Goal: Task Accomplishment & Management: Manage account settings

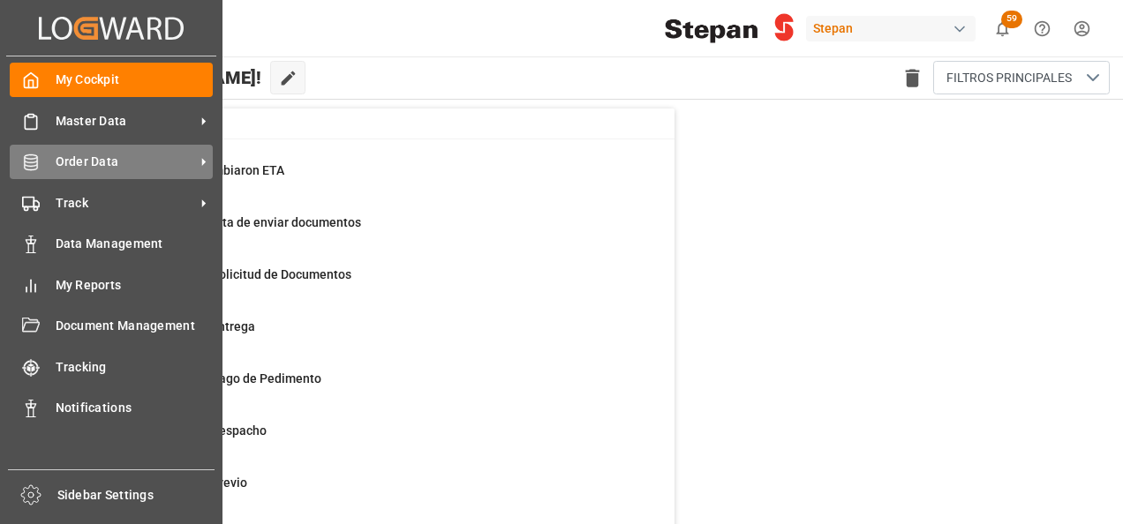
click at [103, 154] on span "Order Data" at bounding box center [125, 162] width 139 height 19
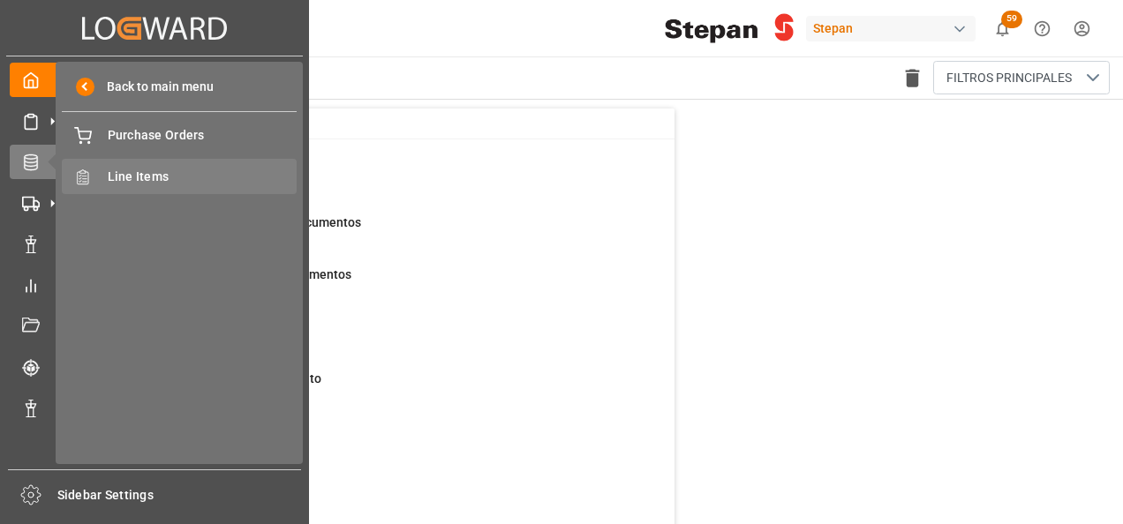
click at [119, 177] on span "Line Items" at bounding box center [203, 177] width 190 height 19
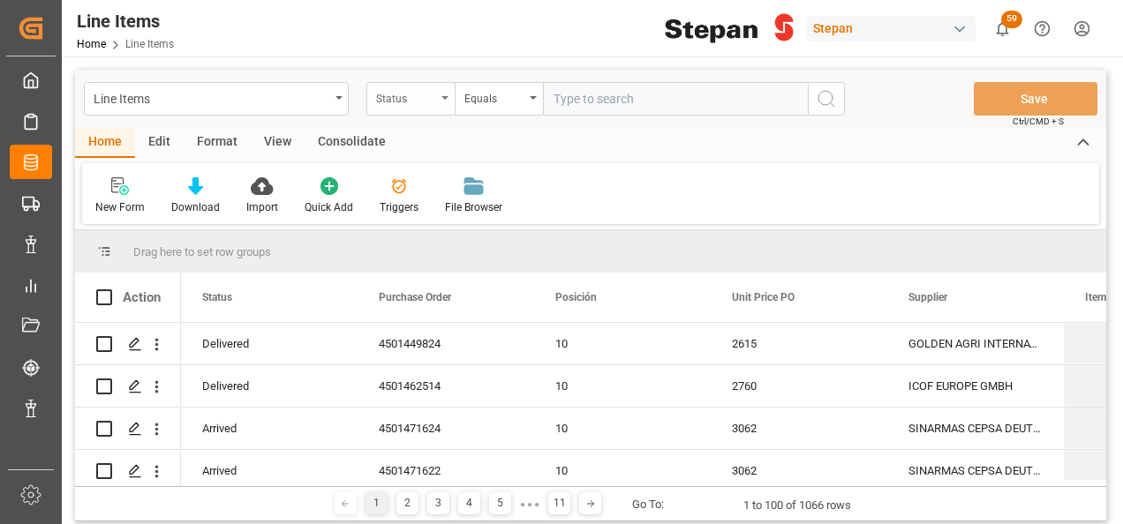
click at [443, 96] on icon "open menu" at bounding box center [444, 98] width 7 height 4
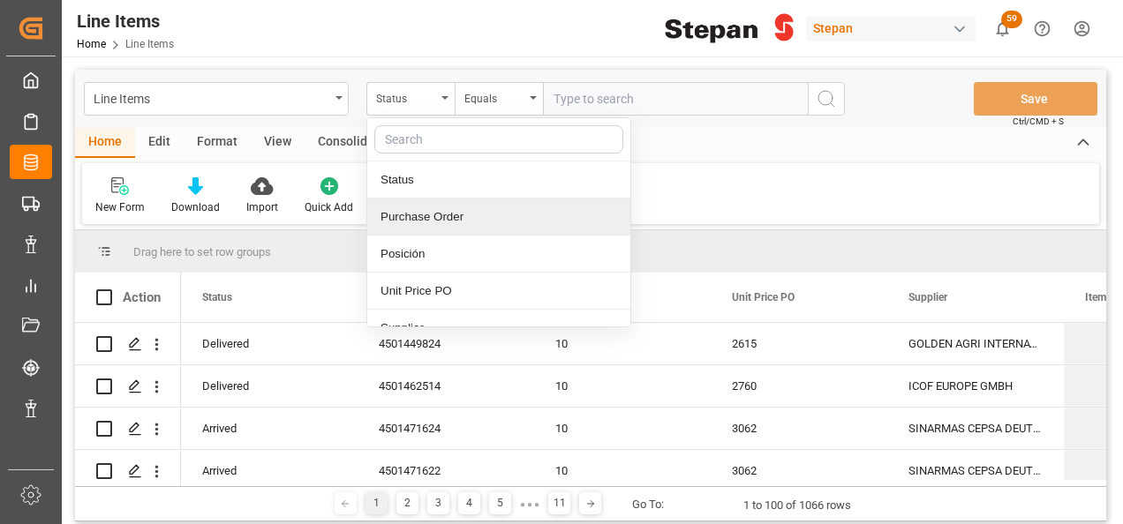
click at [431, 215] on div "Purchase Order" at bounding box center [498, 217] width 263 height 37
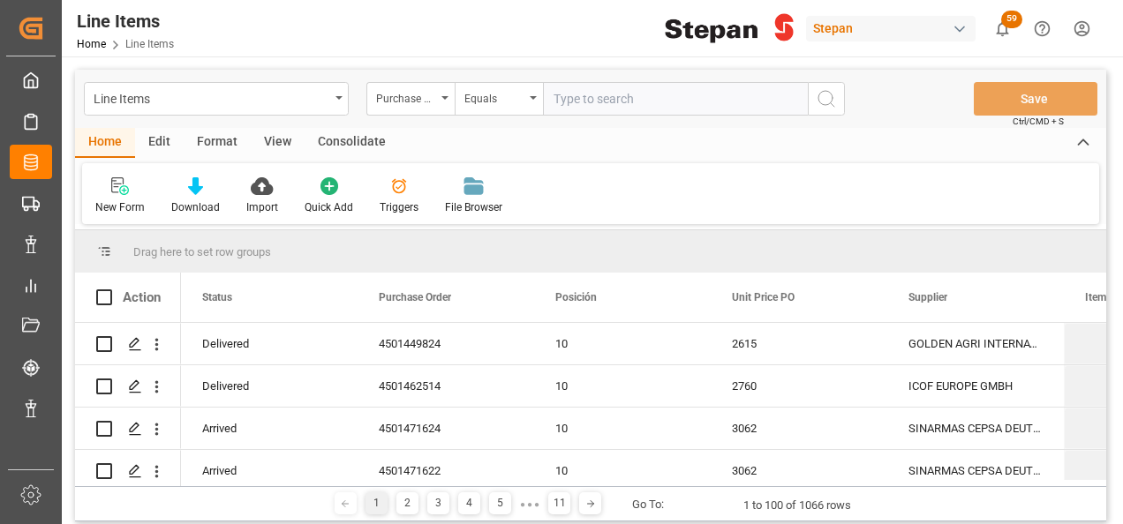
click at [599, 94] on input "text" at bounding box center [675, 99] width 265 height 34
paste input "4501471625"
type input "4501471625"
click at [826, 98] on icon "search button" at bounding box center [826, 98] width 21 height 21
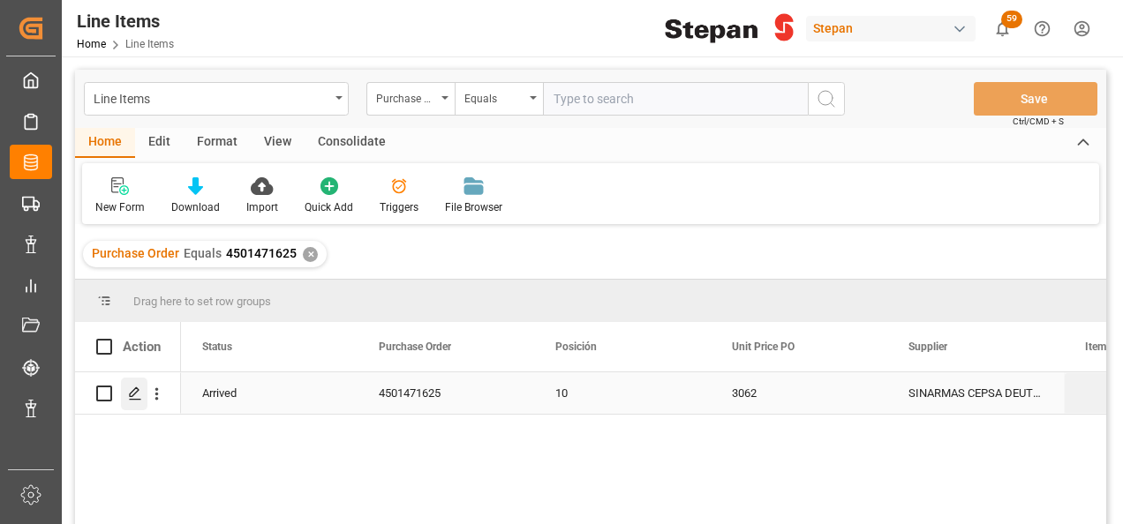
click at [132, 394] on icon "Press SPACE to select this row." at bounding box center [135, 394] width 14 height 14
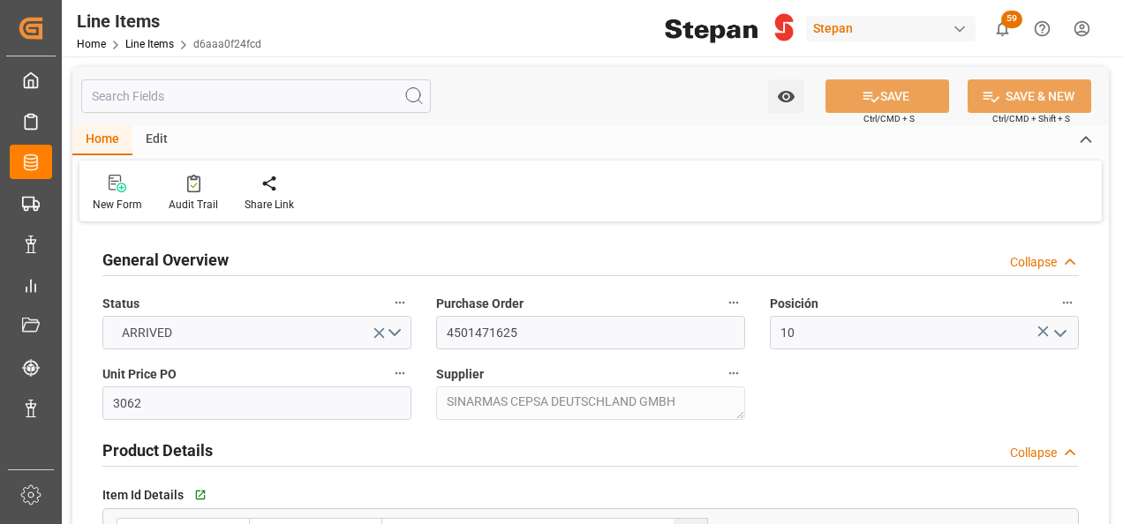
type input "3062"
type input "12352104"
type input "20000"
type input "20180"
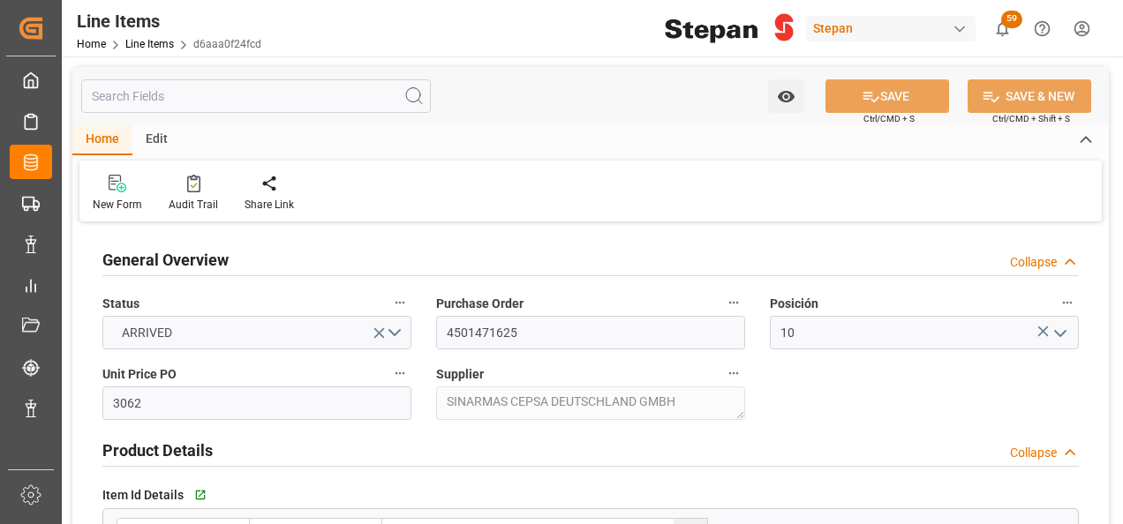
type input "61791.16"
type input "08-08-2025"
type input "02-09-2025 20:42"
type input "27-06-2025 22:43"
type input "27-06-2025"
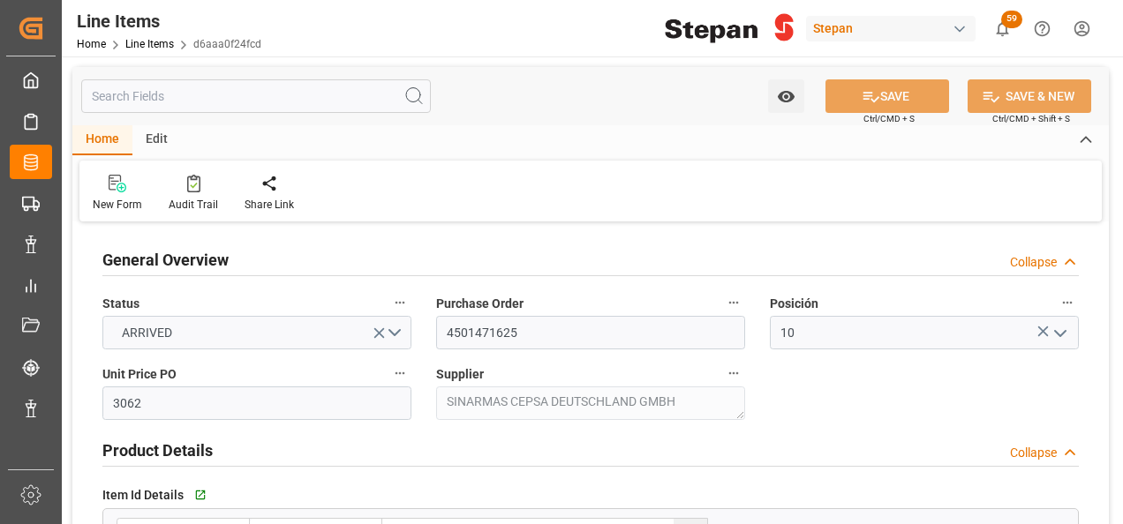
type input "08-09-2025"
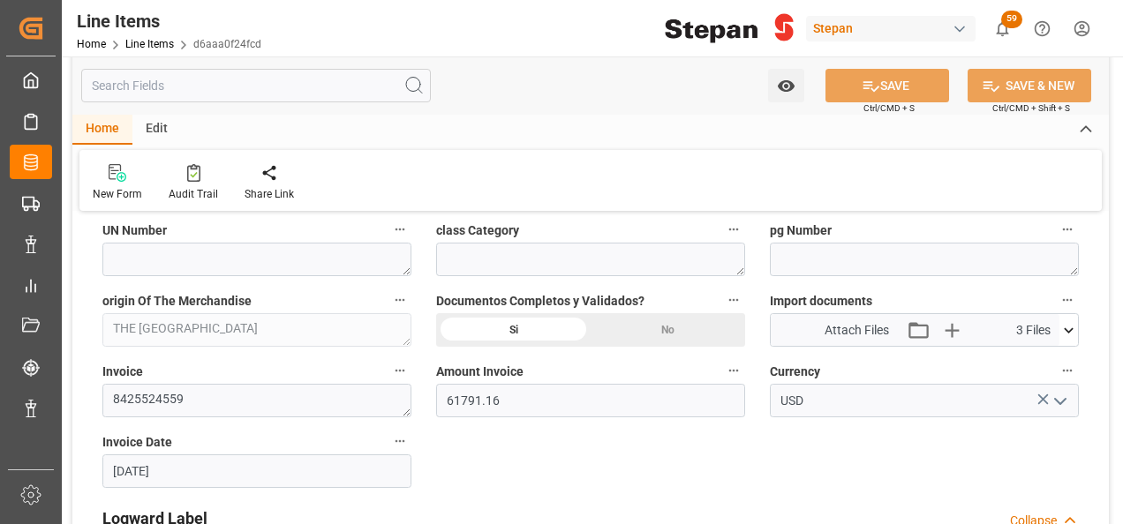
scroll to position [971, 0]
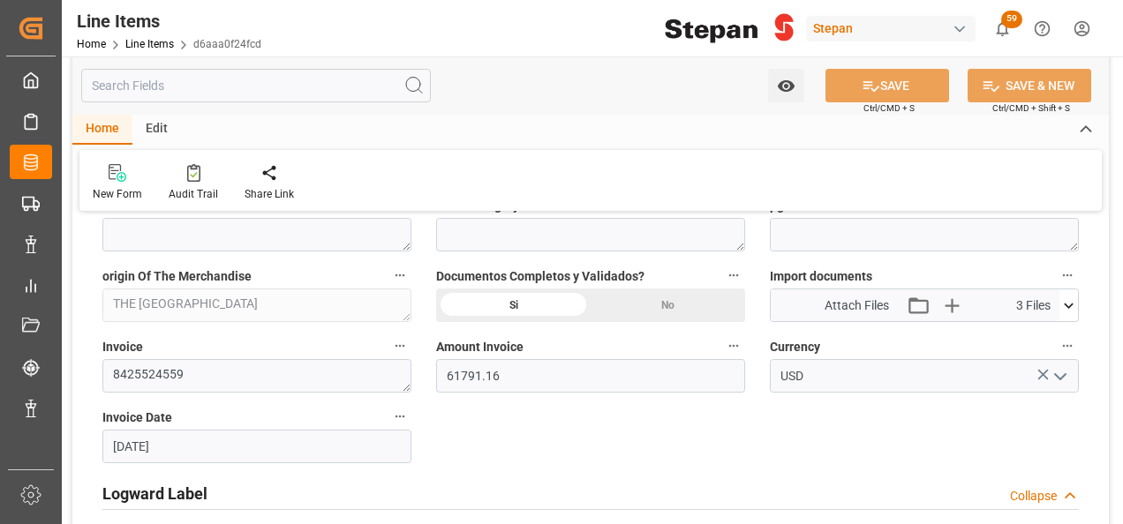
click at [1066, 300] on icon at bounding box center [1068, 306] width 19 height 19
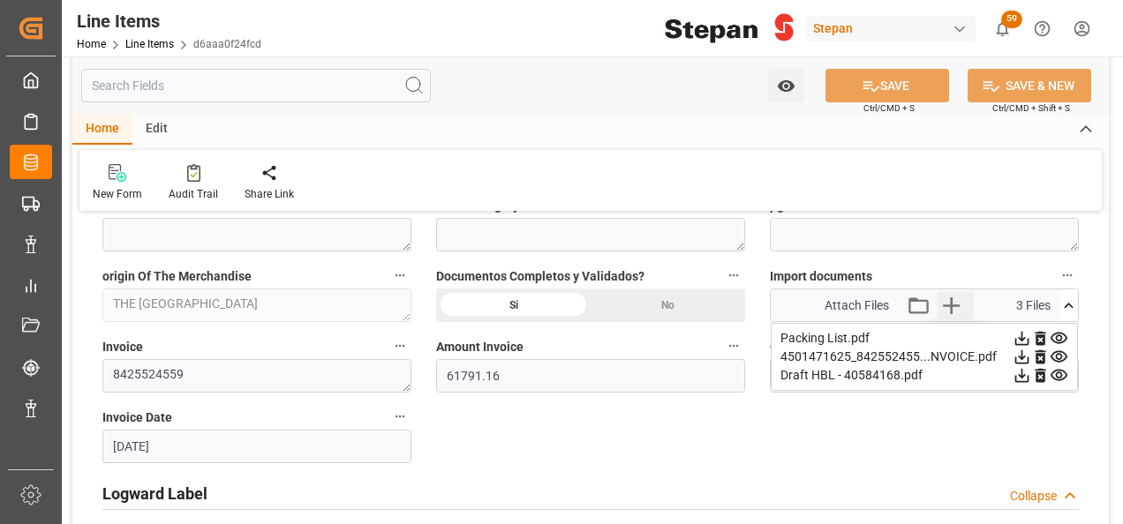
click at [953, 298] on icon "button" at bounding box center [952, 305] width 28 height 28
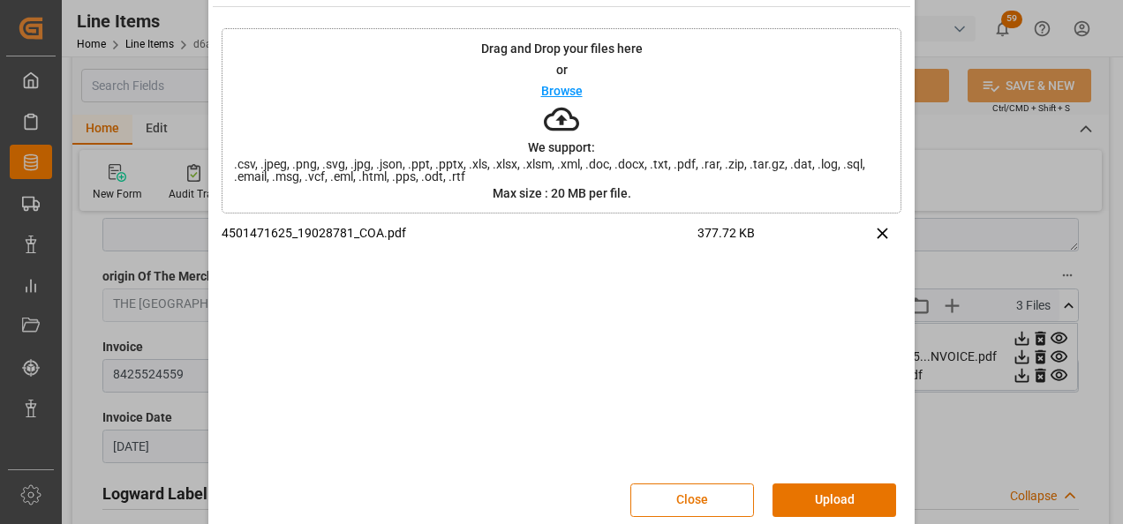
scroll to position [70, 0]
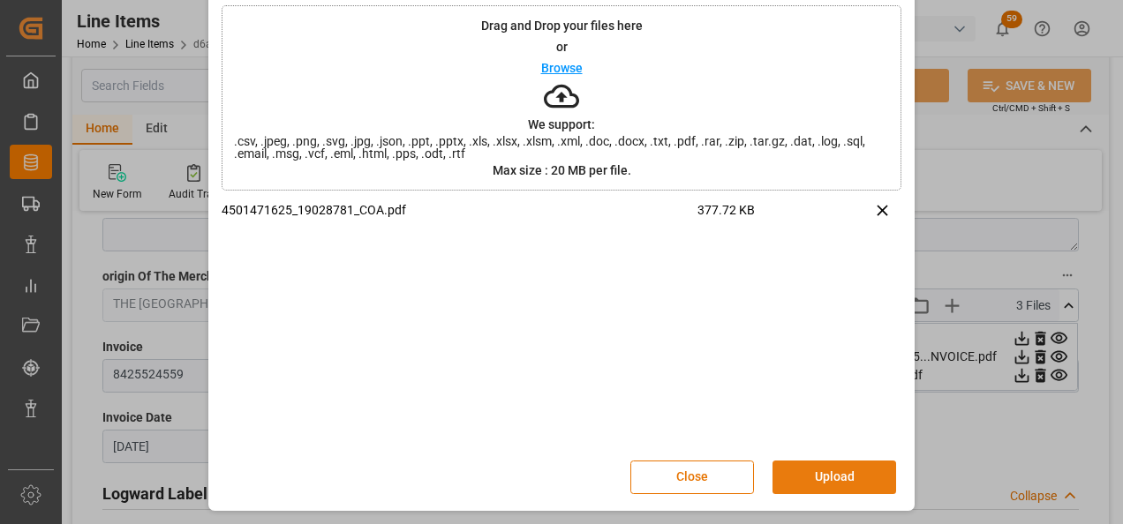
click at [815, 478] on button "Upload" at bounding box center [834, 478] width 124 height 34
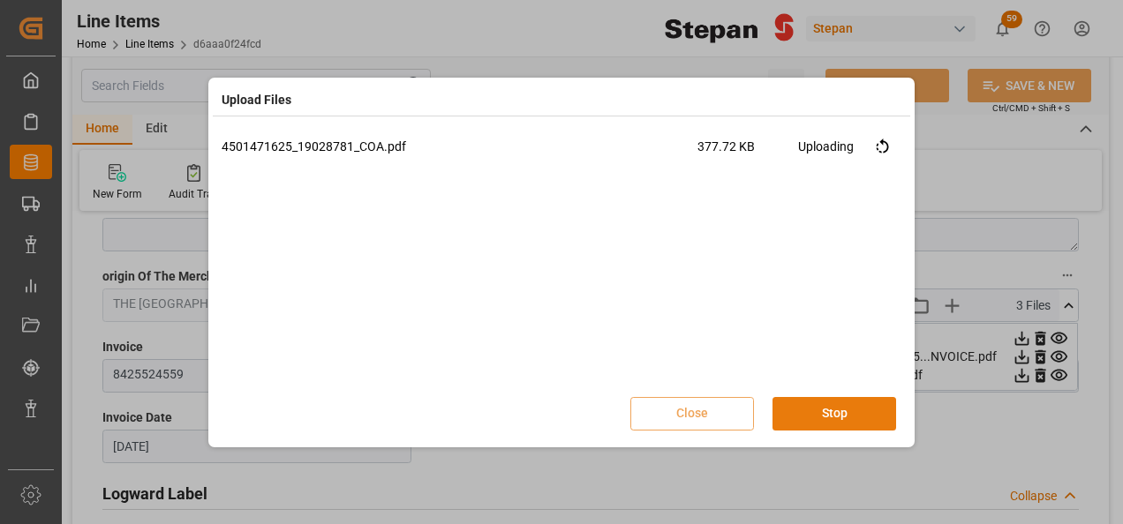
scroll to position [0, 0]
click at [832, 414] on button "Done" at bounding box center [834, 414] width 124 height 34
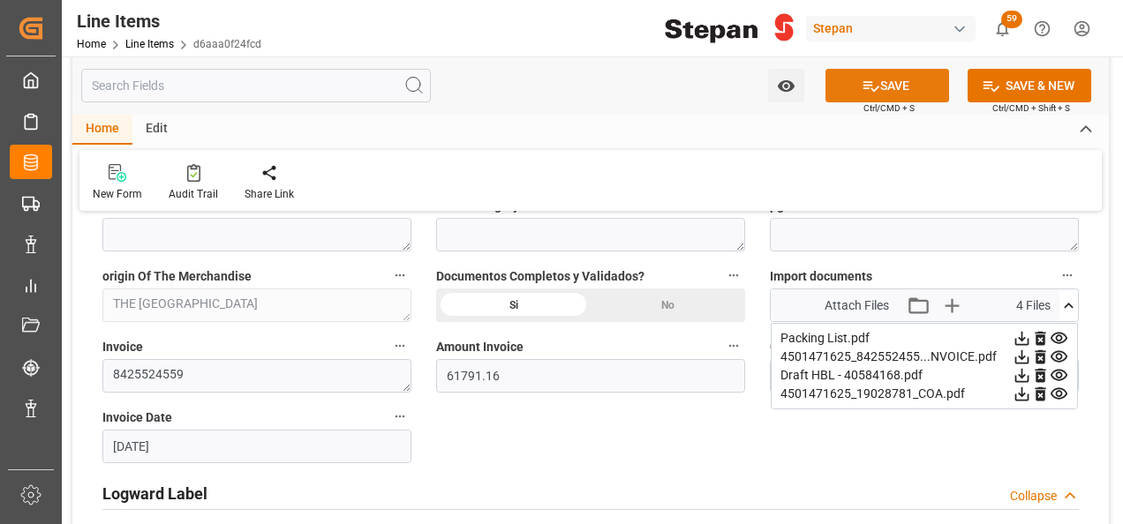
click at [874, 77] on icon at bounding box center [871, 86] width 19 height 19
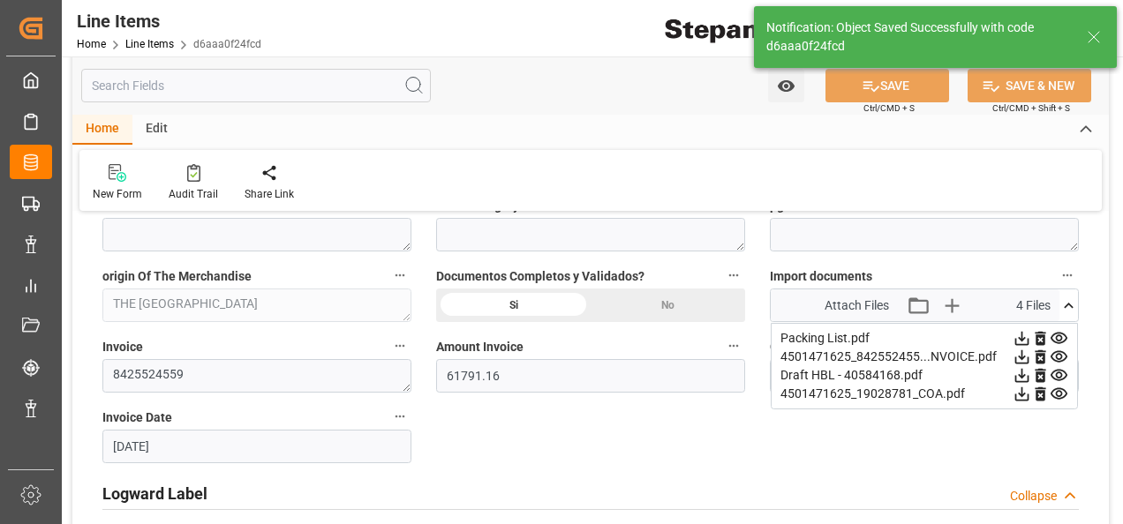
type input "03-09-2025 14:21"
click at [138, 42] on link "Line Items" at bounding box center [149, 44] width 49 height 12
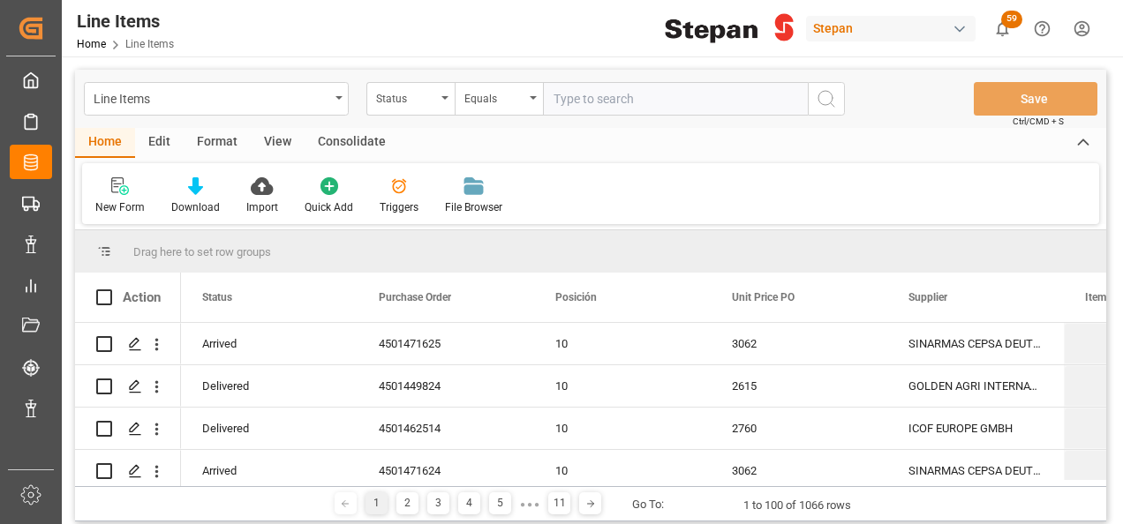
click at [561, 105] on input "text" at bounding box center [675, 99] width 265 height 34
paste input "4501471640"
type input "4501471640"
click at [825, 95] on icon "search button" at bounding box center [826, 98] width 21 height 21
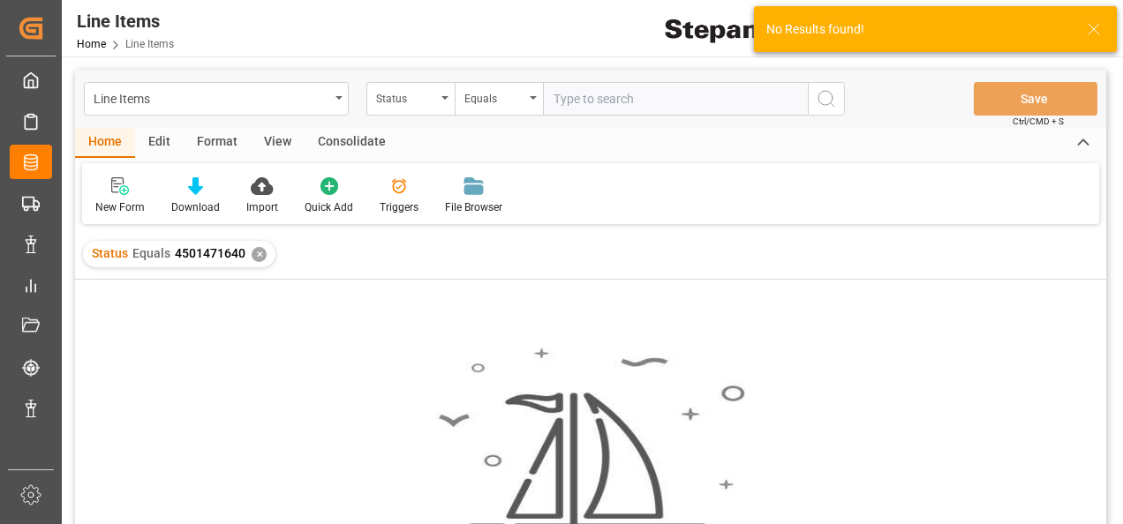
click at [254, 252] on div "✕" at bounding box center [259, 254] width 15 height 15
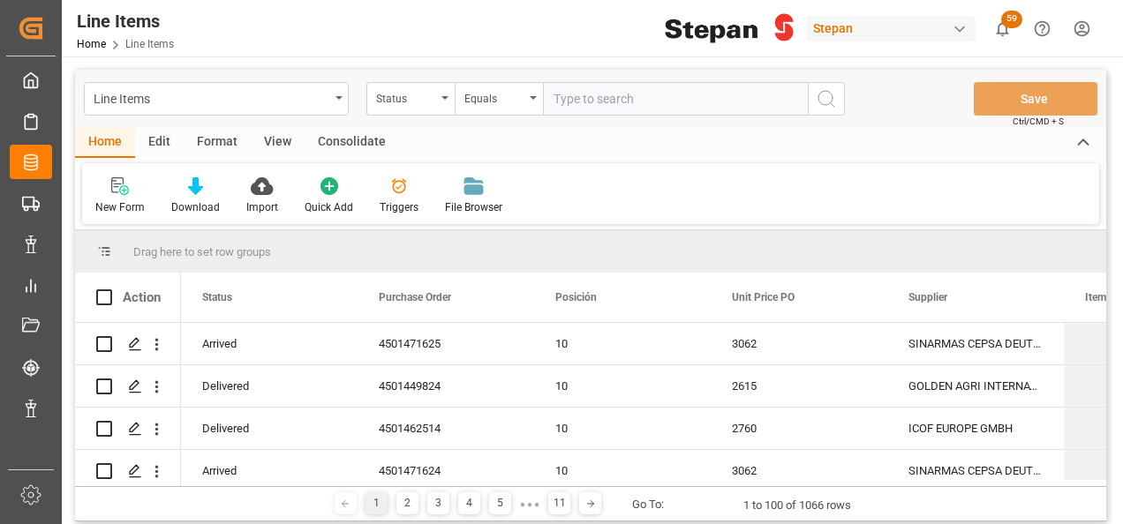
click at [572, 95] on input "text" at bounding box center [675, 99] width 265 height 34
paste input "4501471640"
type input "4501471640"
click at [425, 95] on div "Status" at bounding box center [406, 97] width 60 height 20
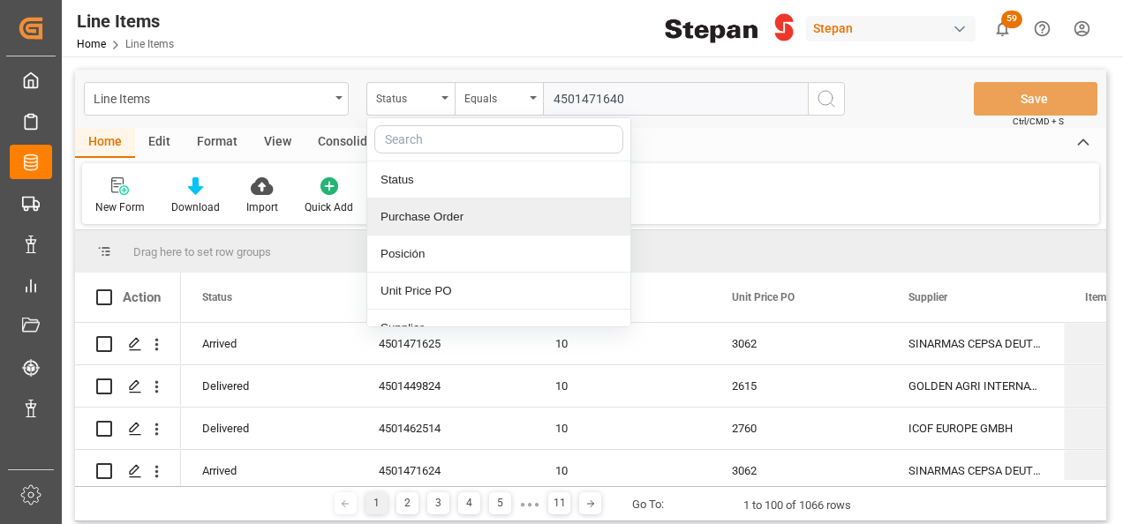
drag, startPoint x: 429, startPoint y: 215, endPoint x: 498, endPoint y: 162, distance: 86.9
click at [429, 215] on div "Purchase Order" at bounding box center [498, 217] width 263 height 37
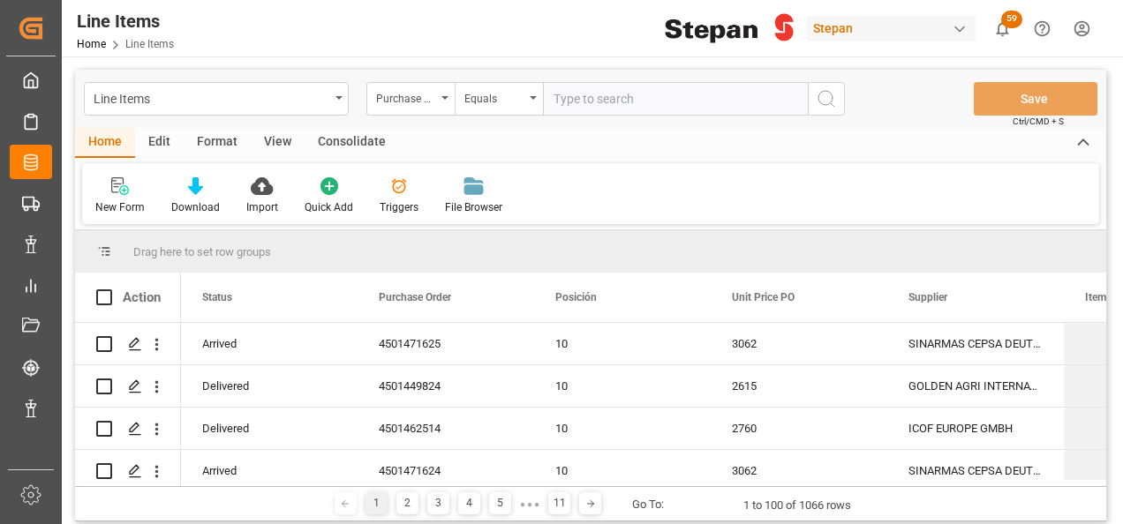
click at [578, 97] on input "text" at bounding box center [675, 99] width 265 height 34
paste input "4501471640"
type input "4501471640"
click at [818, 101] on circle "search button" at bounding box center [825, 98] width 14 height 14
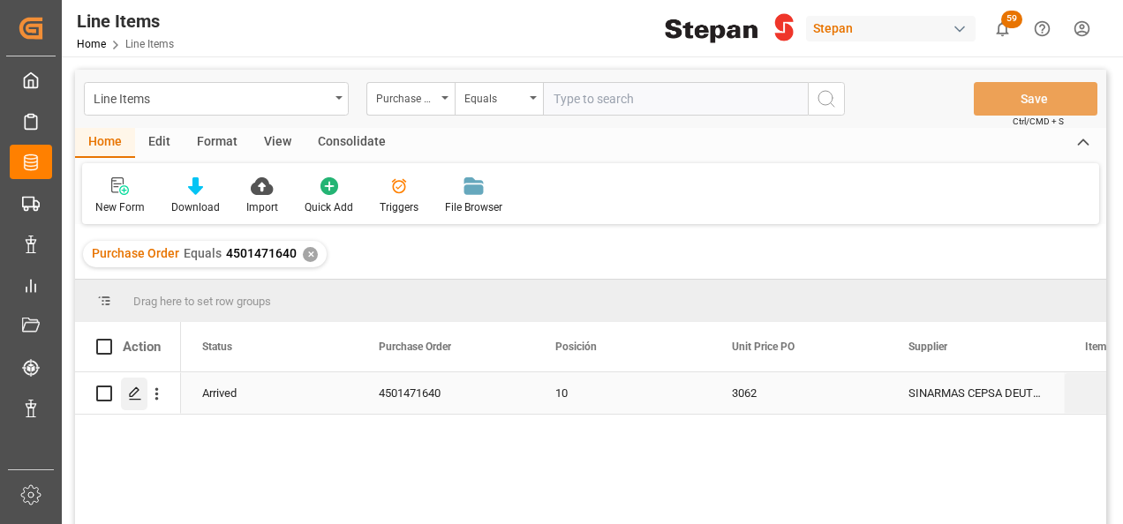
click at [124, 399] on div "Press SPACE to select this row." at bounding box center [134, 394] width 26 height 33
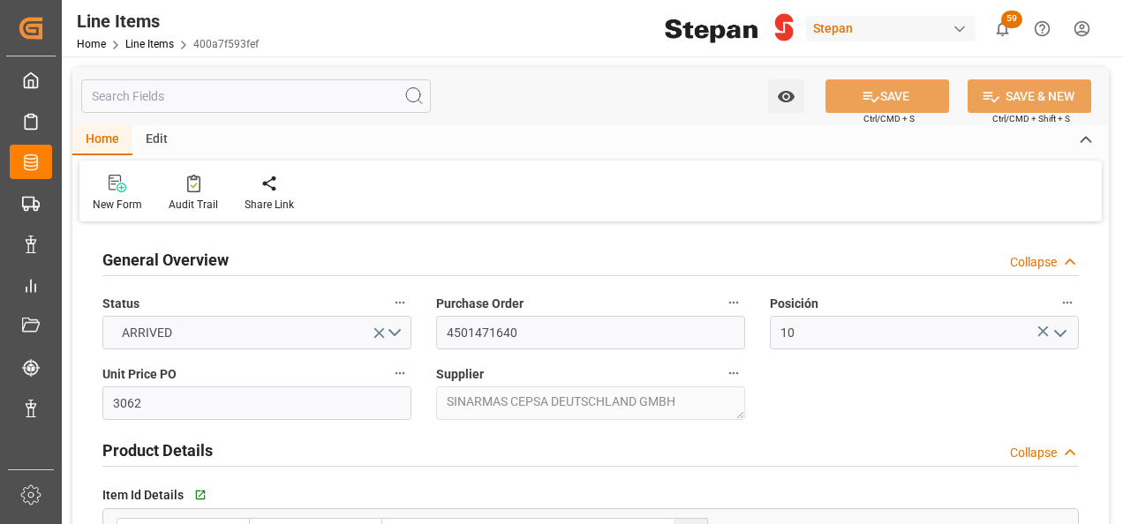
type input "3062"
type input "12352104"
type input "20000"
type input "20170"
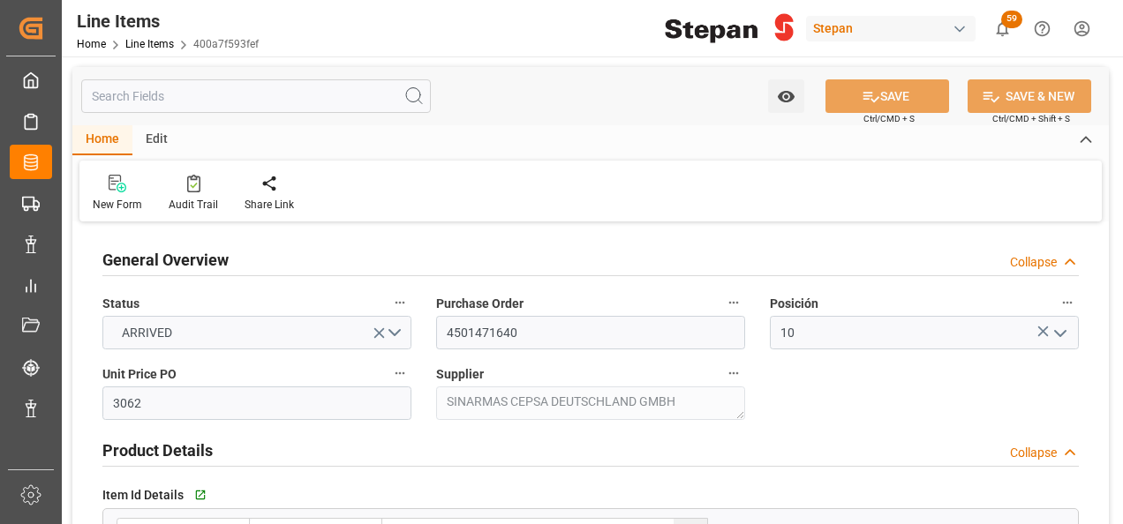
type input "61760.54"
type input "08-08-2025"
type input "02-09-2025 20:42"
type input "27-06-2025 22:43"
type input "27-06-2025"
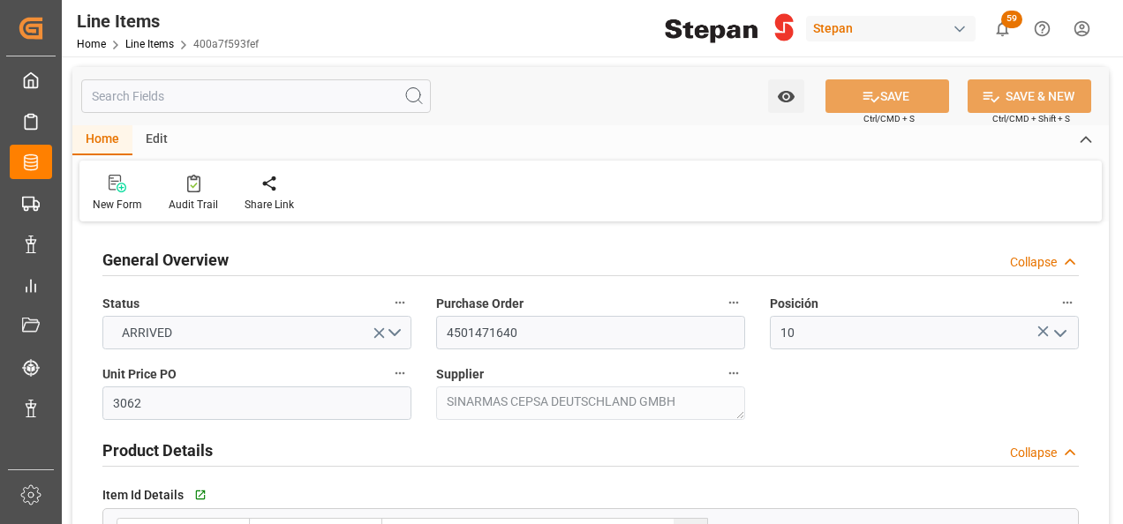
type input "08-09-2025"
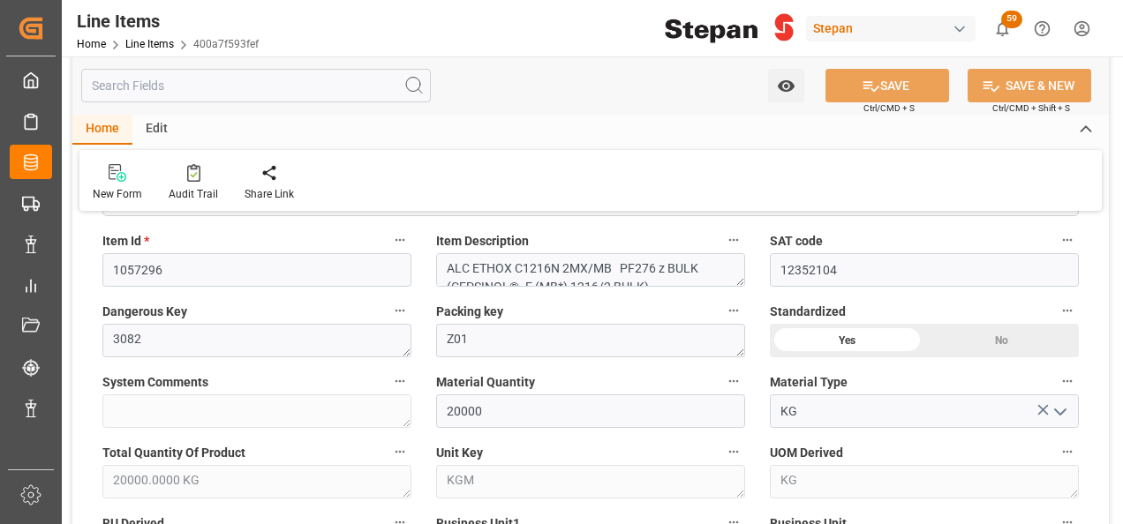
scroll to position [883, 0]
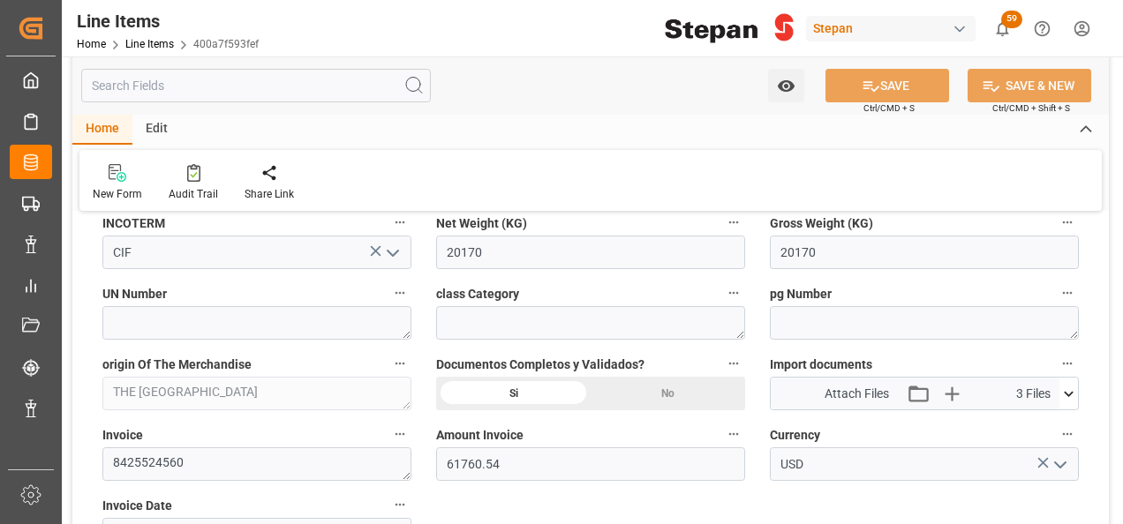
click at [1072, 387] on icon at bounding box center [1068, 394] width 19 height 19
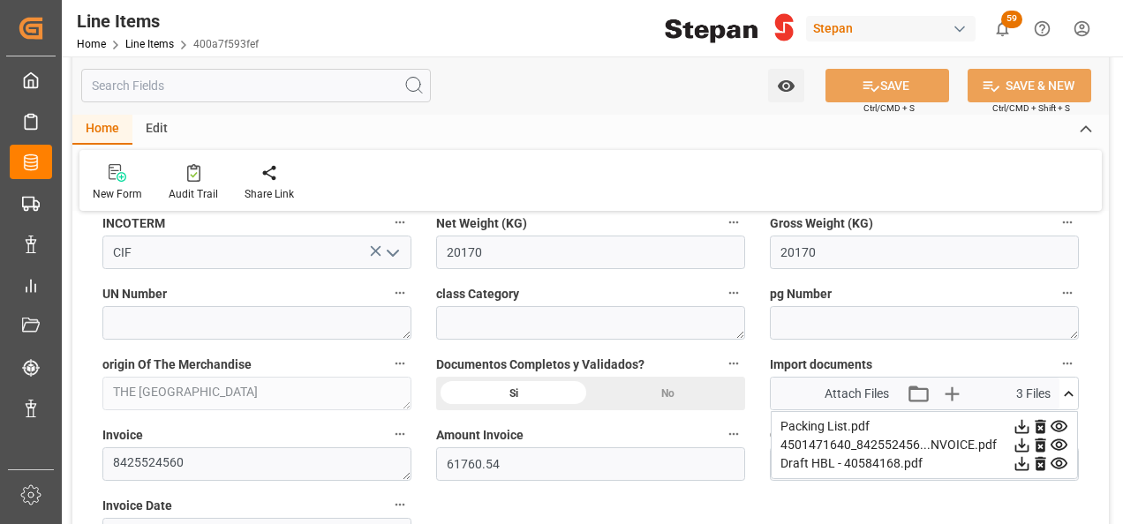
click at [1073, 387] on icon at bounding box center [1068, 394] width 19 height 19
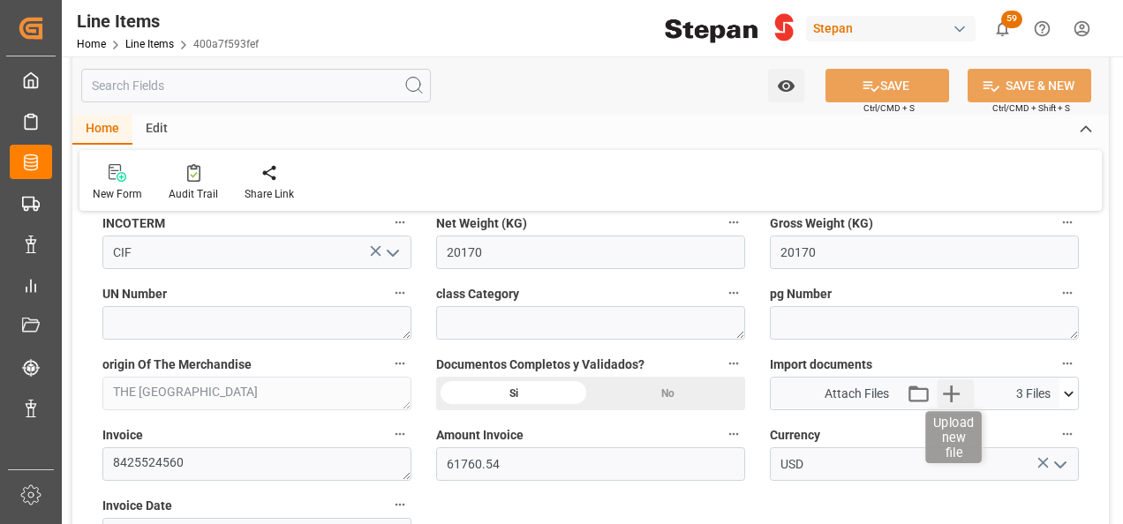
click at [955, 385] on icon "button" at bounding box center [952, 394] width 28 height 28
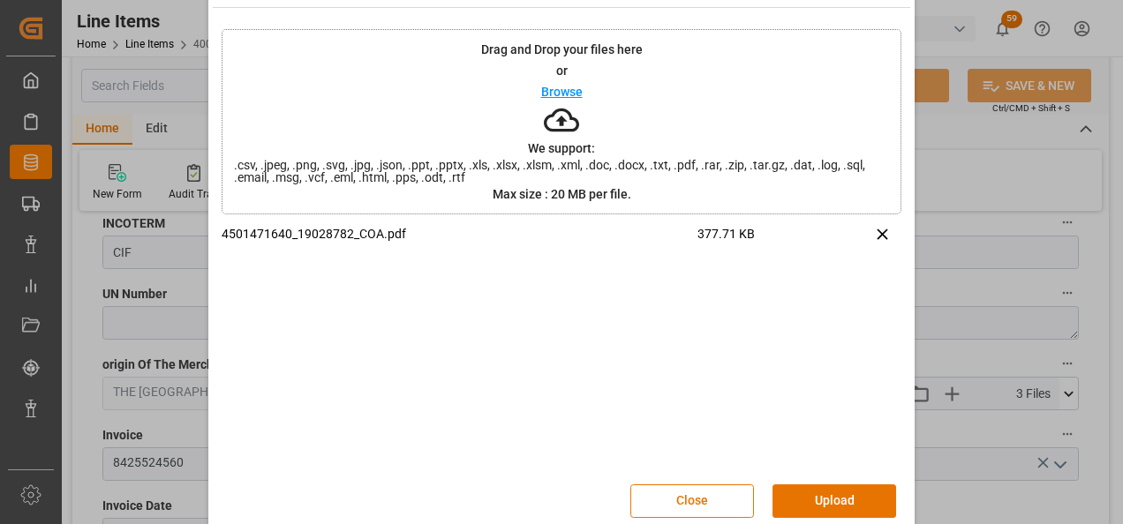
scroll to position [70, 0]
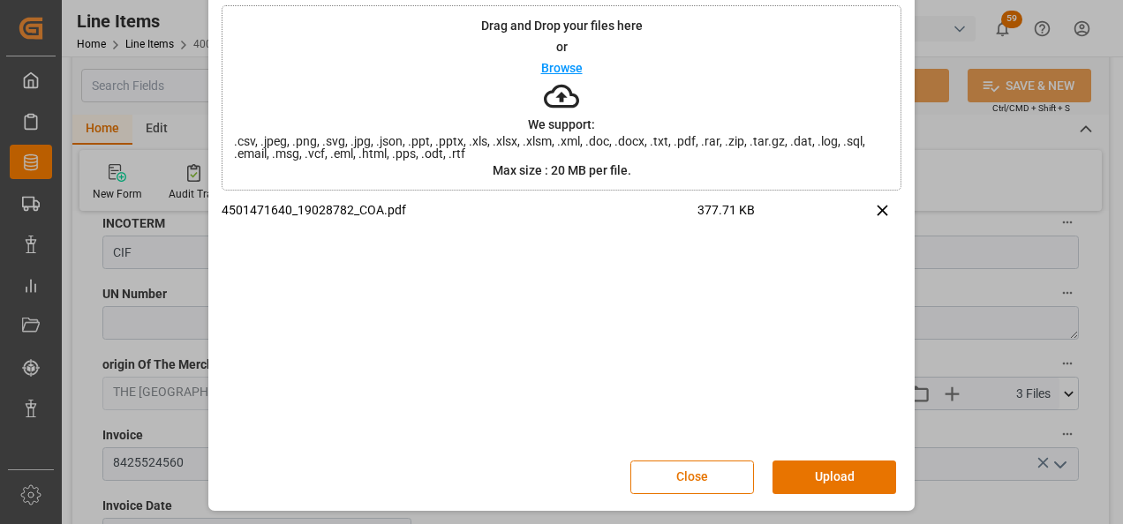
drag, startPoint x: 839, startPoint y: 473, endPoint x: 832, endPoint y: 460, distance: 15.0
click at [837, 474] on button "Upload" at bounding box center [834, 478] width 124 height 34
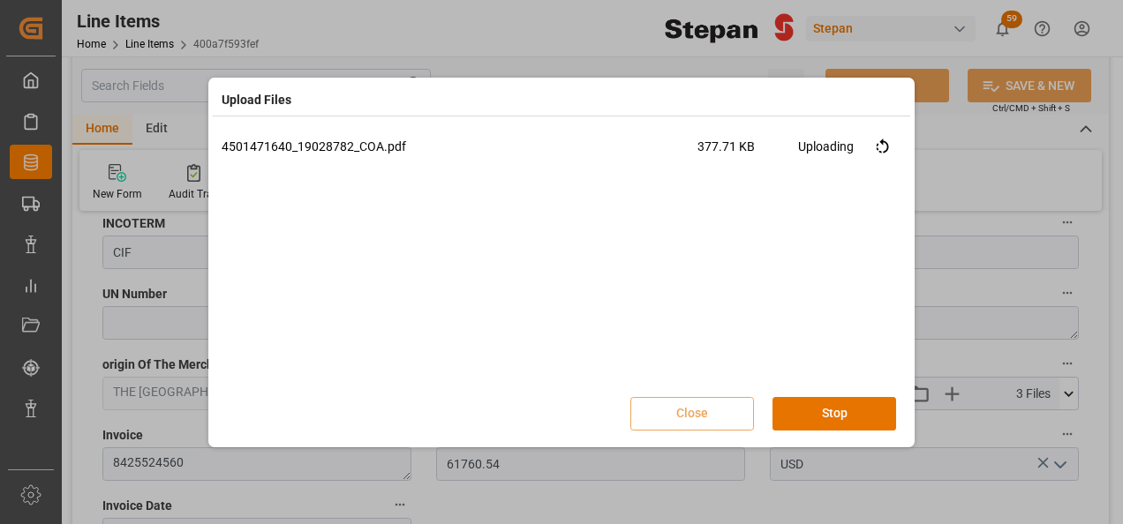
scroll to position [0, 0]
click at [843, 413] on button "Done" at bounding box center [834, 414] width 124 height 34
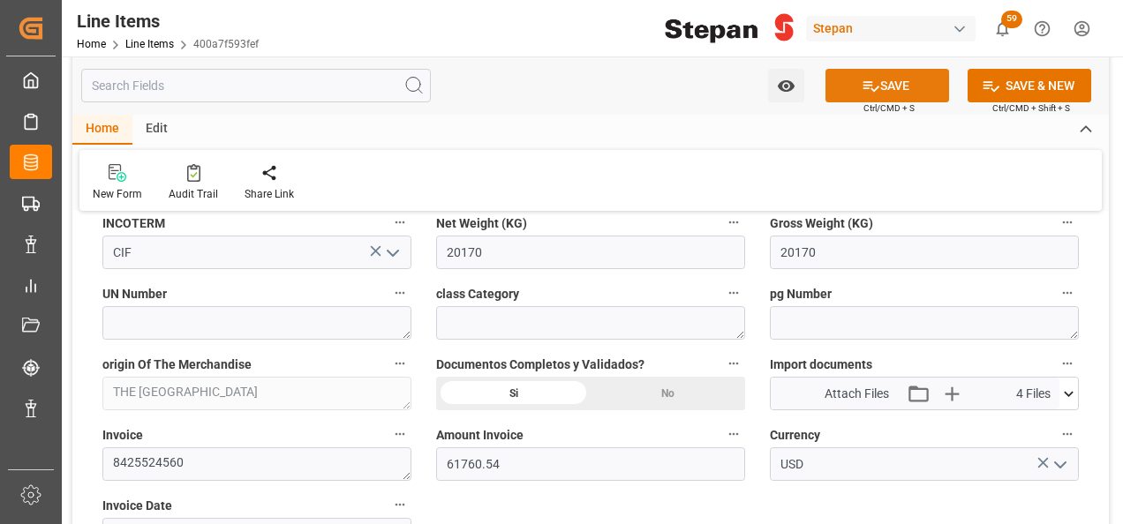
click at [873, 79] on icon at bounding box center [871, 86] width 19 height 19
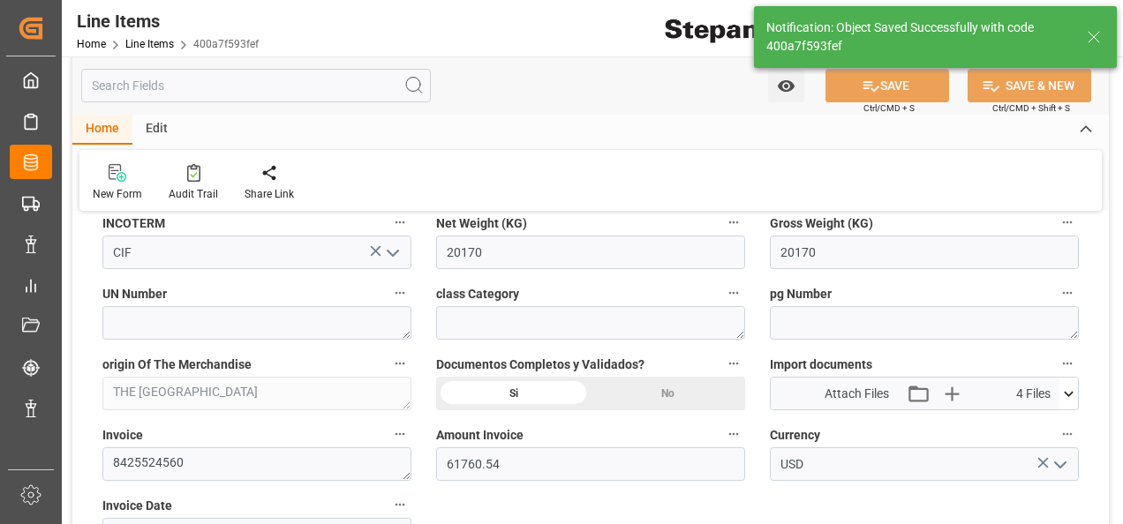
type input "03-09-2025 14:23"
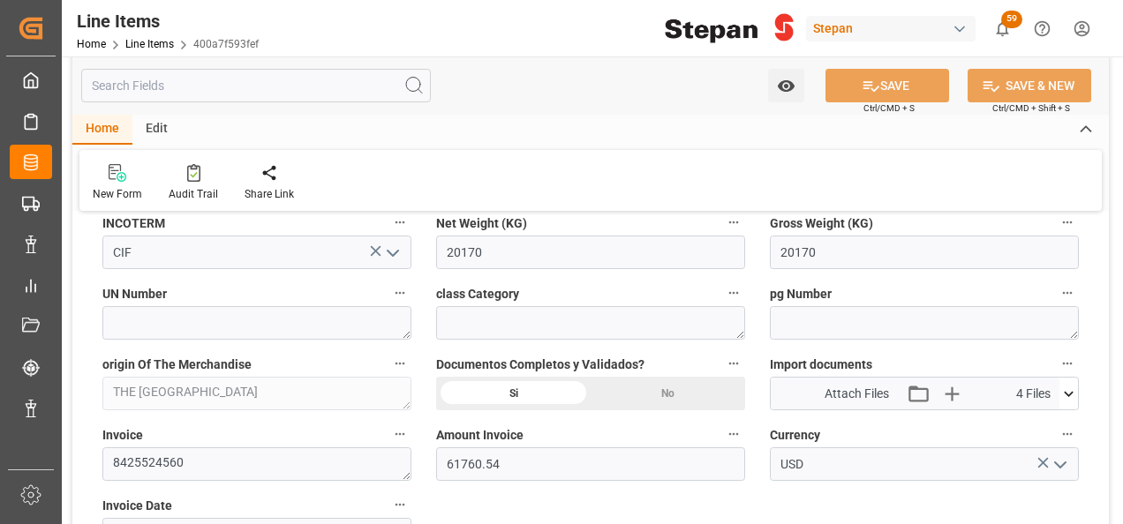
click at [151, 36] on div "Home Line Items 400a7f593fef" at bounding box center [168, 43] width 182 height 19
click at [141, 44] on link "Line Items" at bounding box center [149, 44] width 49 height 12
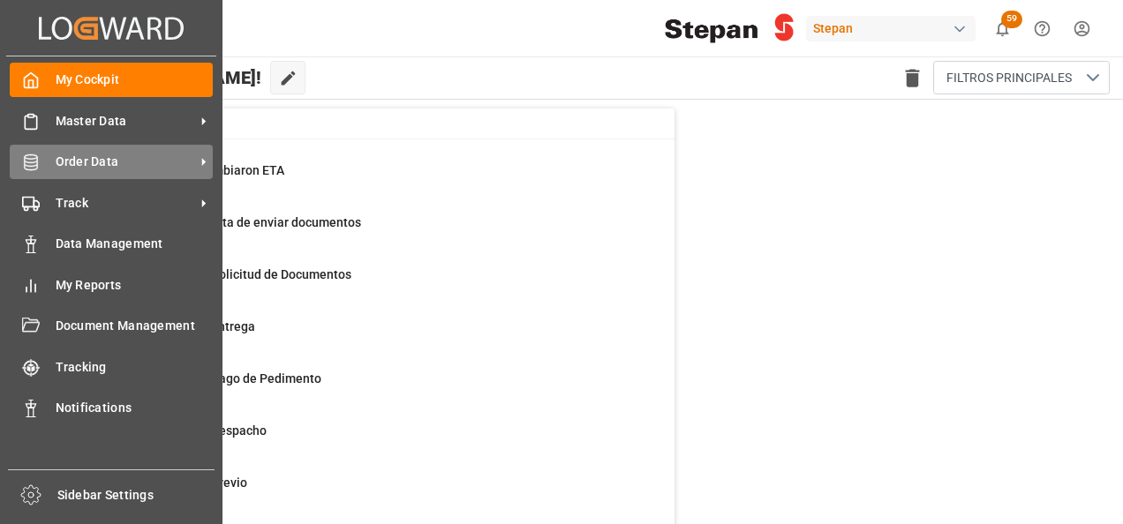
click at [41, 162] on div "Order Data Order Data" at bounding box center [111, 162] width 203 height 34
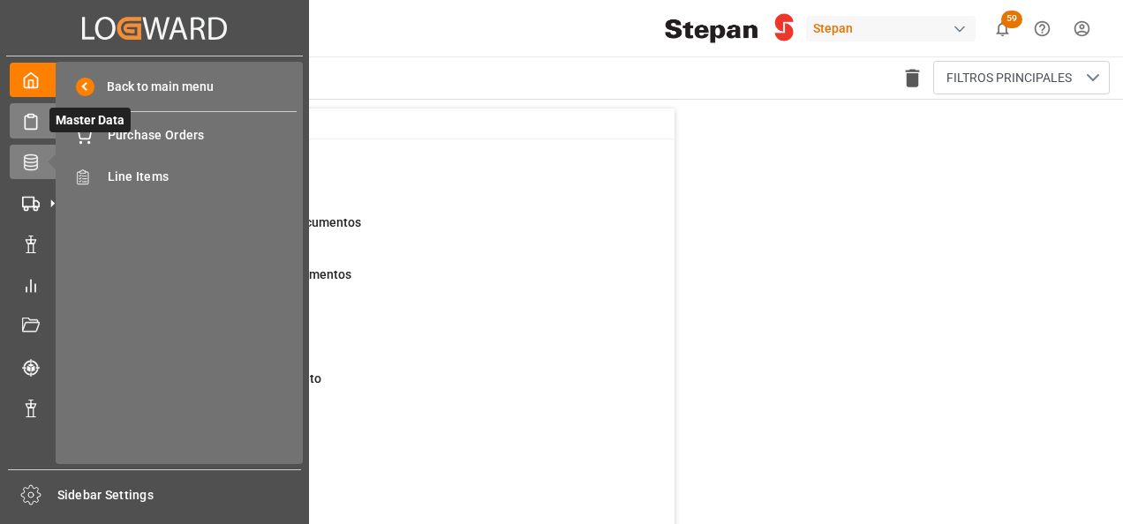
click at [44, 124] on icon at bounding box center [52, 121] width 19 height 19
click at [34, 200] on rect at bounding box center [28, 202] width 11 height 10
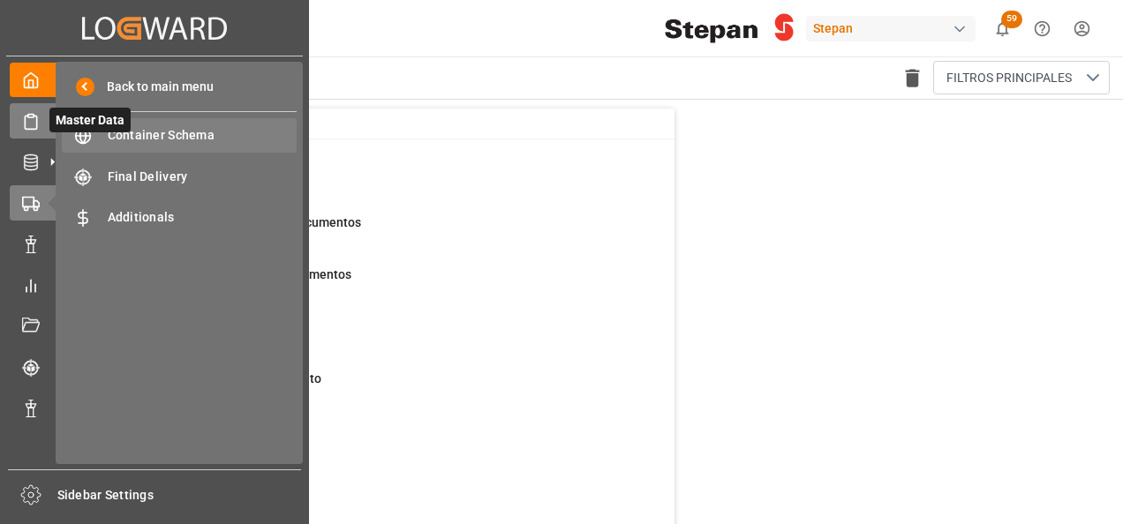
click at [171, 139] on span "Container Schema" at bounding box center [203, 135] width 190 height 19
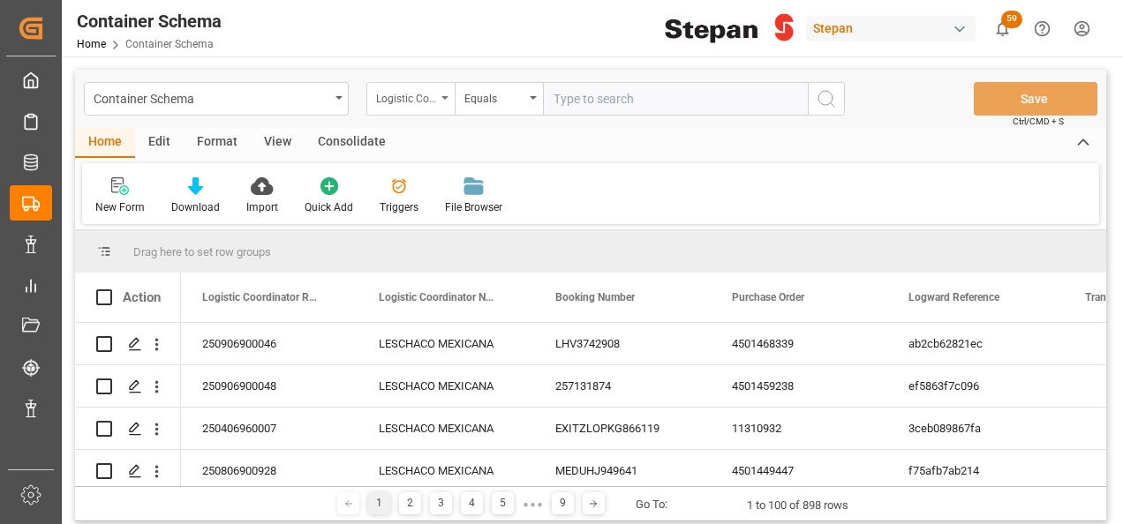
click at [449, 101] on div "Logistic Coordinator Reference Number" at bounding box center [410, 99] width 88 height 34
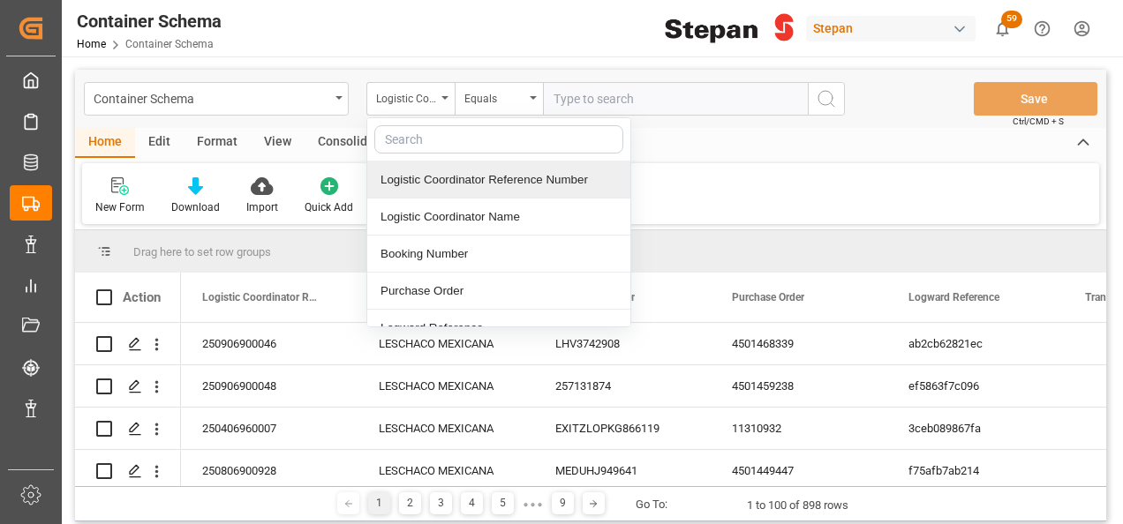
click at [443, 173] on div "Logistic Coordinator Reference Number" at bounding box center [498, 180] width 263 height 37
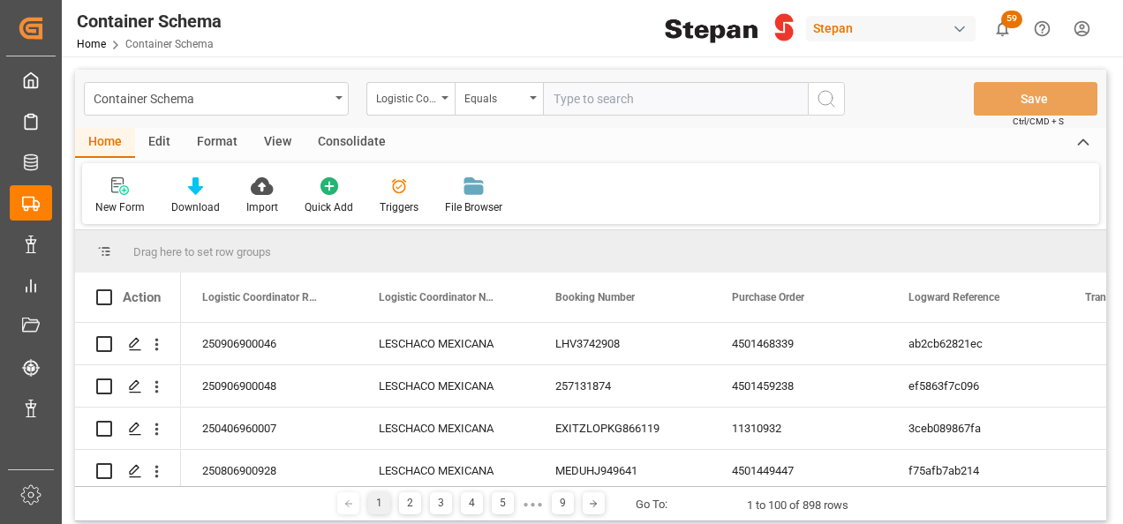
click at [598, 101] on input "text" at bounding box center [675, 99] width 265 height 34
paste input "250906900206"
type input "250906900206"
click at [828, 98] on icon "search button" at bounding box center [826, 98] width 21 height 21
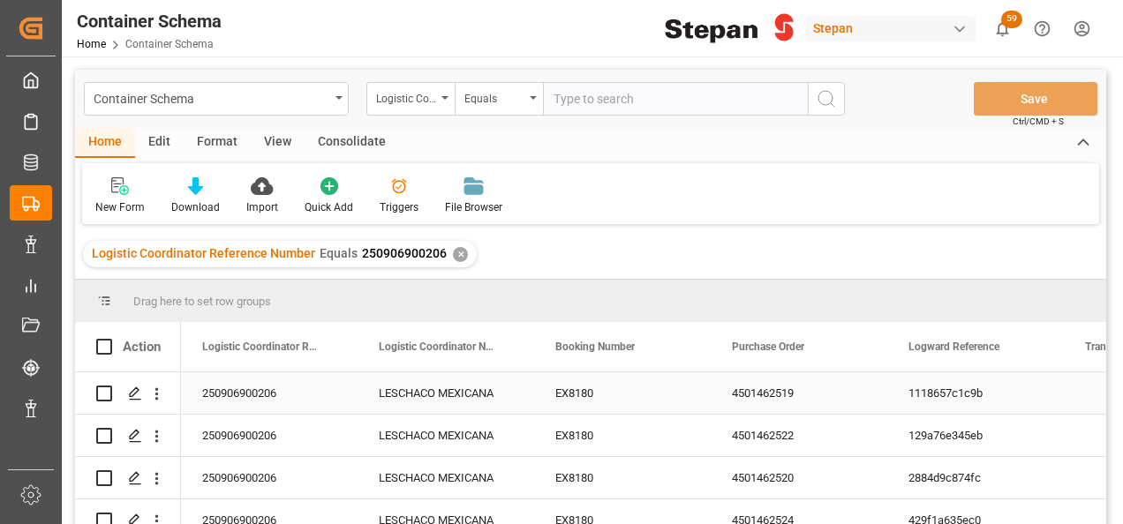
click at [657, 396] on div "EX8180" at bounding box center [622, 393] width 177 height 41
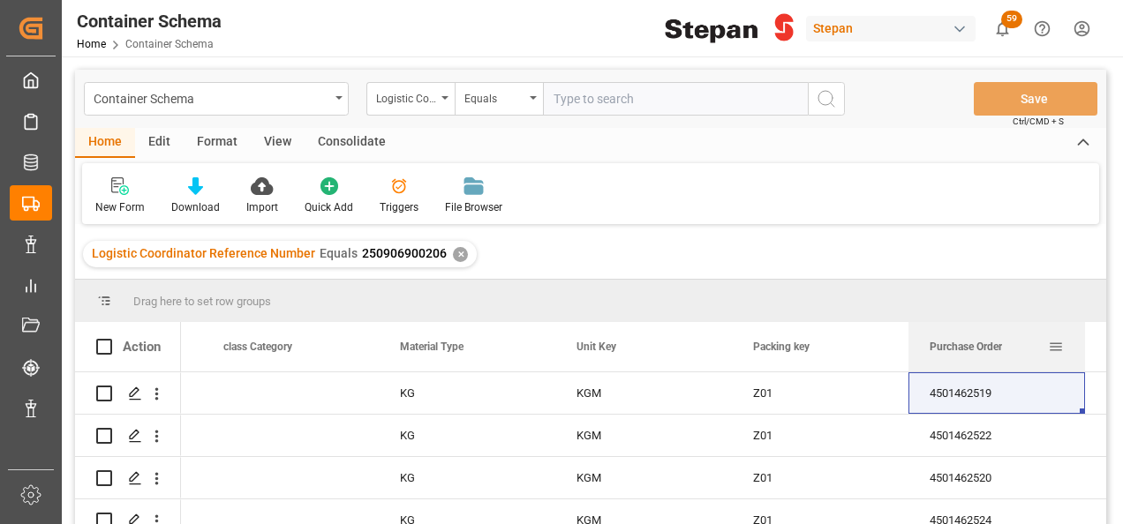
drag, startPoint x: 782, startPoint y: 350, endPoint x: 984, endPoint y: 355, distance: 202.2
click at [984, 355] on div "Purchase Order" at bounding box center [989, 346] width 118 height 49
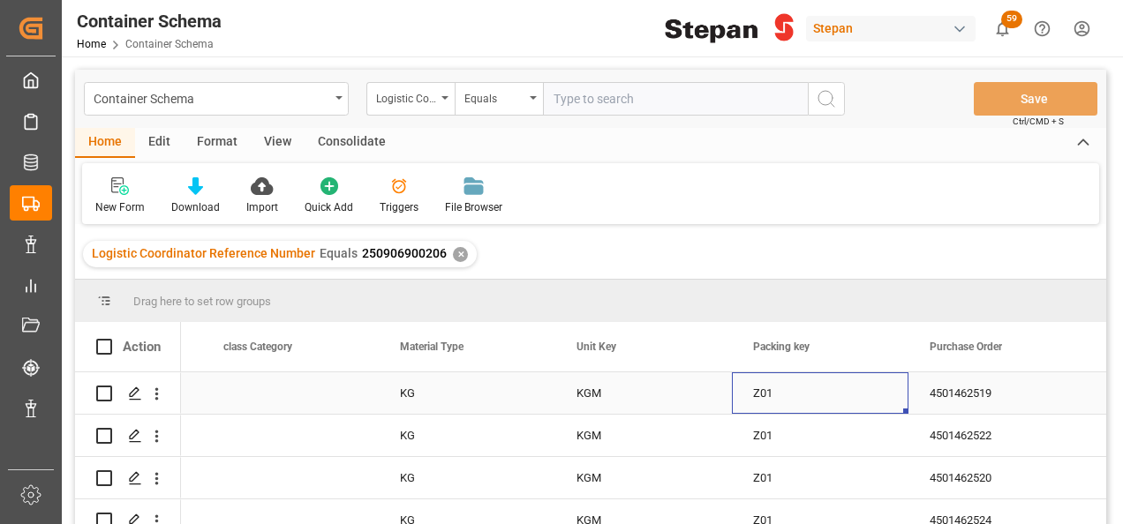
click at [887, 402] on div "Z01" at bounding box center [820, 393] width 177 height 41
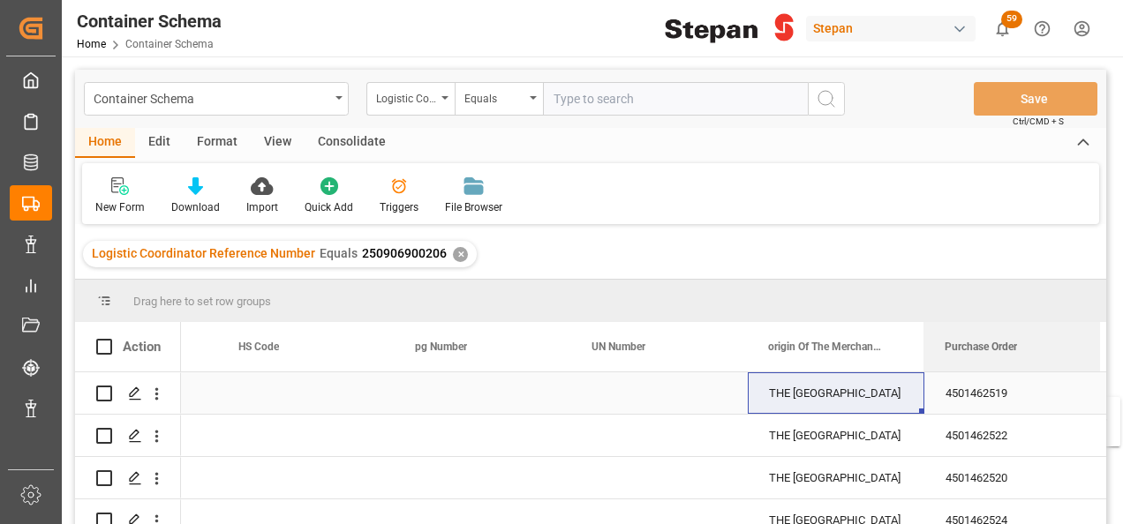
drag, startPoint x: 267, startPoint y: 353, endPoint x: 1036, endPoint y: 408, distance: 770.8
click at [1036, 408] on div "Action Purchase Order Unit Key Packing key" at bounding box center [590, 429] width 1031 height 214
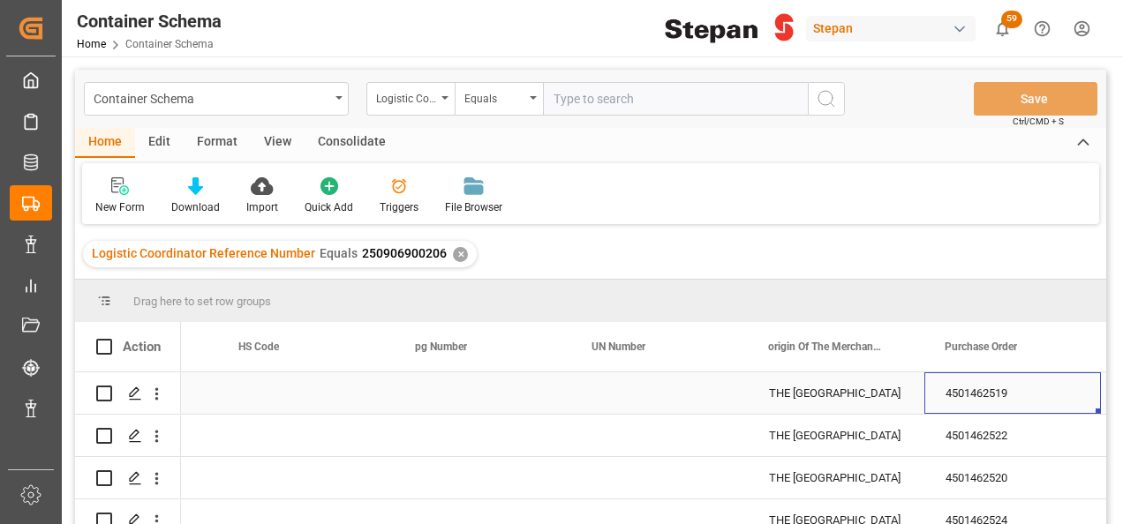
click at [987, 399] on div "4501462519" at bounding box center [1012, 393] width 177 height 41
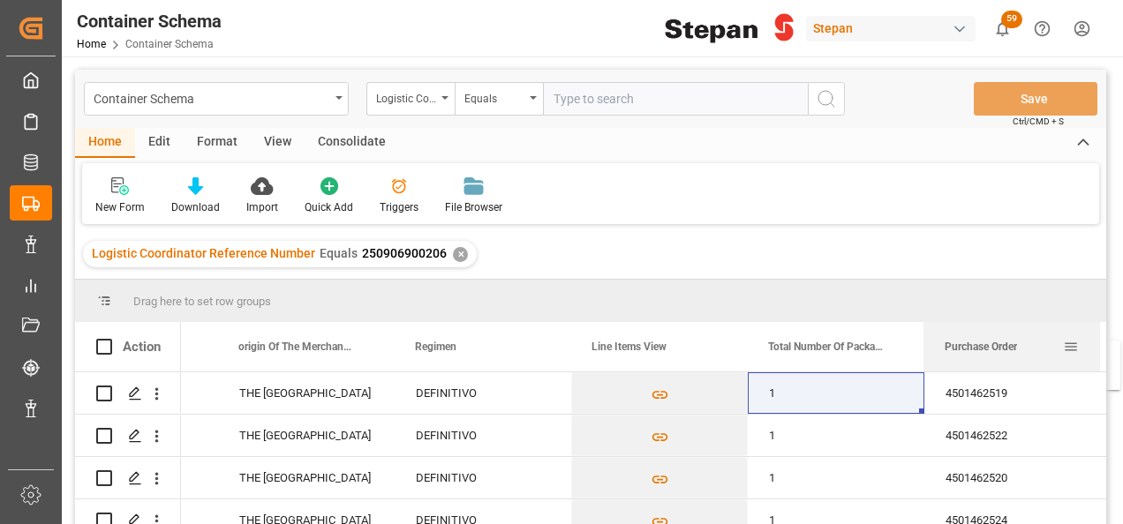
drag, startPoint x: 449, startPoint y: 352, endPoint x: 1055, endPoint y: 351, distance: 605.6
click at [1055, 351] on div "Purchase Order" at bounding box center [1004, 346] width 118 height 49
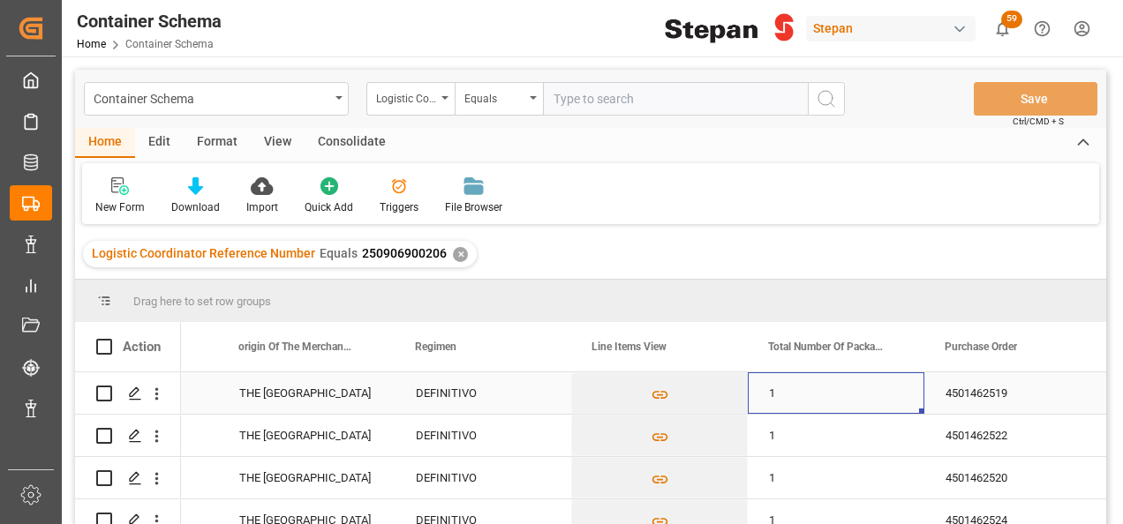
click at [855, 388] on div "1" at bounding box center [836, 393] width 177 height 41
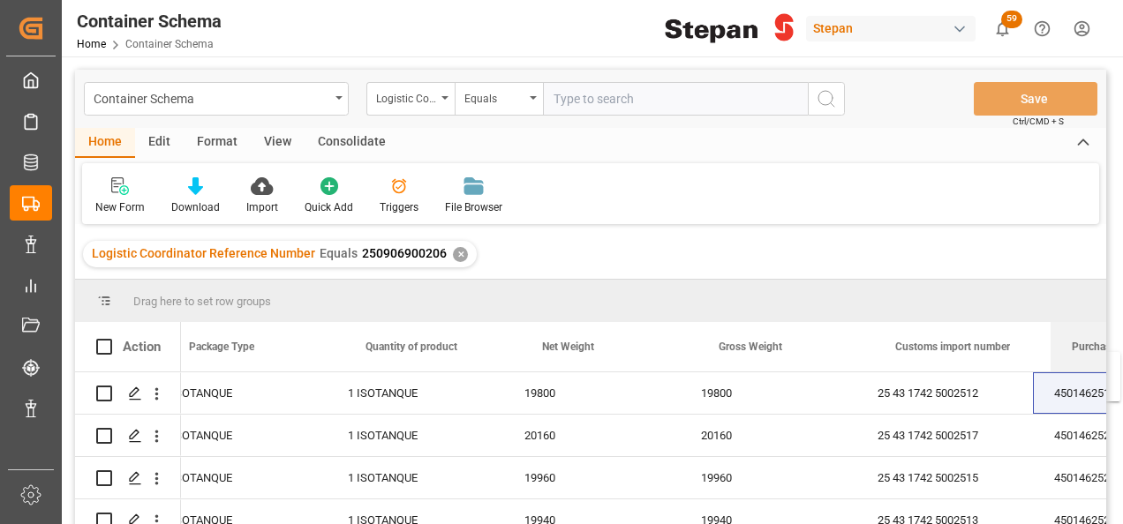
drag, startPoint x: 221, startPoint y: 355, endPoint x: 1072, endPoint y: 363, distance: 851.0
click at [1072, 363] on div "Purchase Order" at bounding box center [1131, 346] width 118 height 49
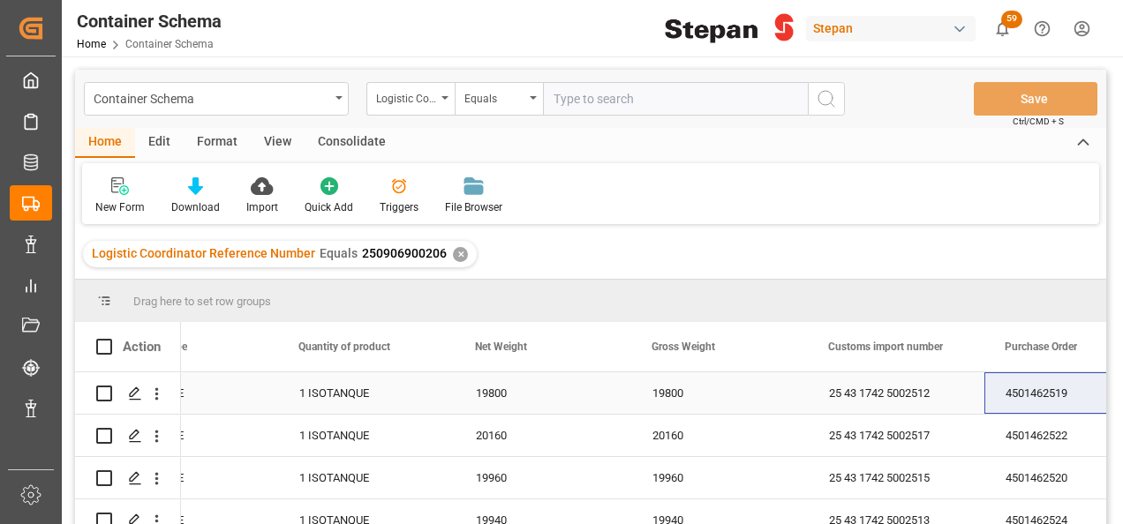
click at [968, 395] on div "25 43 1742 5002512" at bounding box center [896, 393] width 177 height 41
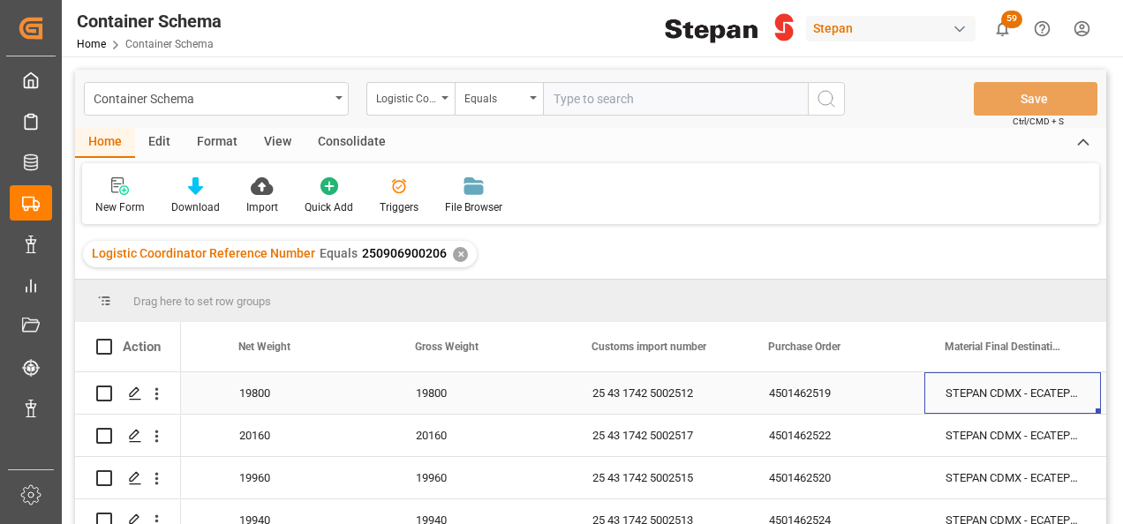
click at [1070, 400] on div "STEPAN CDMX - ECATEPEC" at bounding box center [1012, 393] width 177 height 41
click at [1054, 399] on icon "Press SPACE to select this row." at bounding box center [1051, 402] width 11 height 11
click at [1066, 413] on input "Press SPACE to select this row." at bounding box center [1012, 404] width 148 height 34
click at [1065, 404] on input "Press SPACE to select this row." at bounding box center [1012, 404] width 148 height 34
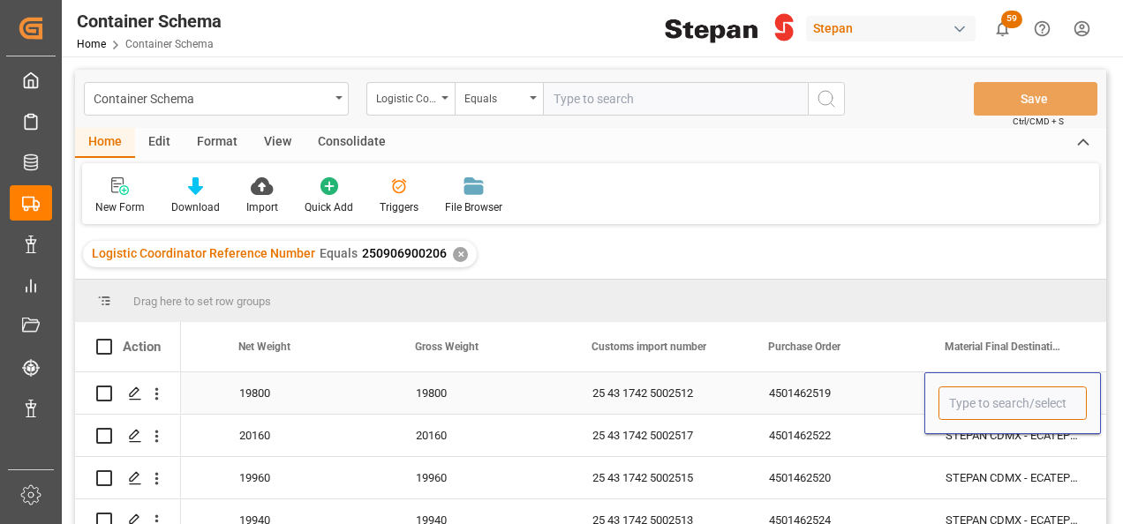
click at [1065, 404] on input "Press SPACE to select this row." at bounding box center [1012, 404] width 148 height 34
click at [1072, 404] on icon "open menu" at bounding box center [1068, 404] width 21 height 21
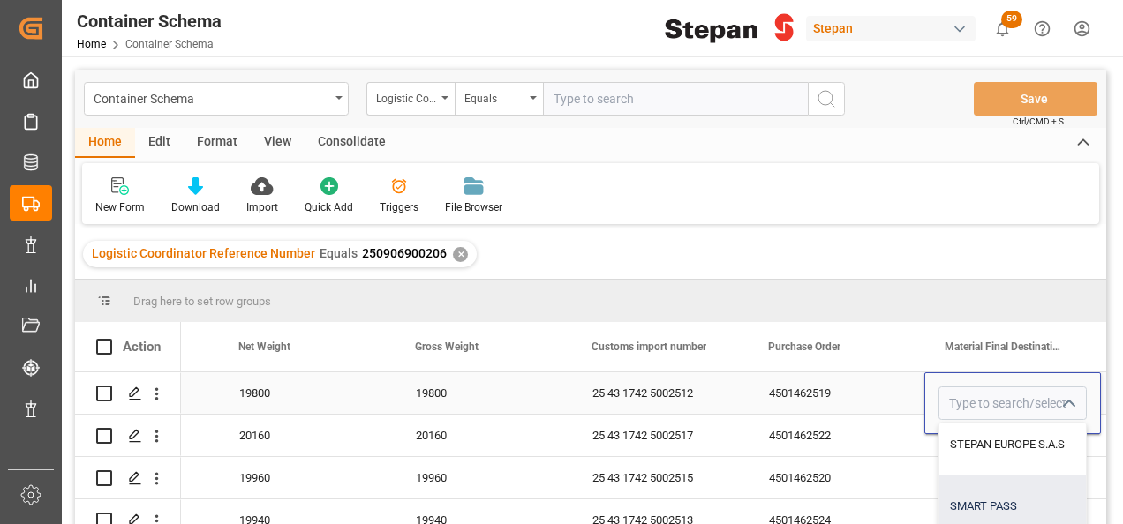
click at [1004, 512] on div "SMART PASS" at bounding box center [1100, 507] width 322 height 62
type input "SMART PASS"
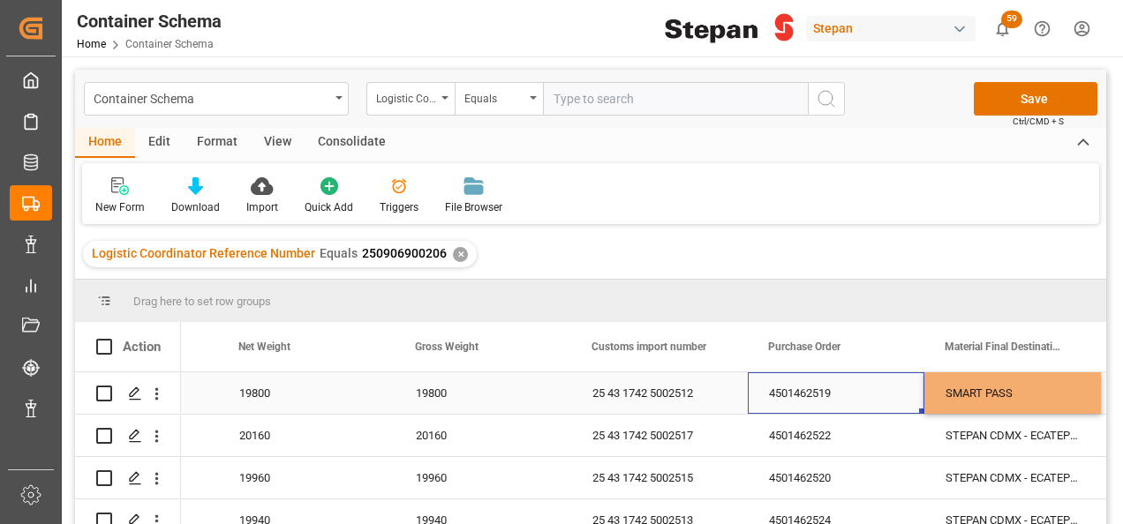
click at [900, 405] on div "4501462519" at bounding box center [836, 393] width 177 height 41
click at [990, 479] on div "STEPAN CDMX - ECATEPEC" at bounding box center [1012, 477] width 177 height 41
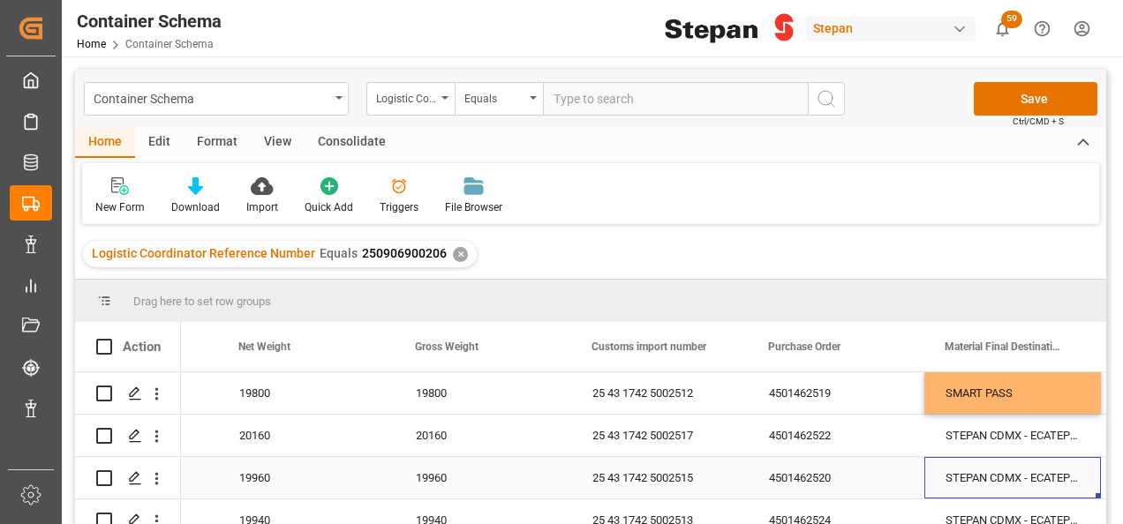
click at [990, 479] on div "STEPAN CDMX - ECATEPEC" at bounding box center [1012, 477] width 177 height 41
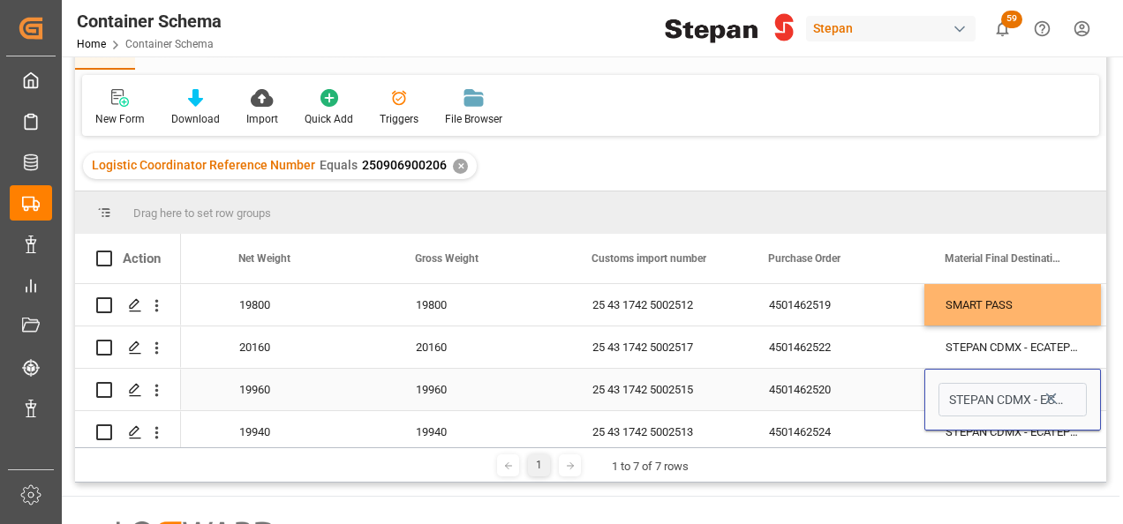
click at [1051, 392] on icon "Press SPACE to select this row." at bounding box center [1051, 398] width 19 height 19
click at [1065, 399] on input "Press SPACE to select this row." at bounding box center [1012, 400] width 148 height 34
click at [1073, 400] on icon "open menu" at bounding box center [1068, 400] width 21 height 21
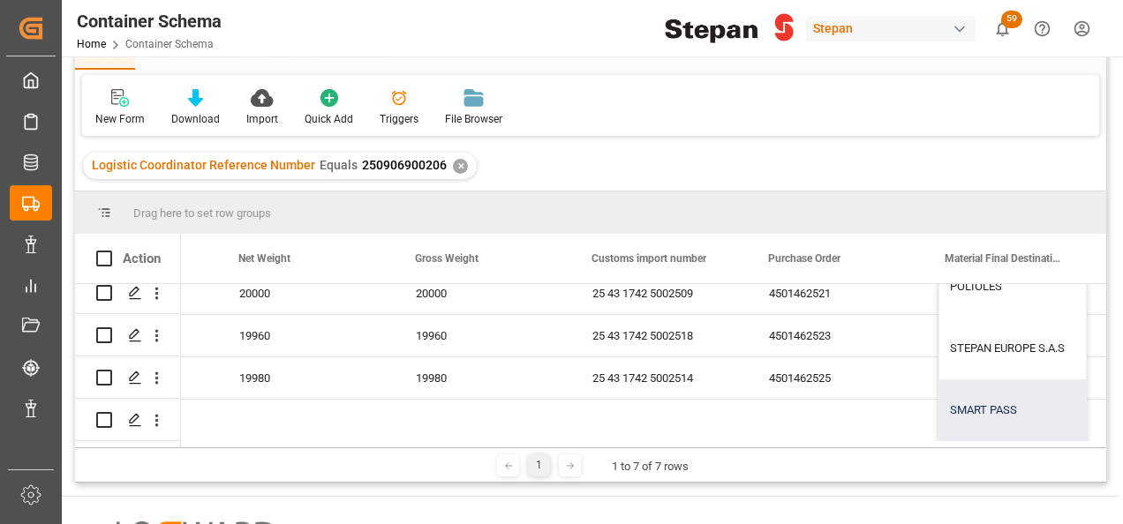
click at [978, 393] on div "SMART PASS" at bounding box center [1100, 411] width 322 height 62
type input "SMART PASS"
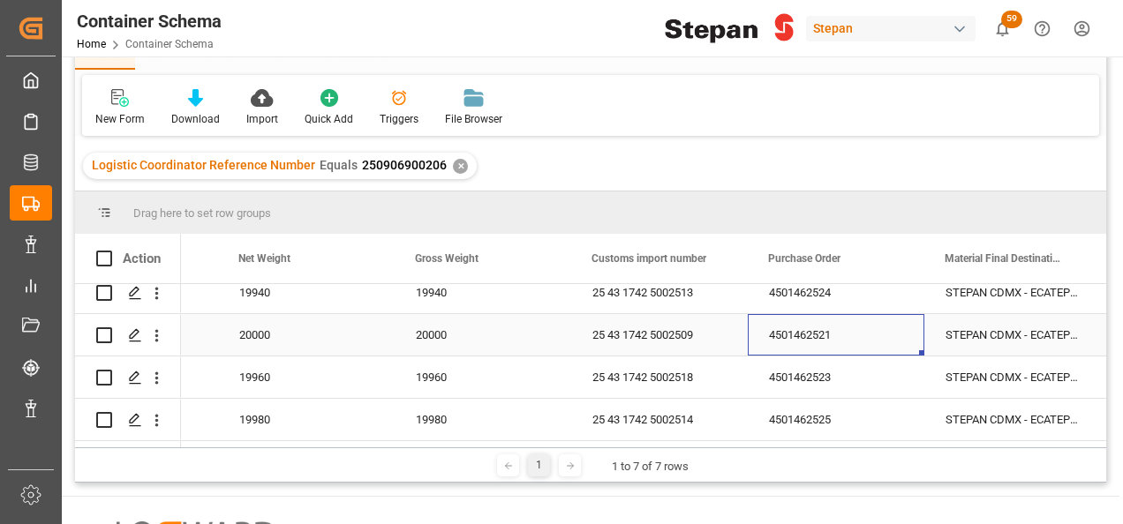
click at [895, 344] on div "4501462521" at bounding box center [836, 334] width 177 height 41
click at [1025, 332] on div "STEPAN CDMX - ECATEPEC" at bounding box center [1012, 334] width 177 height 41
click at [1022, 332] on div "STEPAN CDMX - ECATEPEC" at bounding box center [1012, 334] width 177 height 41
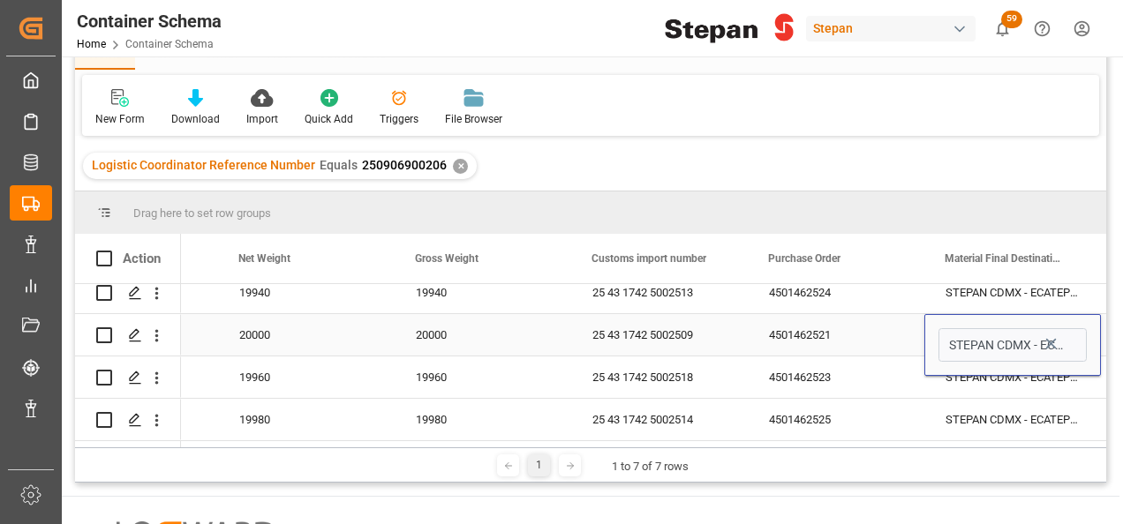
click at [1053, 343] on icon "Press SPACE to select this row." at bounding box center [1051, 344] width 19 height 19
click at [1058, 343] on icon "open menu" at bounding box center [1068, 345] width 21 height 21
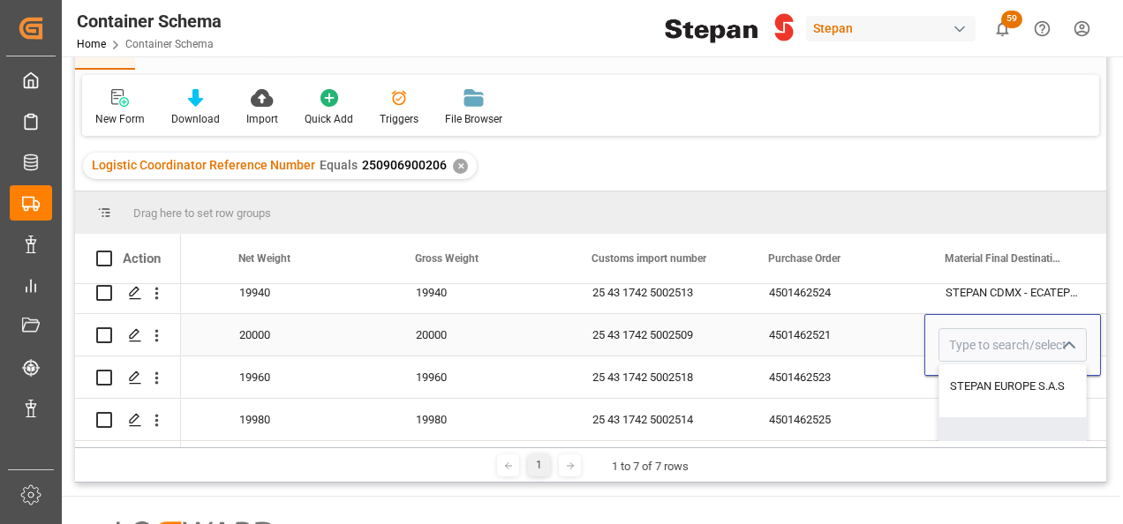
click at [995, 425] on div "SMART PASS" at bounding box center [1100, 449] width 322 height 62
type input "SMART PASS"
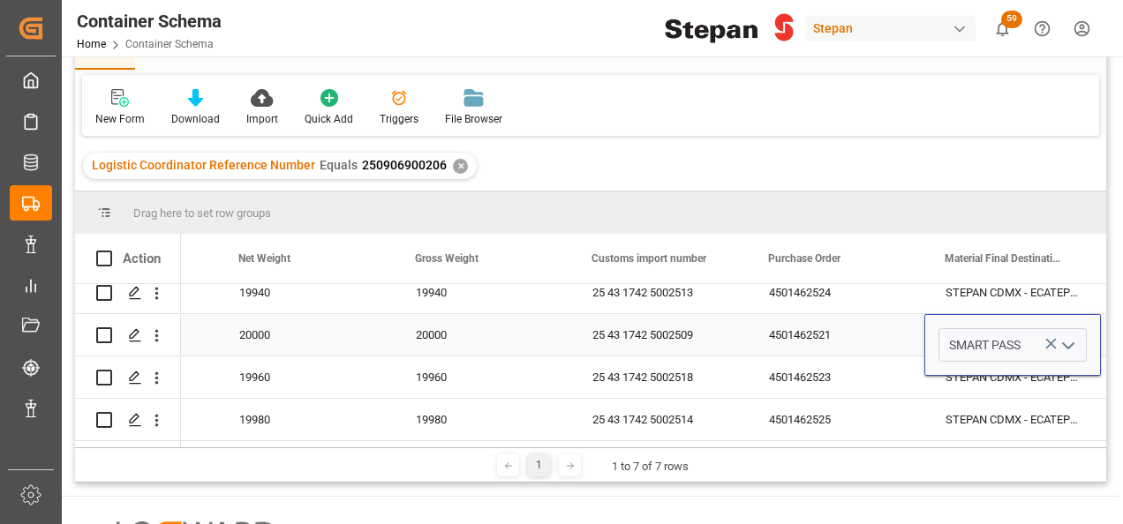
click at [900, 330] on div "4501462521" at bounding box center [836, 334] width 177 height 41
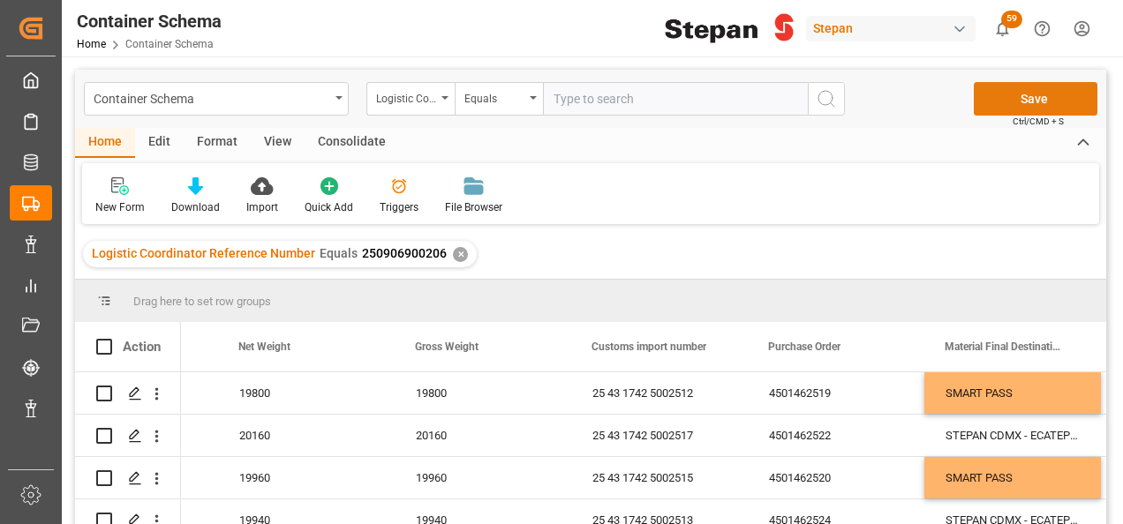
click at [1042, 101] on button "Save" at bounding box center [1036, 99] width 124 height 34
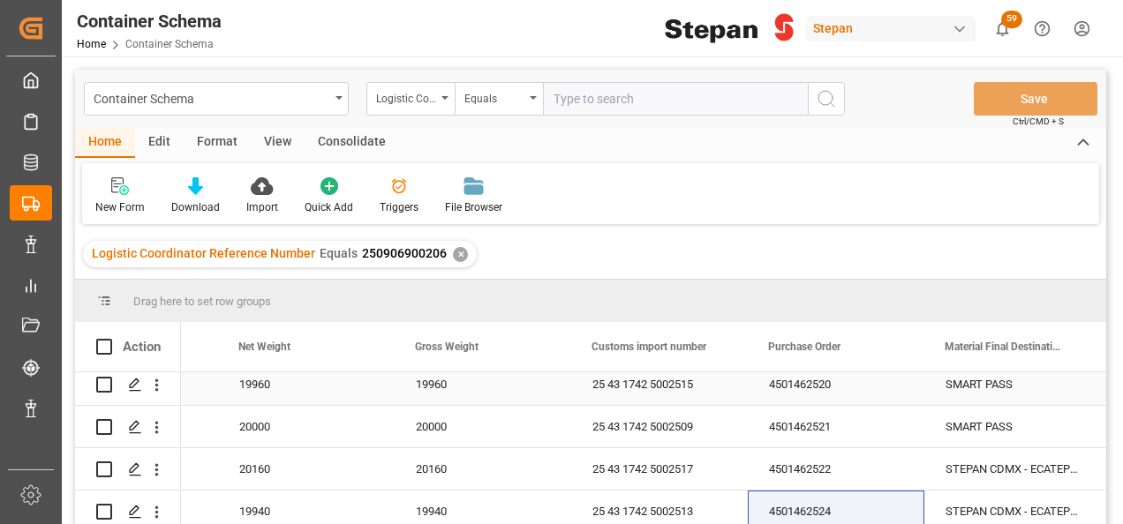
scroll to position [88, 0]
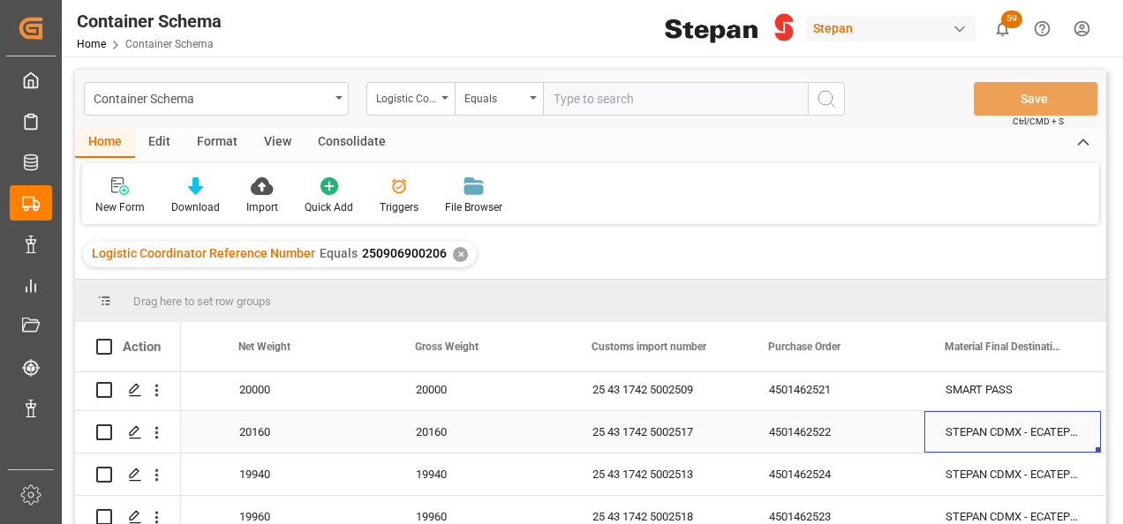
click at [991, 429] on div "STEPAN CDMX - ECATEPEC" at bounding box center [1012, 431] width 177 height 41
click at [1052, 436] on icon "Press SPACE to select this row." at bounding box center [1051, 441] width 19 height 19
click at [1068, 441] on input "Press SPACE to select this row." at bounding box center [1012, 442] width 148 height 34
click at [1065, 435] on icon "open menu" at bounding box center [1068, 443] width 21 height 21
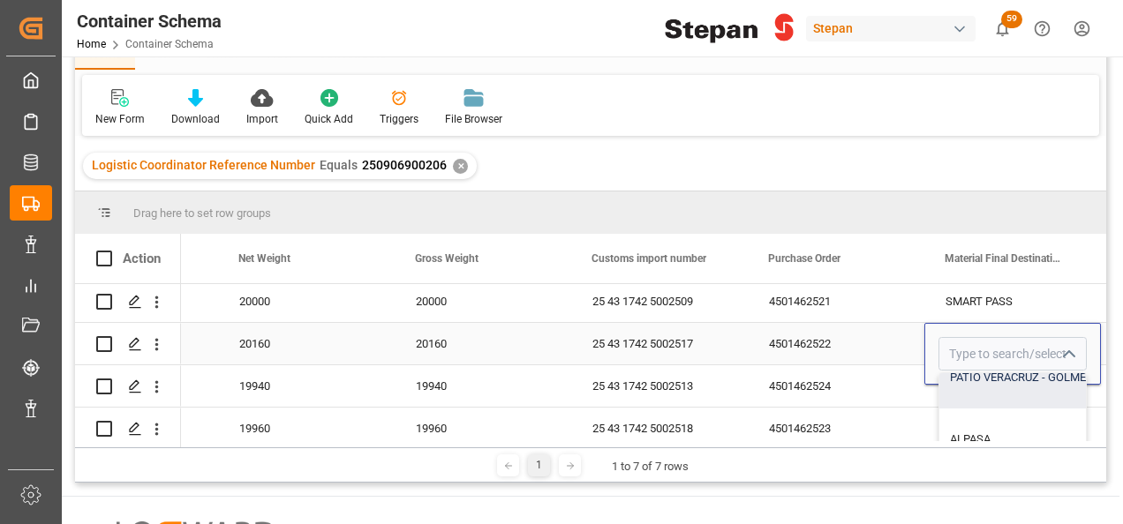
click at [999, 376] on div "PATIO VERACRUZ - GOLMEX" at bounding box center [1100, 378] width 322 height 62
type input "PATIO VERACRUZ - GOLMEX"
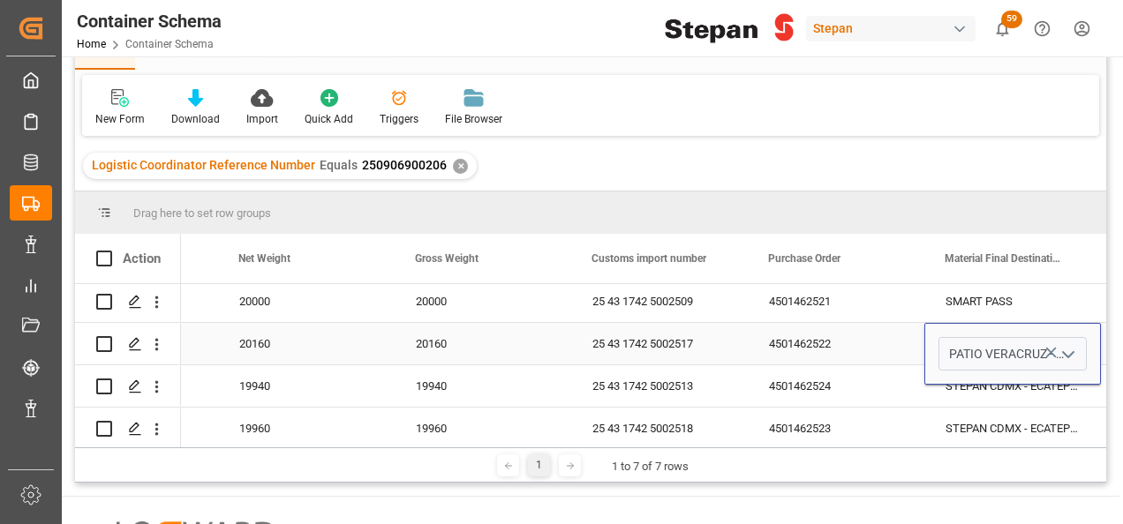
click at [856, 340] on div "4501462522" at bounding box center [836, 343] width 177 height 41
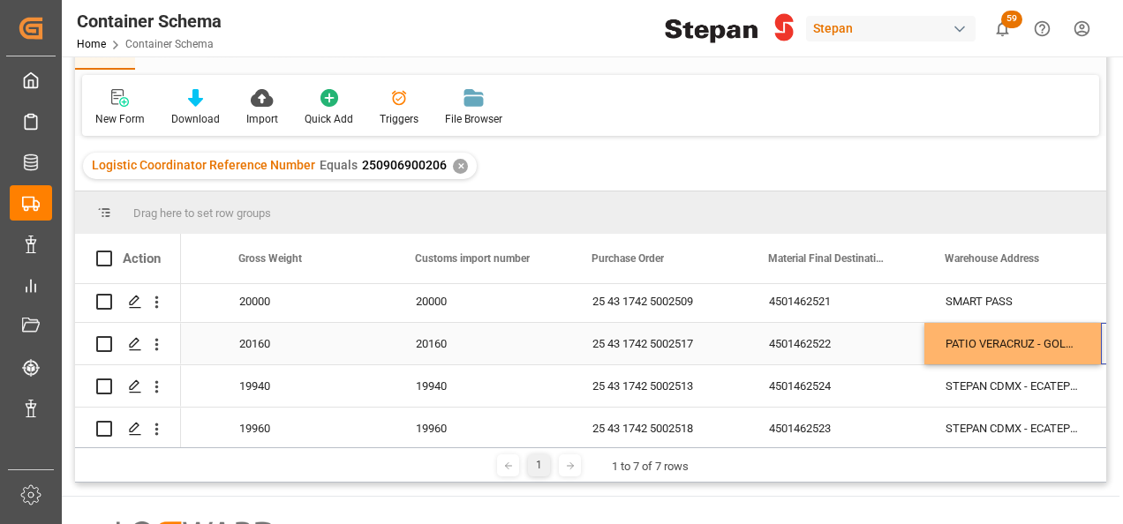
scroll to position [0, 7732]
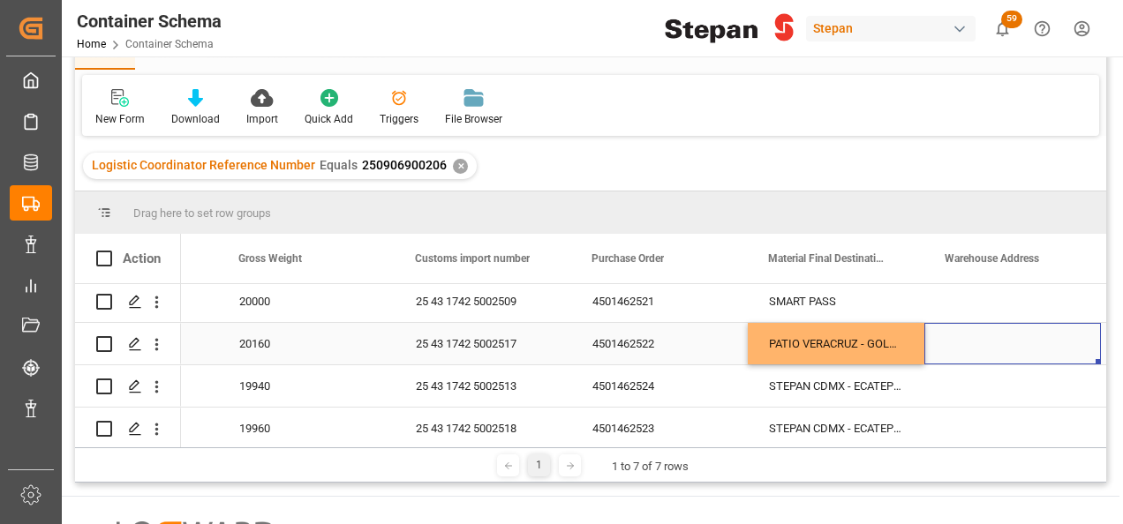
click at [881, 339] on div "PATIO VERACRUZ - GOLMEX" at bounding box center [836, 343] width 177 height 41
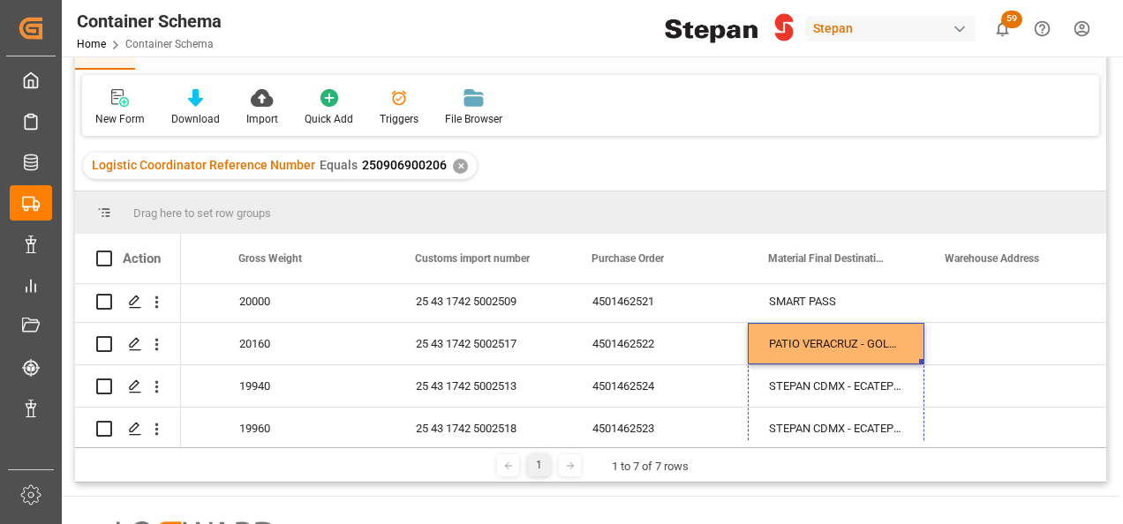
scroll to position [145, 0]
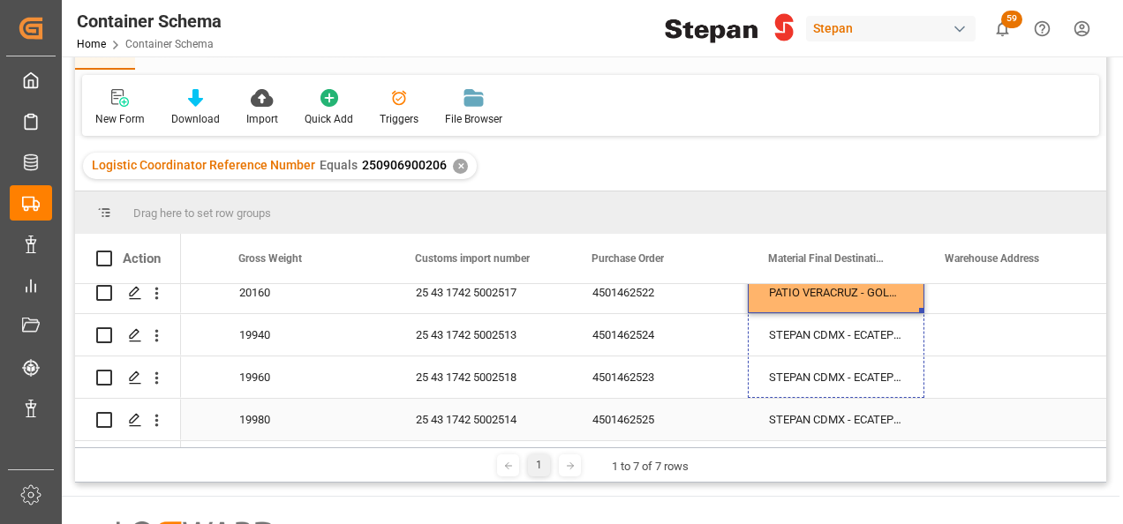
drag, startPoint x: 922, startPoint y: 361, endPoint x: 904, endPoint y: 413, distance: 55.0
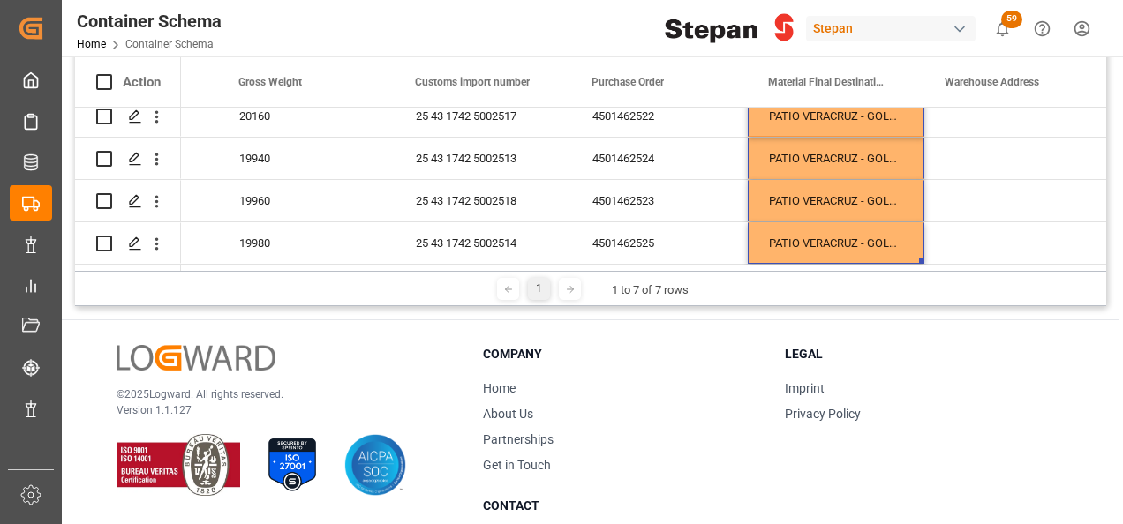
scroll to position [0, 0]
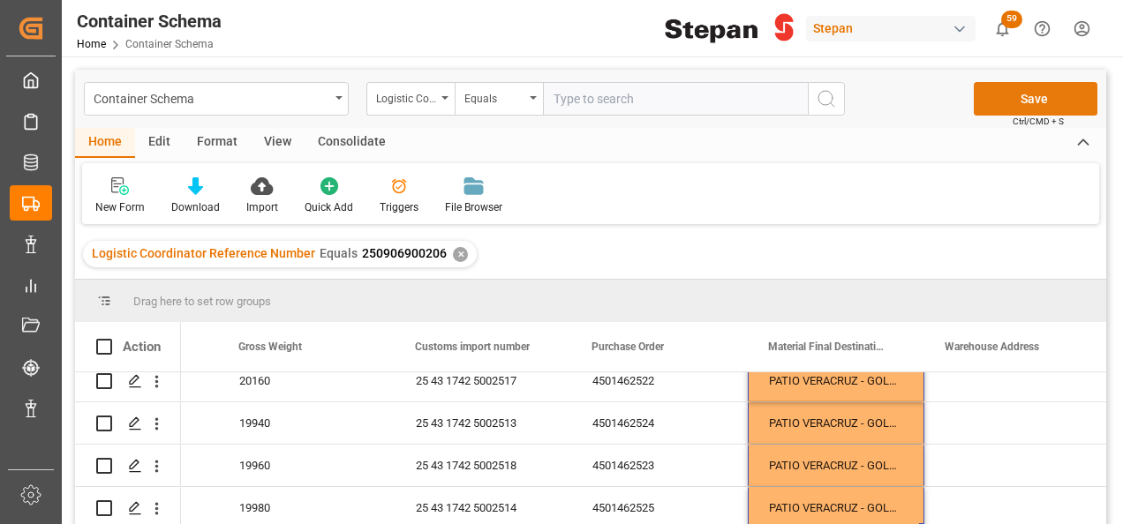
click at [1026, 102] on button "Save" at bounding box center [1036, 99] width 124 height 34
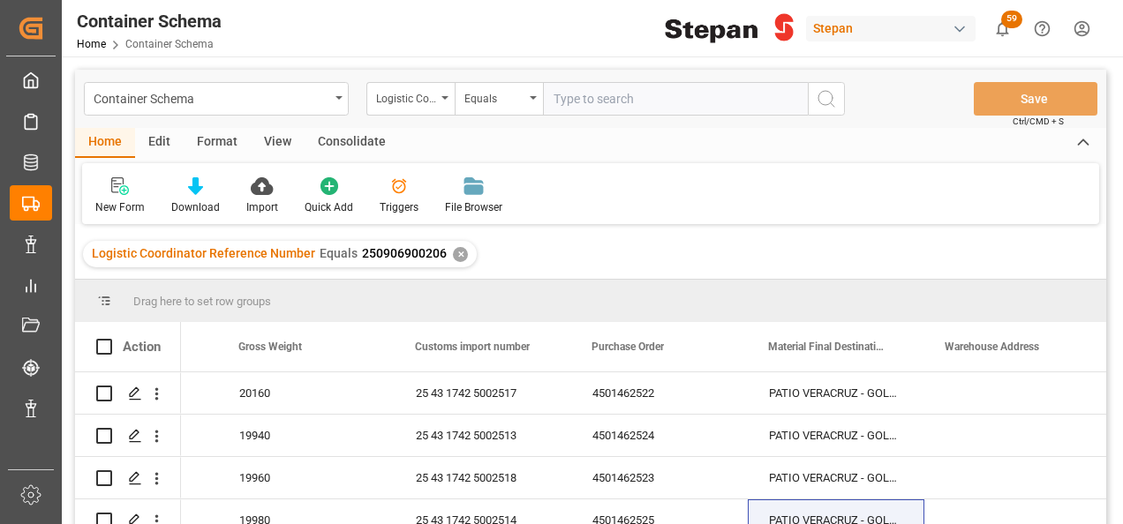
click at [458, 257] on div "✕" at bounding box center [460, 254] width 15 height 15
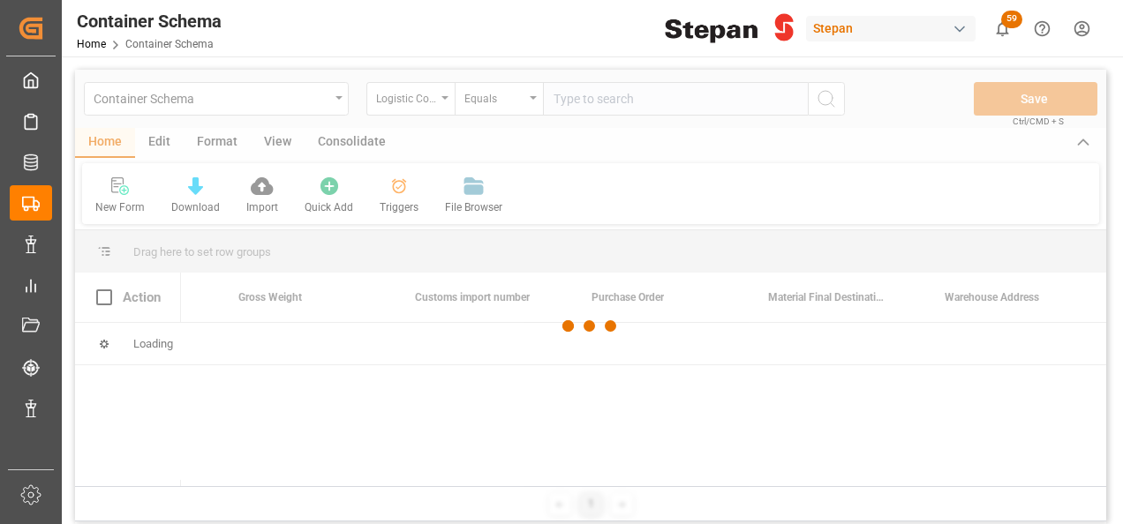
scroll to position [0, 7732]
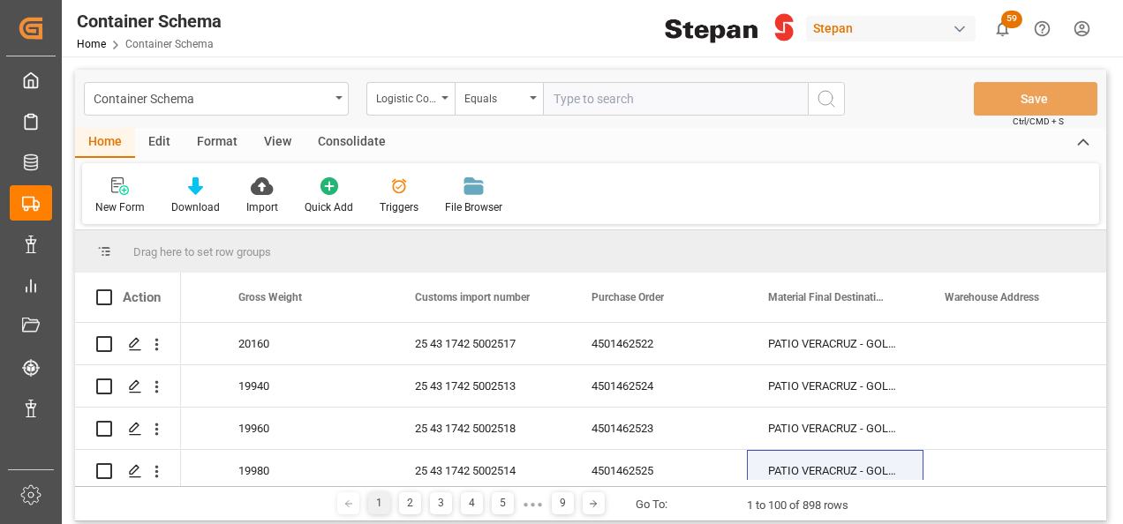
click at [579, 106] on input "text" at bounding box center [675, 99] width 265 height 34
paste input "250906900480"
type input "250906900480"
click at [823, 97] on icon "search button" at bounding box center [826, 98] width 21 height 21
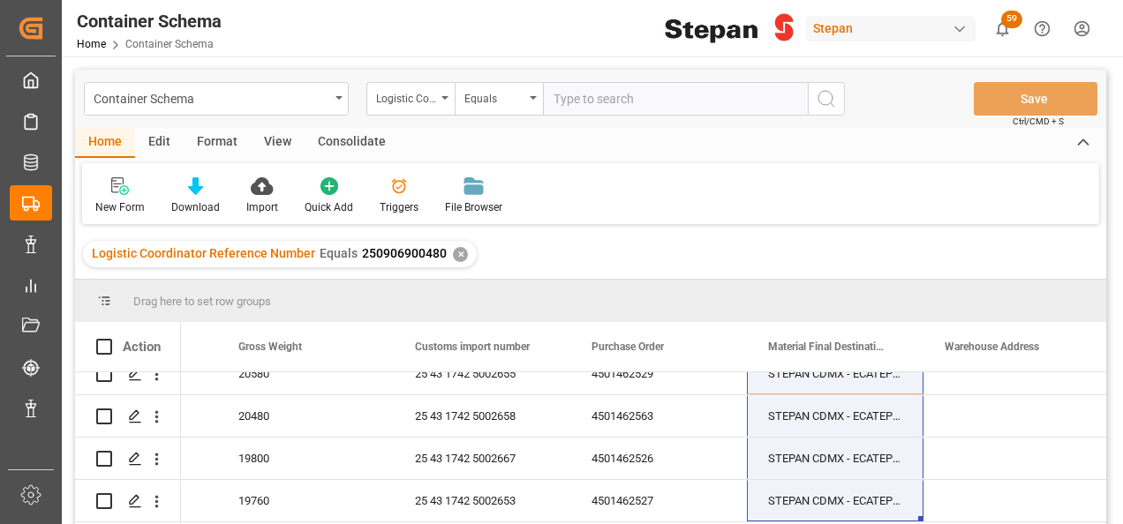
scroll to position [177, 0]
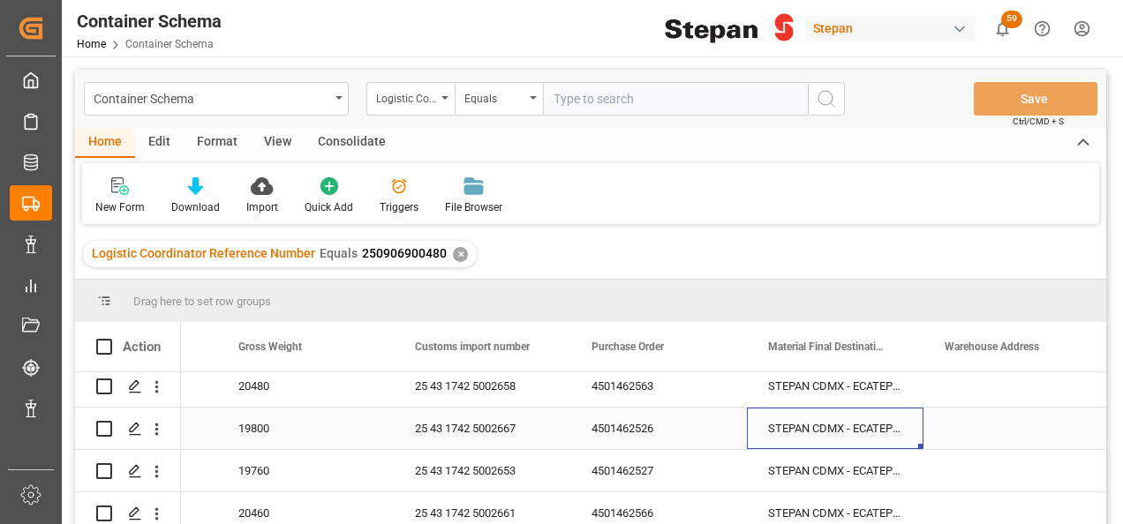
click at [822, 430] on div "STEPAN CDMX - ECATEPEC" at bounding box center [835, 428] width 177 height 41
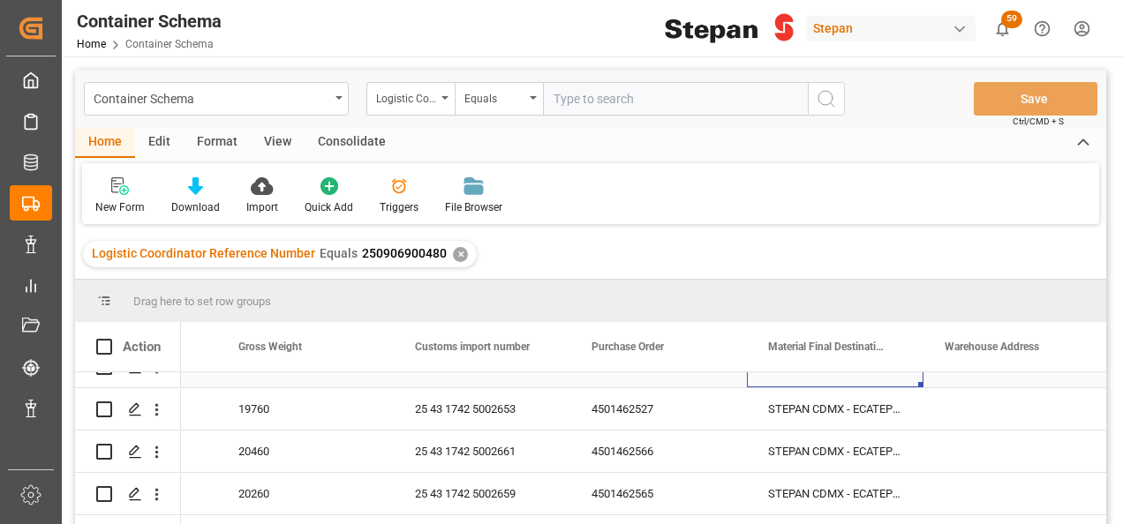
scroll to position [353, 0]
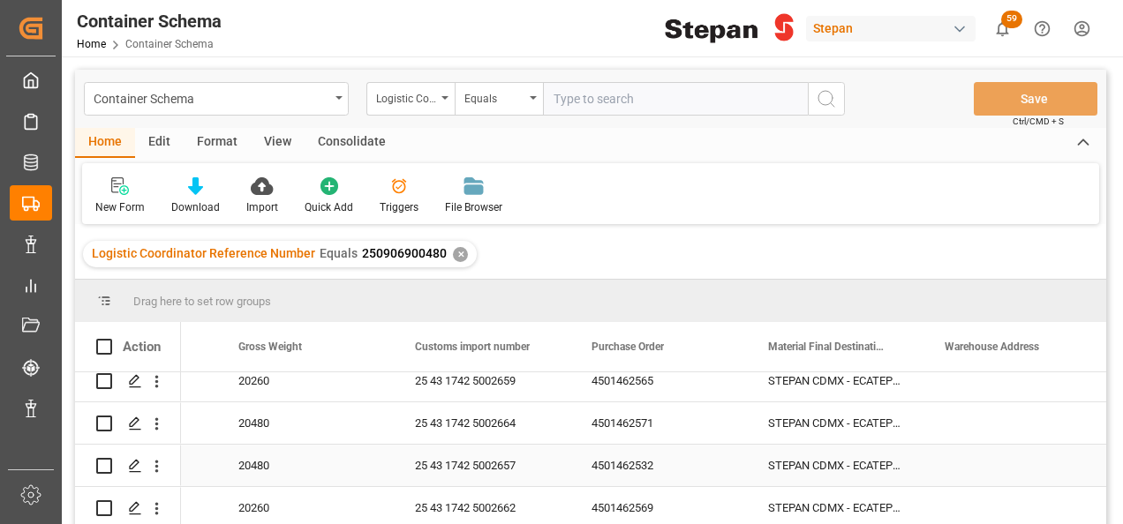
click at [862, 463] on div "STEPAN CDMX - ECATEPEC" at bounding box center [835, 465] width 177 height 41
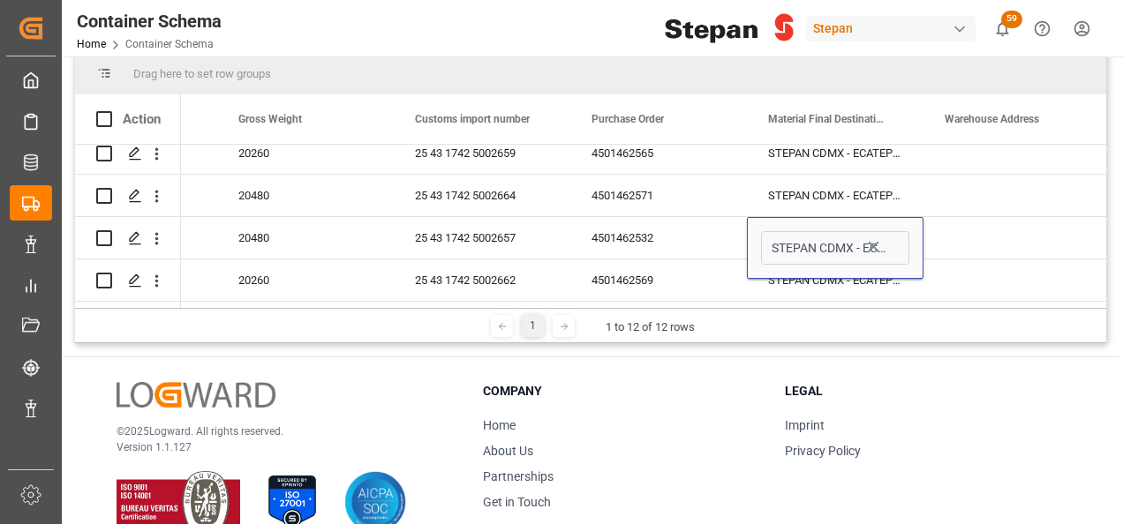
scroll to position [265, 0]
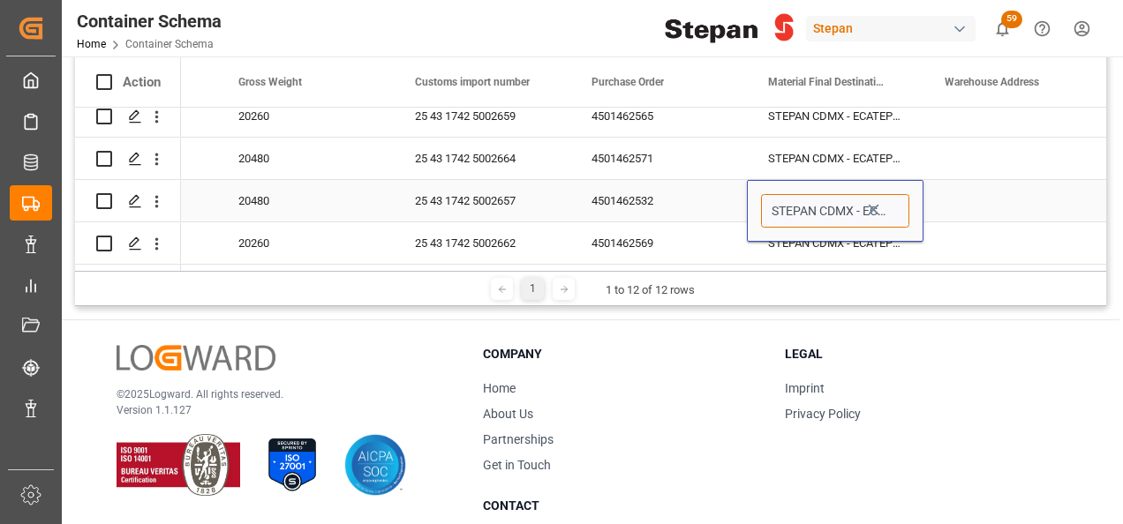
click at [892, 207] on input "STEPAN CDMX - ECATEPEC" at bounding box center [835, 211] width 148 height 34
click at [0, 0] on button "open menu" at bounding box center [0, 0] width 0 height 0
click at [874, 205] on icon "Press SPACE to select this row." at bounding box center [874, 210] width 11 height 11
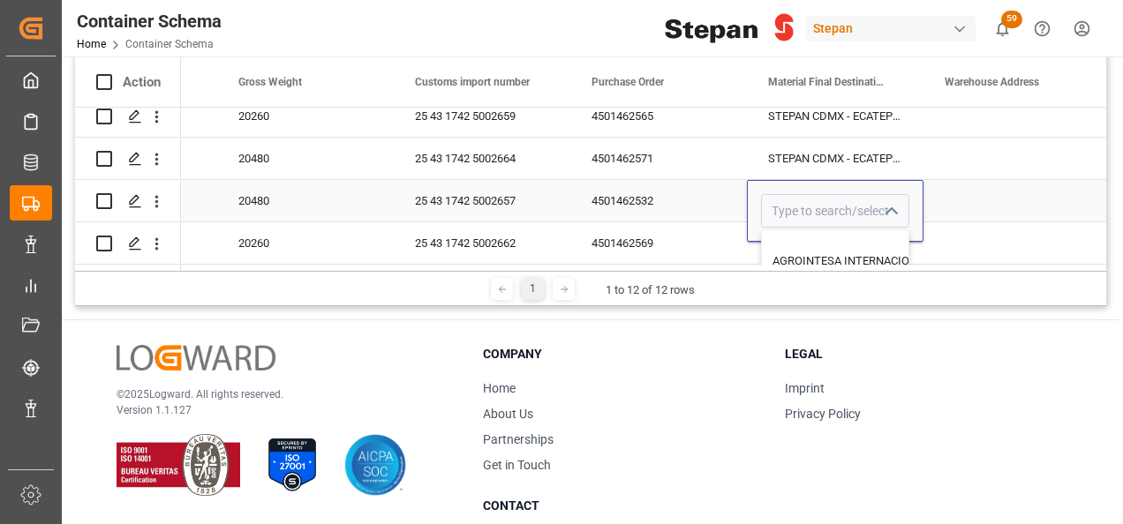
click at [885, 202] on icon "close menu" at bounding box center [890, 211] width 21 height 21
click at [891, 209] on polyline "open menu" at bounding box center [890, 211] width 11 height 5
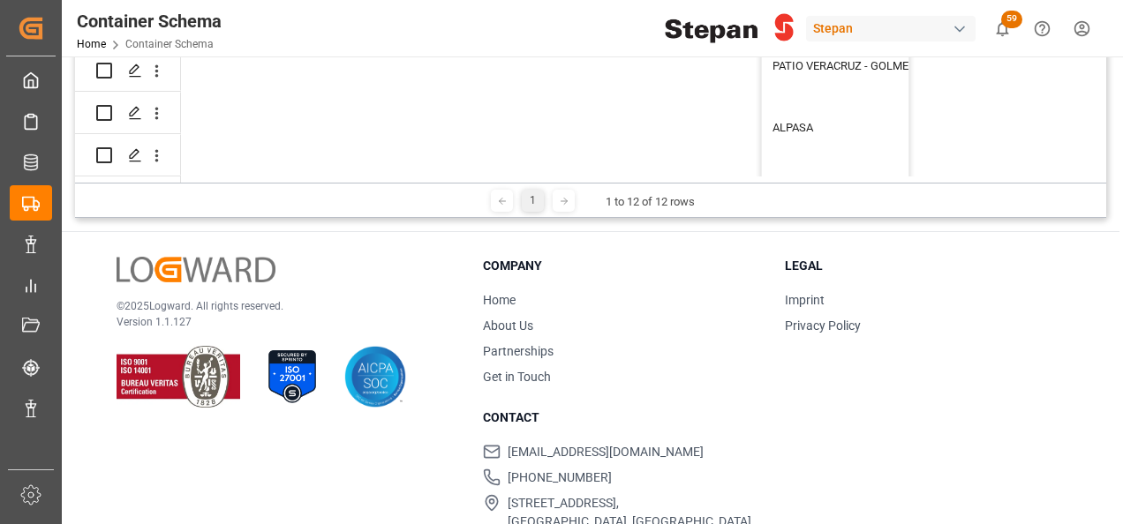
scroll to position [85, 7732]
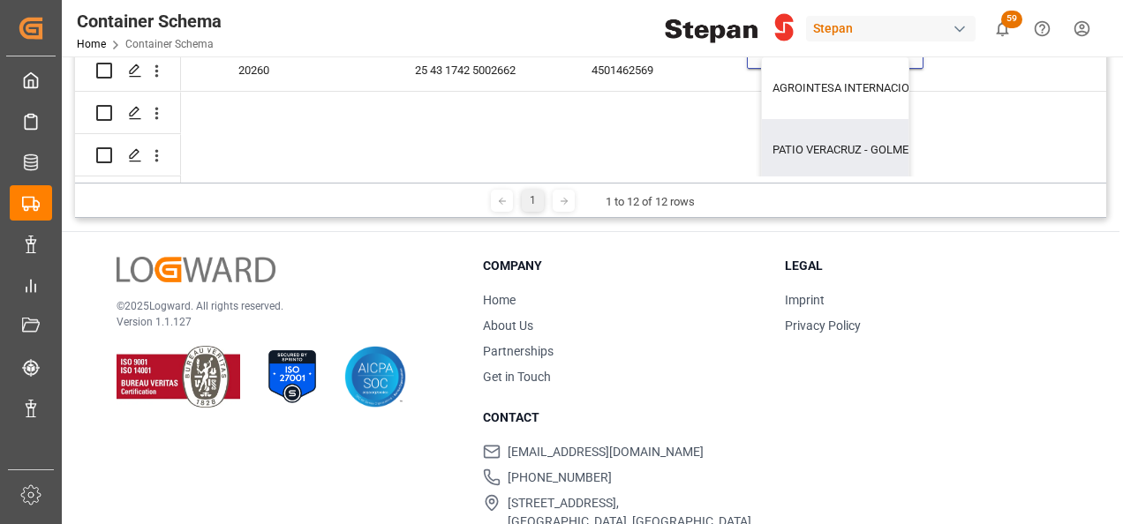
click at [823, 147] on div "PATIO VERACRUZ - GOLMEX" at bounding box center [923, 150] width 322 height 62
type input "PATIO VERACRUZ - GOLMEX"
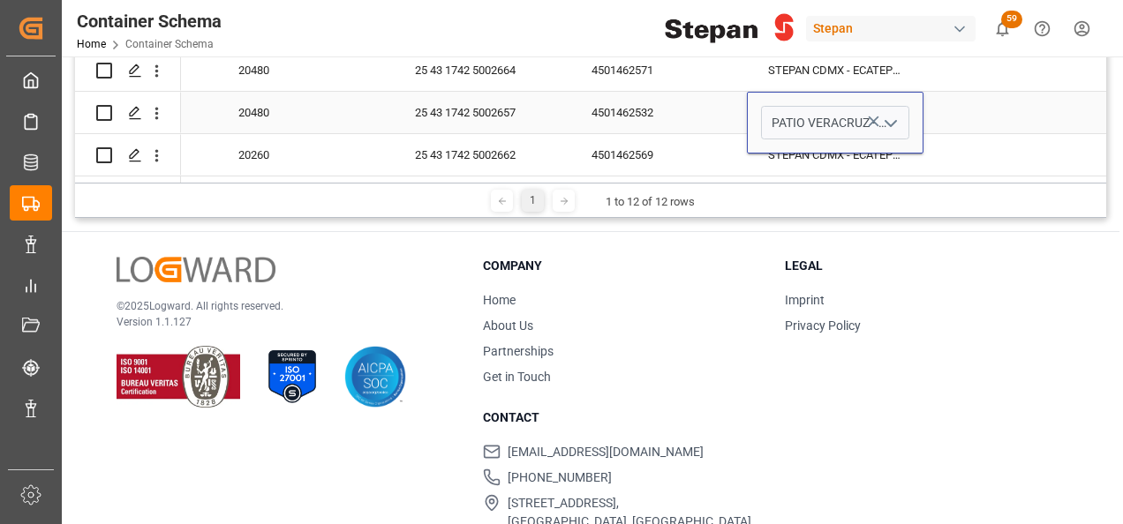
scroll to position [0, 7732]
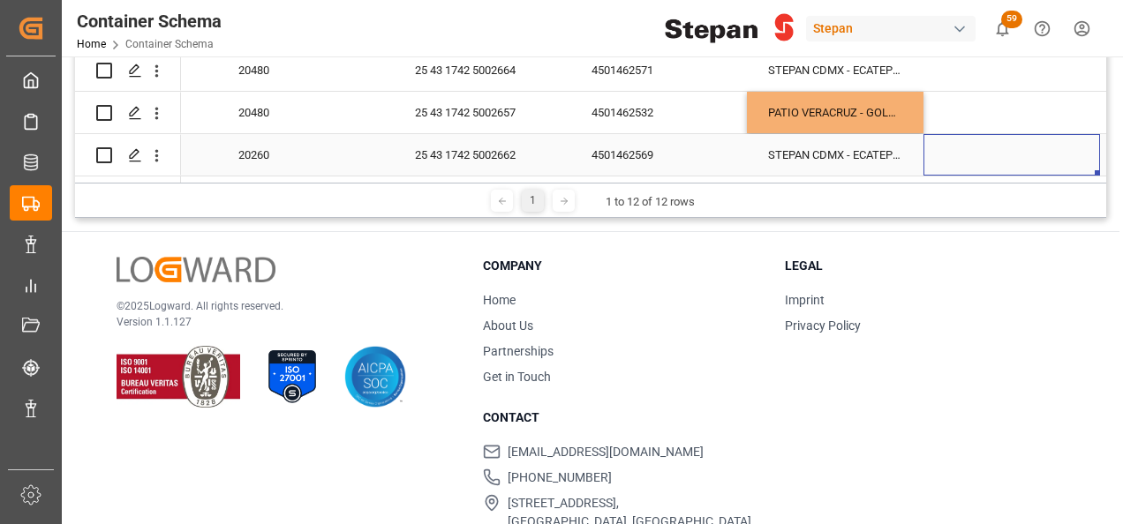
click at [1001, 134] on div "Press SPACE to select this row." at bounding box center [1011, 154] width 177 height 41
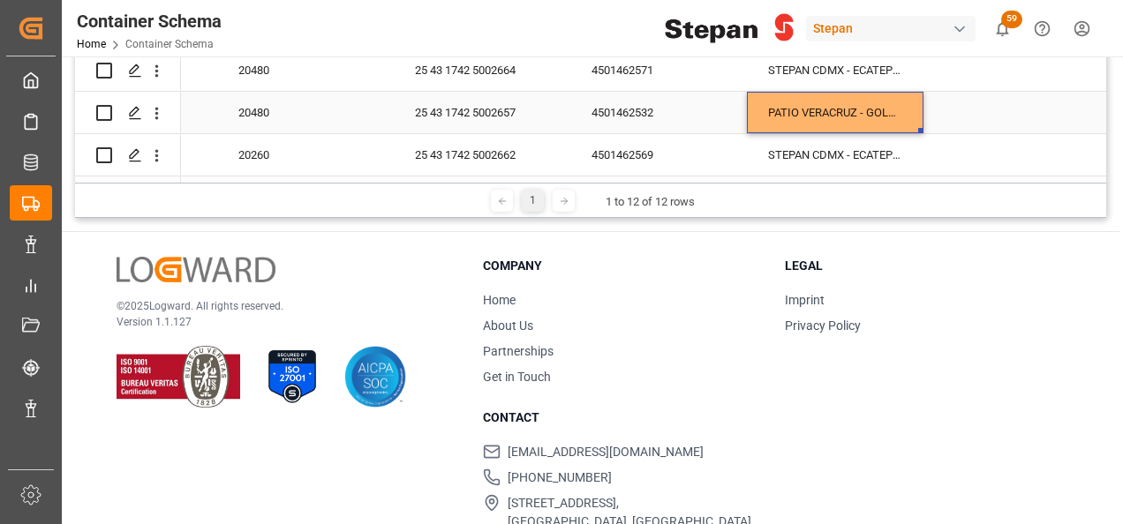
click at [871, 113] on div "PATIO VERACRUZ - GOLMEX" at bounding box center [835, 112] width 177 height 41
drag, startPoint x: 919, startPoint y: 124, endPoint x: 915, endPoint y: 154, distance: 30.3
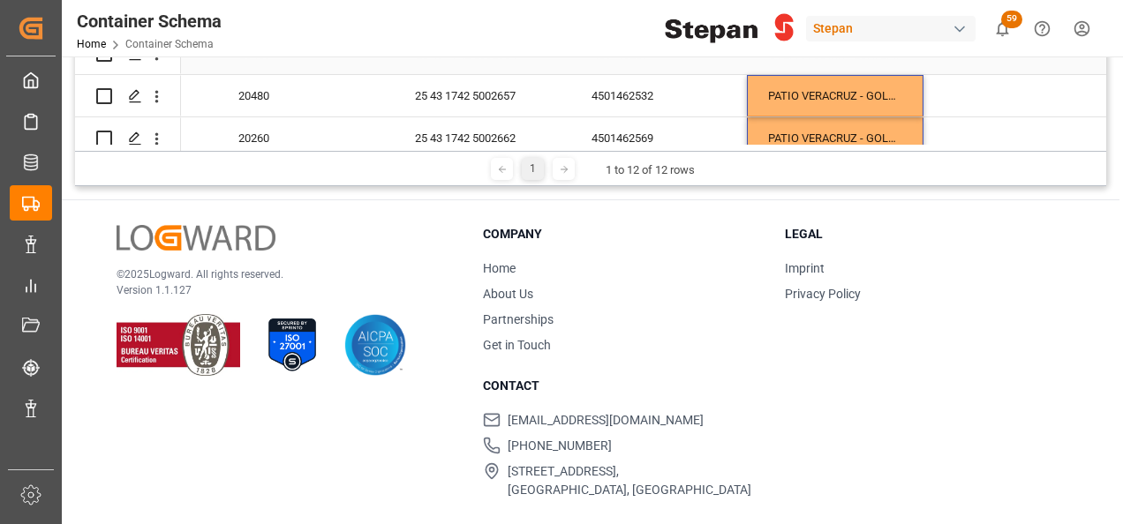
scroll to position [357, 0]
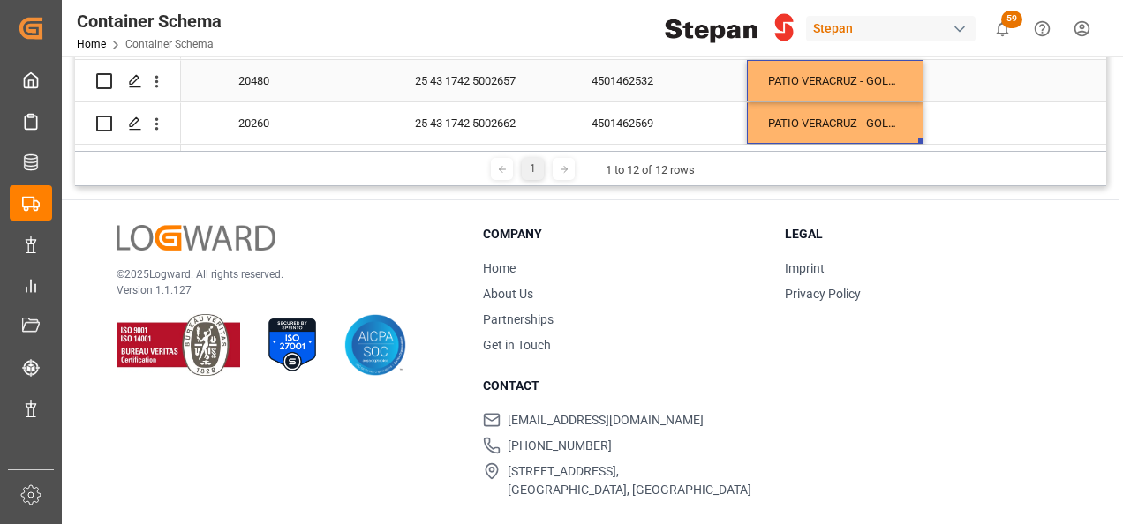
click at [871, 81] on div "PATIO VERACRUZ - GOLMEX" at bounding box center [835, 80] width 177 height 41
drag, startPoint x: 920, startPoint y: 92, endPoint x: 913, endPoint y: 64, distance: 29.1
click at [913, 64] on div "PATIO VERACRUZ - GOLMEX" at bounding box center [835, 80] width 177 height 41
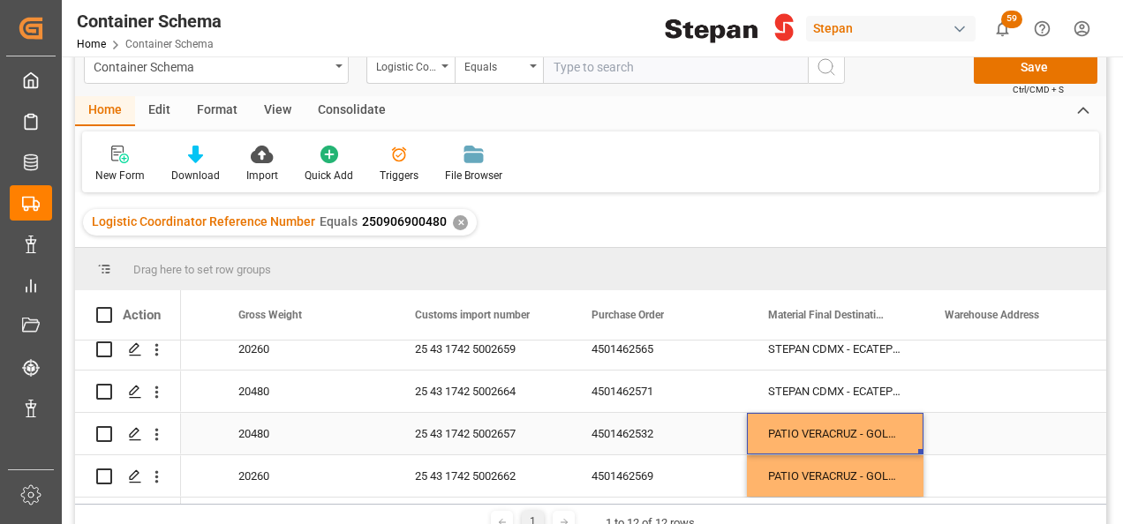
click at [858, 425] on div "PATIO VERACRUZ - GOLMEX" at bounding box center [835, 433] width 177 height 41
drag, startPoint x: 920, startPoint y: 446, endPoint x: 900, endPoint y: 373, distance: 75.2
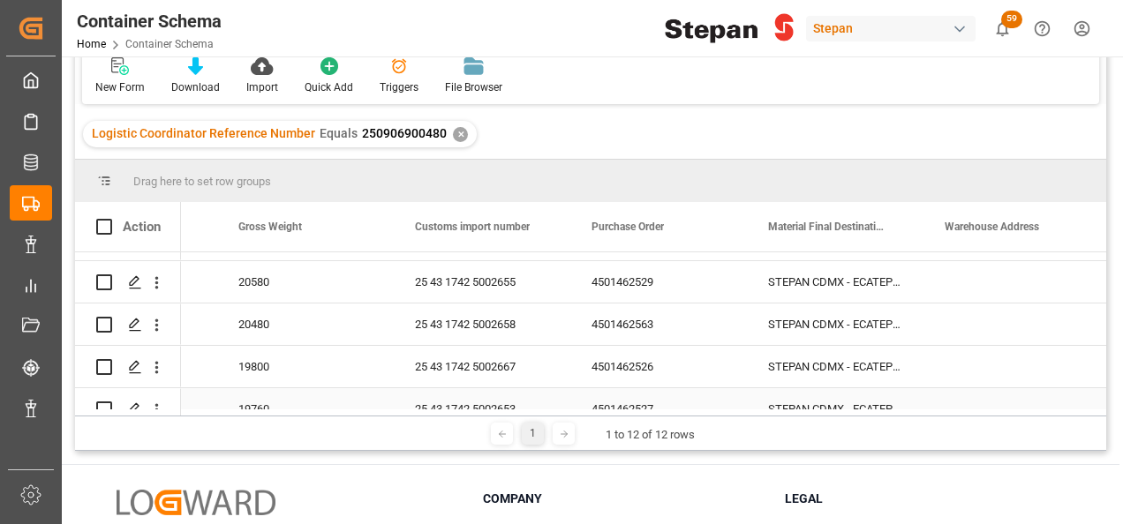
scroll to position [92, 0]
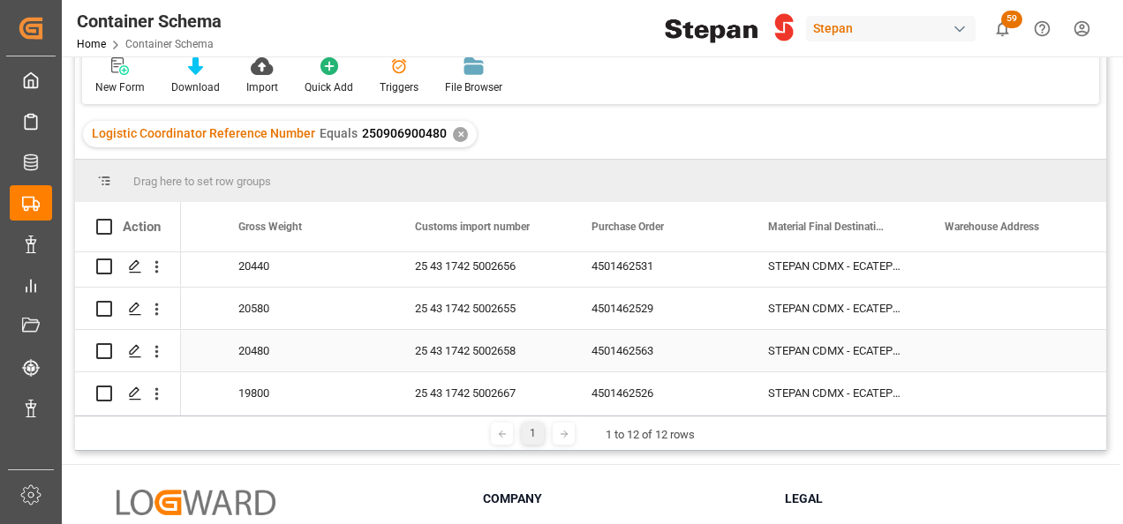
click at [883, 350] on div "STEPAN CDMX - ECATEPEC" at bounding box center [835, 350] width 177 height 41
click at [882, 351] on icon "Press SPACE to select this row." at bounding box center [873, 359] width 19 height 19
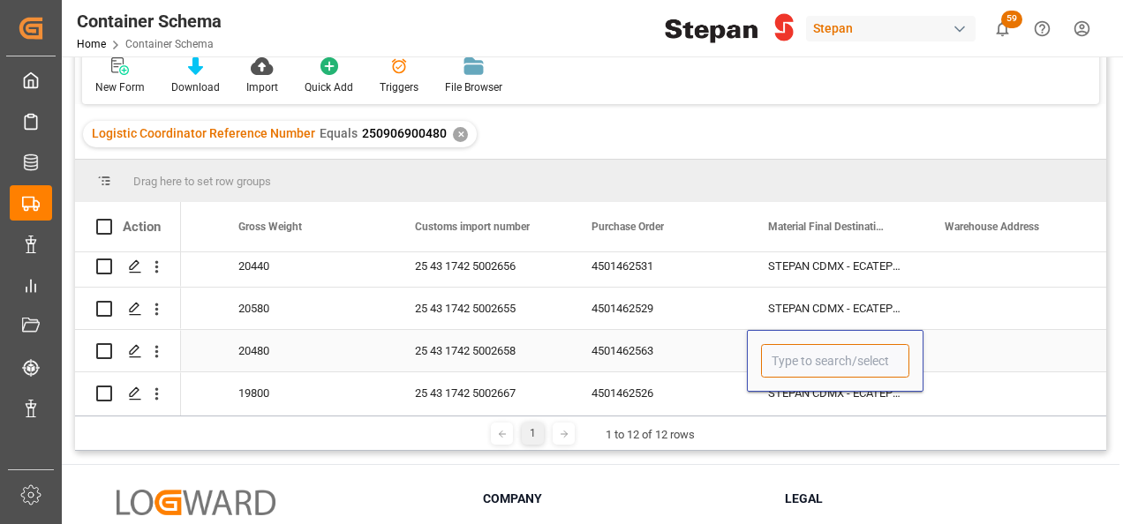
click at [886, 365] on input "Press SPACE to select this row." at bounding box center [835, 361] width 148 height 34
click at [898, 358] on input "Press SPACE to select this row." at bounding box center [835, 361] width 148 height 34
click at [891, 358] on icon "open menu" at bounding box center [890, 361] width 21 height 21
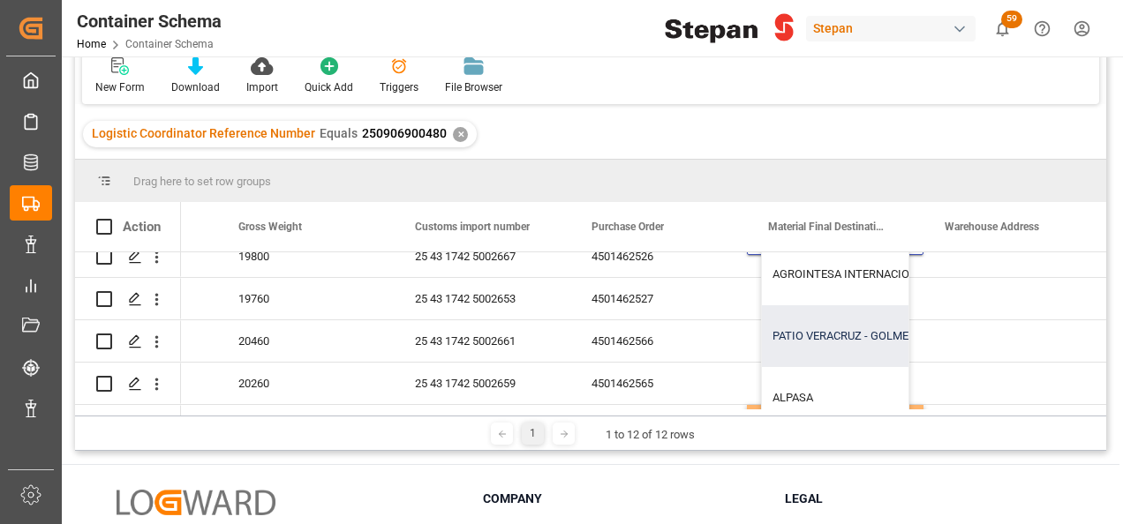
scroll to position [268, 0]
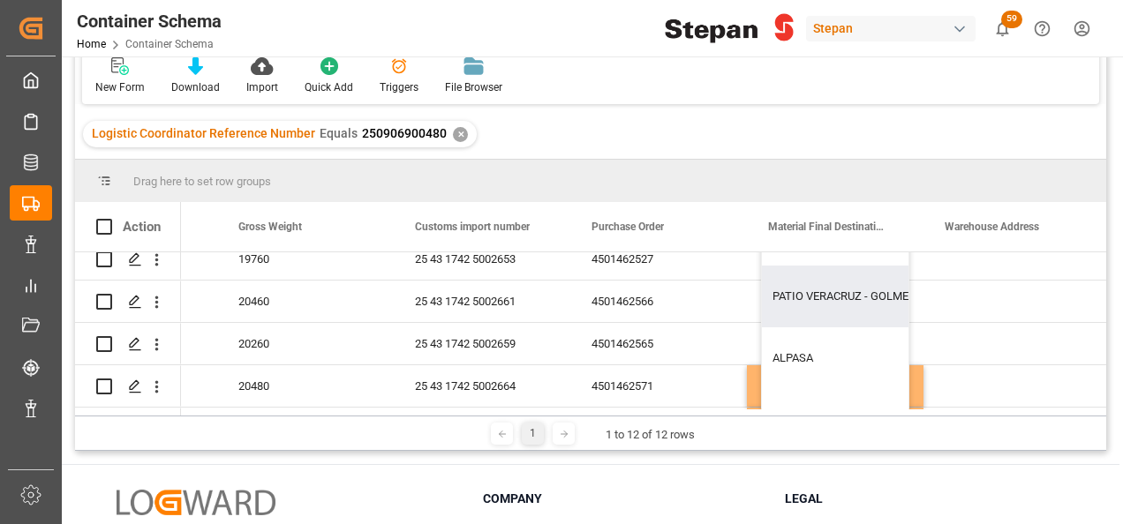
click at [809, 290] on div "PATIO VERACRUZ - GOLMEX" at bounding box center [923, 297] width 322 height 62
type input "PATIO VERACRUZ - GOLMEX"
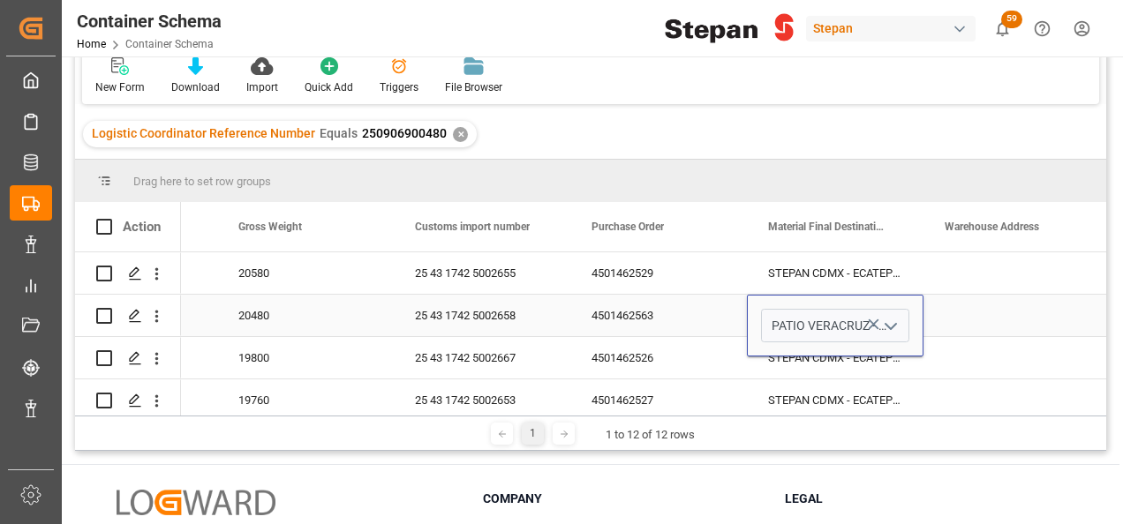
scroll to position [92, 0]
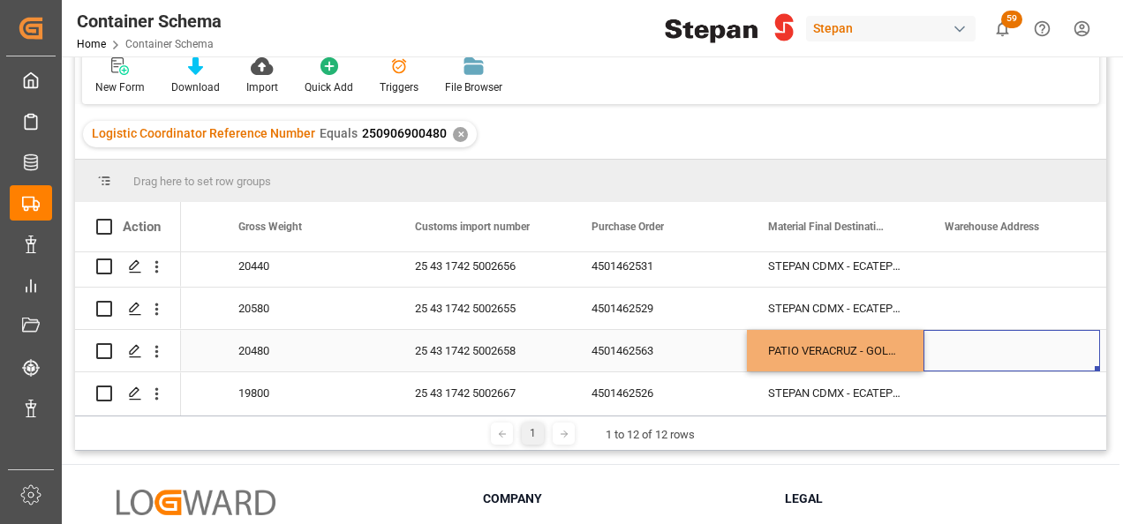
click at [959, 348] on div "Press SPACE to select this row." at bounding box center [1011, 350] width 177 height 41
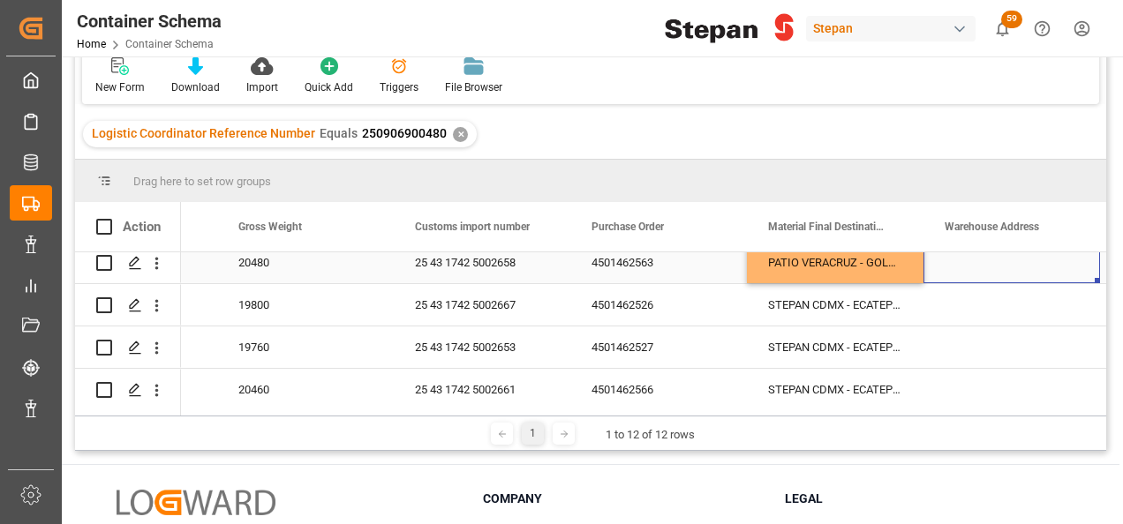
scroll to position [268, 0]
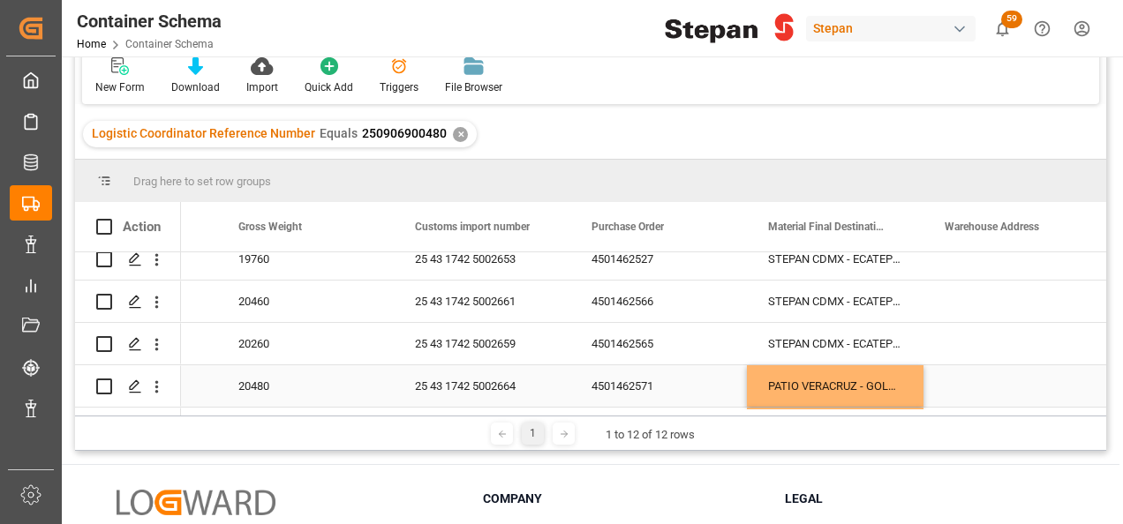
click at [867, 371] on div "PATIO VERACRUZ - GOLMEX" at bounding box center [835, 385] width 177 height 41
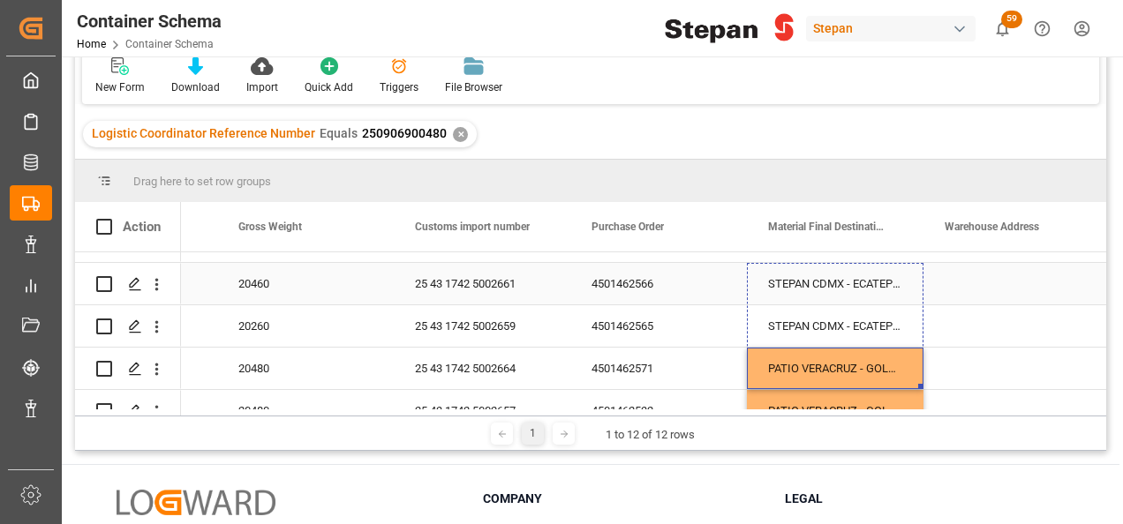
scroll to position [215, 0]
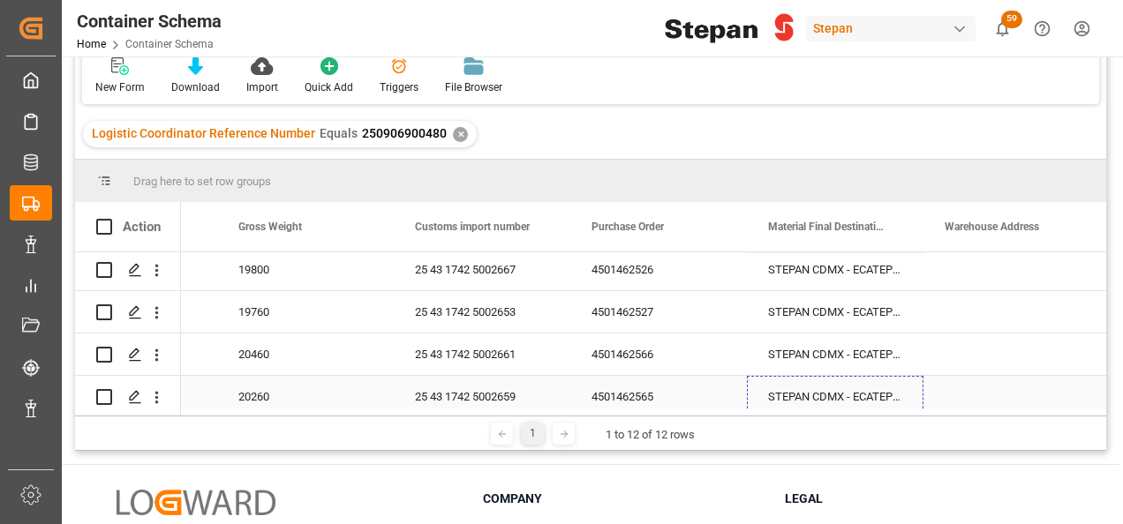
drag, startPoint x: 918, startPoint y: 313, endPoint x: 877, endPoint y: 388, distance: 85.7
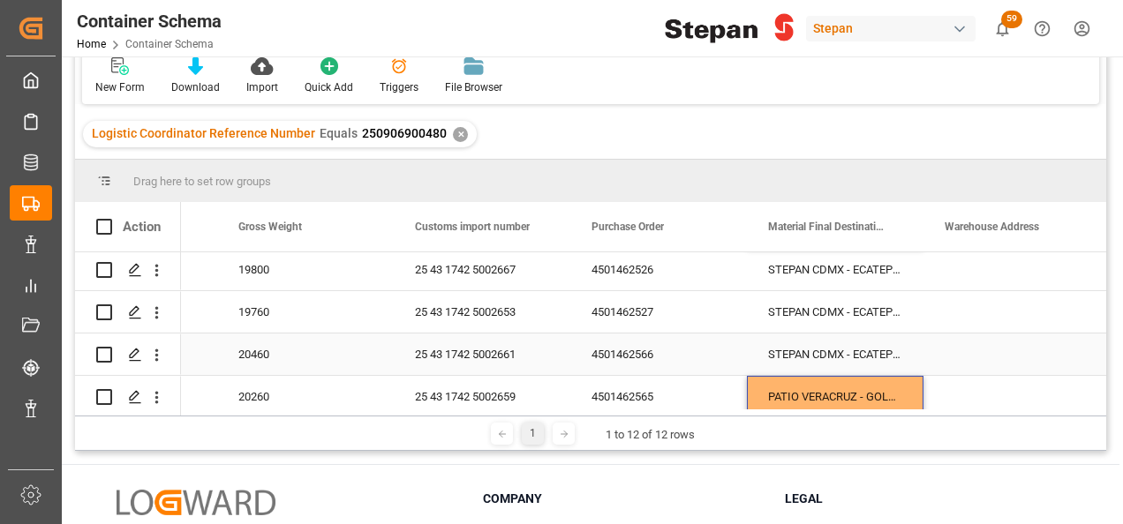
scroll to position [304, 0]
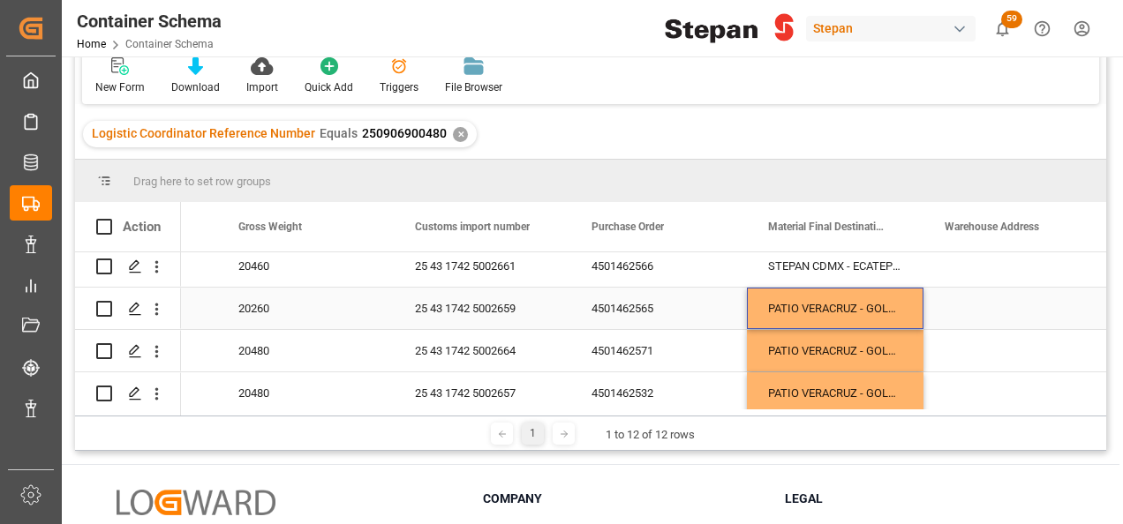
click at [825, 300] on div "PATIO VERACRUZ - GOLMEX" at bounding box center [835, 308] width 177 height 41
drag, startPoint x: 921, startPoint y: 328, endPoint x: 912, endPoint y: 280, distance: 48.5
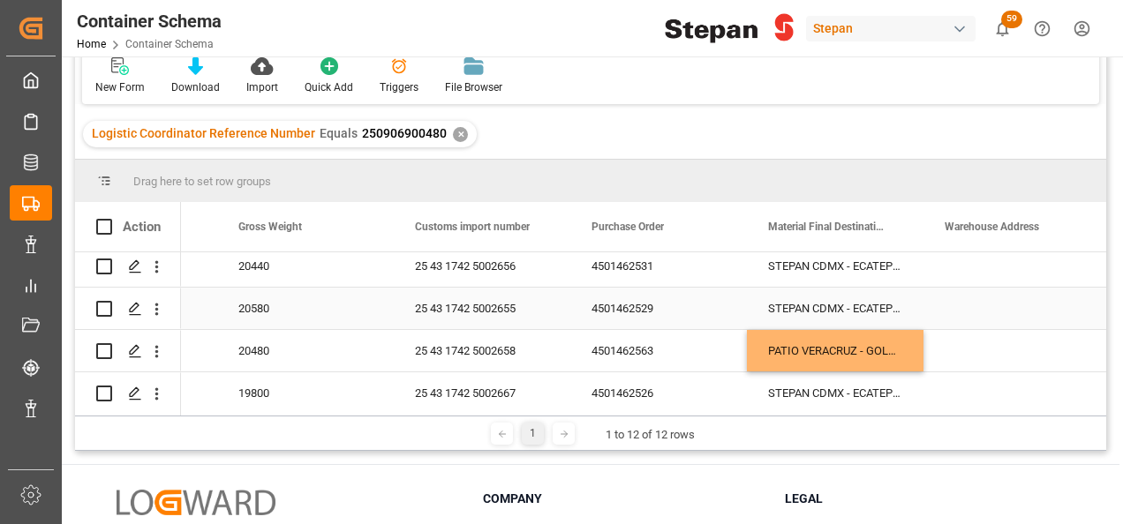
scroll to position [4, 0]
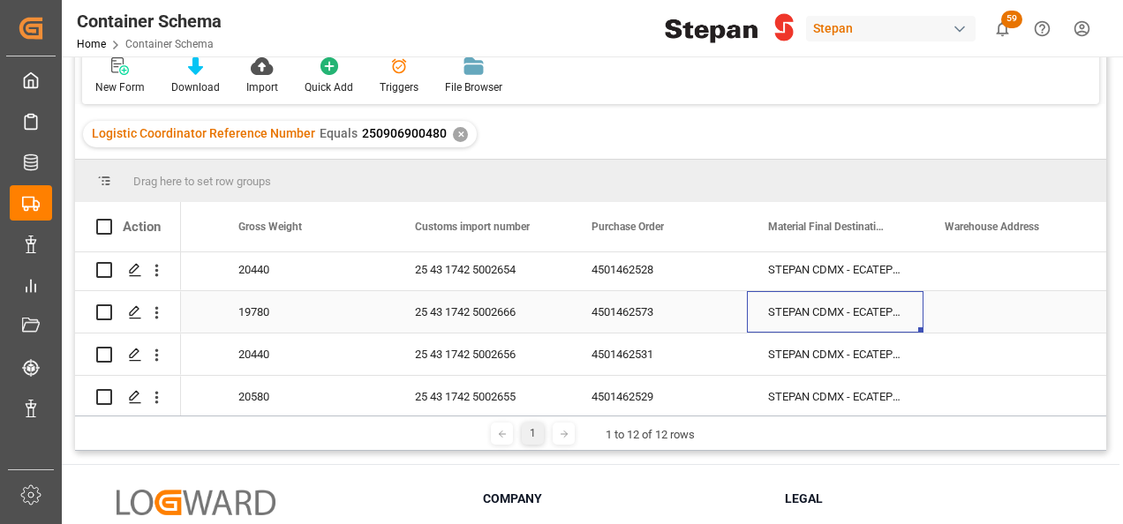
click at [865, 309] on div "STEPAN CDMX - ECATEPEC" at bounding box center [835, 311] width 177 height 41
click at [885, 305] on div "STEPAN CDMX - ECATEPEC" at bounding box center [835, 311] width 177 height 41
click at [878, 321] on icon "Press SPACE to select this row." at bounding box center [873, 321] width 19 height 19
click at [886, 321] on input "Press SPACE to select this row." at bounding box center [835, 322] width 148 height 34
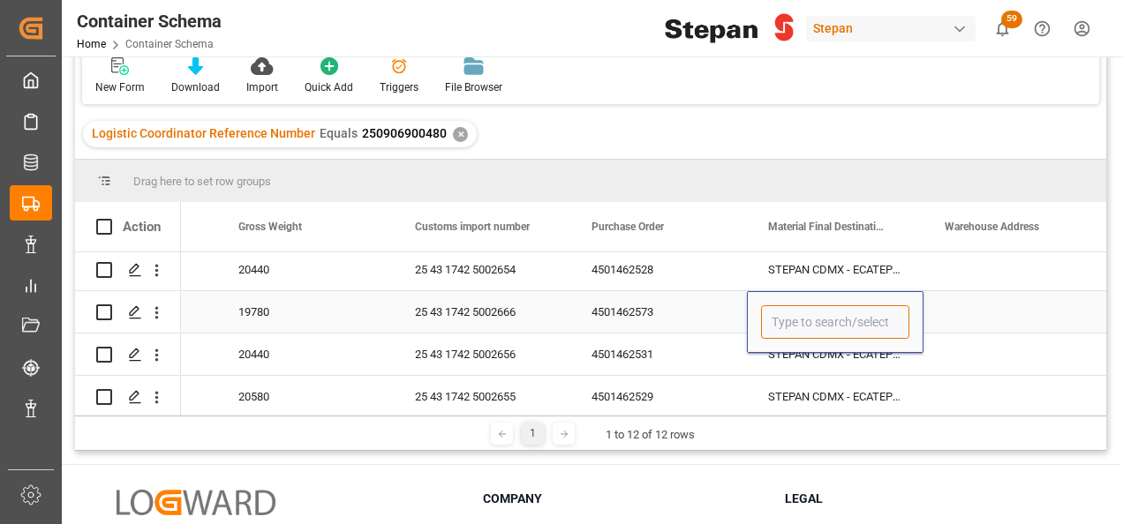
click at [895, 323] on input "Press SPACE to select this row." at bounding box center [835, 322] width 148 height 34
click at [892, 320] on icon "open menu" at bounding box center [890, 323] width 21 height 21
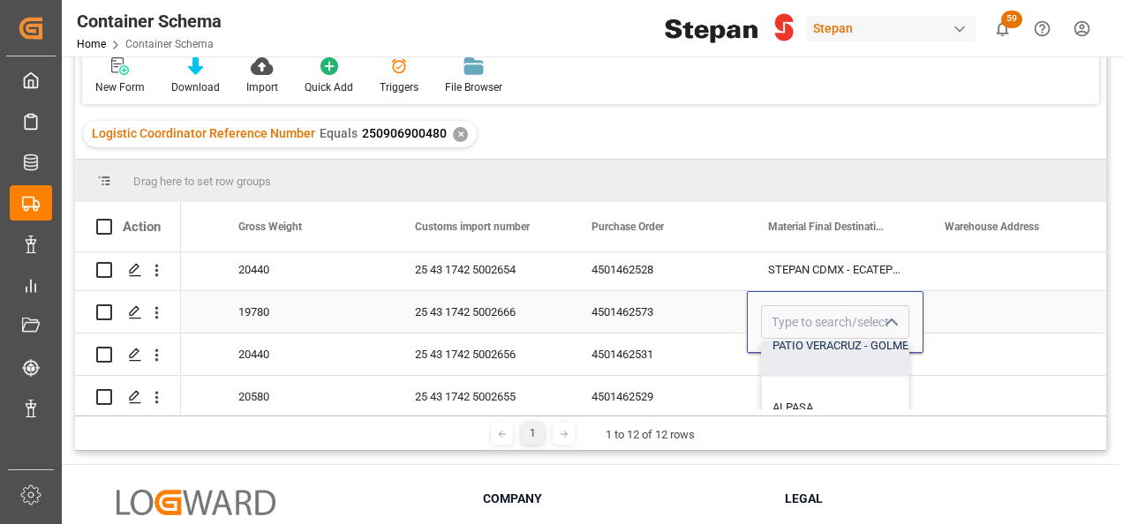
click at [843, 347] on div "PATIO VERACRUZ - GOLMEX" at bounding box center [923, 346] width 322 height 62
type input "PATIO VERACRUZ - GOLMEX"
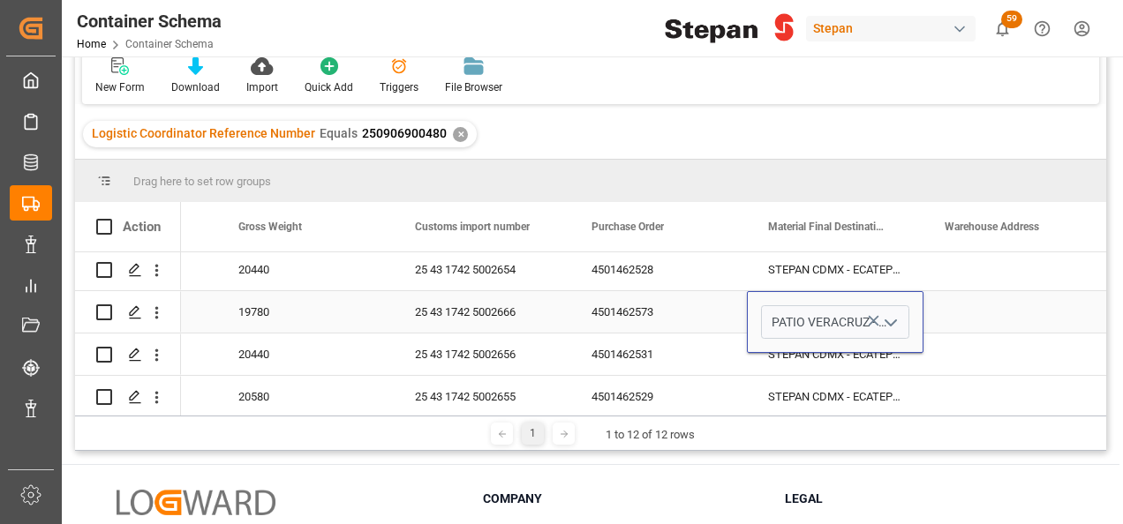
click at [963, 310] on div "Press SPACE to select this row." at bounding box center [1011, 311] width 177 height 41
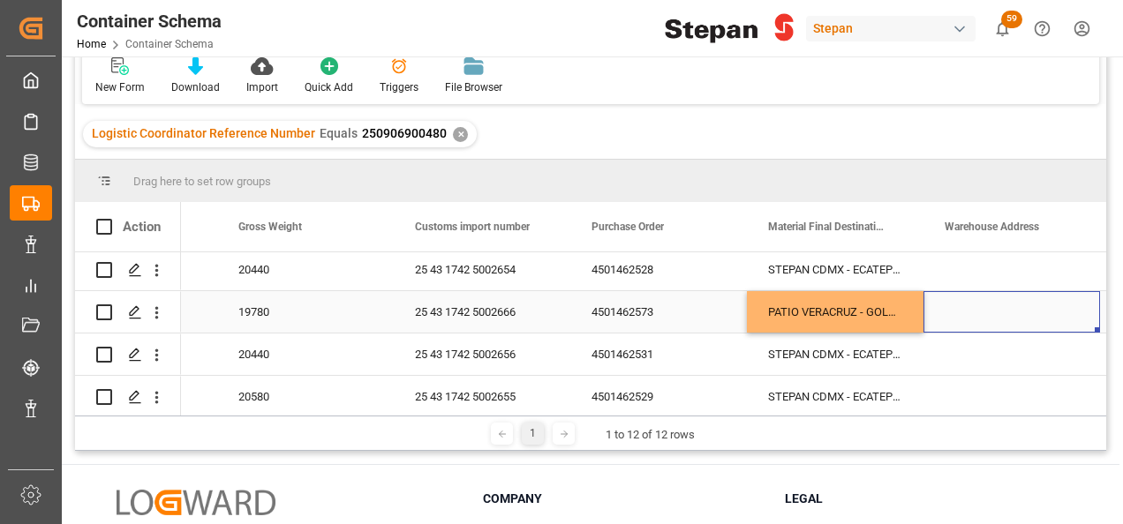
click at [849, 327] on div "PATIO VERACRUZ - GOLMEX" at bounding box center [835, 311] width 177 height 41
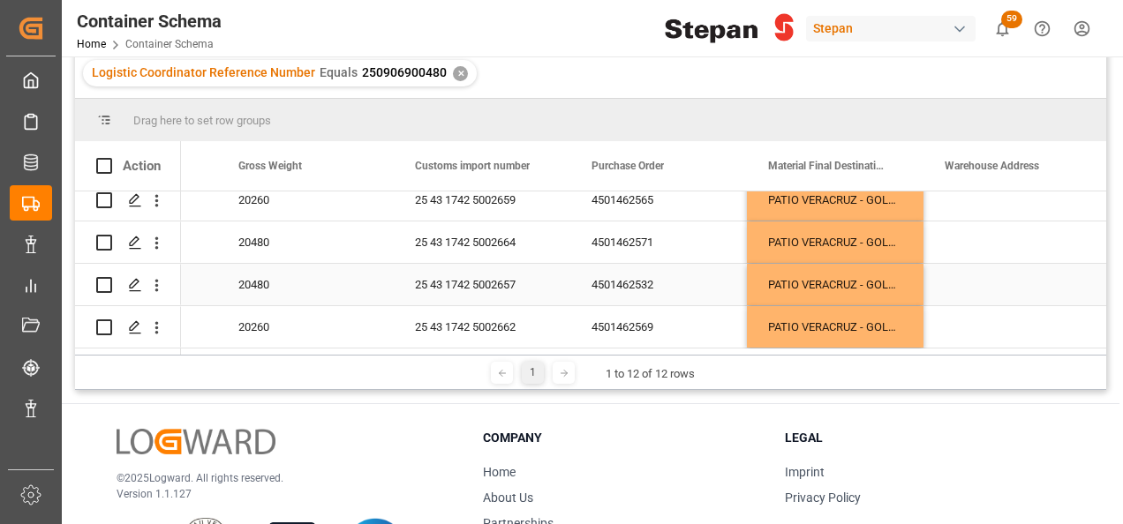
scroll to position [208, 0]
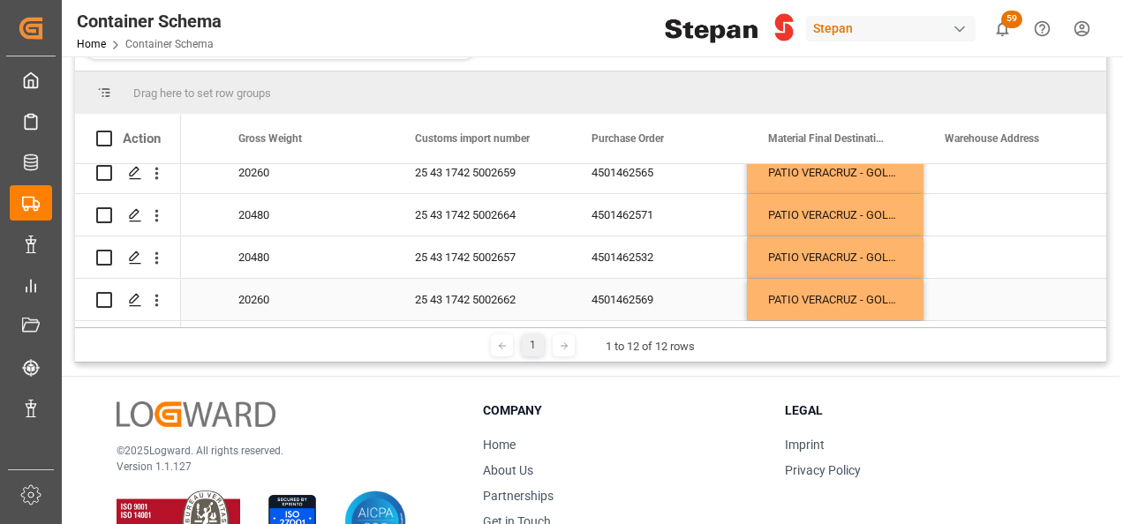
click at [802, 279] on div "PATIO VERACRUZ - GOLMEX" at bounding box center [835, 299] width 177 height 41
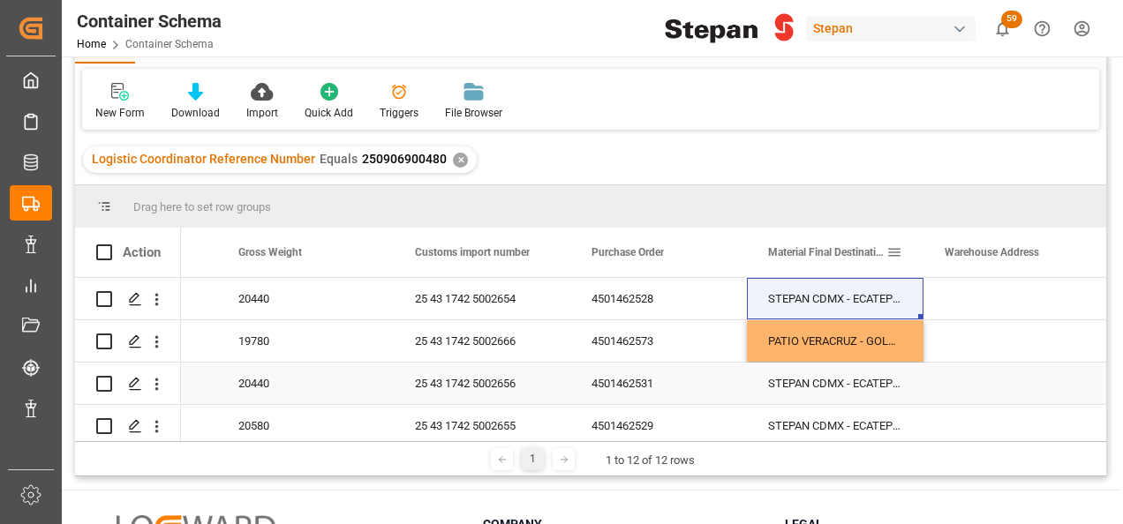
scroll to position [32, 0]
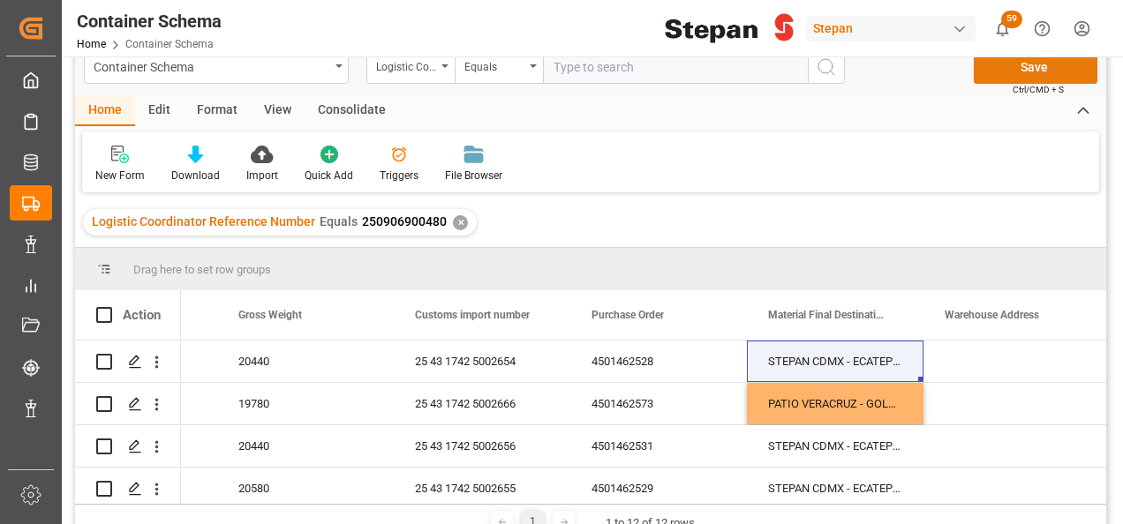
click at [1033, 72] on button "Save" at bounding box center [1036, 67] width 124 height 34
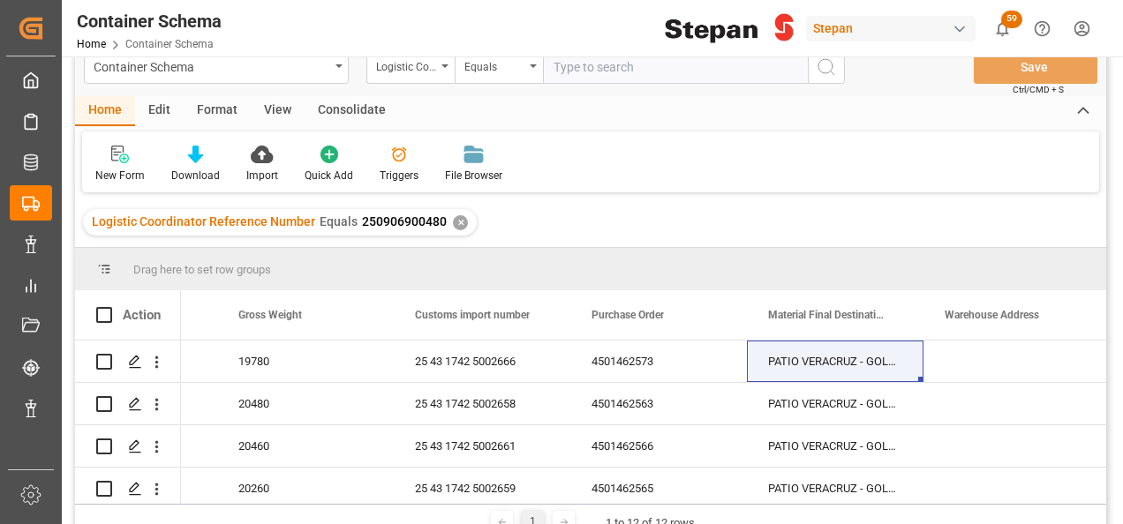
click at [460, 219] on div "✕" at bounding box center [460, 222] width 15 height 15
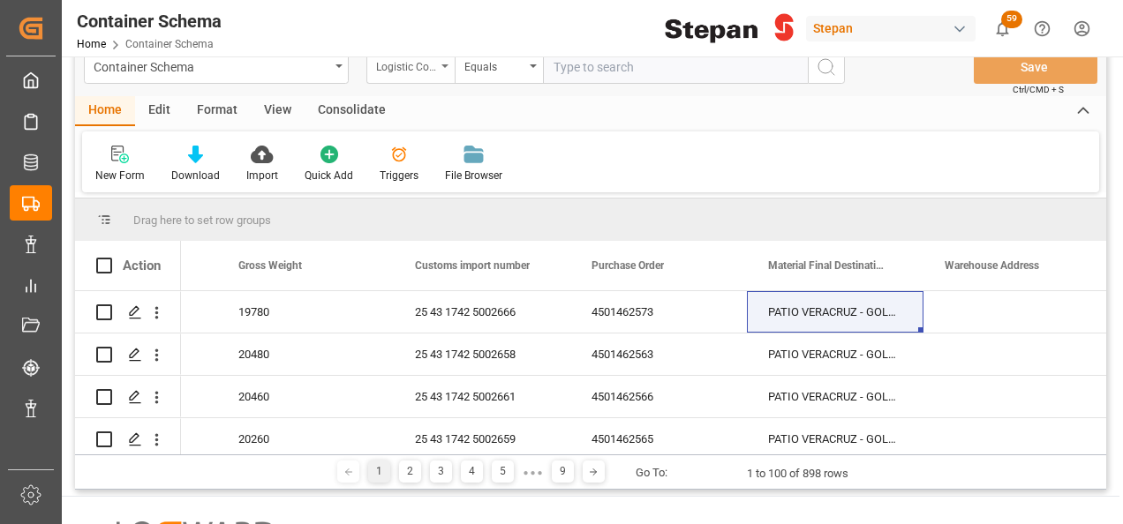
click at [442, 66] on icon "open menu" at bounding box center [444, 66] width 7 height 4
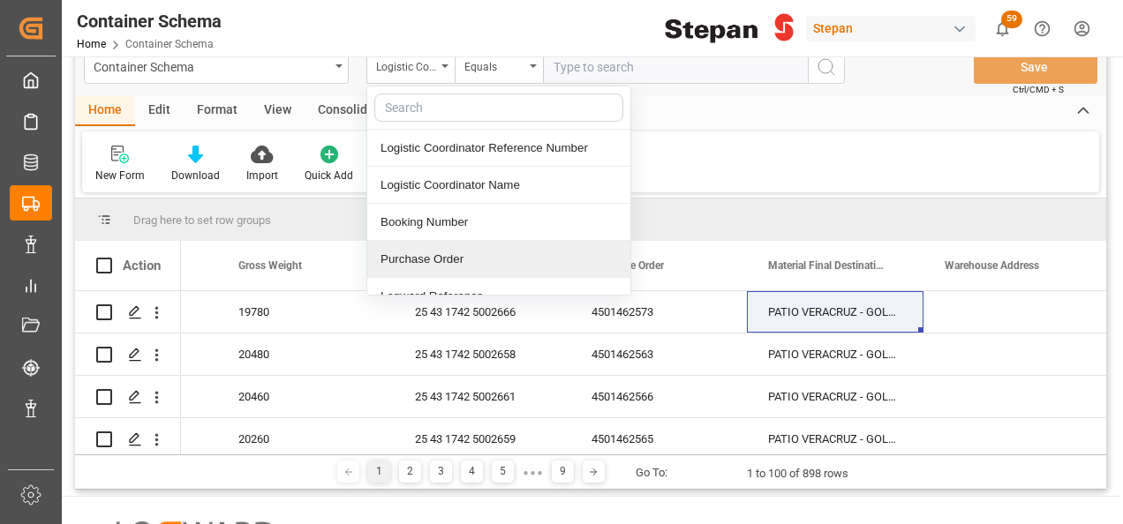
click at [406, 260] on div "Purchase Order" at bounding box center [498, 259] width 263 height 37
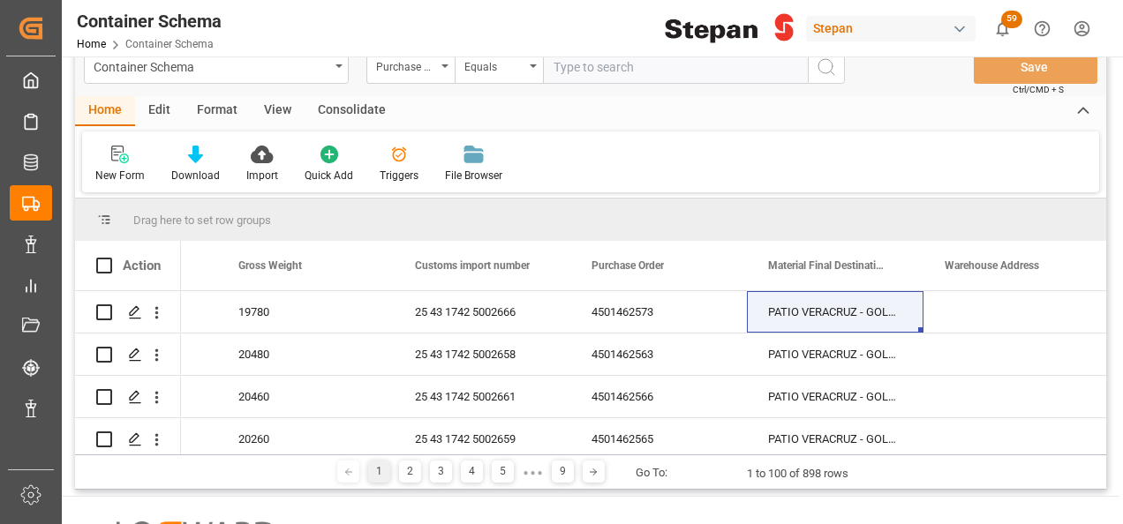
click at [572, 62] on input "text" at bounding box center [675, 67] width 265 height 34
paste input "11338642"
type input "11338642"
click at [825, 67] on icon "search button" at bounding box center [826, 66] width 21 height 21
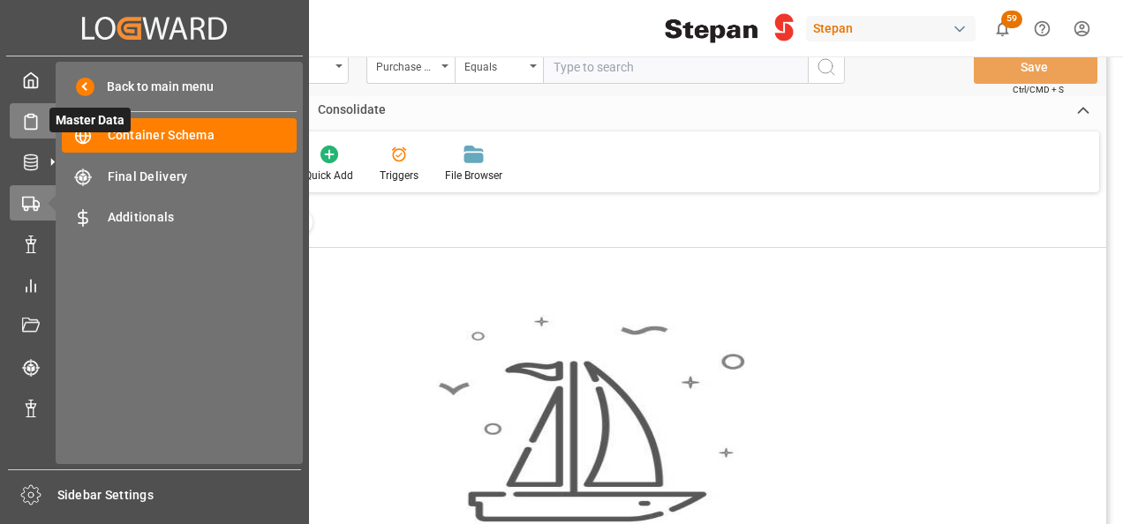
click at [32, 117] on icon at bounding box center [31, 122] width 18 height 18
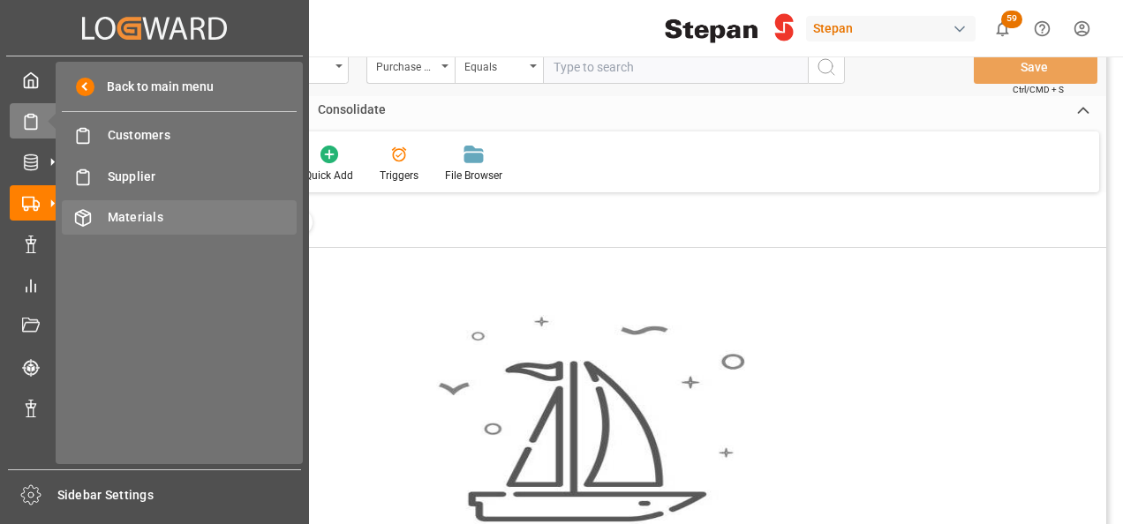
click at [139, 222] on span "Materials" at bounding box center [203, 217] width 190 height 19
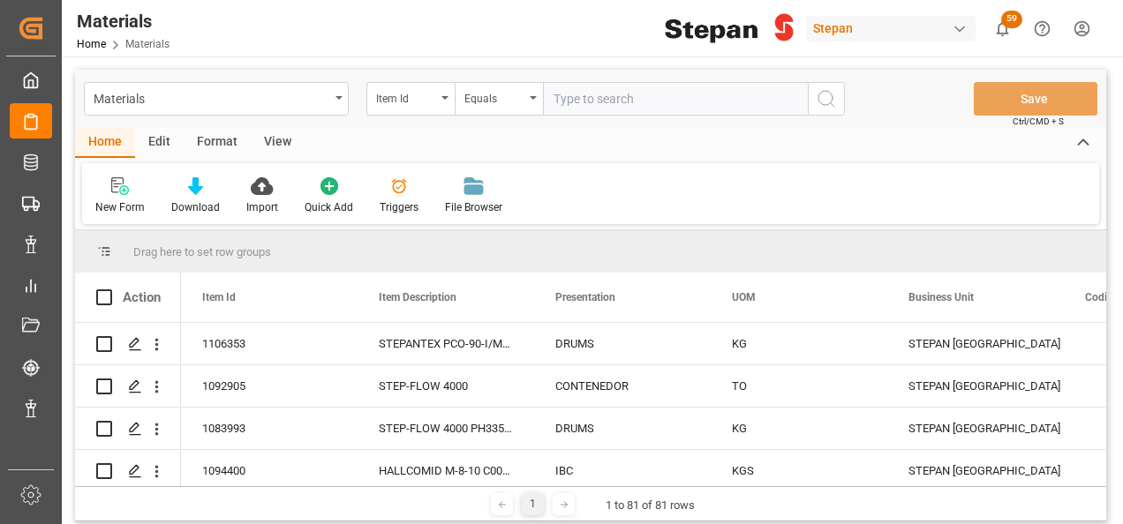
click at [594, 102] on input "text" at bounding box center [675, 99] width 265 height 34
paste input "1006002"
type input "1006002"
click at [832, 102] on icon "search button" at bounding box center [826, 98] width 21 height 21
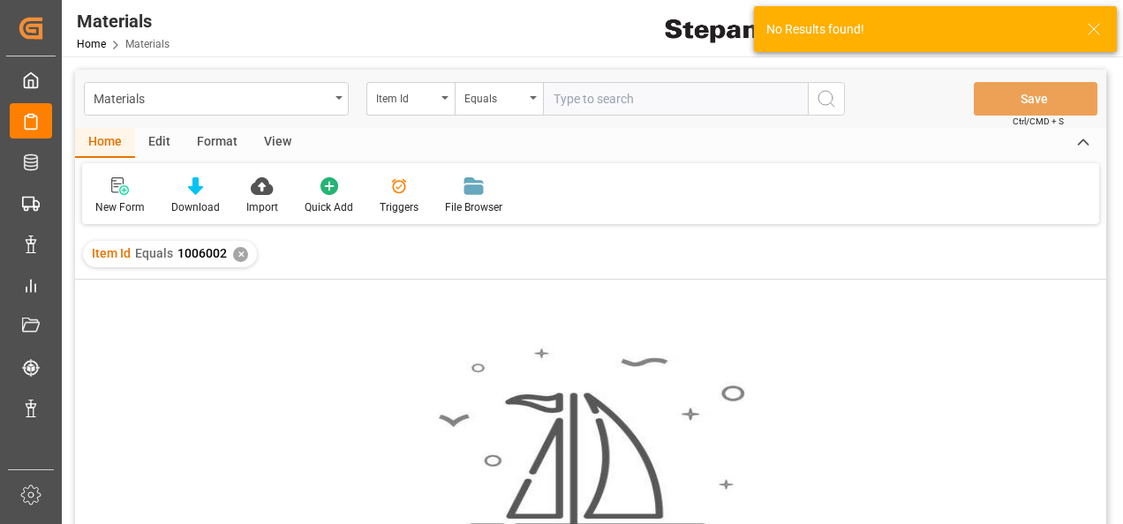
click at [235, 254] on div "✕" at bounding box center [240, 254] width 15 height 15
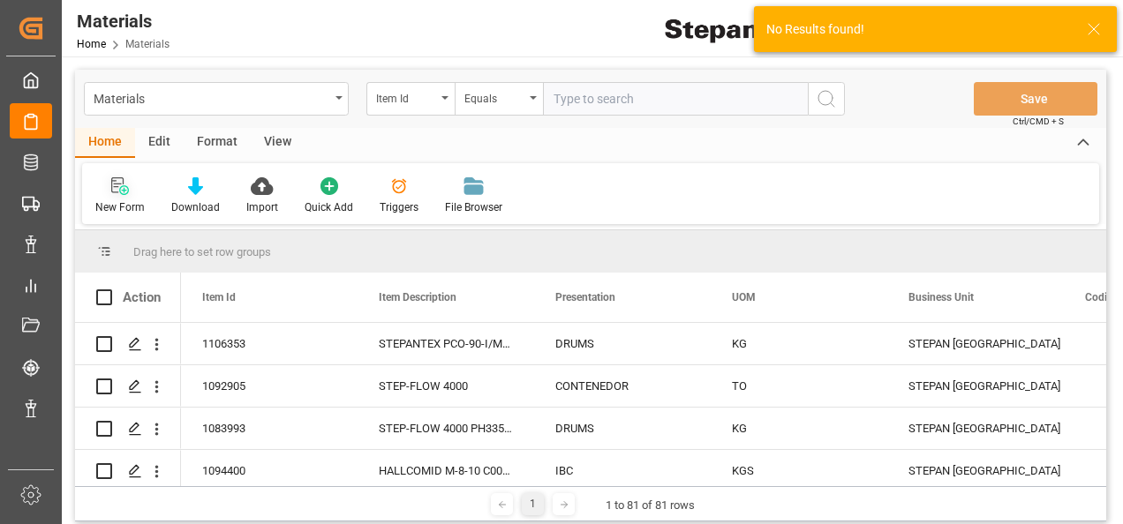
click at [114, 199] on div "New Form" at bounding box center [120, 196] width 76 height 39
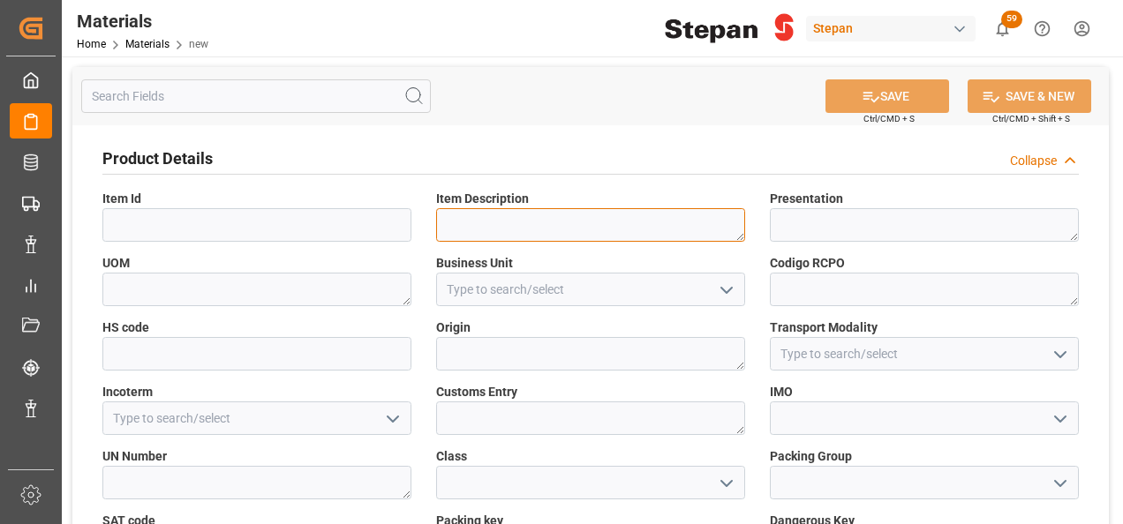
click at [482, 231] on textarea at bounding box center [590, 225] width 309 height 34
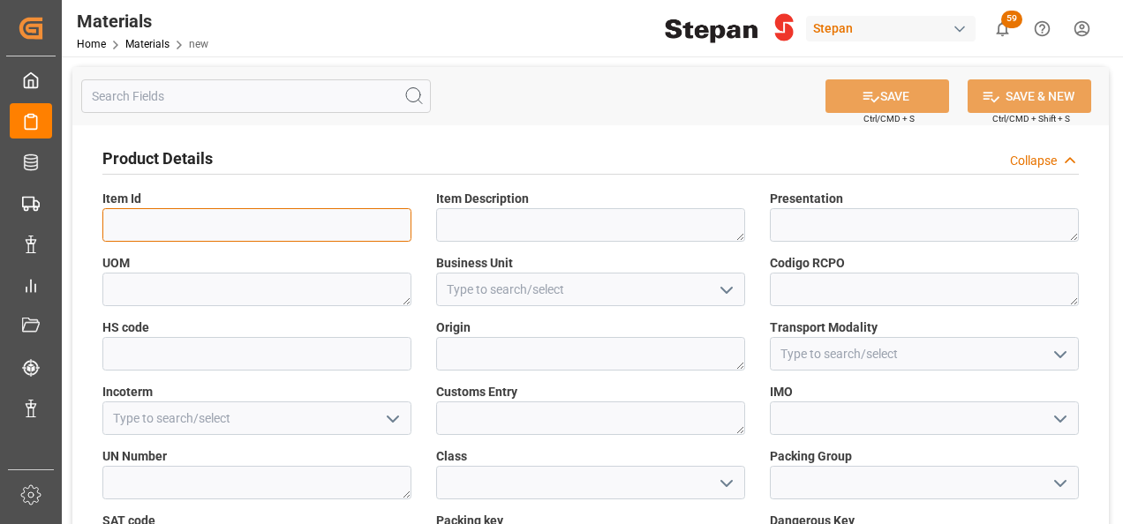
click at [295, 234] on input at bounding box center [256, 225] width 309 height 34
paste input "1006002"
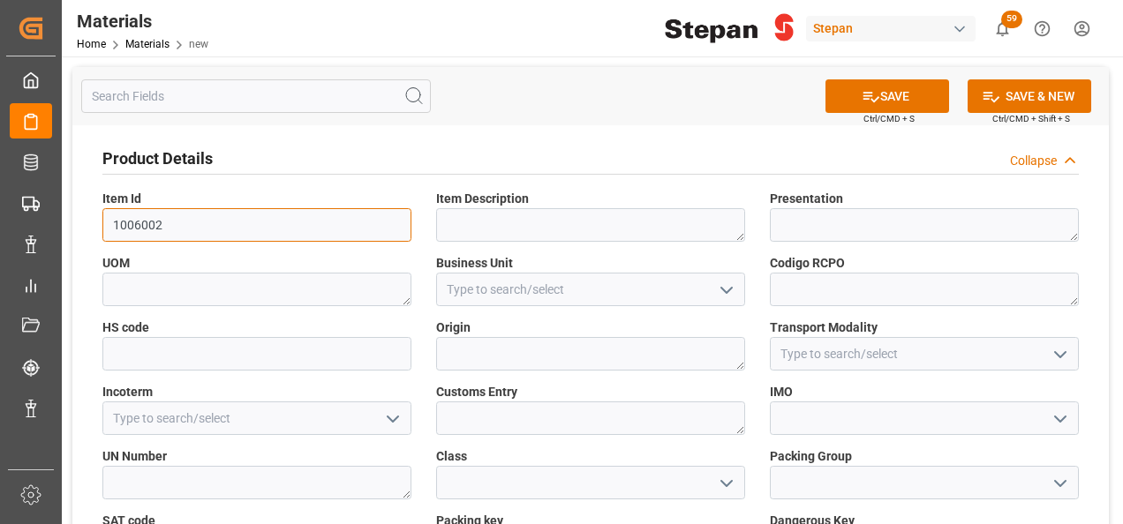
type input "1006002"
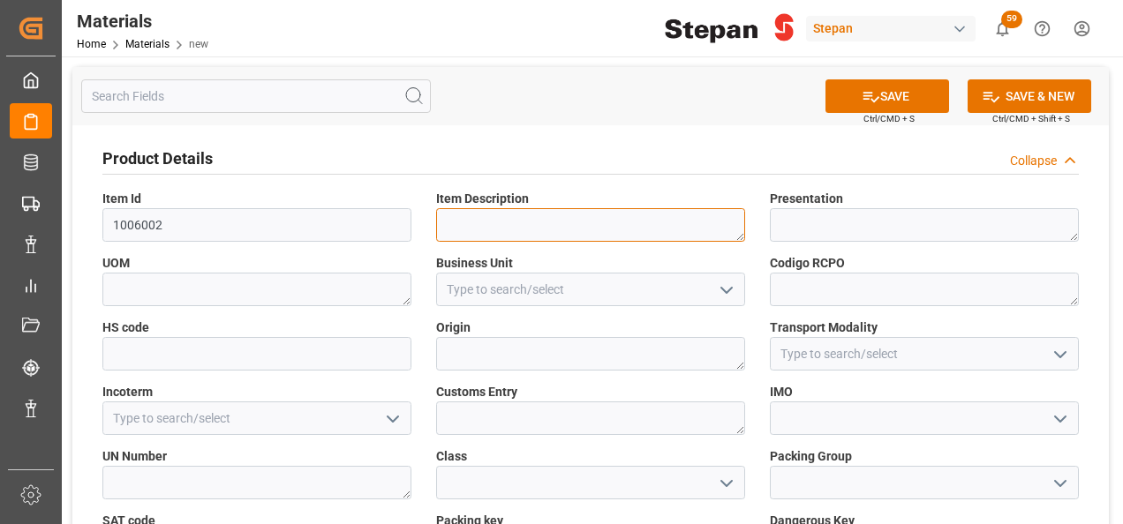
click at [527, 225] on textarea at bounding box center [590, 225] width 309 height 34
paste textarea "STEPANTAN® H-100"
type textarea "STEPANTAN® H-100"
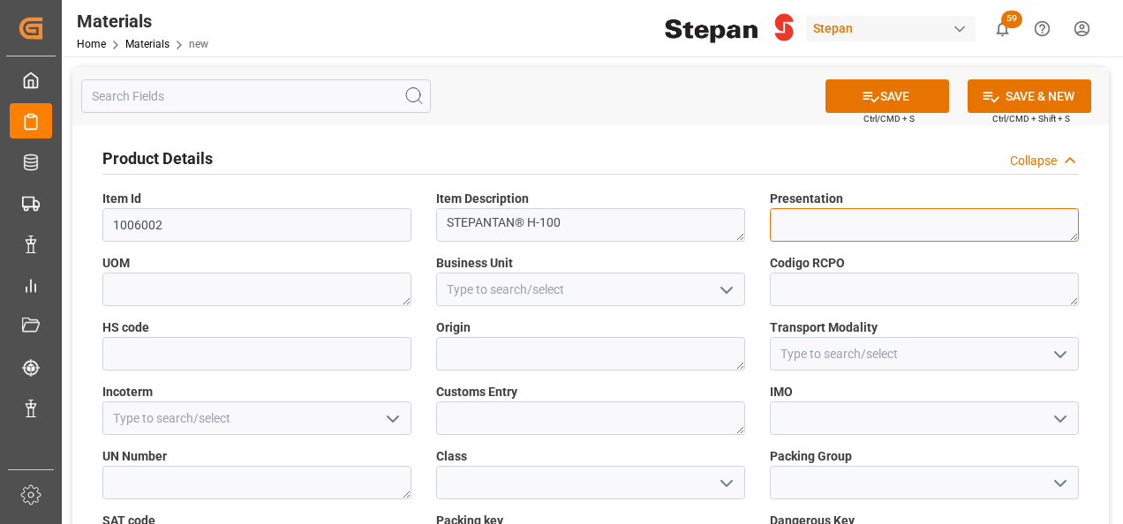
click at [809, 227] on textarea at bounding box center [924, 225] width 309 height 34
type textarea "d"
type textarea "DRUMS"
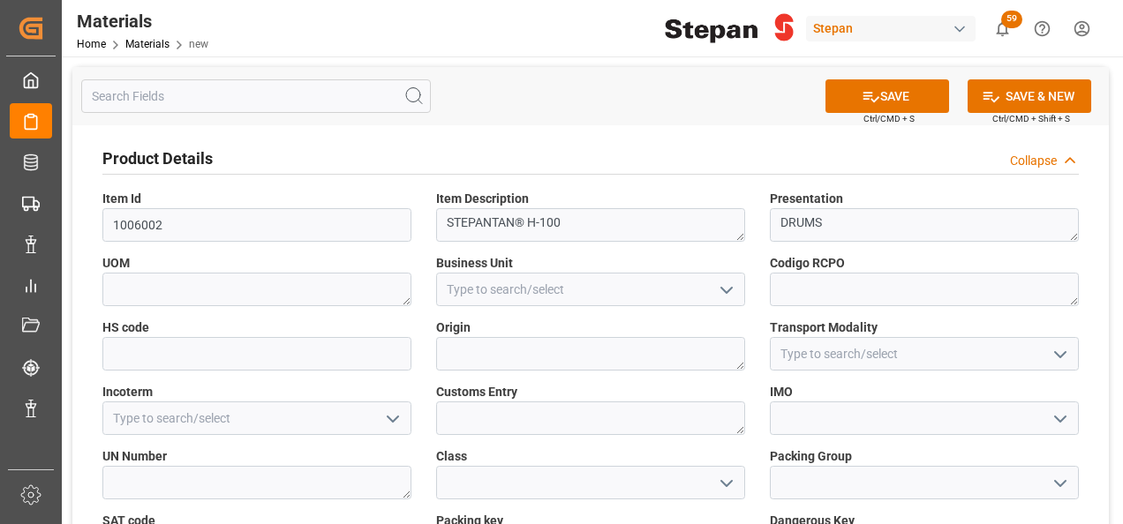
click at [720, 295] on icon "open menu" at bounding box center [726, 290] width 21 height 21
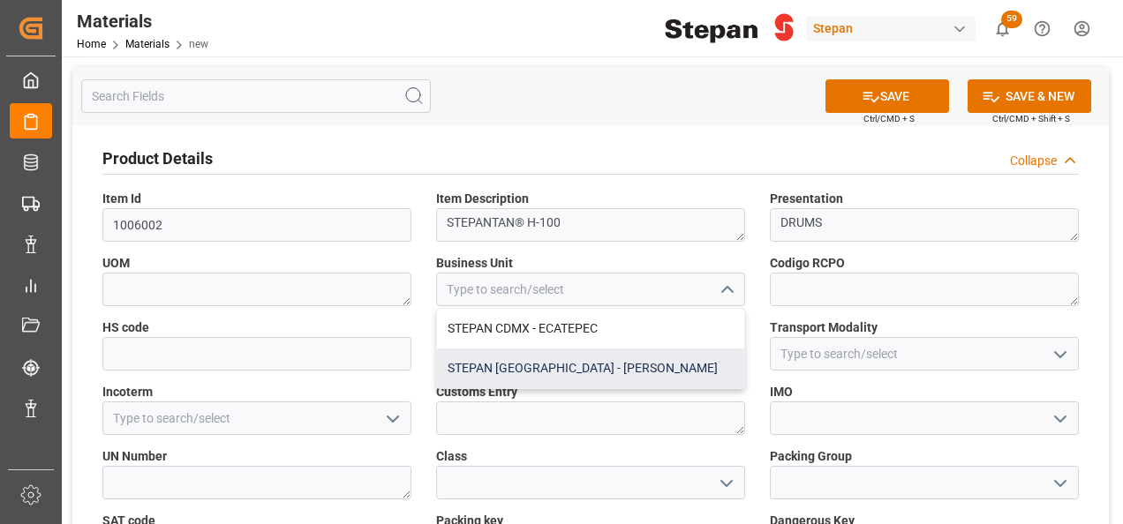
click at [522, 363] on div "STEPAN [GEOGRAPHIC_DATA] - [PERSON_NAME]" at bounding box center [590, 369] width 307 height 40
type input "STEPAN [GEOGRAPHIC_DATA] - [PERSON_NAME]"
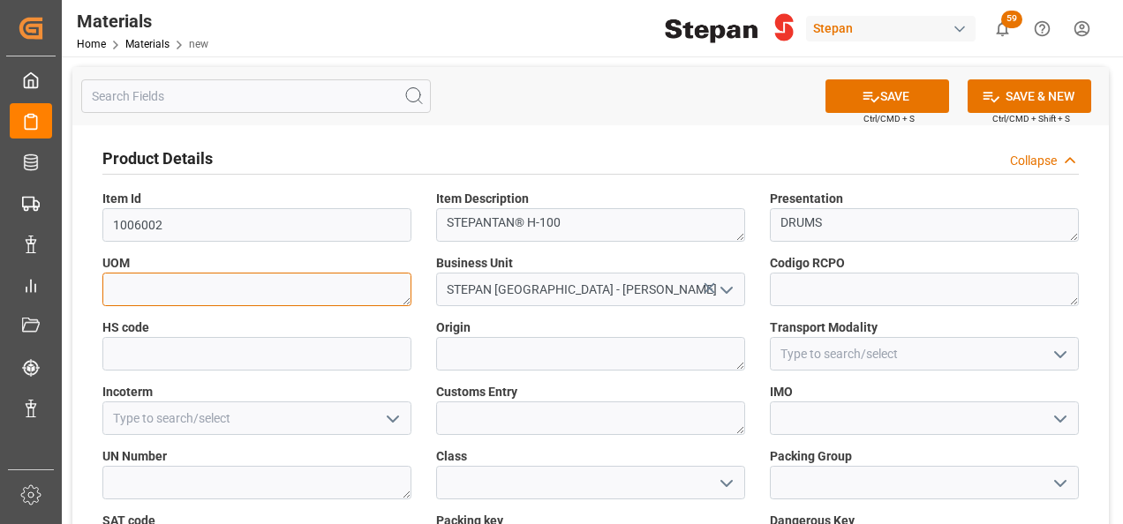
click at [290, 288] on textarea at bounding box center [256, 290] width 309 height 34
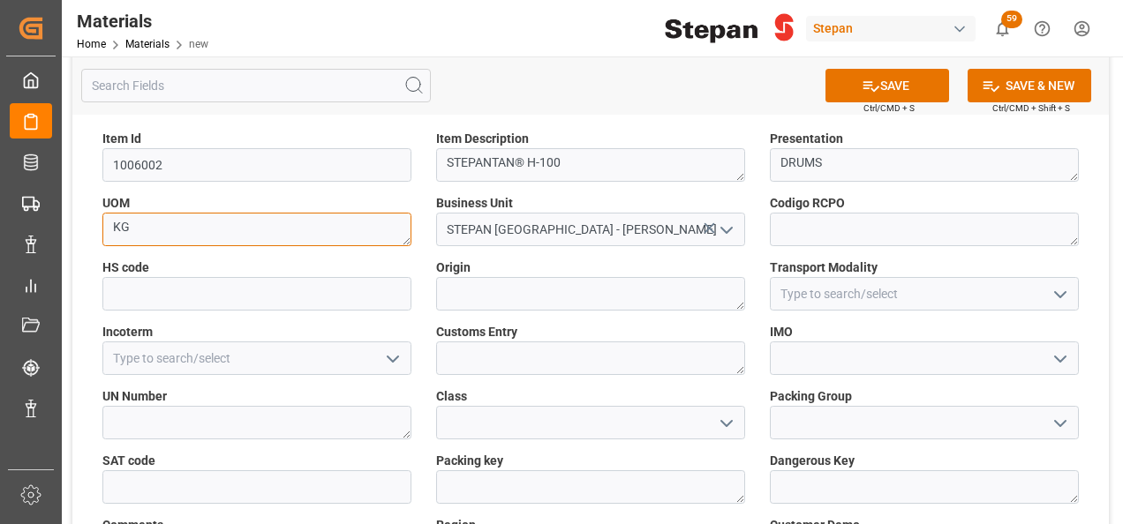
scroll to position [88, 0]
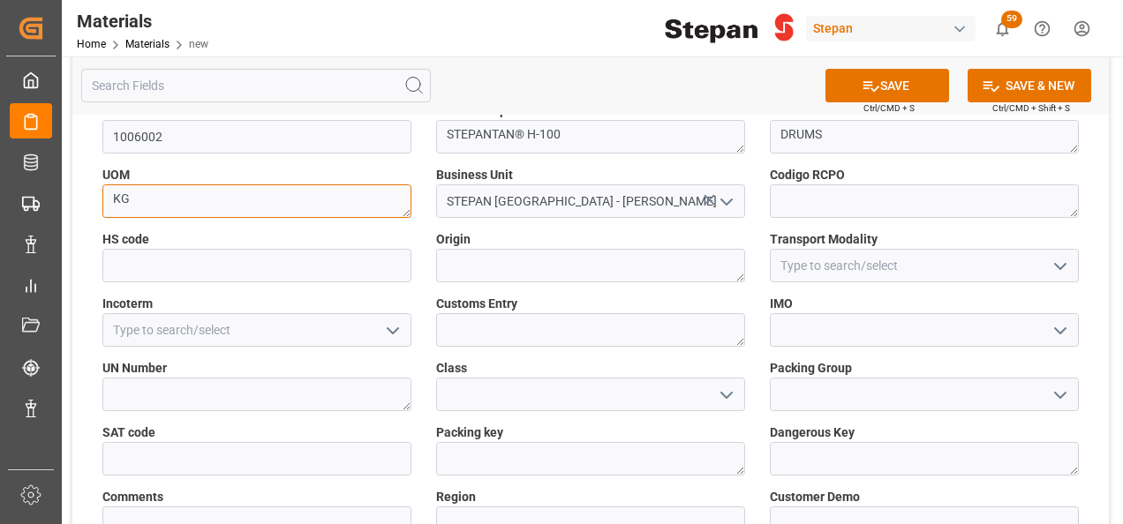
type textarea "KG"
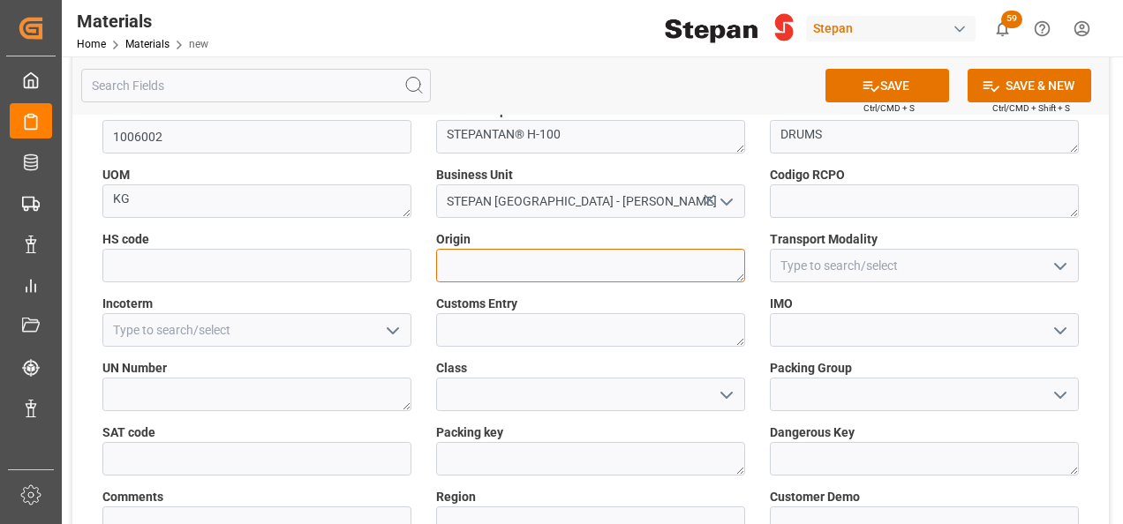
click at [542, 266] on textarea at bounding box center [590, 266] width 309 height 34
type textarea "N"
type textarea "[GEOGRAPHIC_DATA]"
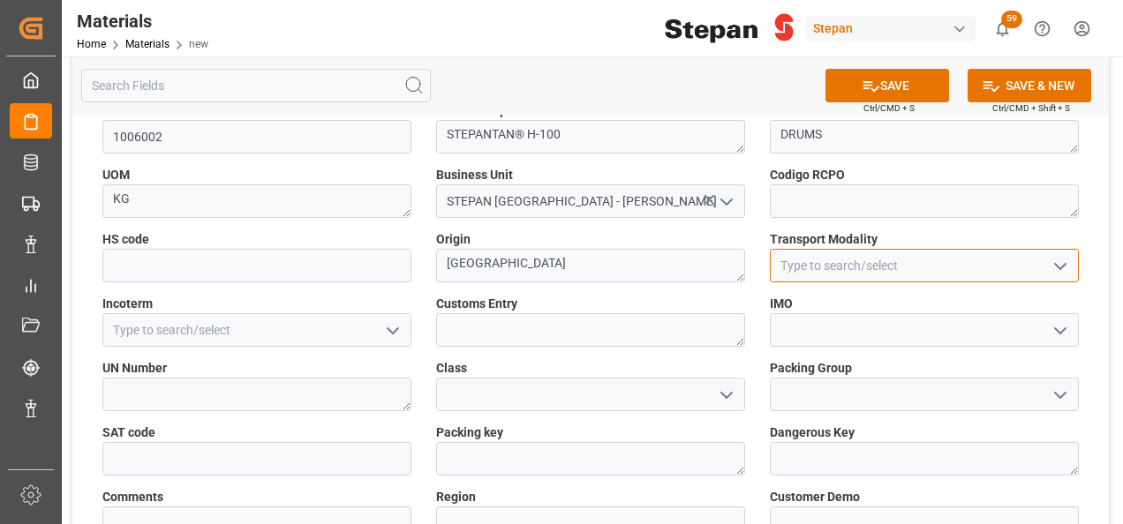
click at [1073, 267] on input at bounding box center [924, 266] width 309 height 34
click at [1064, 267] on icon "open menu" at bounding box center [1060, 266] width 21 height 21
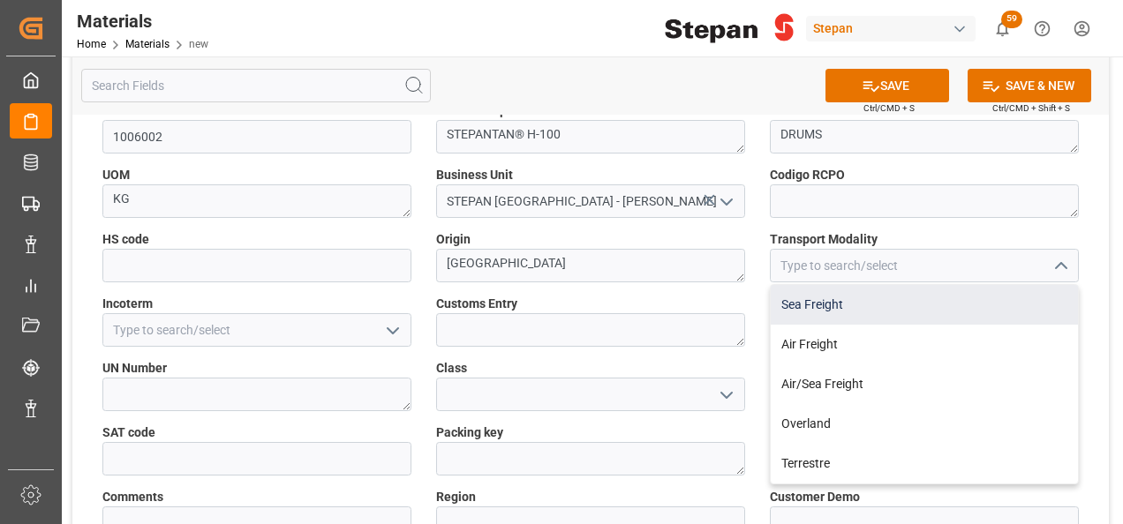
click at [798, 303] on div "Sea Freight" at bounding box center [924, 305] width 307 height 40
type input "Sea Freight"
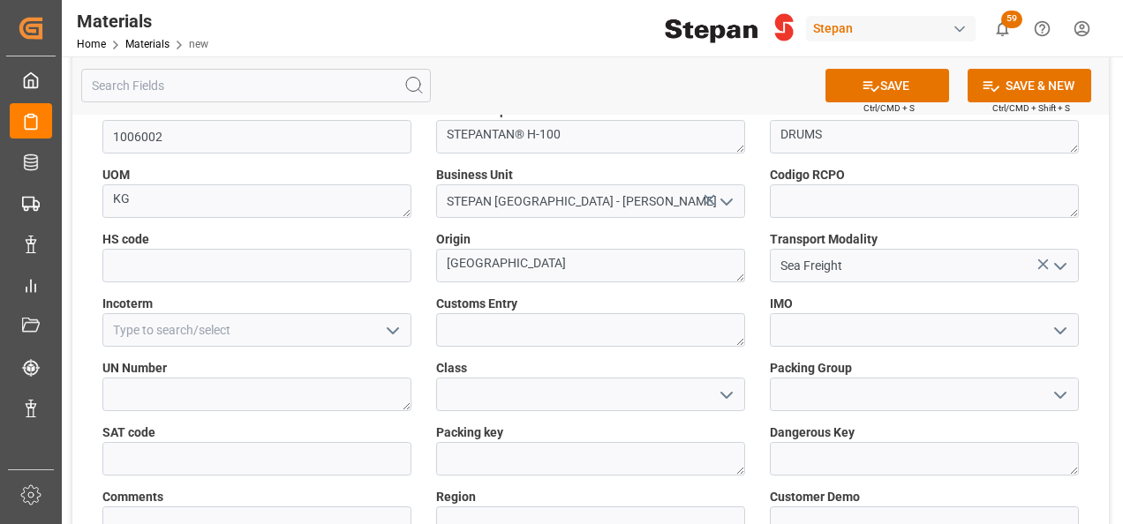
click at [397, 331] on icon "open menu" at bounding box center [392, 330] width 21 height 21
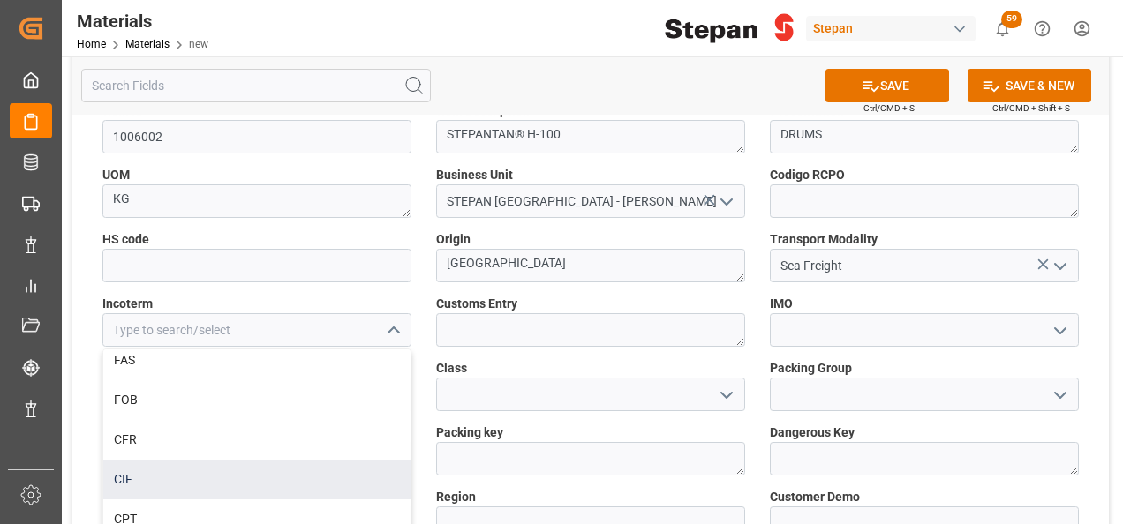
scroll to position [177, 0]
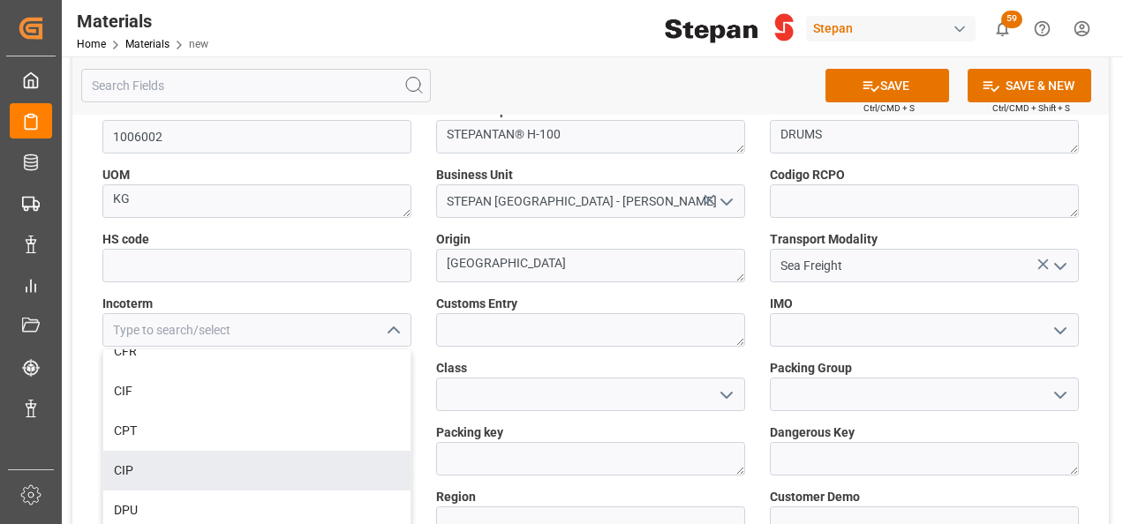
click at [134, 465] on div "CIP" at bounding box center [256, 471] width 307 height 40
type input "CIP"
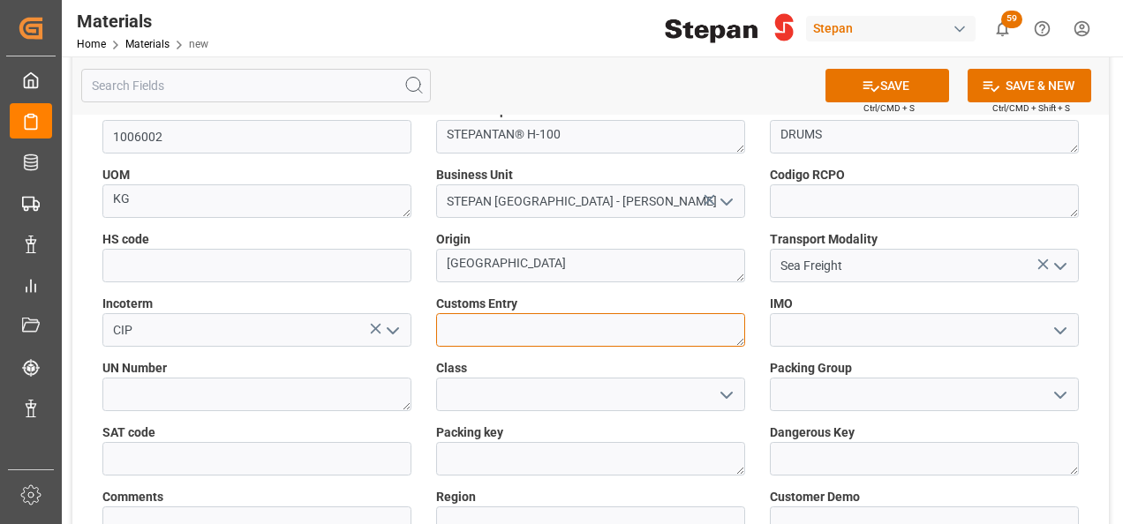
click at [477, 337] on textarea at bounding box center [590, 330] width 309 height 34
type textarea "ALTAMIRA"
click at [1058, 337] on icon "open menu" at bounding box center [1060, 330] width 21 height 21
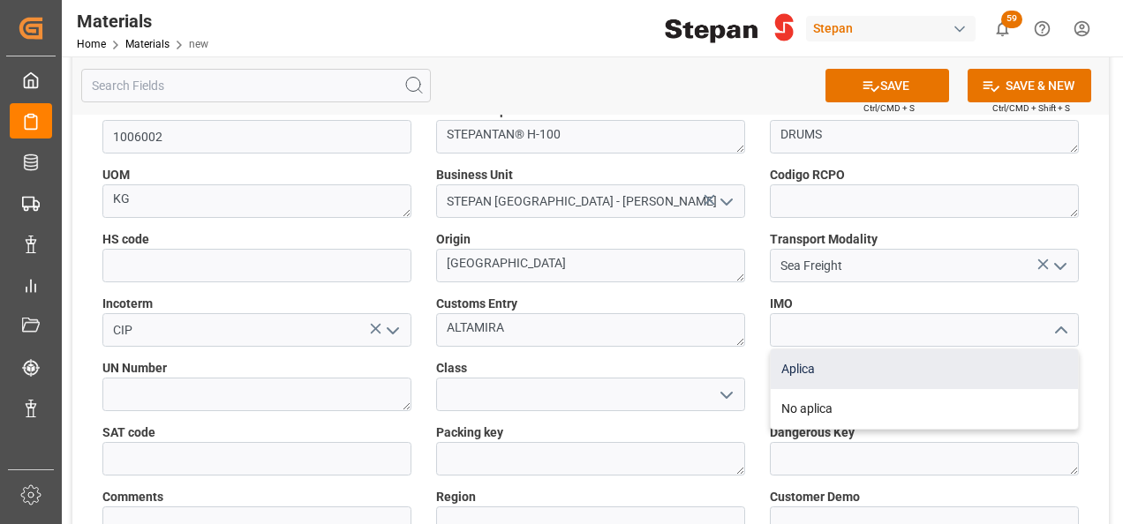
click at [794, 370] on div "Aplica" at bounding box center [924, 370] width 307 height 40
type input "Aplica"
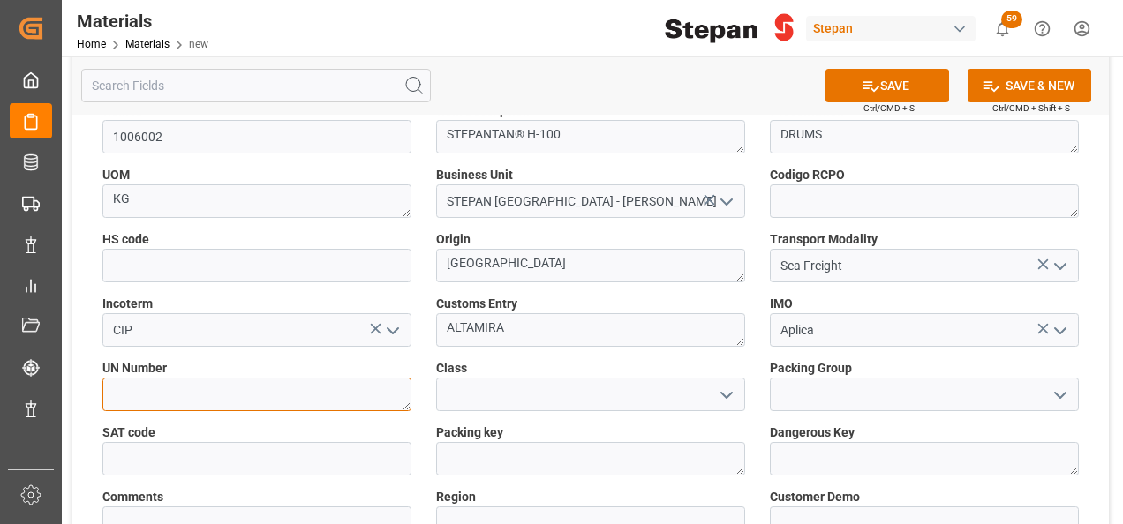
click at [309, 399] on textarea at bounding box center [256, 395] width 309 height 34
type textarea "2586"
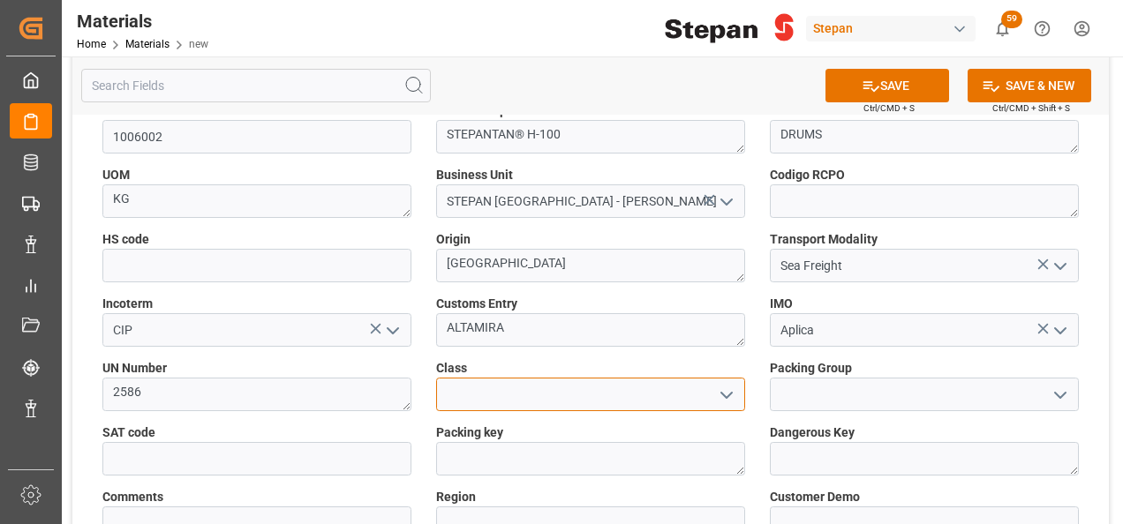
click at [501, 394] on input at bounding box center [590, 395] width 309 height 34
click at [726, 395] on icon "open menu" at bounding box center [726, 395] width 21 height 21
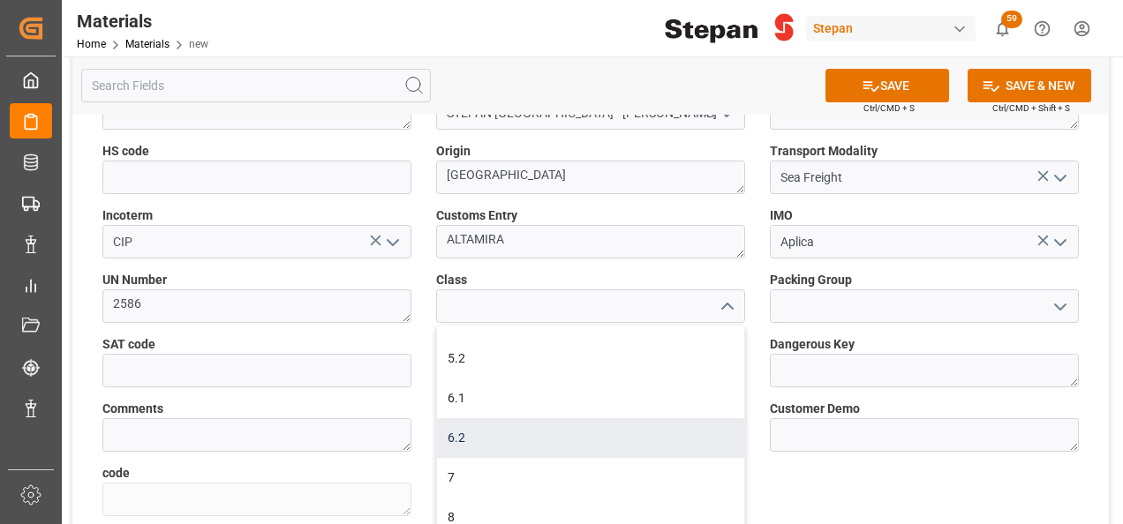
scroll to position [307, 0]
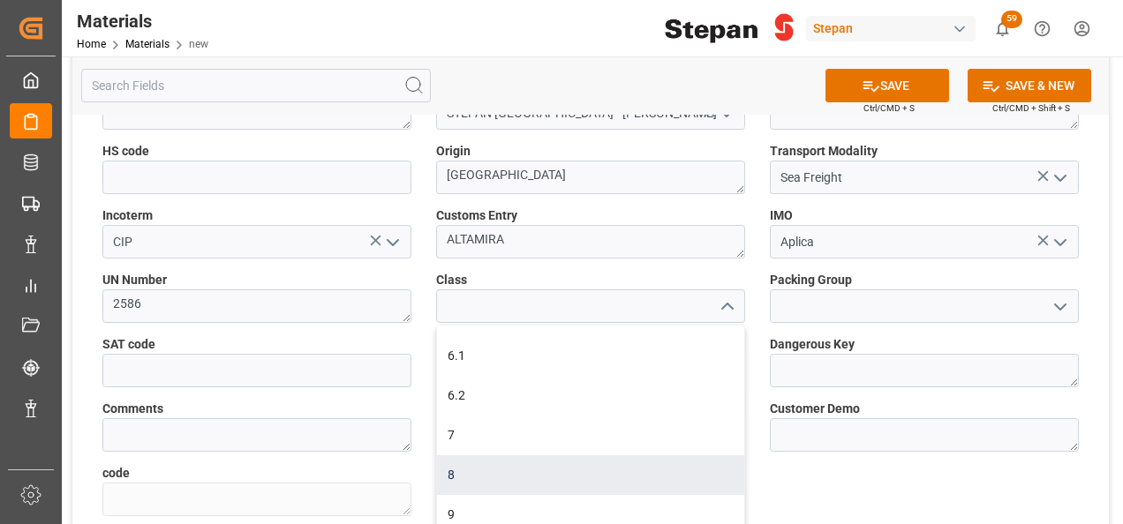
click at [463, 471] on div "8" at bounding box center [590, 476] width 307 height 40
type input "8"
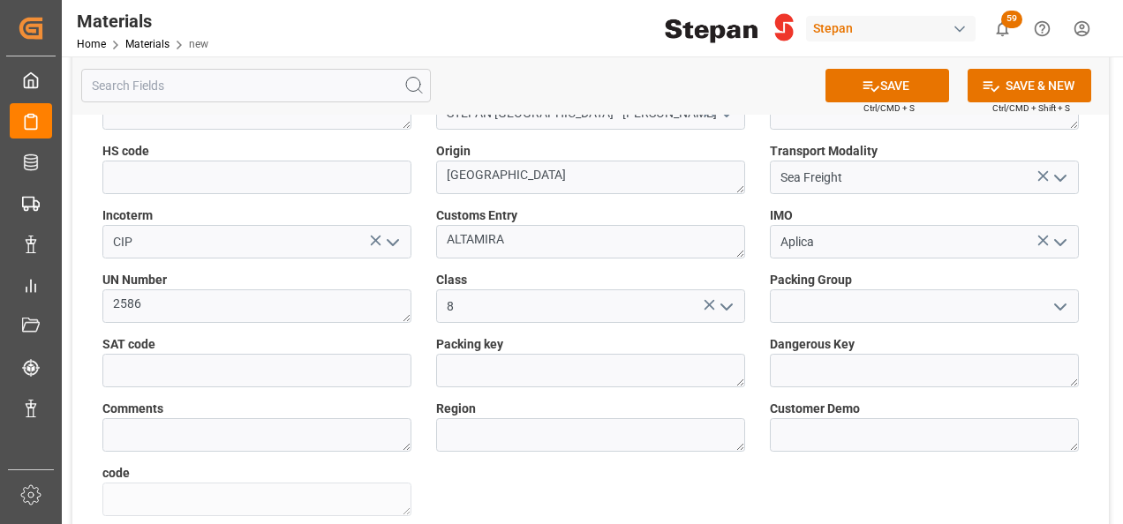
click at [1058, 306] on polyline "open menu" at bounding box center [1060, 307] width 11 height 5
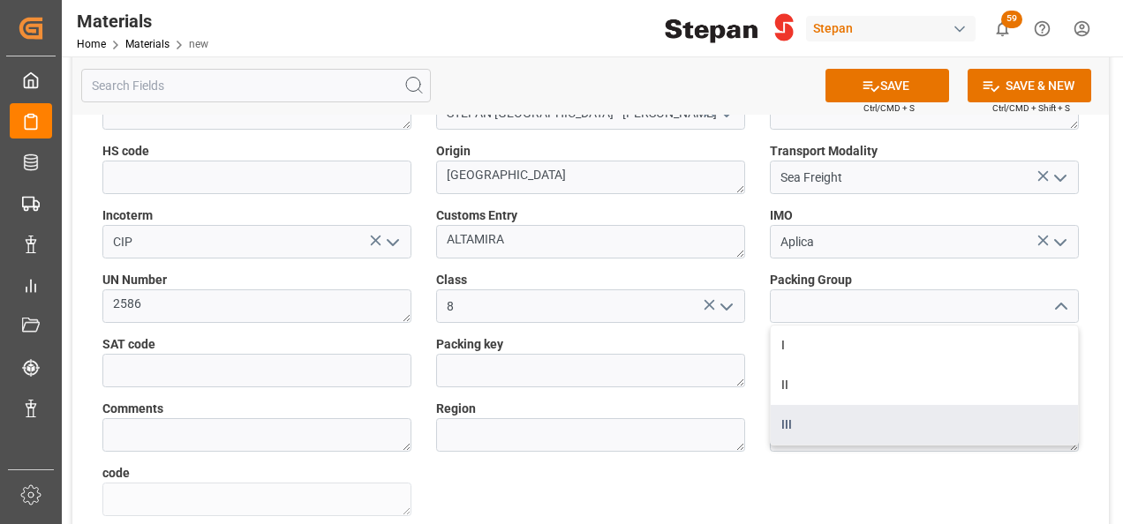
click at [806, 422] on div "III" at bounding box center [924, 425] width 307 height 40
type input "III"
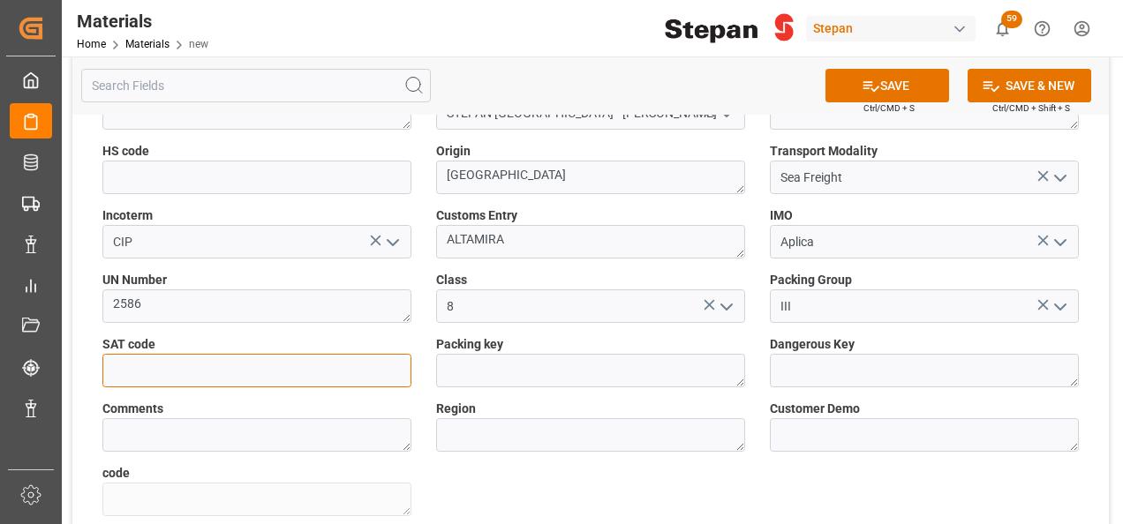
drag, startPoint x: 134, startPoint y: 367, endPoint x: 245, endPoint y: 387, distance: 112.9
click at [135, 367] on input "text" at bounding box center [256, 371] width 309 height 34
paste input "12161900"
type input "12161900"
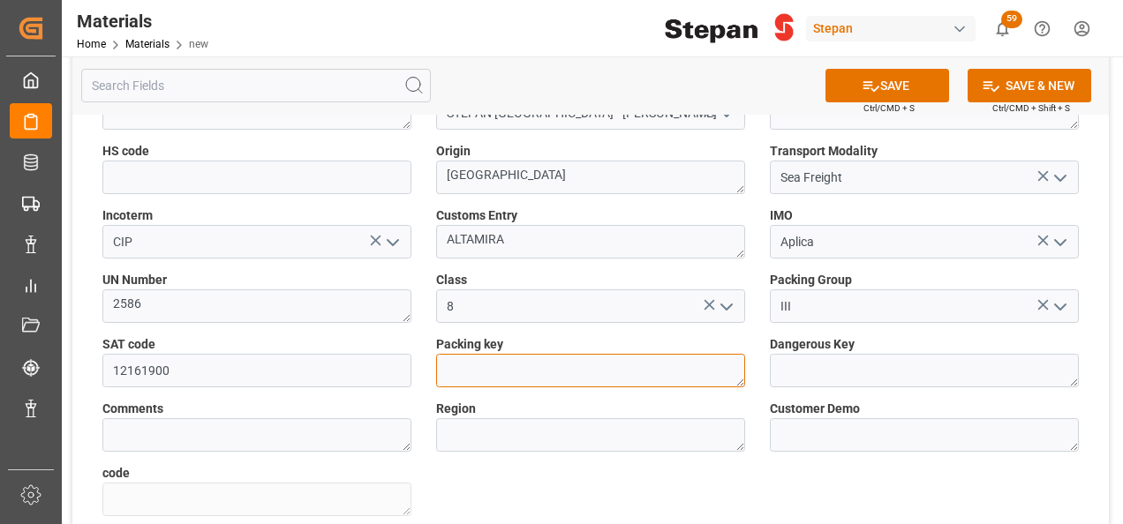
click at [554, 360] on textarea at bounding box center [590, 371] width 309 height 34
paste textarea "1H1"
type textarea "1H1"
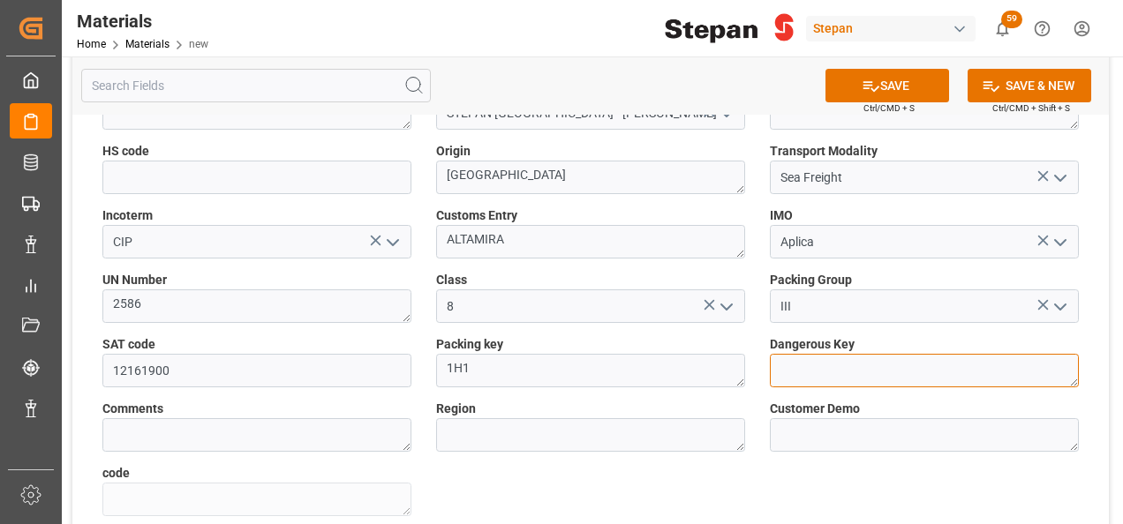
click at [807, 371] on textarea at bounding box center [924, 371] width 309 height 34
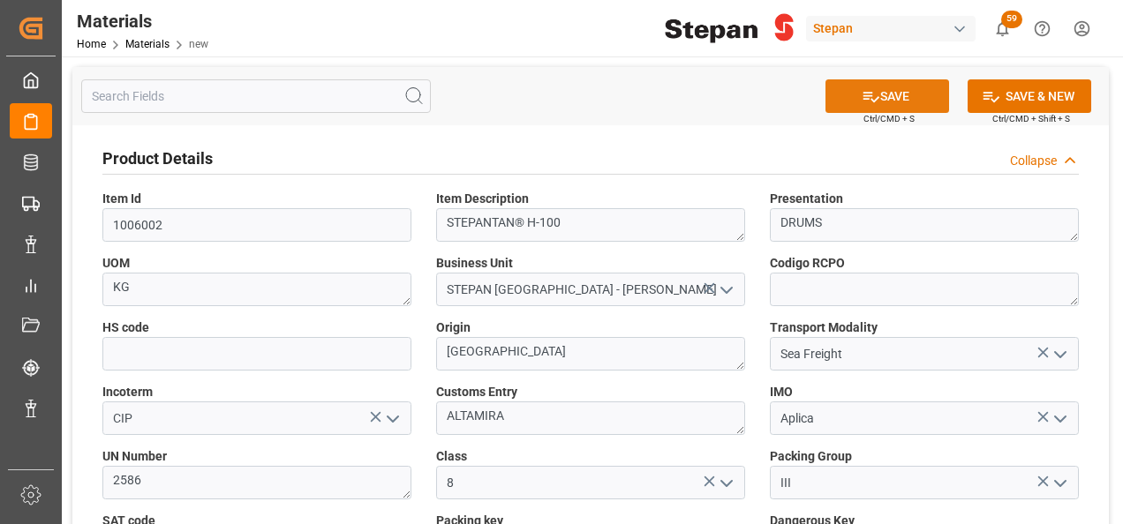
type textarea "2586"
click at [885, 94] on button "SAVE" at bounding box center [887, 96] width 124 height 34
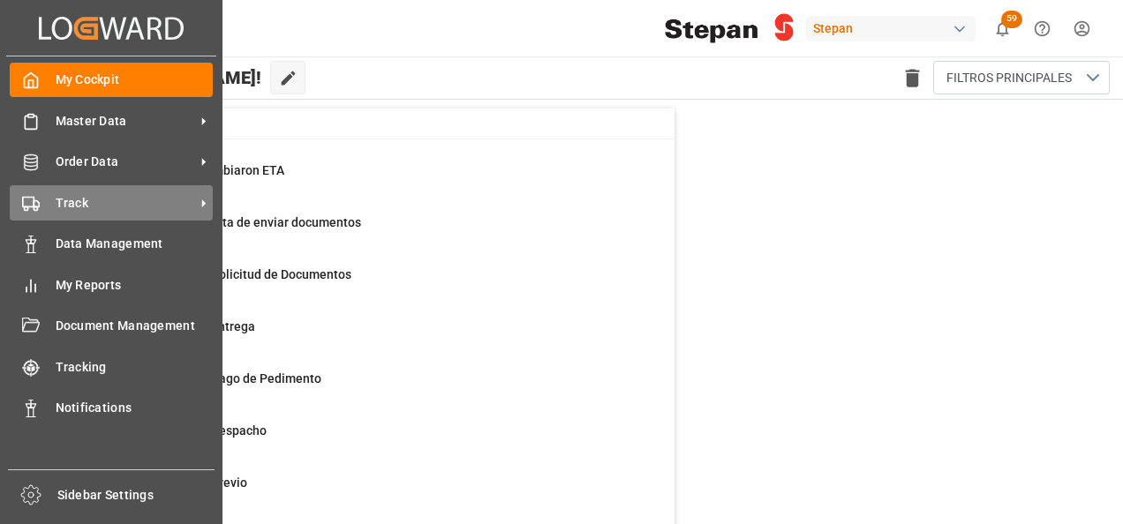
click at [78, 205] on span "Track" at bounding box center [125, 203] width 139 height 19
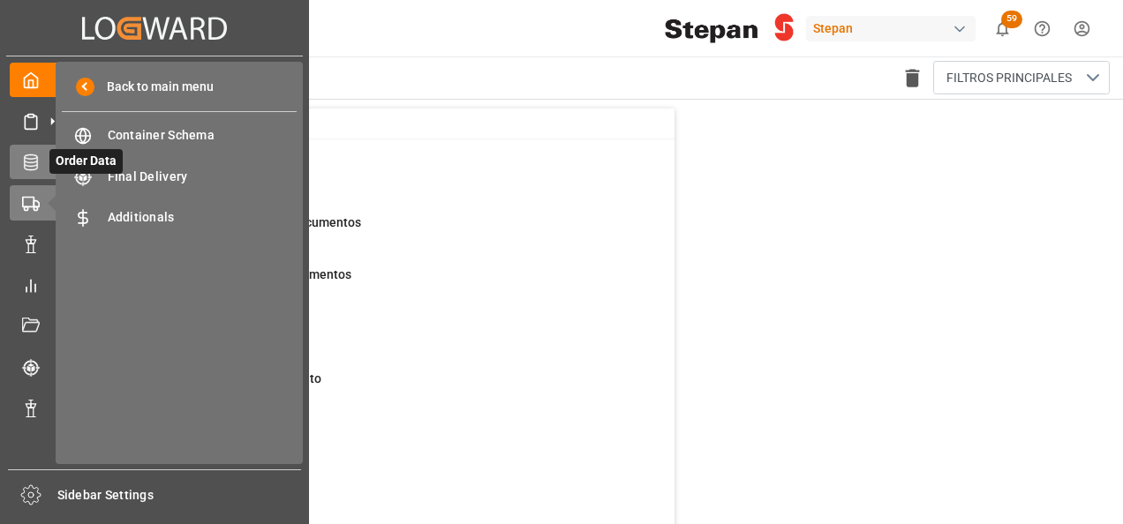
click at [37, 166] on icon at bounding box center [30, 162] width 13 height 16
click at [36, 205] on icon at bounding box center [31, 204] width 18 height 18
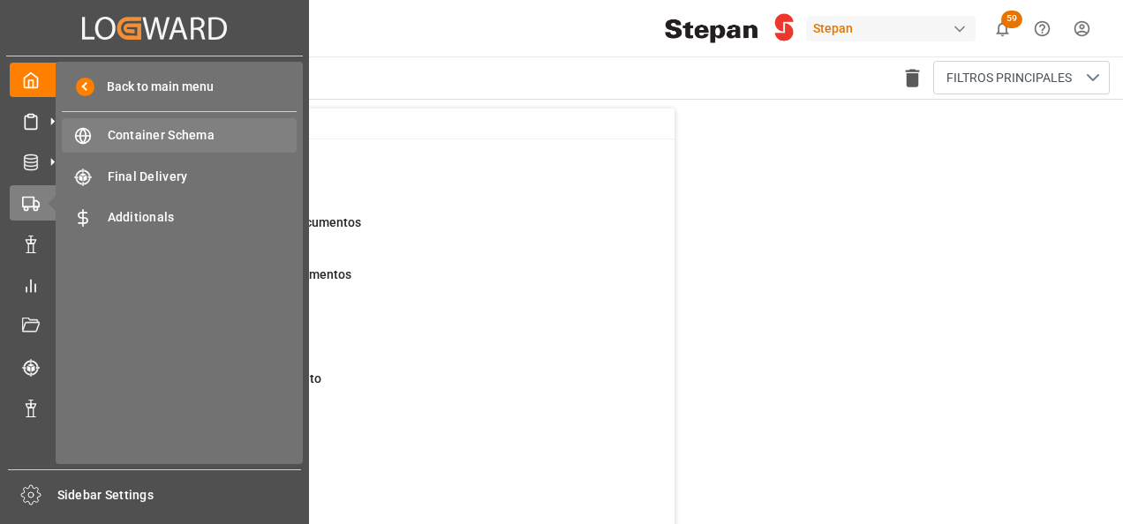
click at [141, 131] on span "Container Schema" at bounding box center [203, 135] width 190 height 19
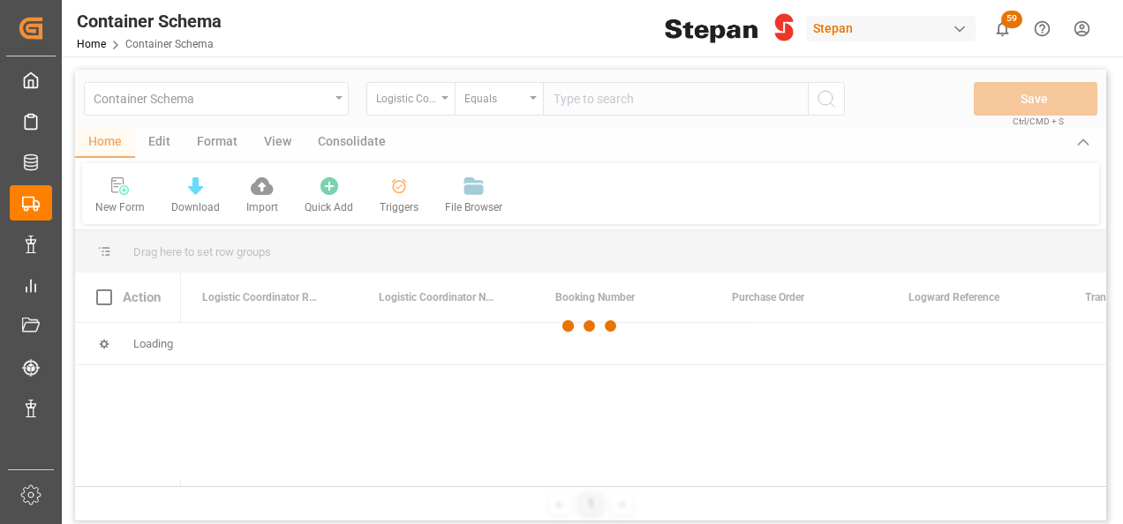
click at [340, 97] on div at bounding box center [590, 327] width 1031 height 514
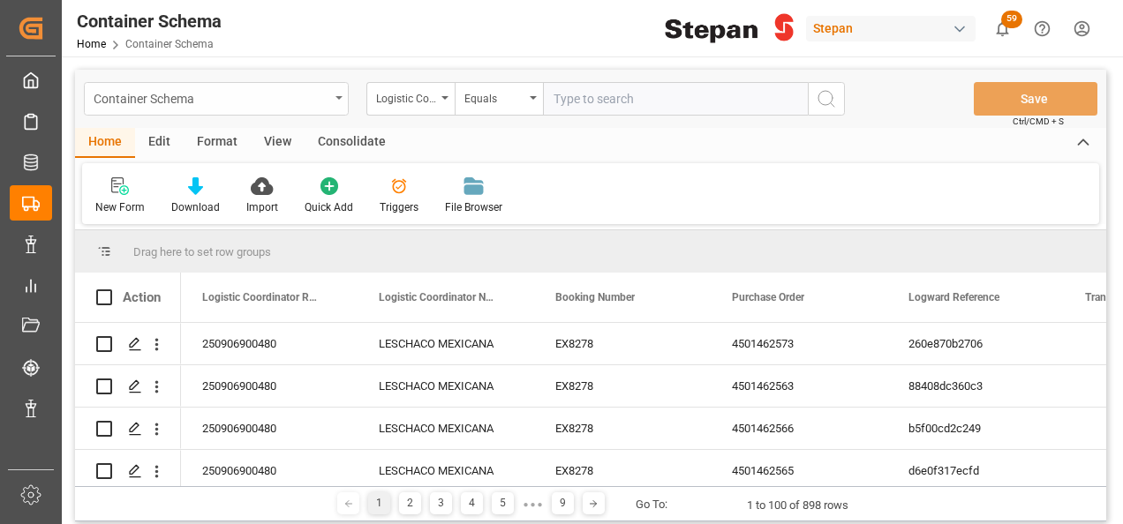
click at [339, 104] on div "Container Schema" at bounding box center [216, 99] width 265 height 34
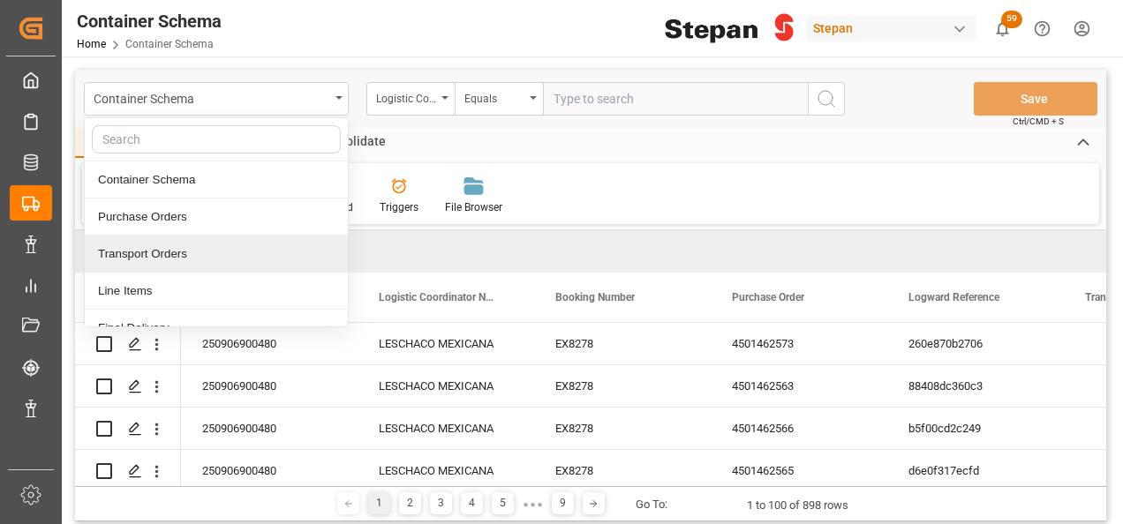
click at [138, 251] on div "Transport Orders" at bounding box center [216, 254] width 263 height 37
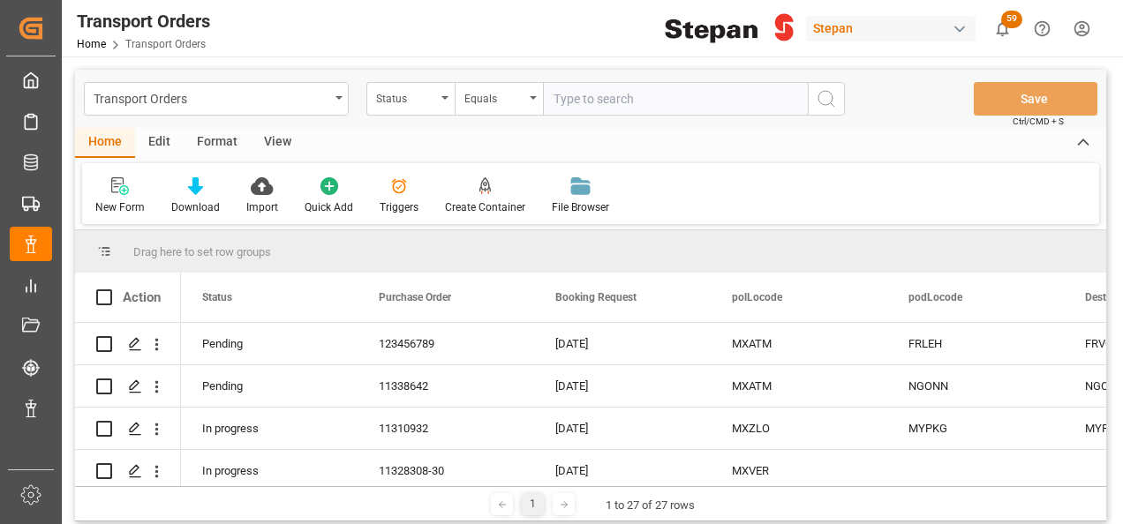
click at [585, 99] on input "text" at bounding box center [675, 99] width 265 height 34
click at [433, 102] on div "Status" at bounding box center [406, 97] width 60 height 20
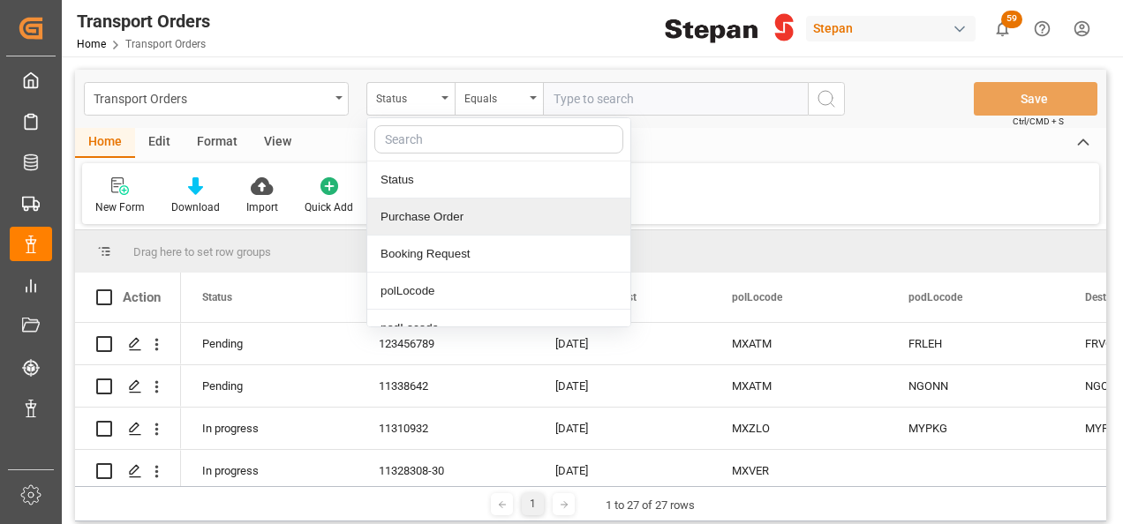
click at [414, 217] on div "Purchase Order" at bounding box center [498, 217] width 263 height 37
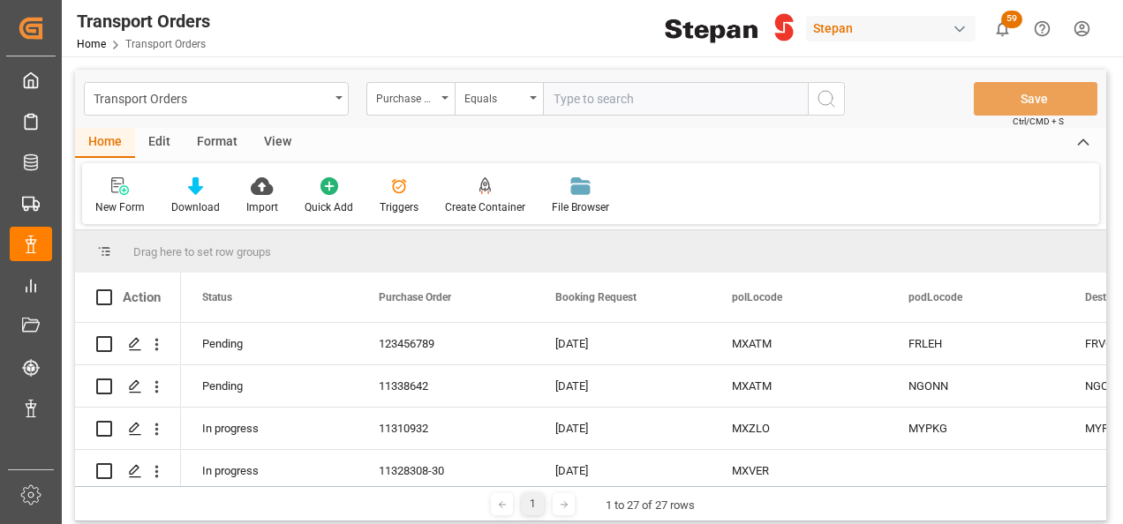
click at [563, 98] on input "text" at bounding box center [675, 99] width 265 height 34
paste input "11338642"
type input "11338642"
click at [820, 90] on icon "search button" at bounding box center [826, 98] width 21 height 21
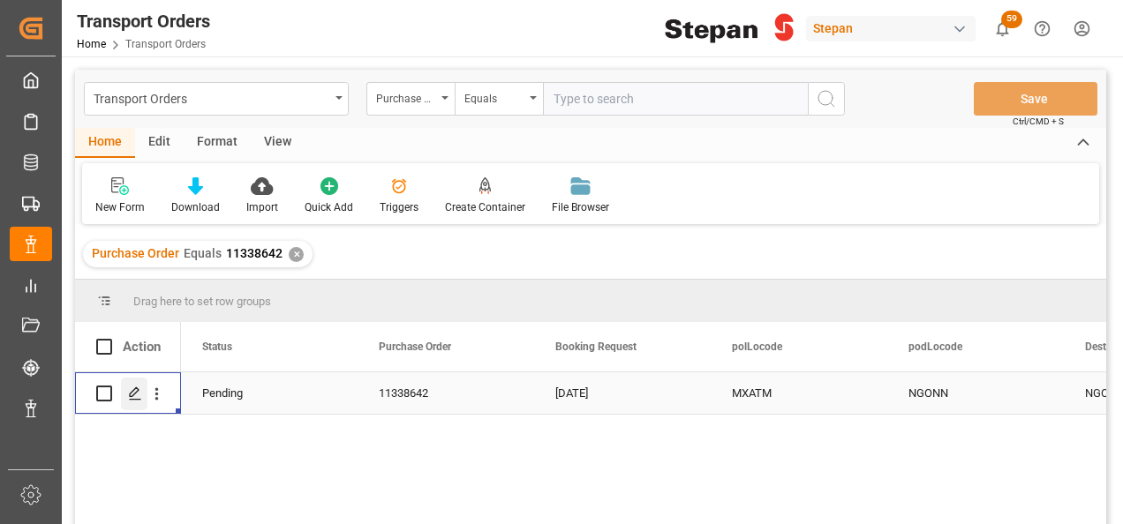
click at [136, 397] on icon "Press SPACE to select this row." at bounding box center [135, 394] width 14 height 14
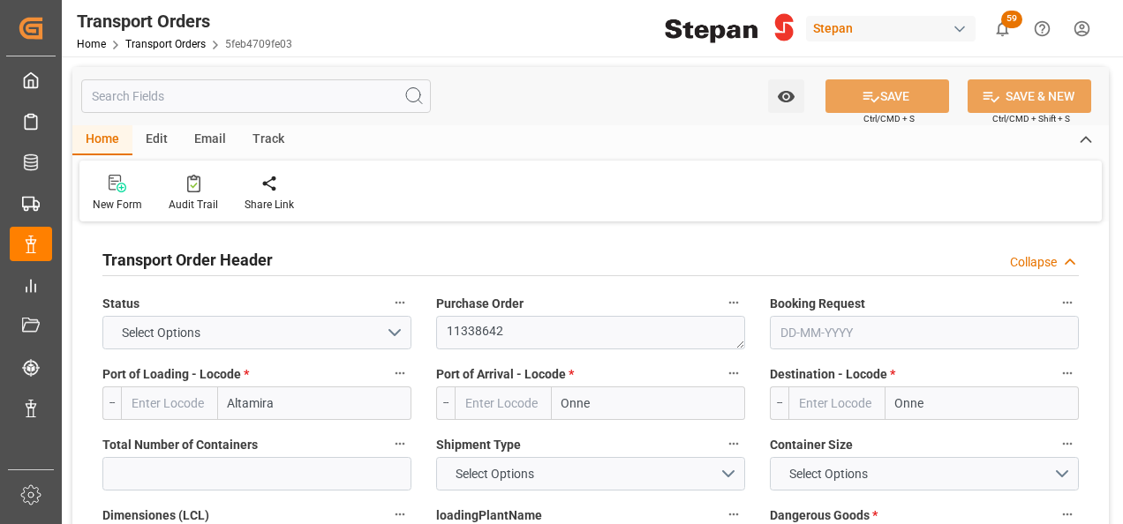
type input "MXATM"
type input "NGONN"
type input "1"
type input "9641223"
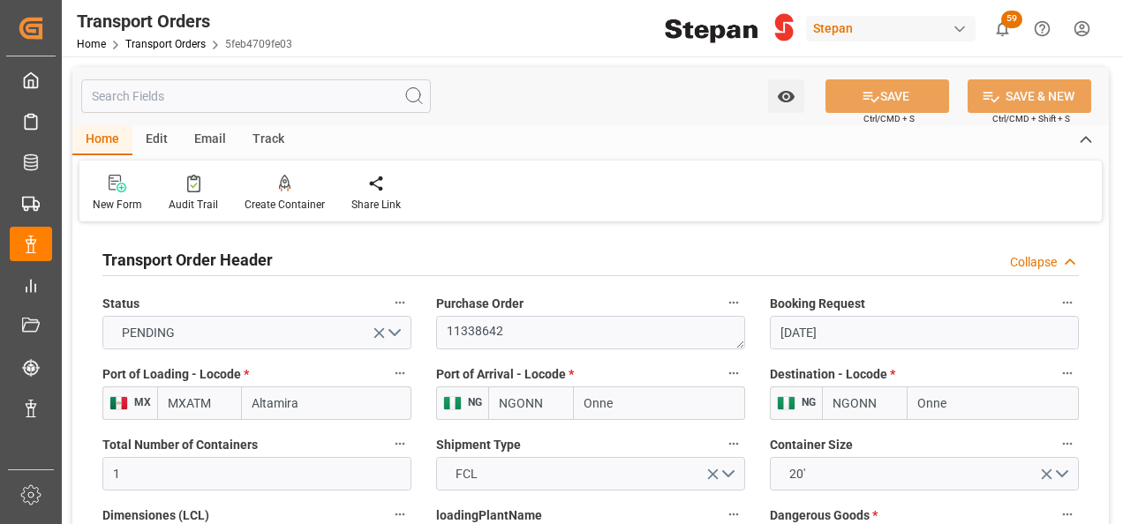
type input "[DATE]"
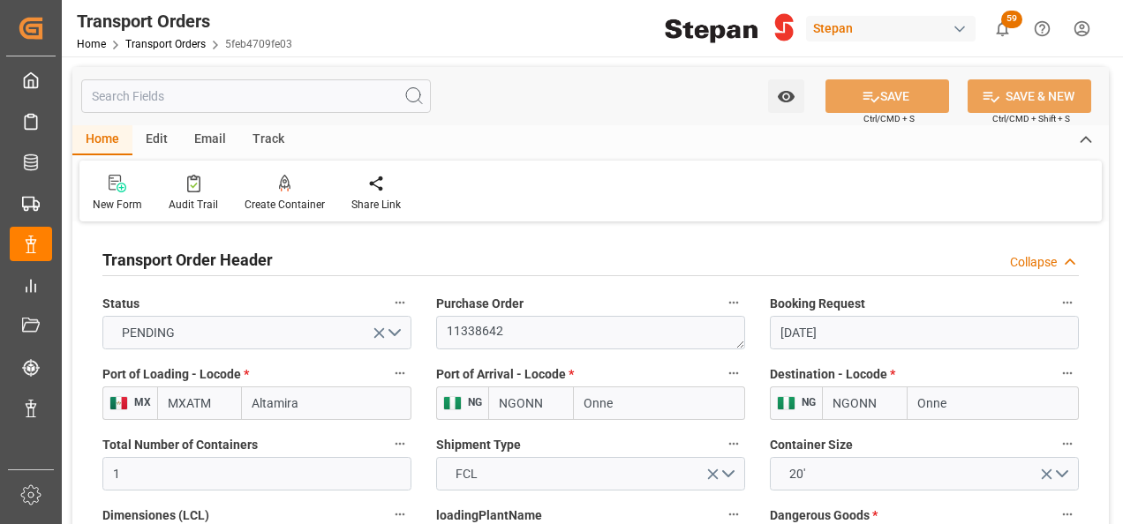
type input "[DATE] 00:00"
type input "[DATE]"
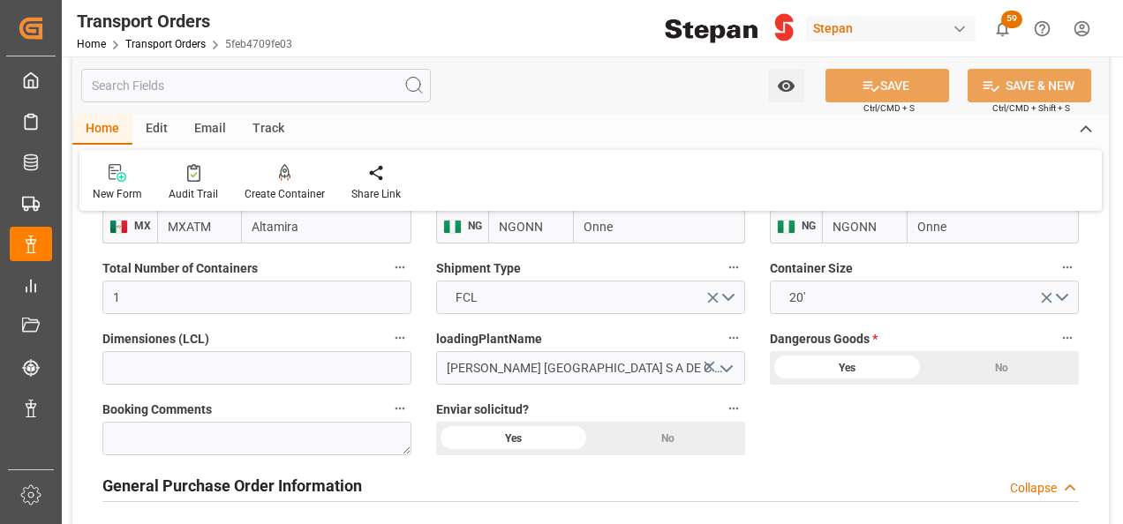
scroll to position [265, 0]
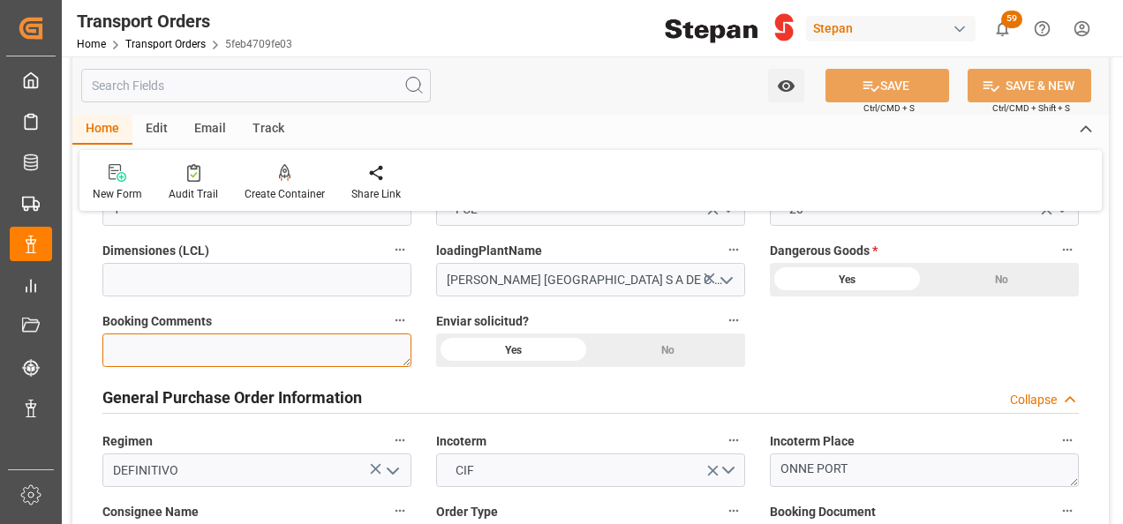
click at [189, 346] on textarea at bounding box center [256, 351] width 309 height 34
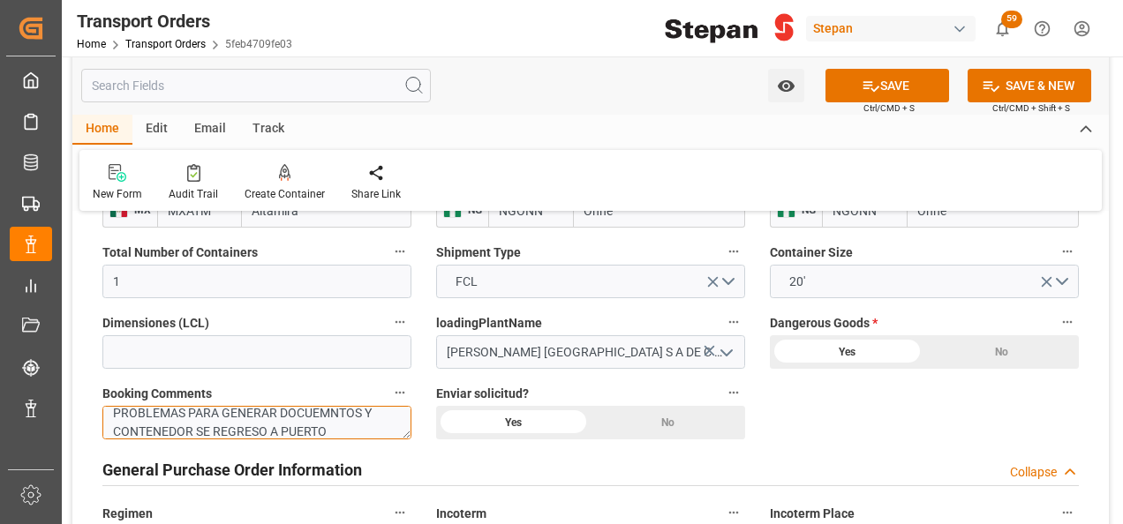
scroll to position [177, 0]
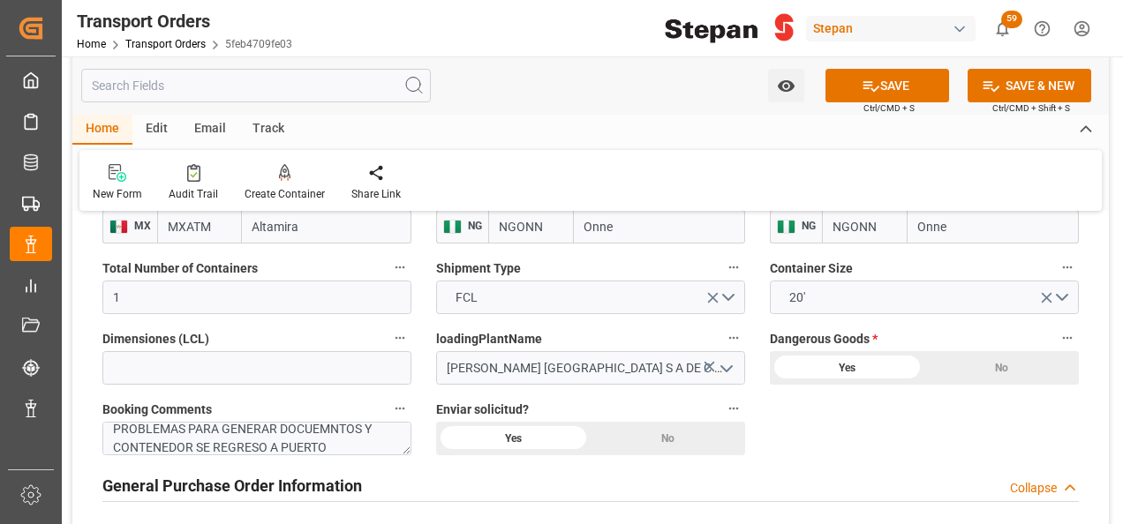
click at [403, 414] on icon "button" at bounding box center [400, 409] width 14 height 14
click at [338, 424] on div at bounding box center [561, 262] width 1123 height 524
click at [335, 429] on textarea "SE ROLO DE BUQUE, YA QUE EL CLIENTE TIENES PROBLEMAS PARA GENERAR DOCUEMNTOS Y …" at bounding box center [256, 439] width 309 height 34
type textarea "SE ROLO DE BUQUE, YA QUE EL CLIENTE TIENES PROBLEMAS PARA GENERAR DOCUMENTOS Y …"
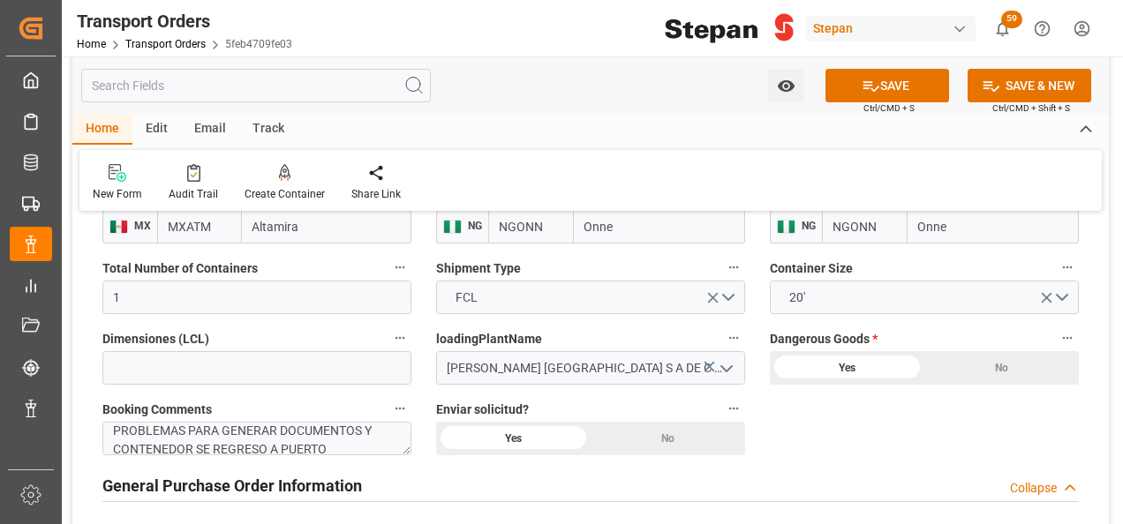
click at [444, 466] on div "General Purchase Order Information Collapse" at bounding box center [590, 486] width 1001 height 49
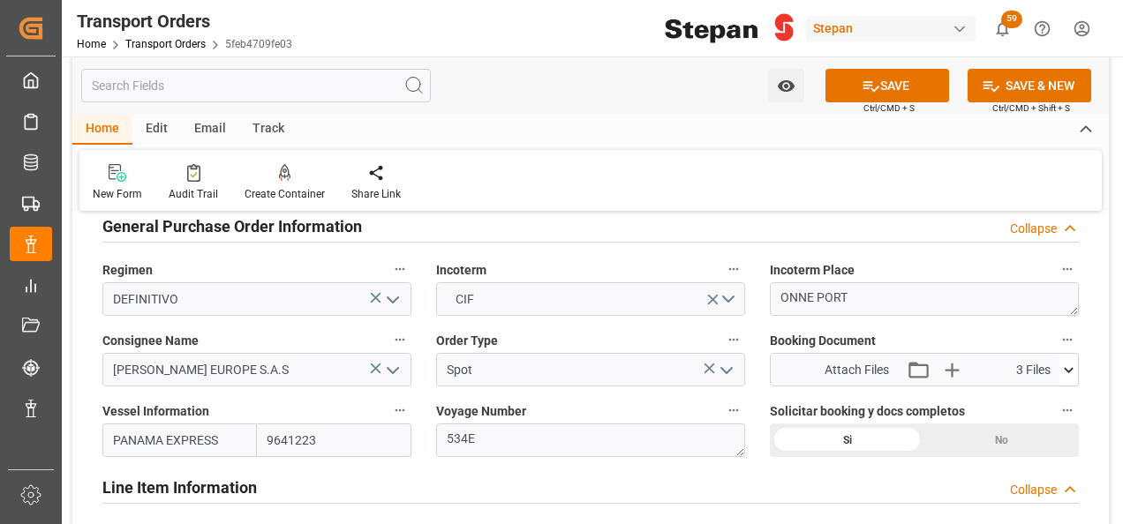
scroll to position [530, 0]
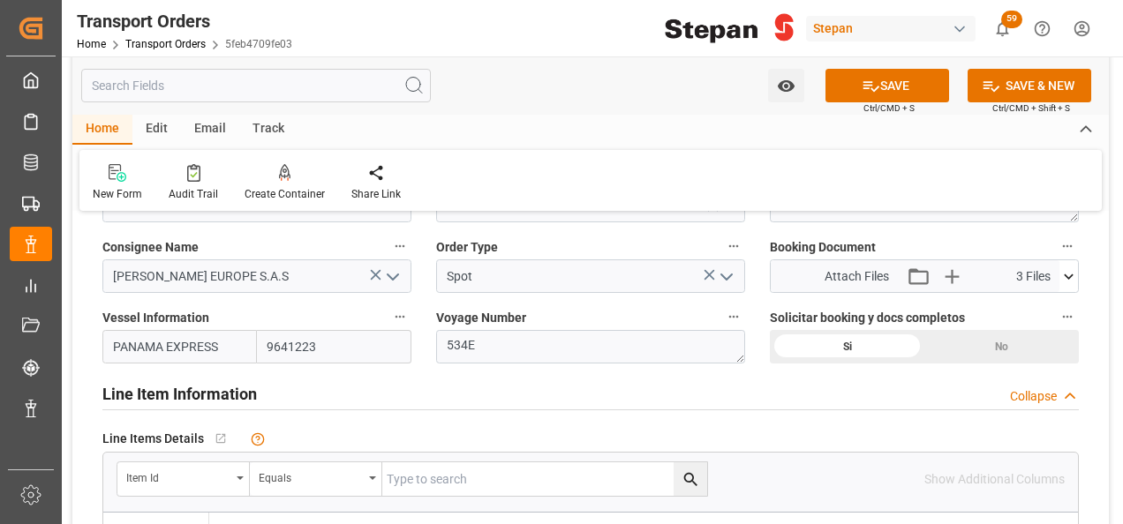
click at [392, 278] on polyline "open menu" at bounding box center [393, 277] width 11 height 5
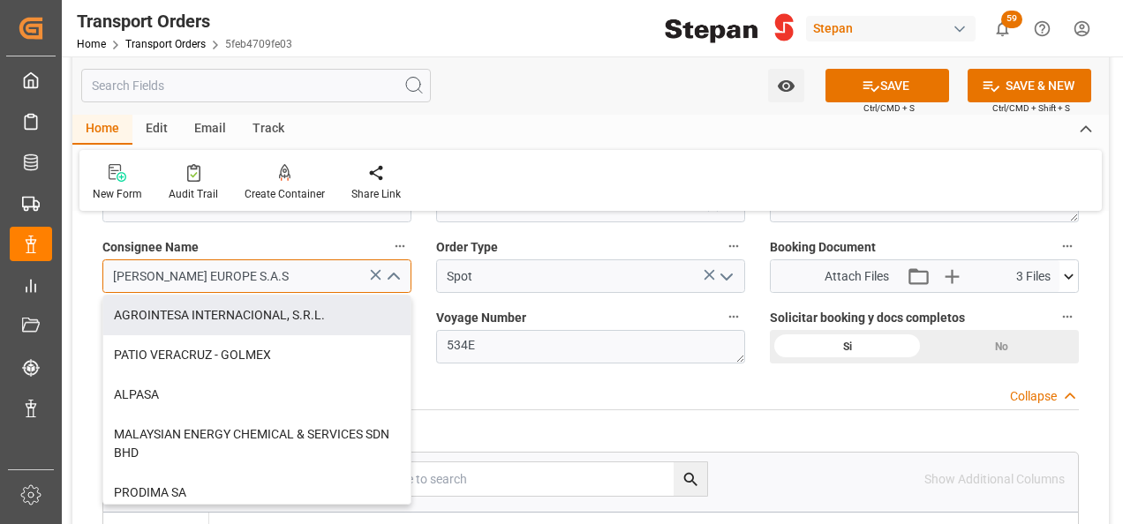
click at [252, 282] on input "STEPAN EUROPE S.A.S" at bounding box center [256, 277] width 309 height 34
click at [378, 275] on icon at bounding box center [375, 275] width 19 height 19
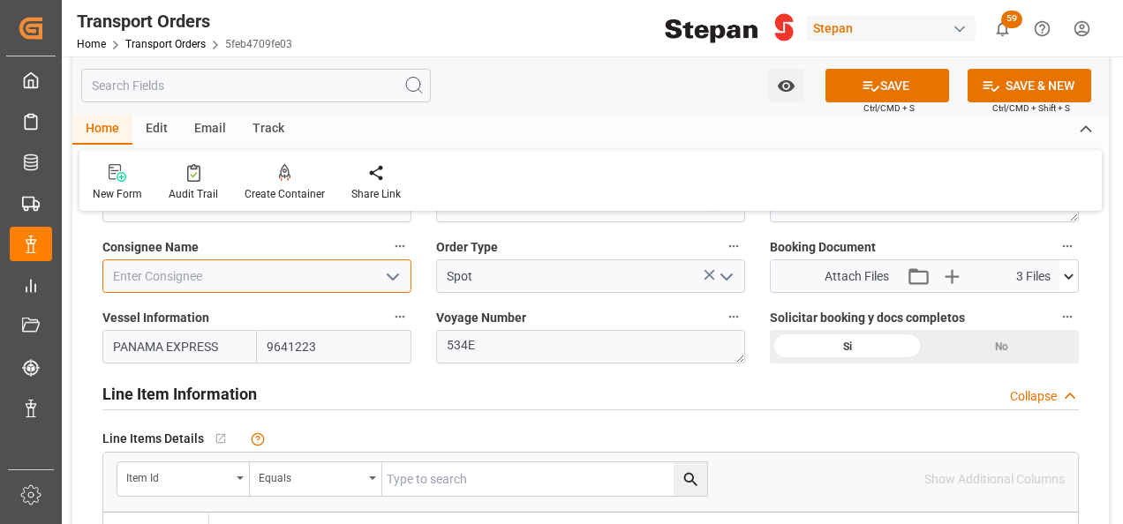
click at [237, 279] on input at bounding box center [256, 277] width 309 height 34
type input "CHA"
click at [321, 271] on input at bounding box center [256, 277] width 309 height 34
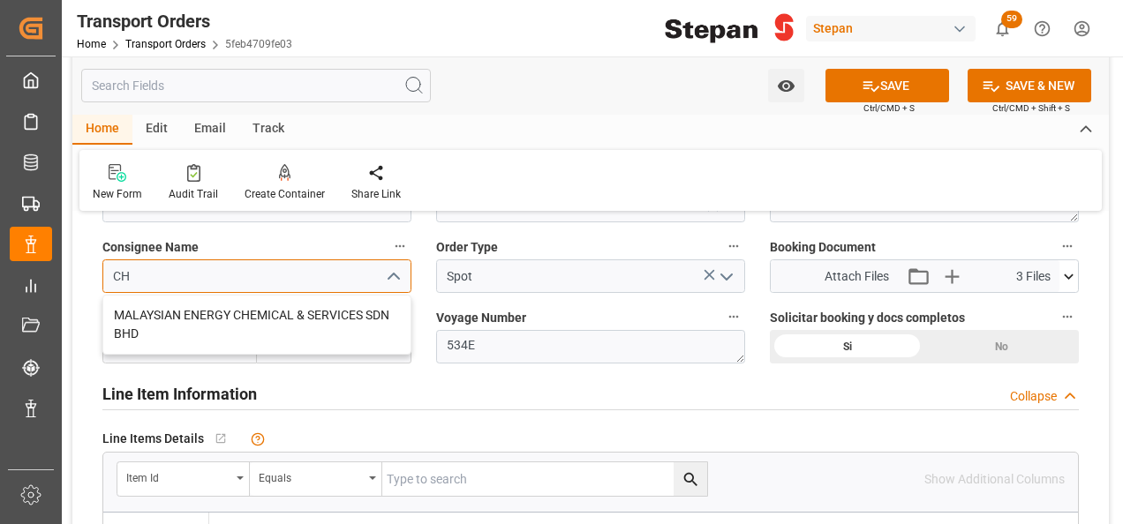
type input "C"
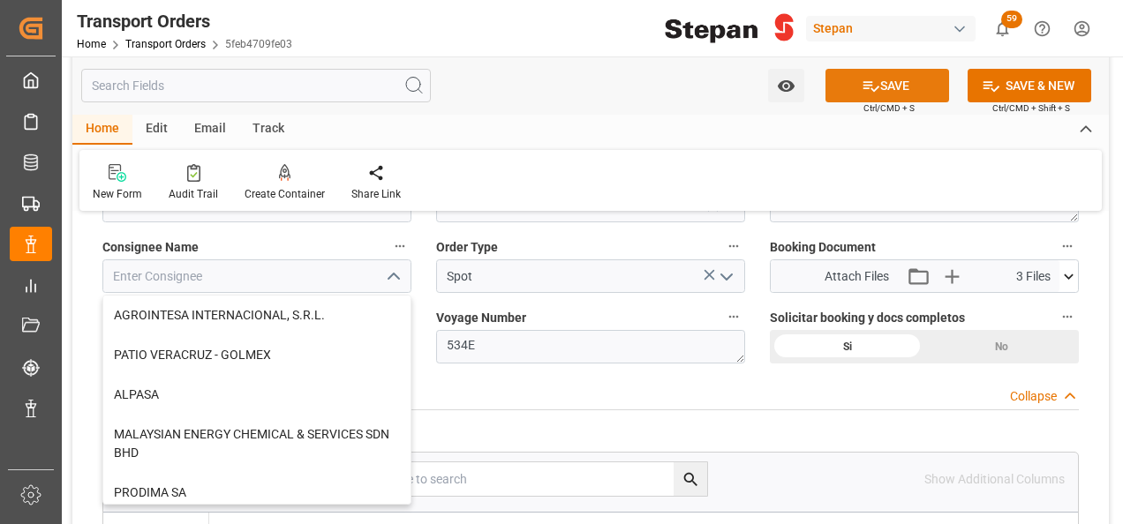
click at [890, 90] on button "SAVE" at bounding box center [887, 86] width 124 height 34
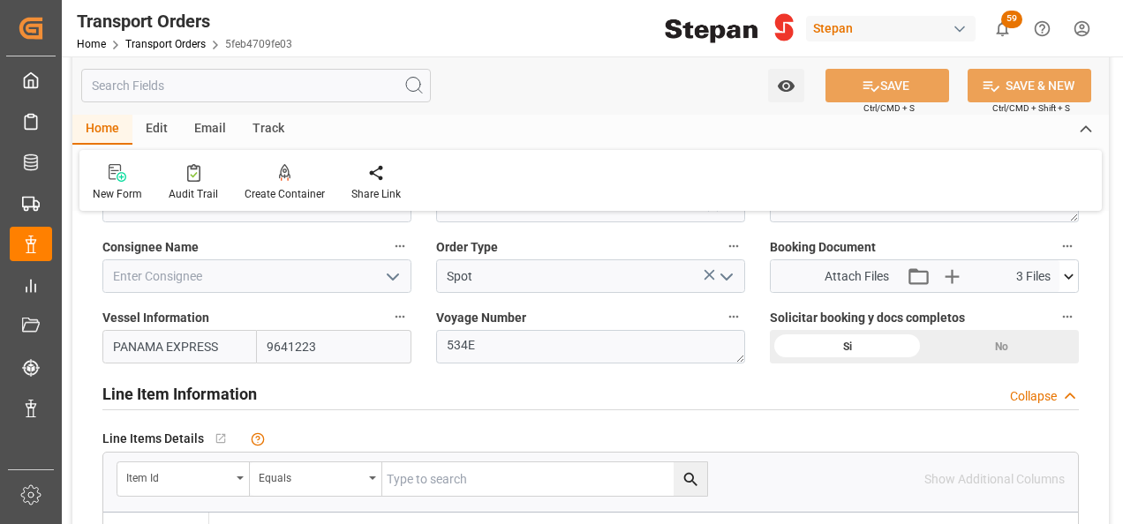
click at [395, 272] on icon "open menu" at bounding box center [392, 277] width 21 height 21
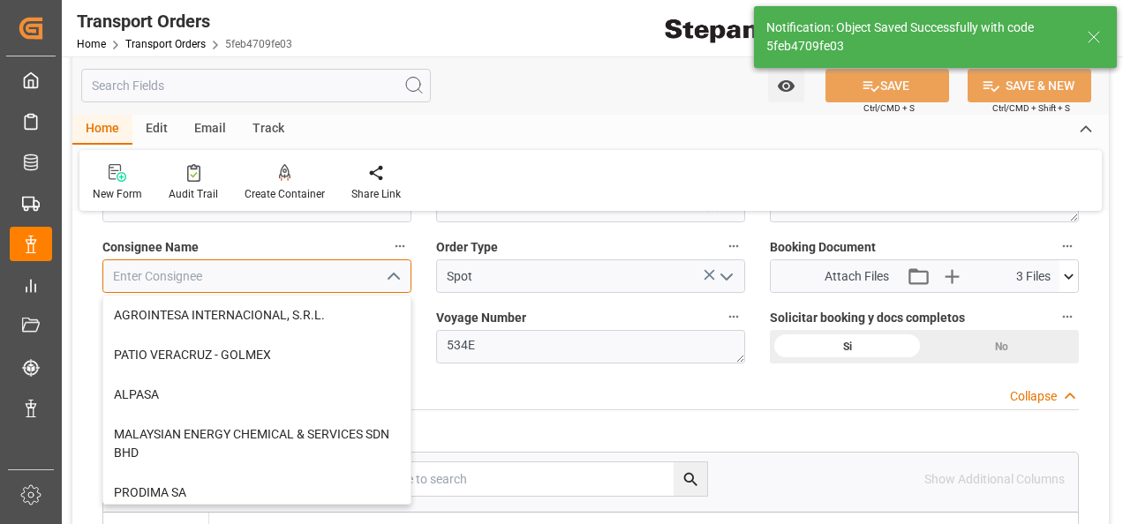
click at [271, 278] on input at bounding box center [256, 277] width 309 height 34
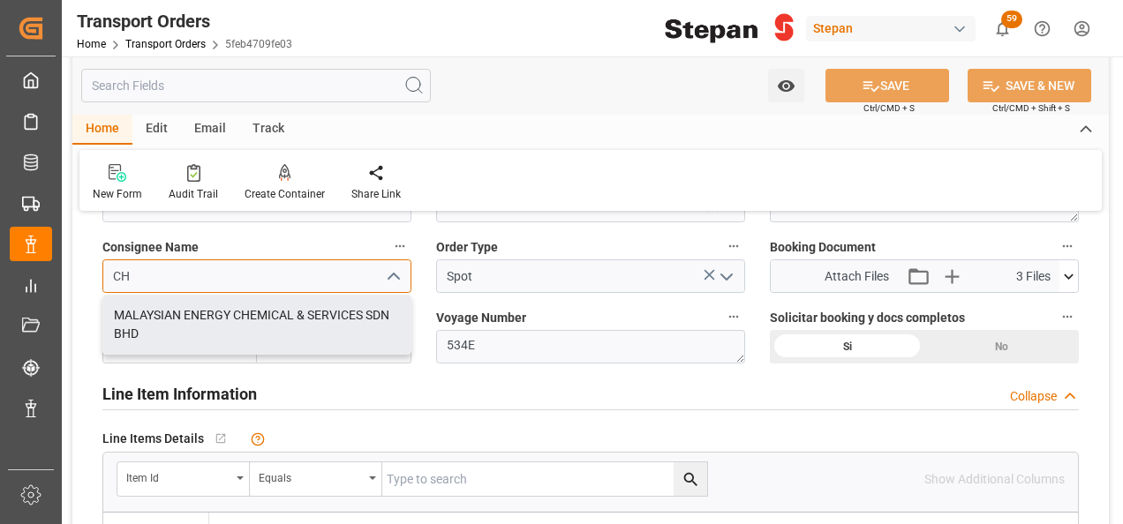
type input "C"
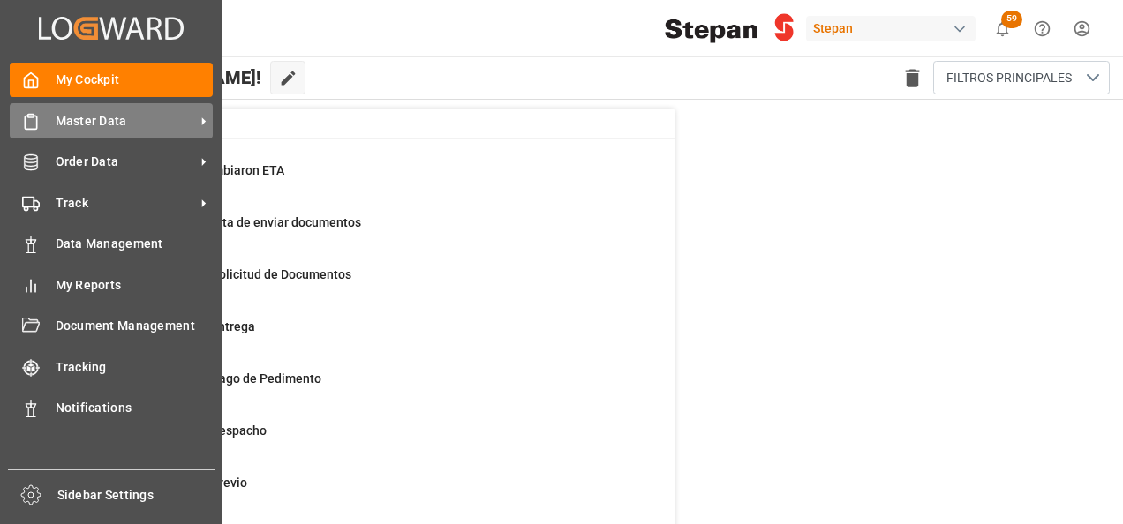
click at [132, 127] on span "Master Data" at bounding box center [125, 121] width 139 height 19
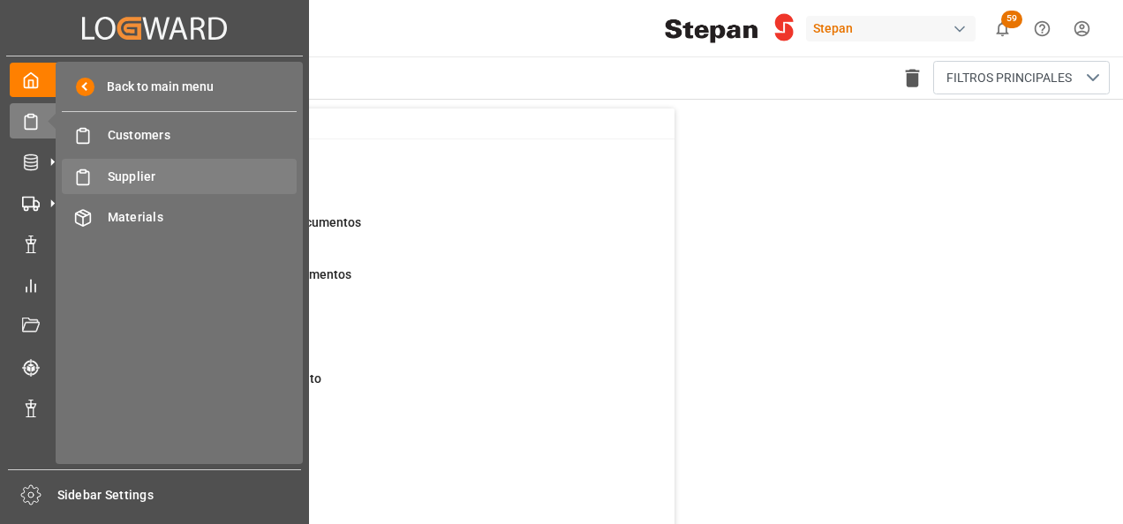
click at [158, 171] on span "Supplier" at bounding box center [203, 177] width 190 height 19
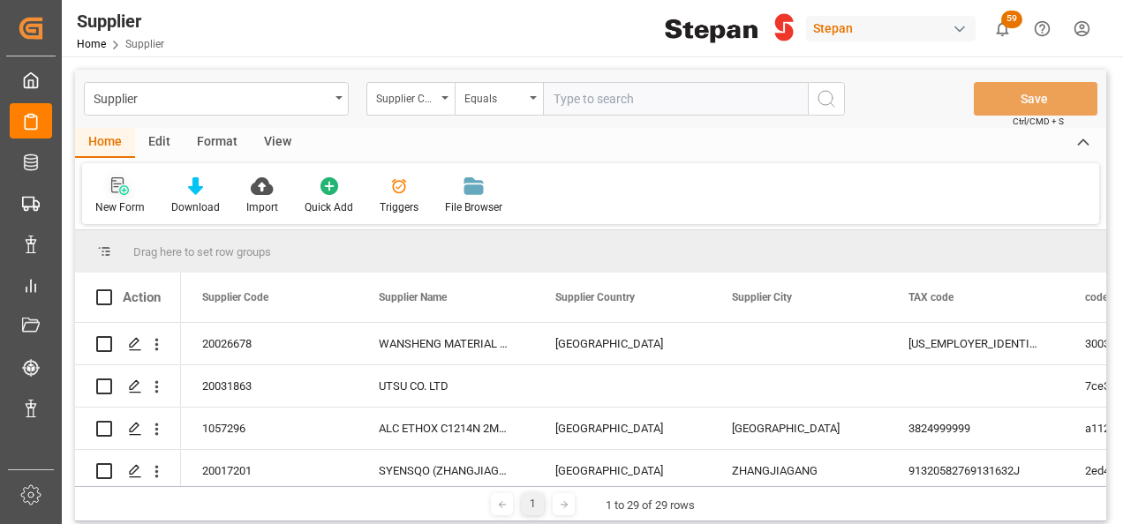
click at [115, 192] on icon at bounding box center [117, 185] width 12 height 16
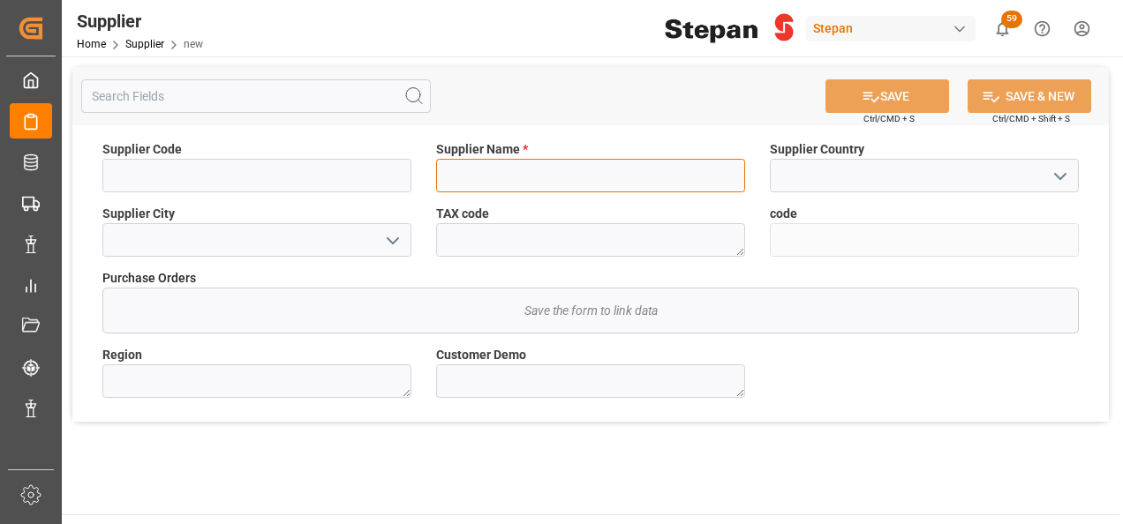
click at [498, 180] on input at bounding box center [590, 176] width 309 height 34
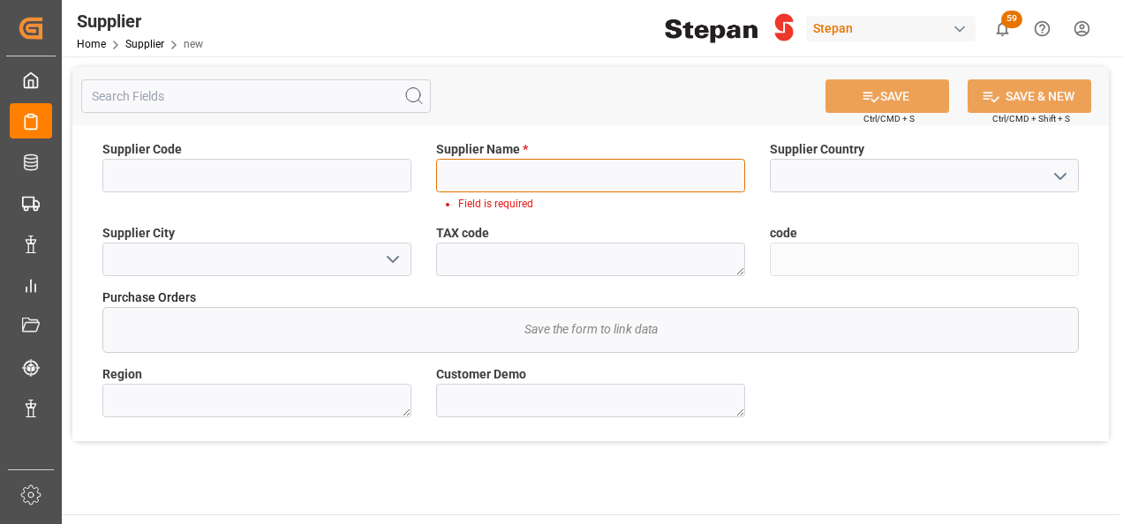
paste input "CHAMPIONX OILFIELD SOLUTIONS NIGERIA LTD"
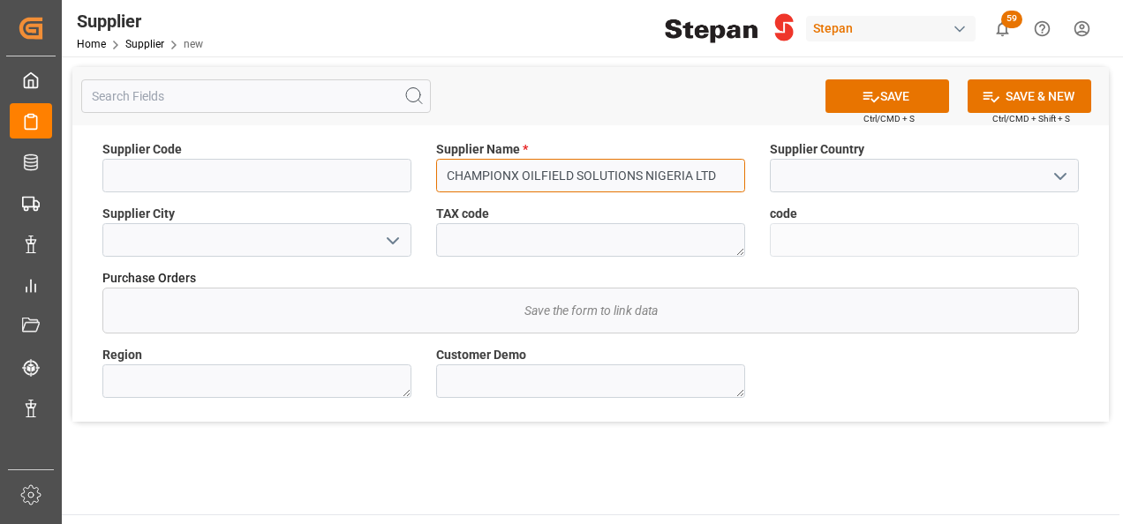
type input "CHAMPIONX OILFIELD SOLUTIONS NIGERIA LTD"
click at [1055, 174] on polyline "open menu" at bounding box center [1060, 176] width 11 height 5
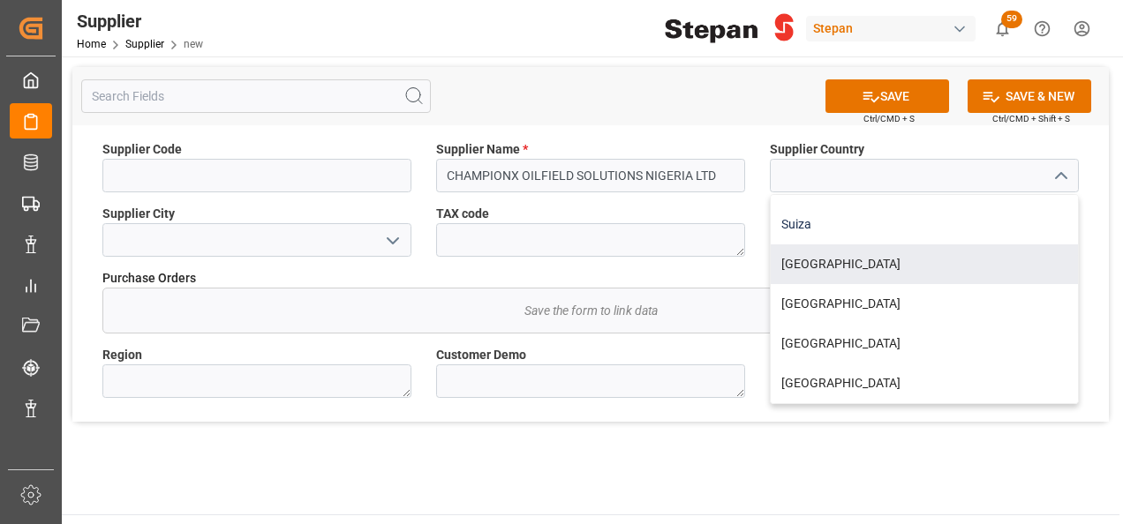
scroll to position [361, 0]
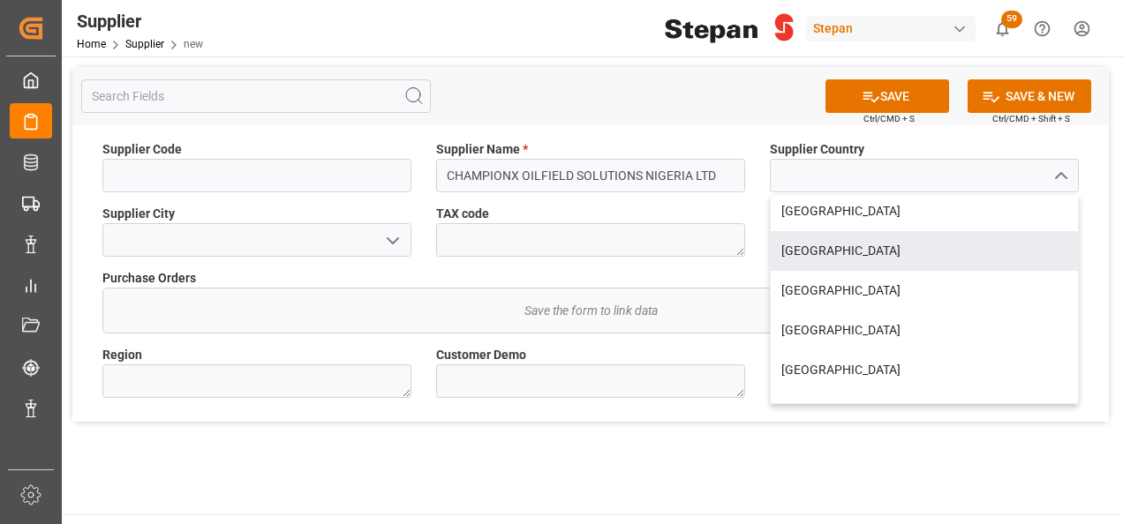
click at [736, 203] on div "TAX code" at bounding box center [591, 231] width 334 height 64
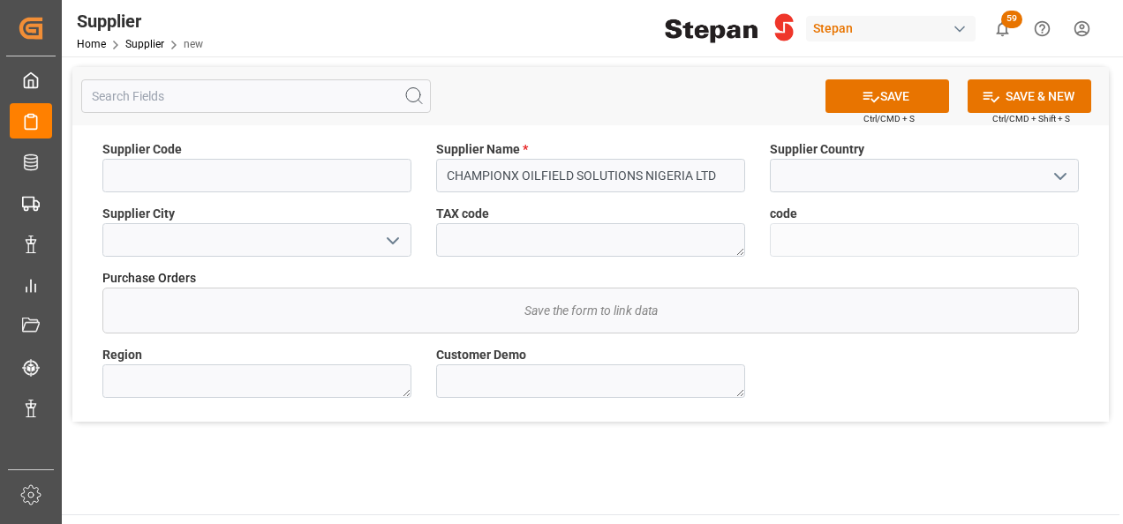
click at [388, 244] on icon "open menu" at bounding box center [392, 240] width 21 height 21
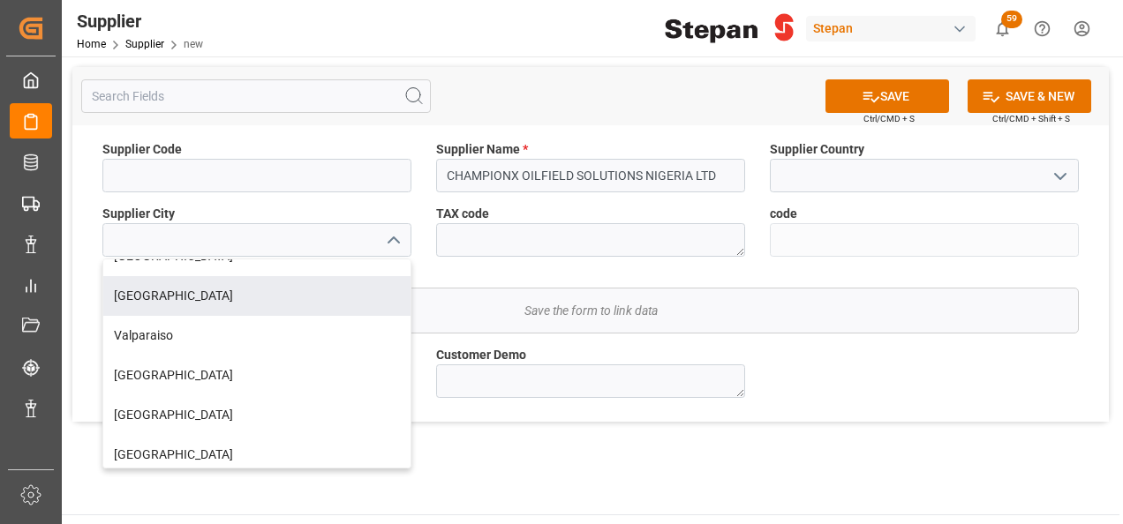
scroll to position [0, 0]
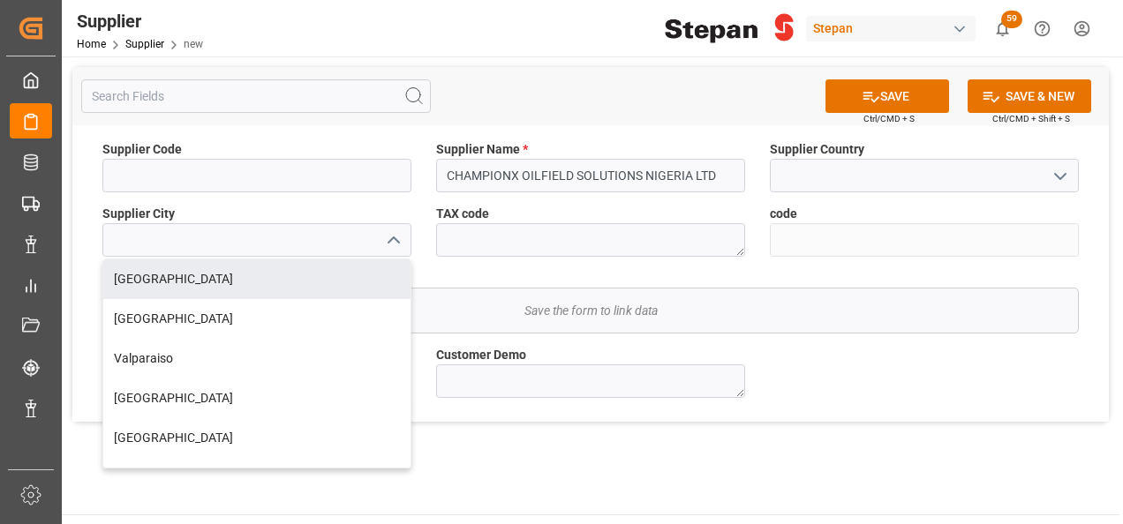
click at [531, 222] on label "TAX code" at bounding box center [590, 214] width 309 height 19
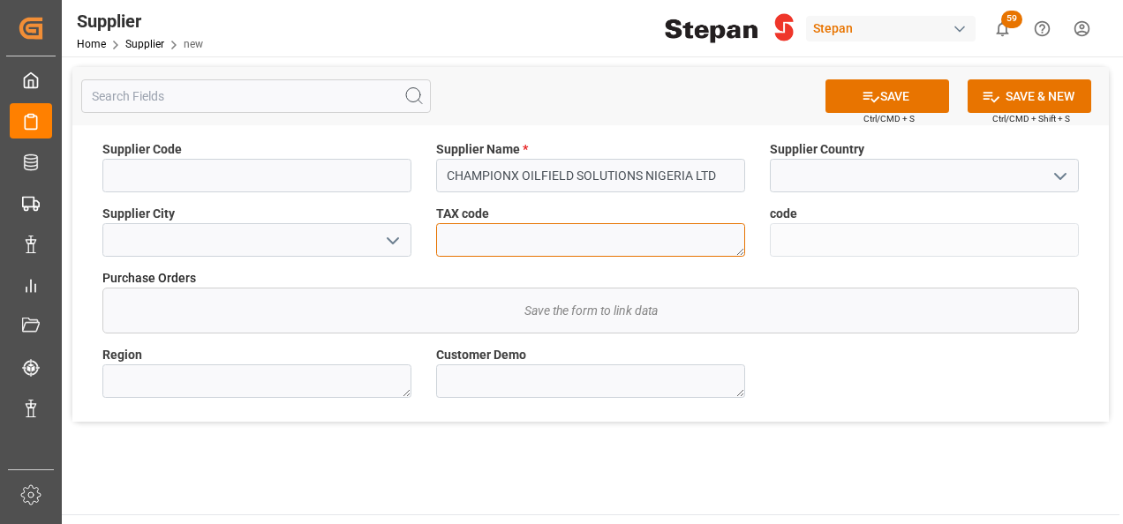
click at [523, 233] on textarea at bounding box center [590, 240] width 309 height 34
paste textarea "8951031-0001"
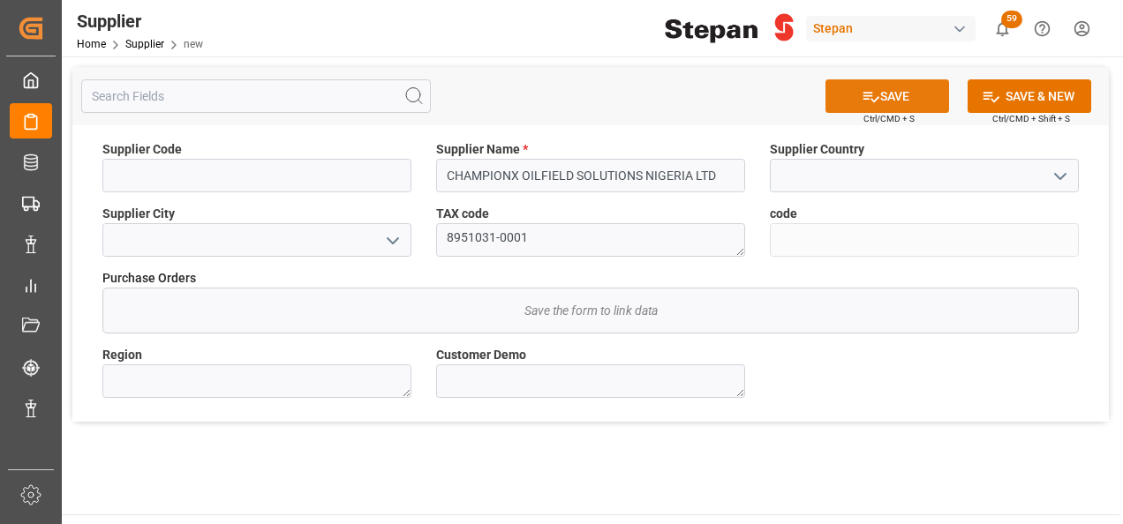
click at [892, 94] on button "SAVE" at bounding box center [887, 96] width 124 height 34
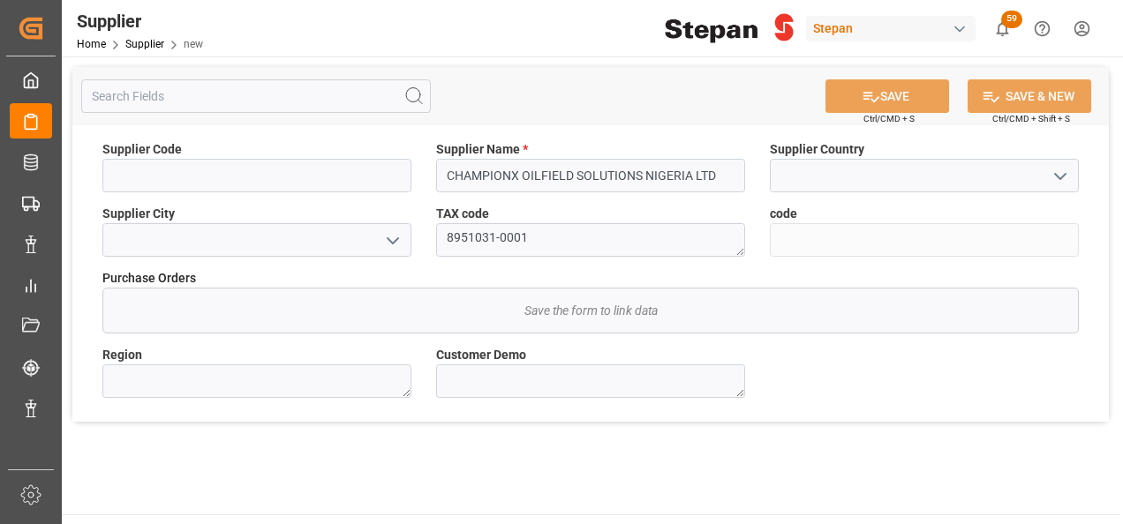
type textarea "8951031-0001"
type input "d99b5f6f674c"
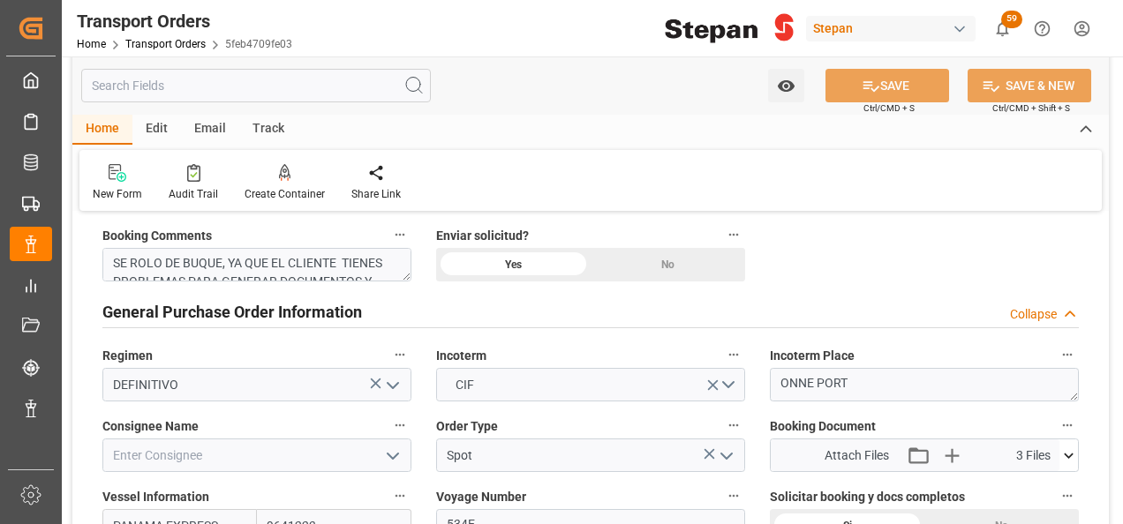
scroll to position [353, 0]
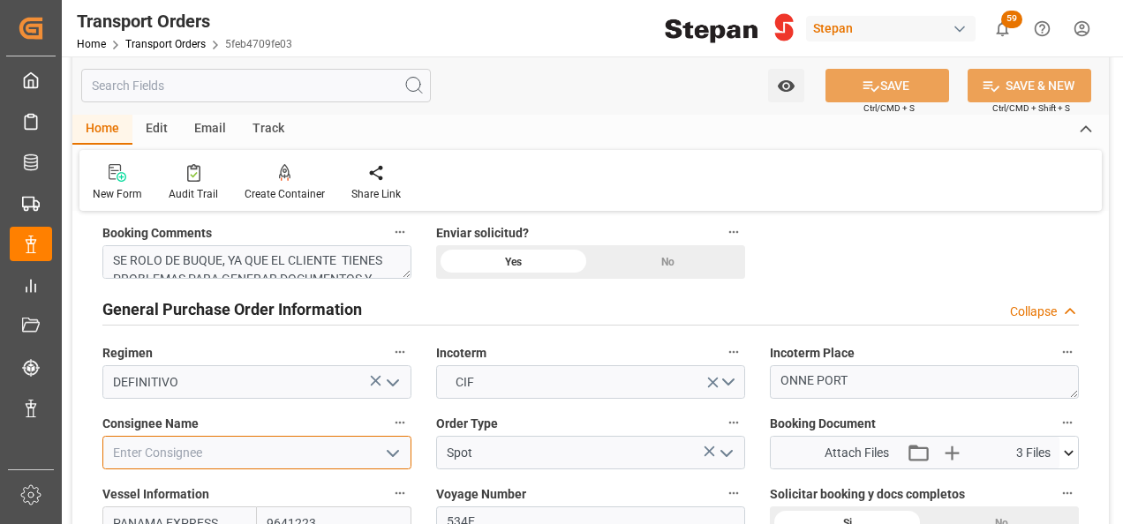
click at [198, 450] on input at bounding box center [256, 453] width 309 height 34
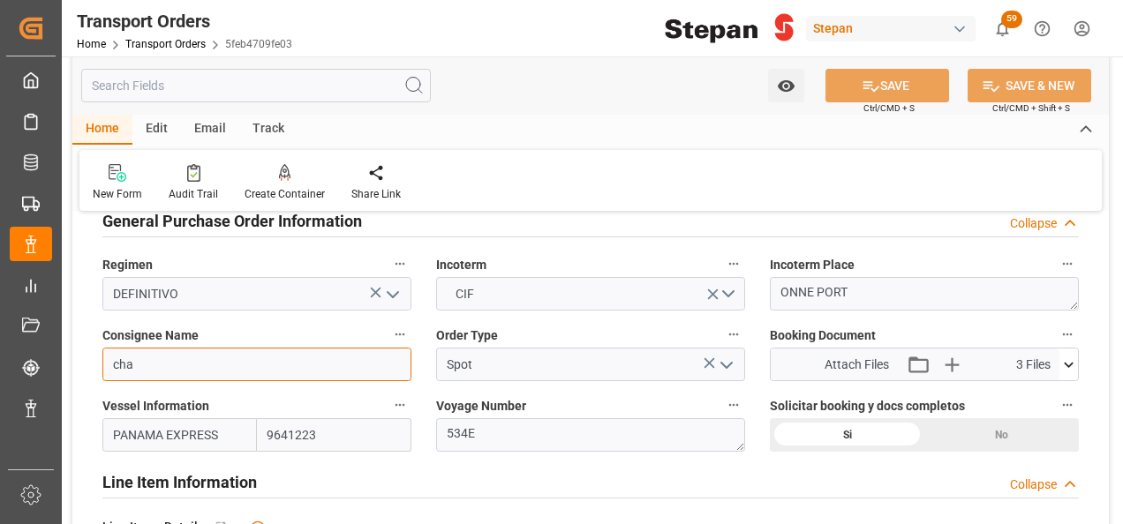
type input "cha"
click at [242, 369] on input at bounding box center [256, 365] width 309 height 34
paste input "CHAMPIONX OILFIELD SOLUTIONS NIGERIA LTD"
type input "CHAMPIONX OILFIELD SOLUTIONS NIGERIA LTD"
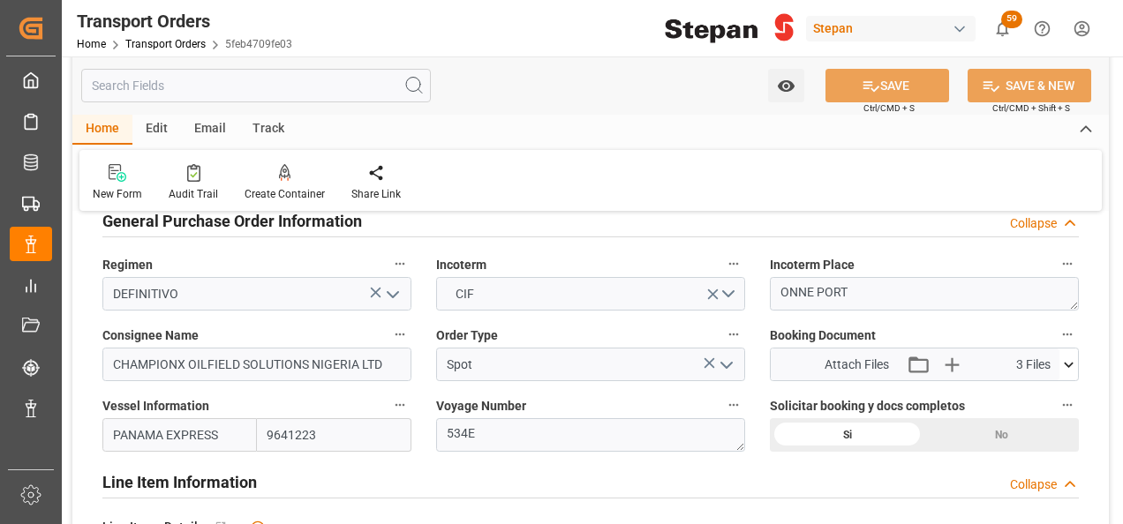
click at [343, 401] on div at bounding box center [256, 393] width 309 height 20
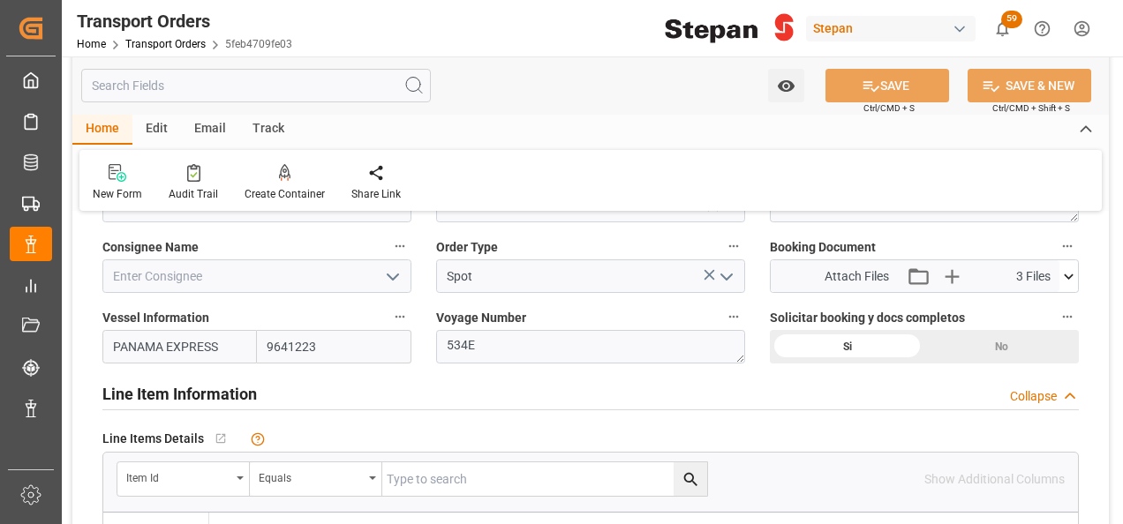
click at [1068, 278] on icon at bounding box center [1069, 276] width 10 height 5
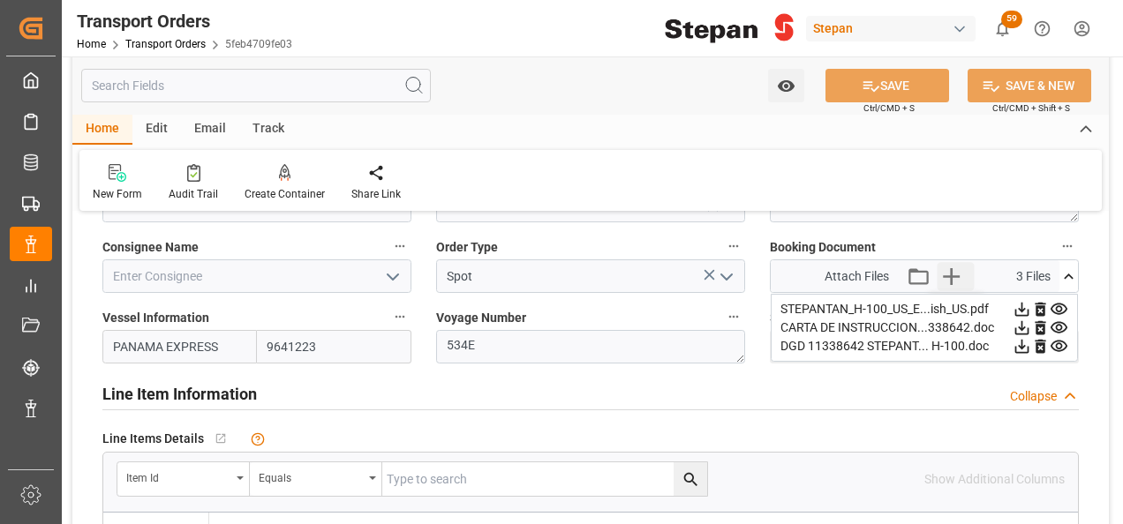
click at [954, 276] on icon "button" at bounding box center [951, 276] width 17 height 17
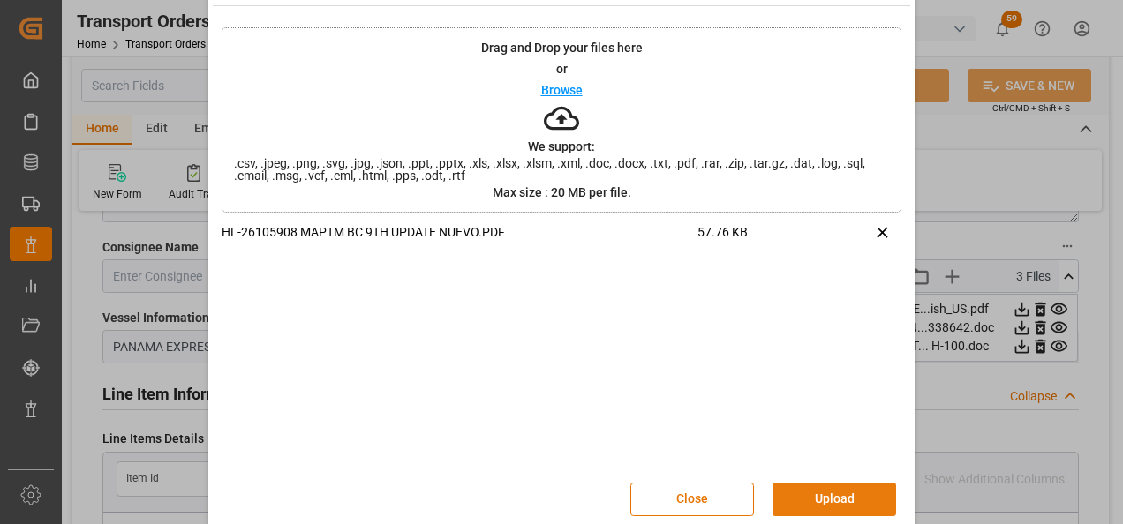
scroll to position [70, 0]
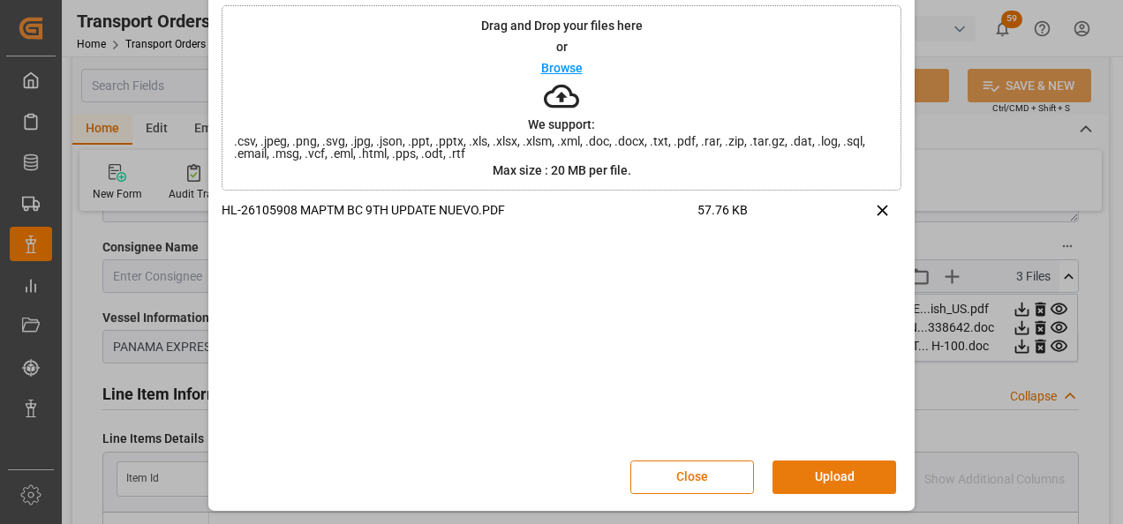
click at [837, 483] on button "Upload" at bounding box center [834, 478] width 124 height 34
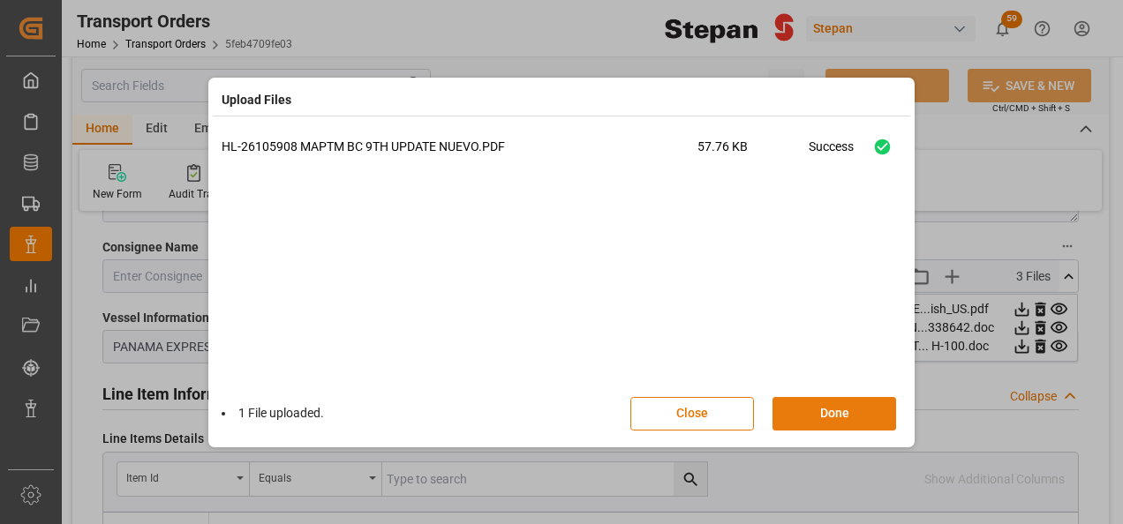
click at [833, 420] on button "Done" at bounding box center [834, 414] width 124 height 34
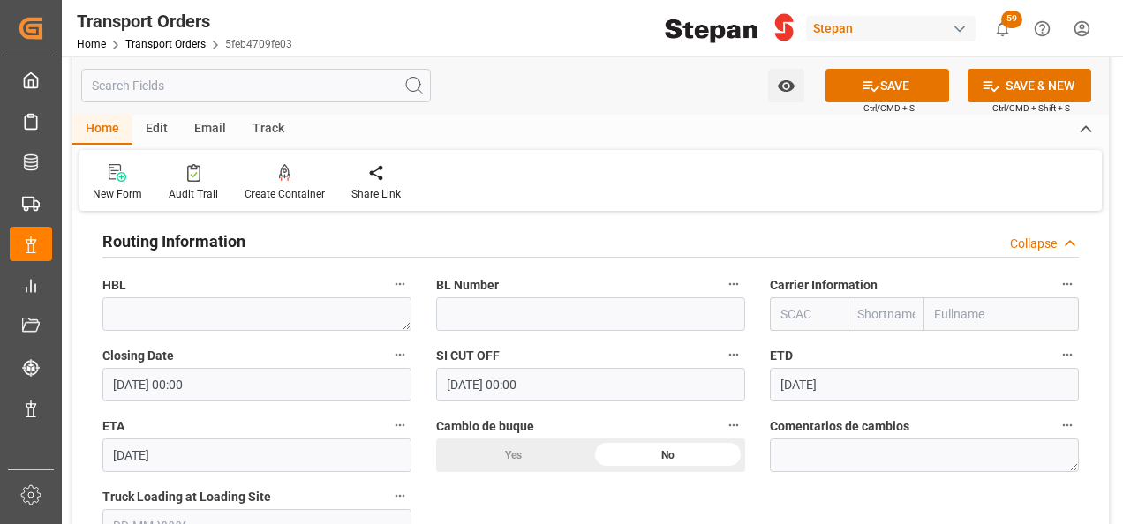
scroll to position [1501, 0]
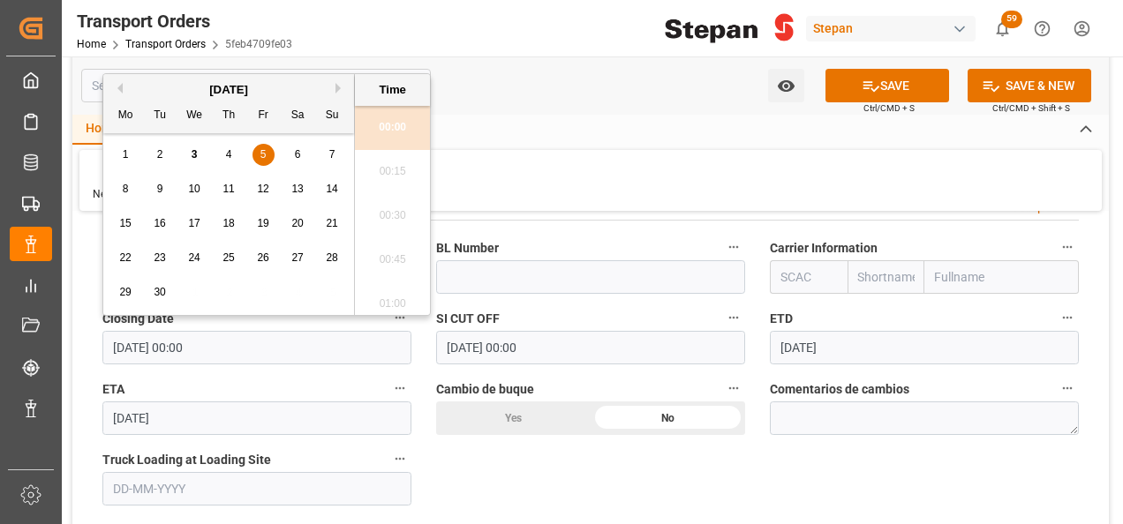
click at [256, 344] on input "[DATE] 00:00" at bounding box center [256, 348] width 309 height 34
click at [224, 189] on span "11" at bounding box center [227, 189] width 11 height 12
type input "[DATE] 00:00"
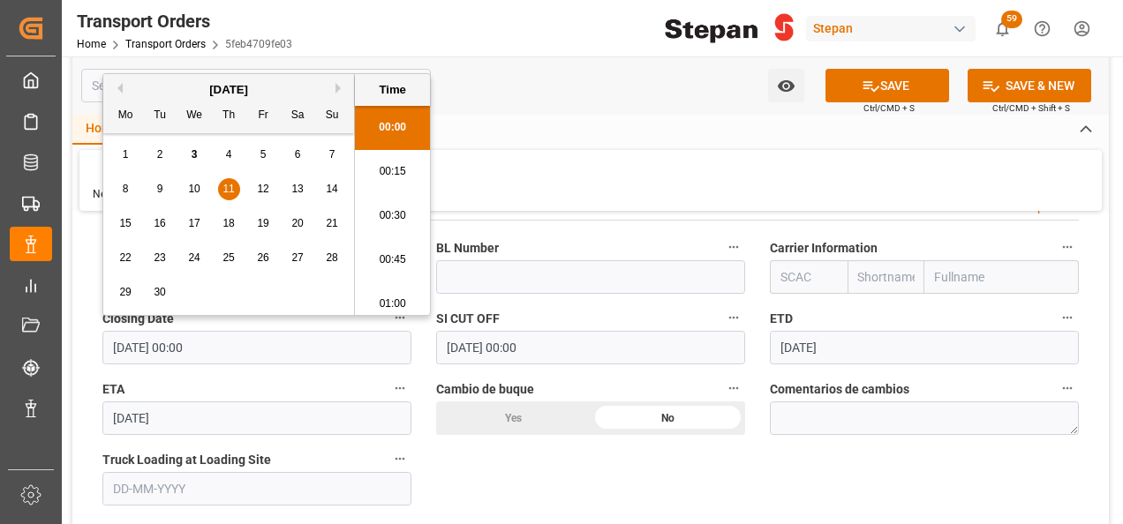
click at [574, 339] on input "[DATE] 00:00" at bounding box center [590, 348] width 309 height 34
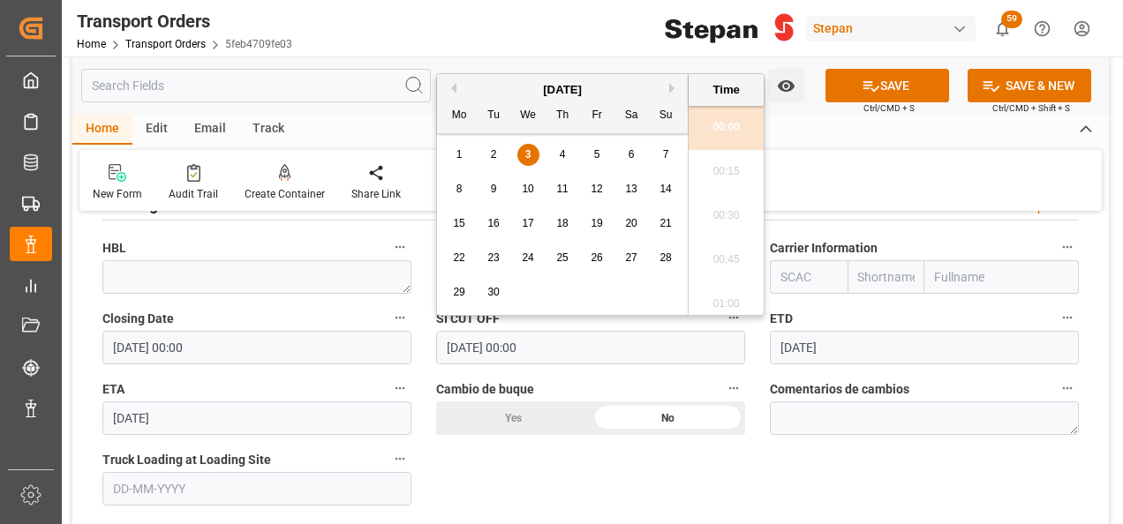
click at [599, 185] on span "12" at bounding box center [596, 189] width 11 height 12
type input "[DATE] 00:00"
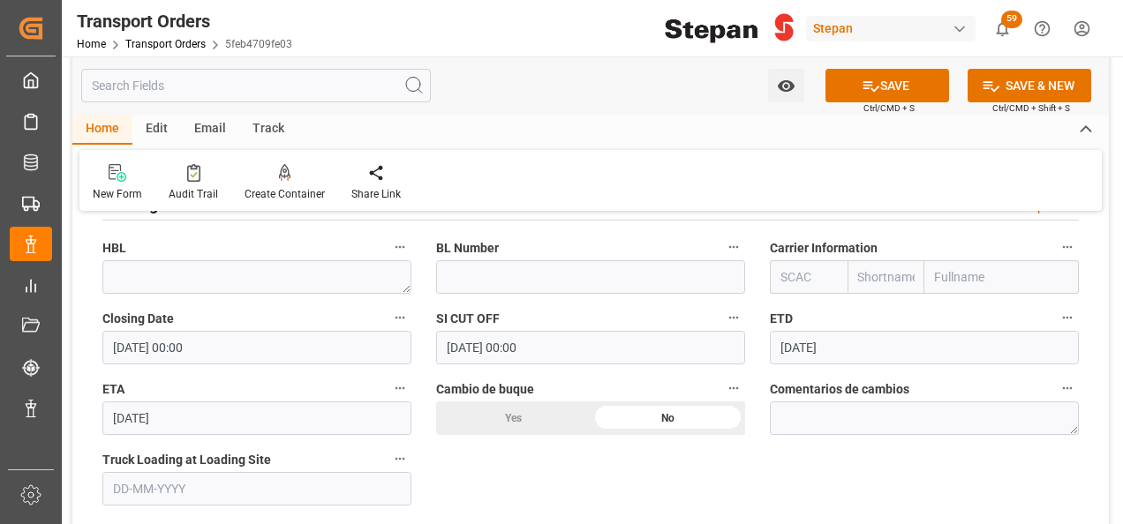
click at [854, 346] on input "[DATE]" at bounding box center [924, 348] width 309 height 34
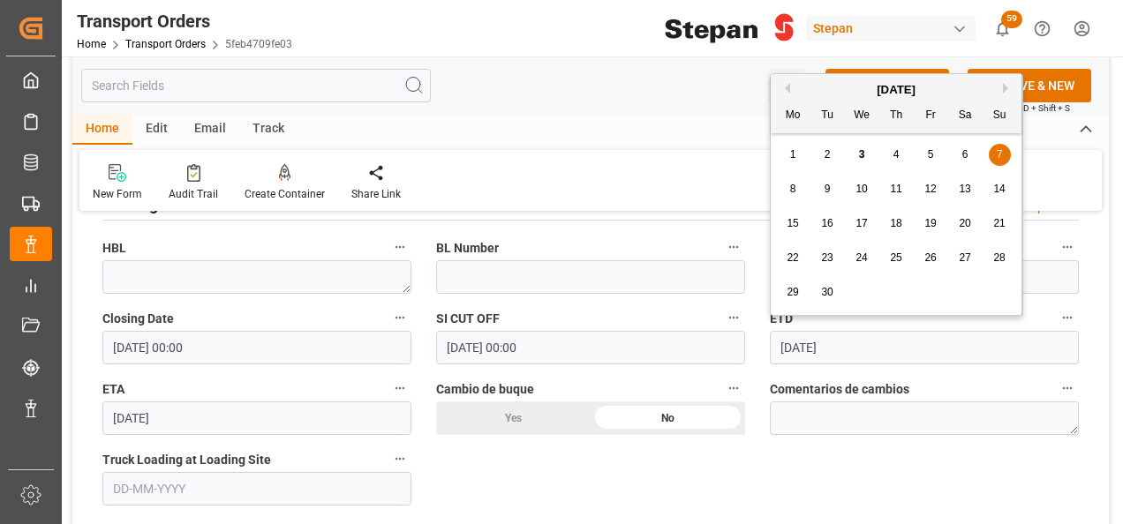
click at [1001, 192] on span "14" at bounding box center [998, 189] width 11 height 12
type input "[DATE]"
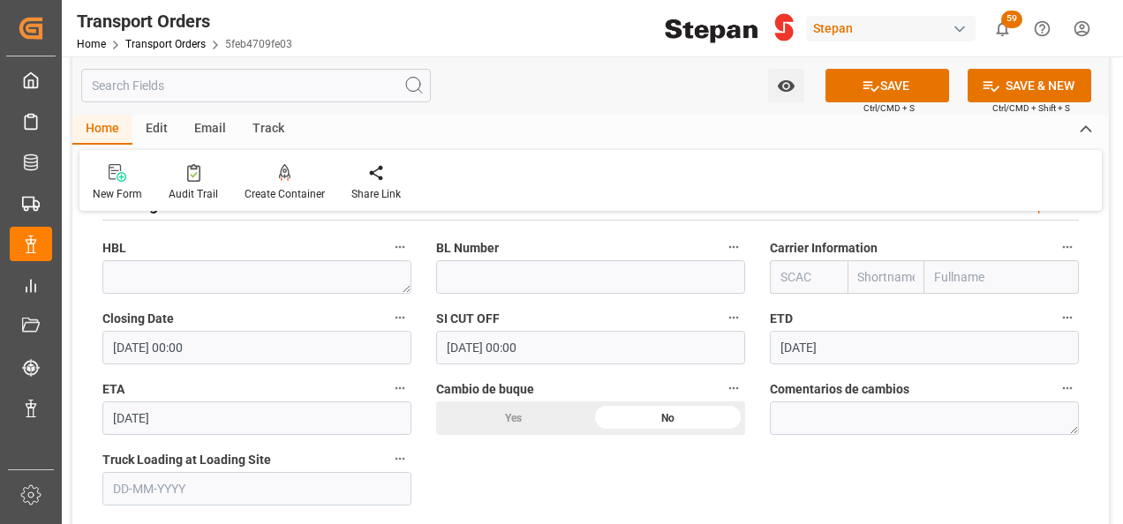
click at [220, 417] on input "26-10-2025" at bounding box center [256, 419] width 309 height 34
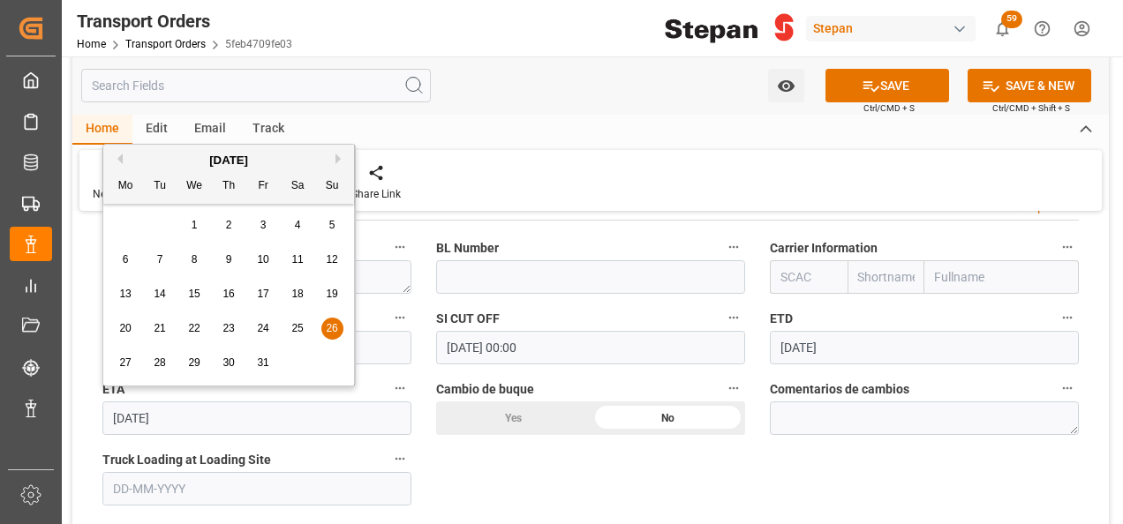
click at [335, 155] on button "Next Month" at bounding box center [340, 159] width 11 height 11
click at [329, 222] on span "2" at bounding box center [332, 225] width 6 height 12
type input "02-11-2025"
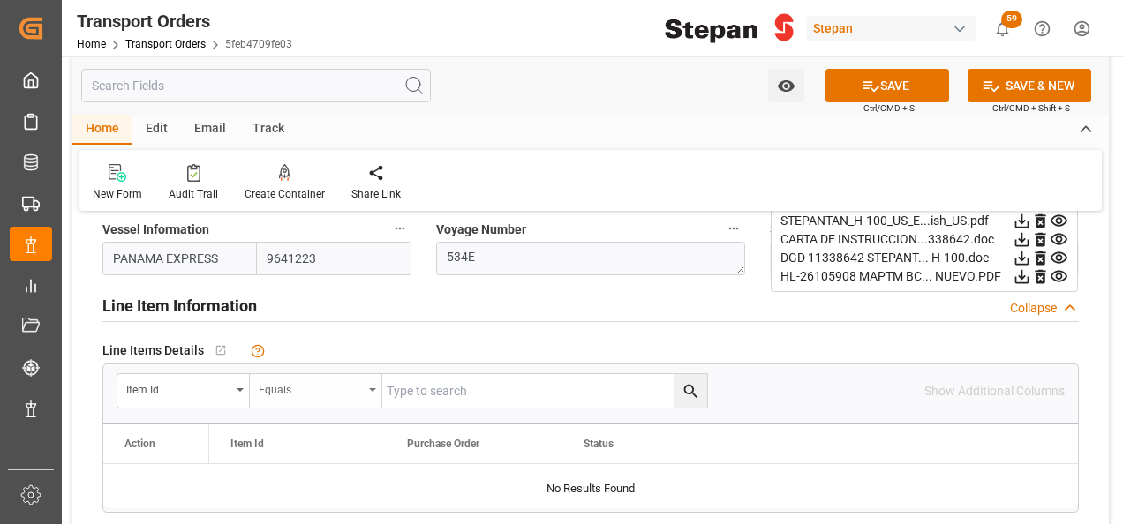
scroll to position [530, 0]
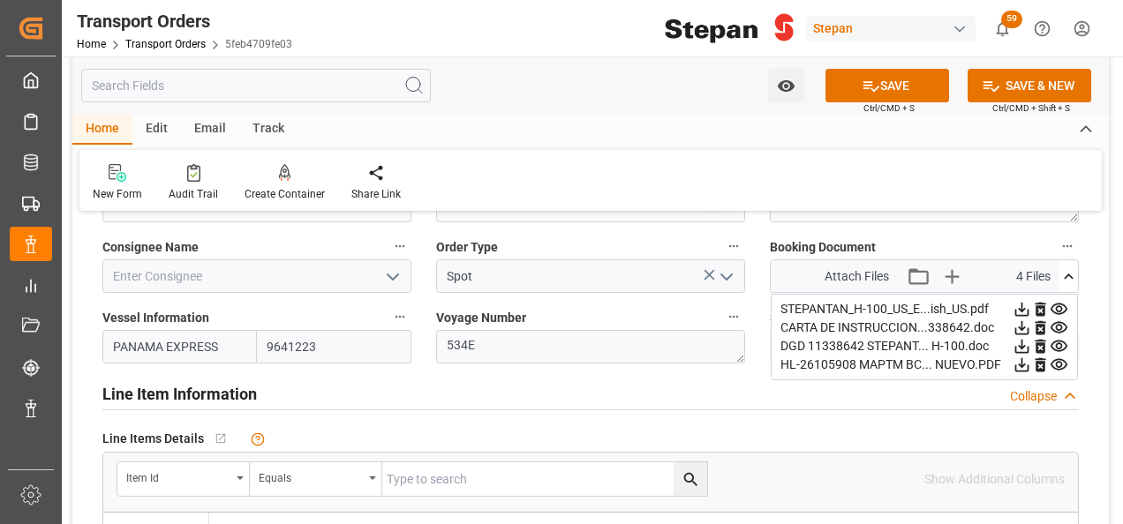
click at [228, 341] on input "PANAMA EXPRESS" at bounding box center [179, 347] width 154 height 34
drag, startPoint x: 228, startPoint y: 341, endPoint x: 75, endPoint y: 341, distance: 152.7
paste input "COLOMBI"
type input "COLOMBIA EXPRESS"
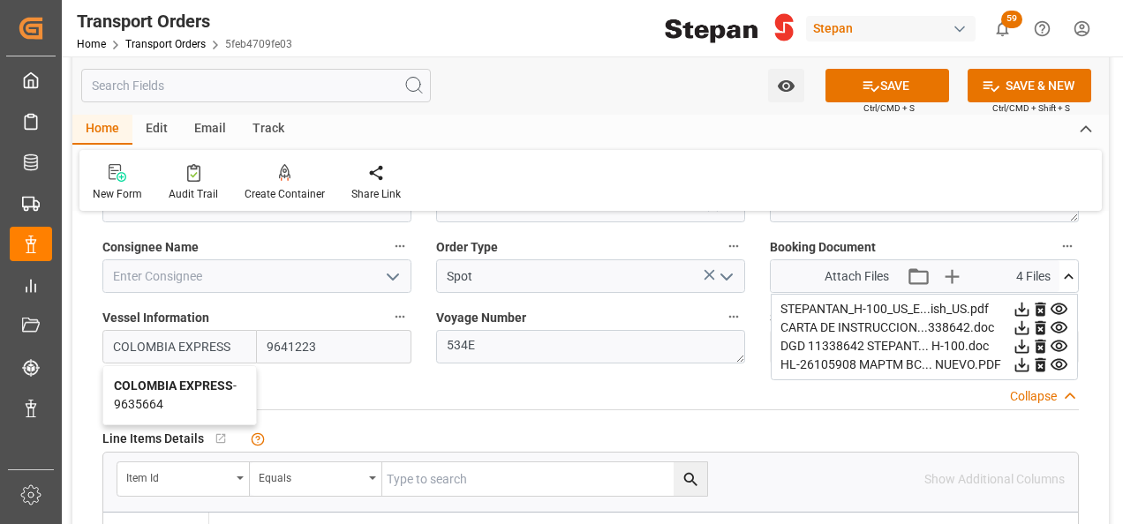
click at [198, 385] on b "COLOMBIA EXPRESS" at bounding box center [173, 386] width 119 height 14
type input "9635664"
type input "COLOMBIA EXPRESS"
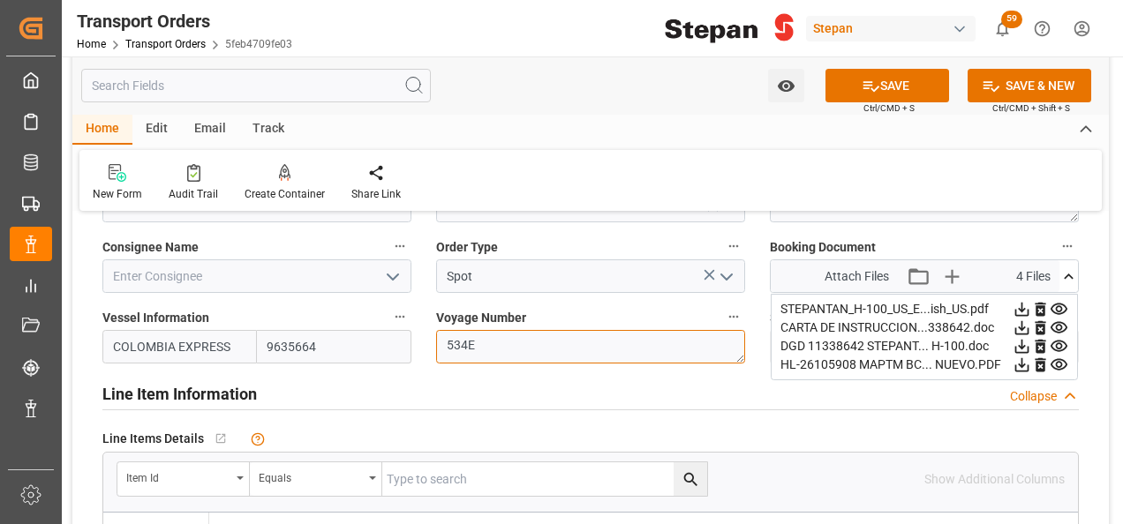
drag, startPoint x: 493, startPoint y: 351, endPoint x: 408, endPoint y: 350, distance: 85.6
paste textarea "7"
type textarea "537E"
click at [530, 396] on div "Line Item Information Collapse" at bounding box center [590, 393] width 976 height 34
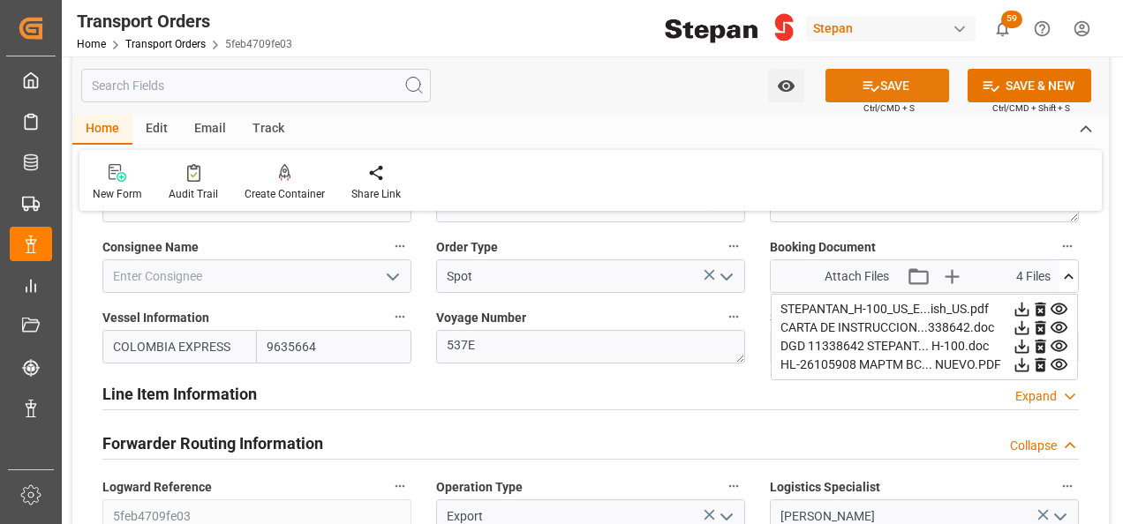
click at [894, 94] on button "SAVE" at bounding box center [887, 86] width 124 height 34
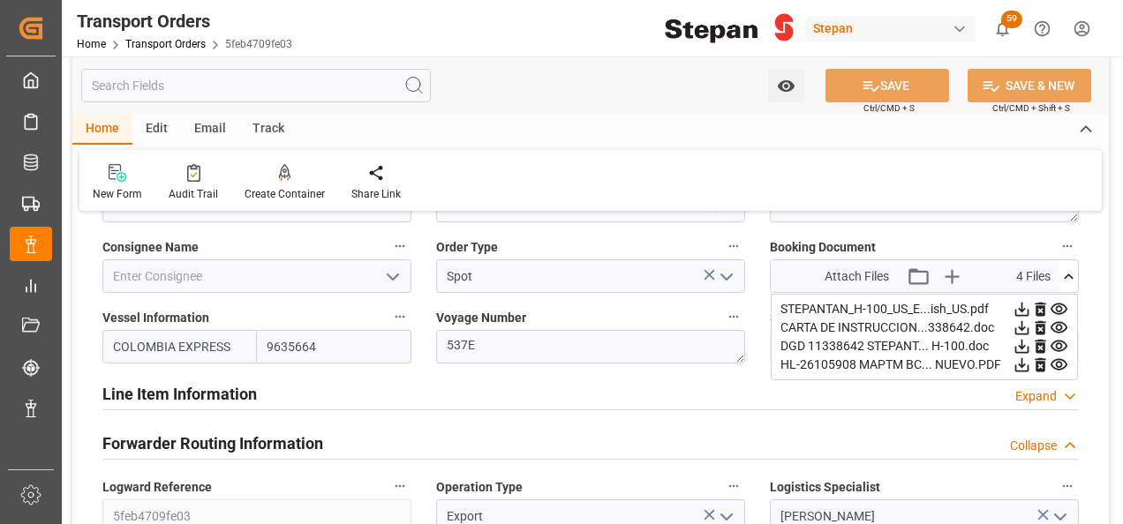
click at [389, 277] on icon "open menu" at bounding box center [392, 277] width 21 height 21
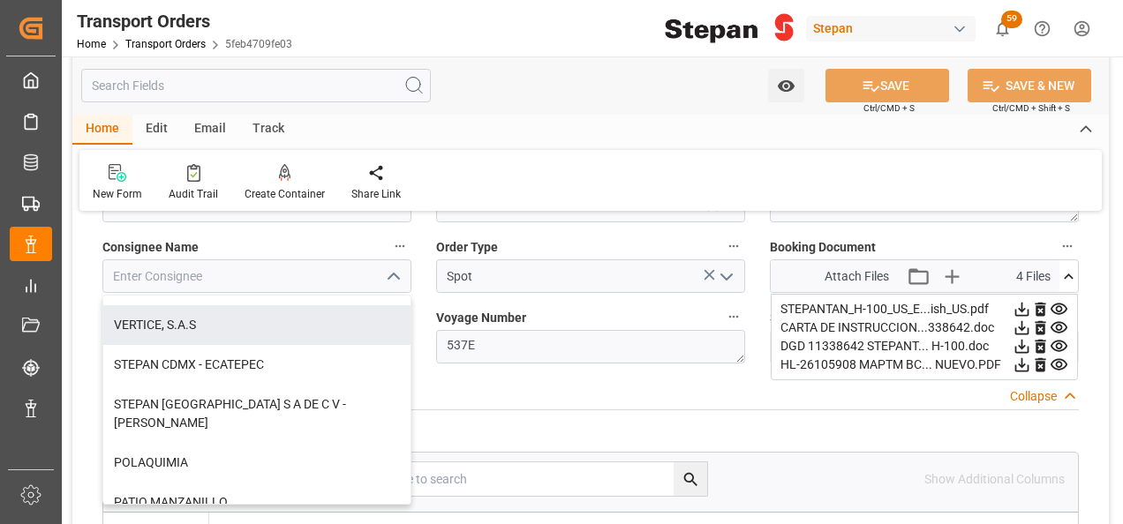
click at [566, 389] on div "Line Item Information Collapse" at bounding box center [590, 393] width 976 height 34
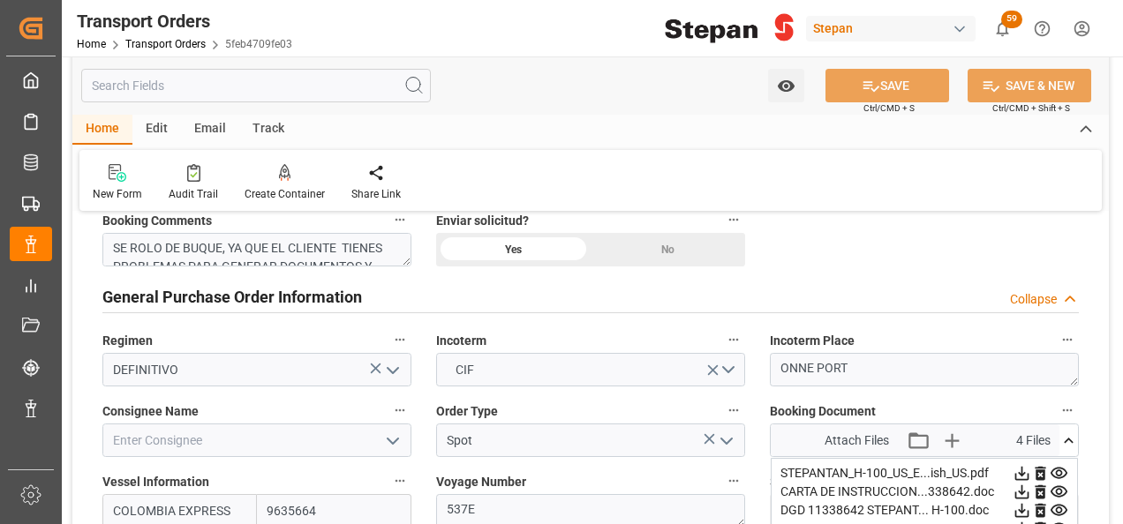
scroll to position [353, 0]
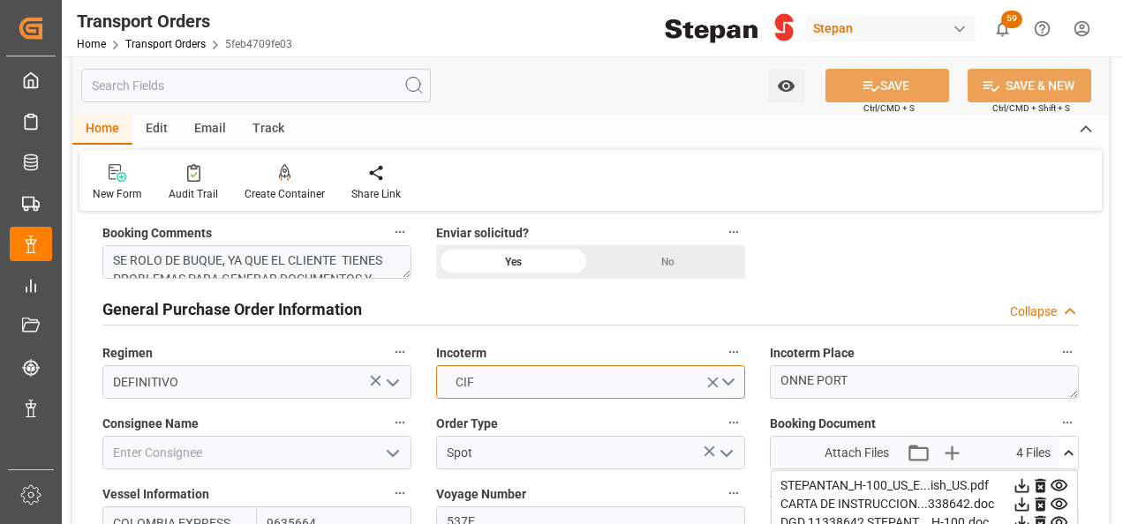
click at [730, 391] on button "CIF" at bounding box center [590, 382] width 309 height 34
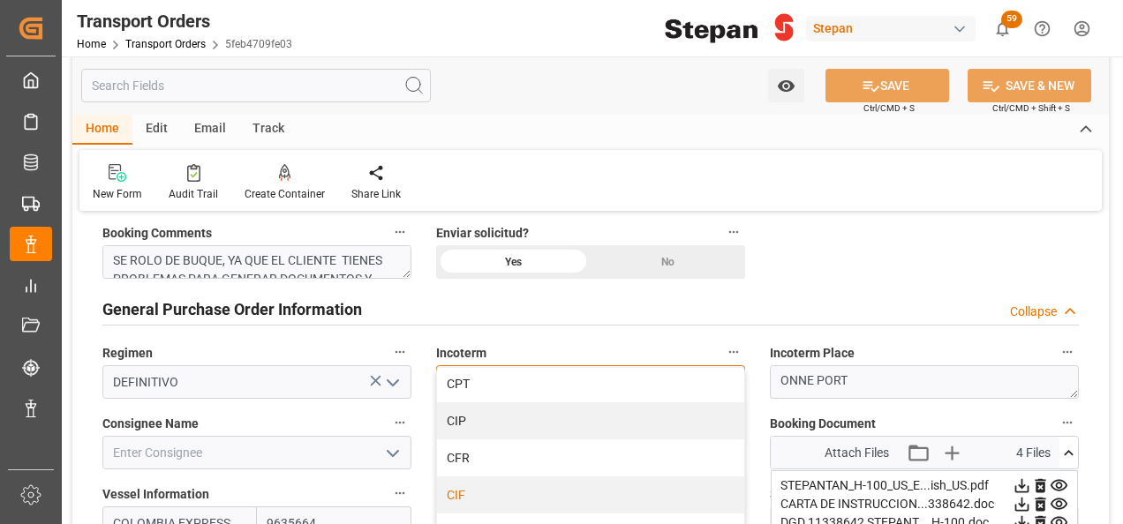
scroll to position [177, 0]
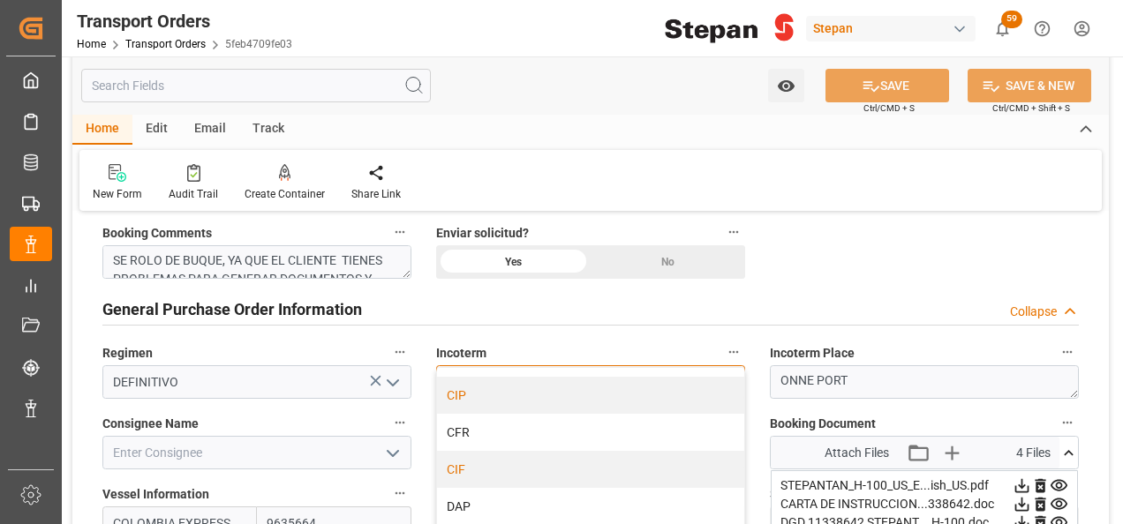
click at [465, 403] on div "CIP" at bounding box center [590, 395] width 307 height 37
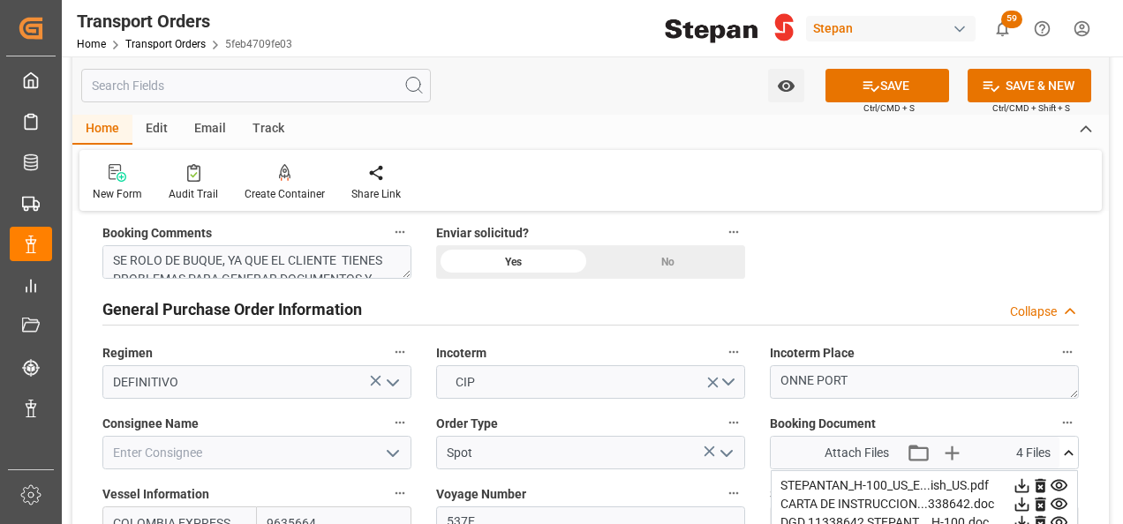
click at [841, 291] on div "General Purchase Order Information Collapse" at bounding box center [590, 308] width 976 height 34
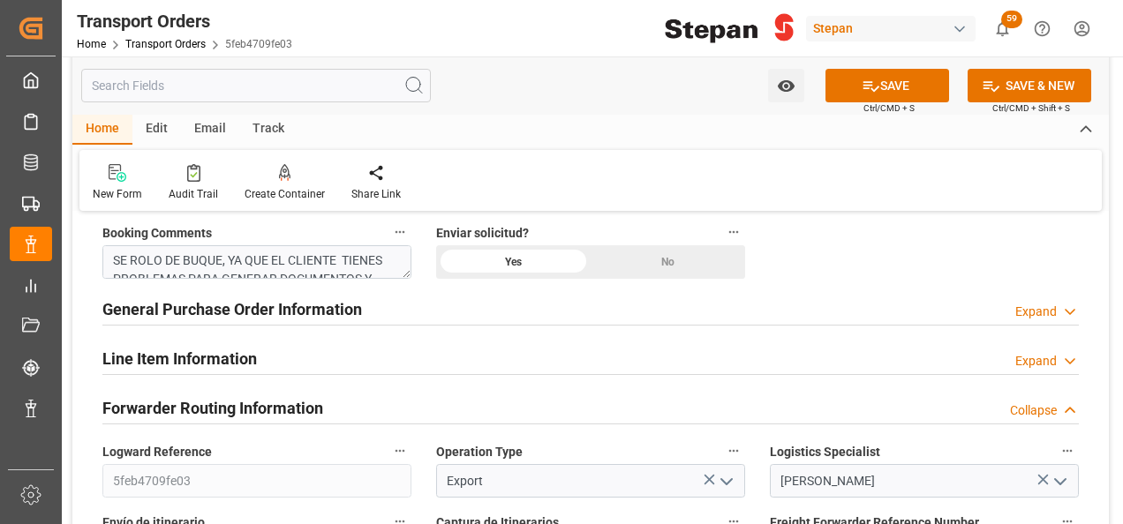
click at [1070, 309] on icon at bounding box center [1070, 312] width 18 height 19
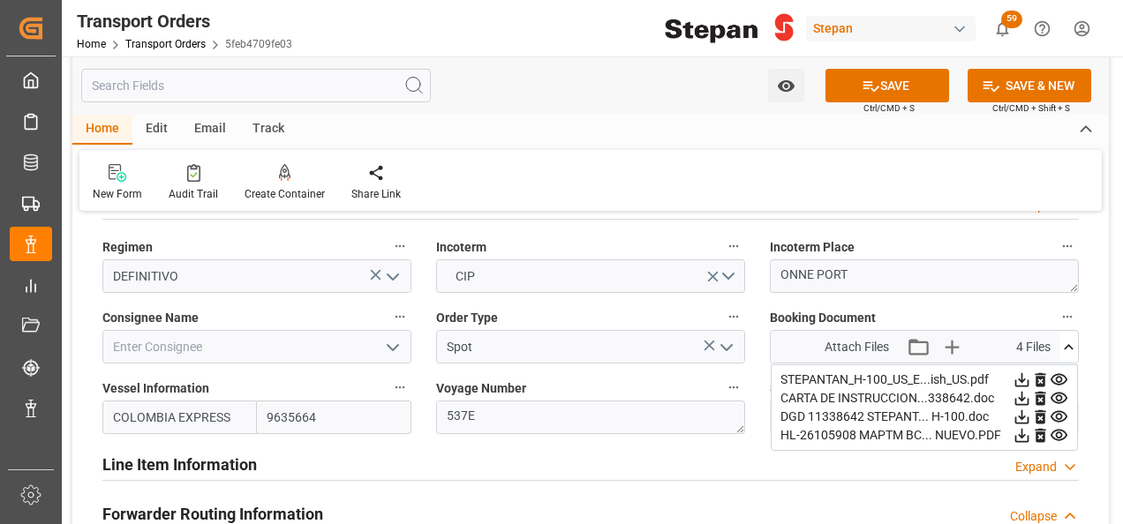
scroll to position [618, 0]
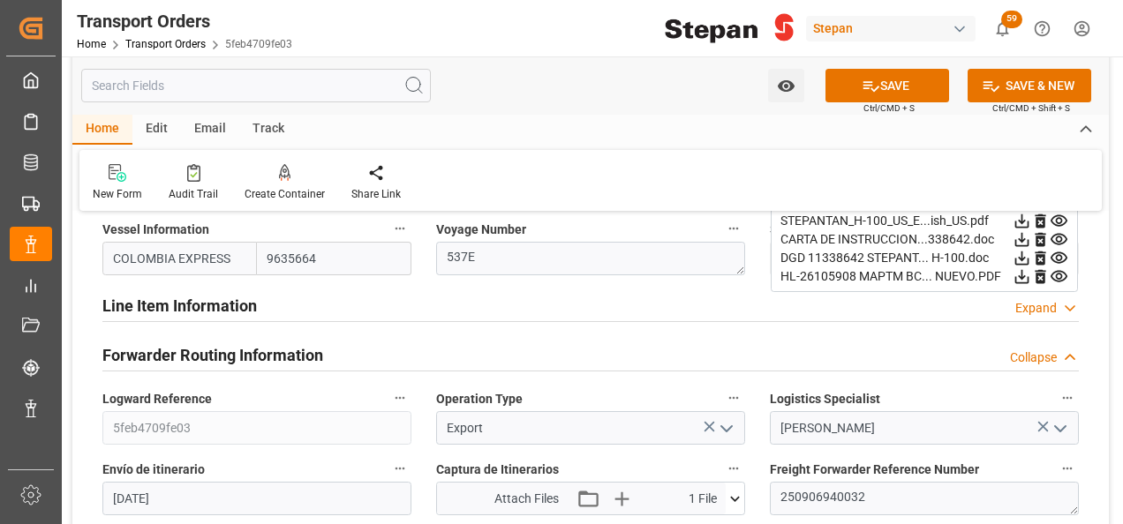
click at [1072, 305] on icon at bounding box center [1070, 308] width 18 height 19
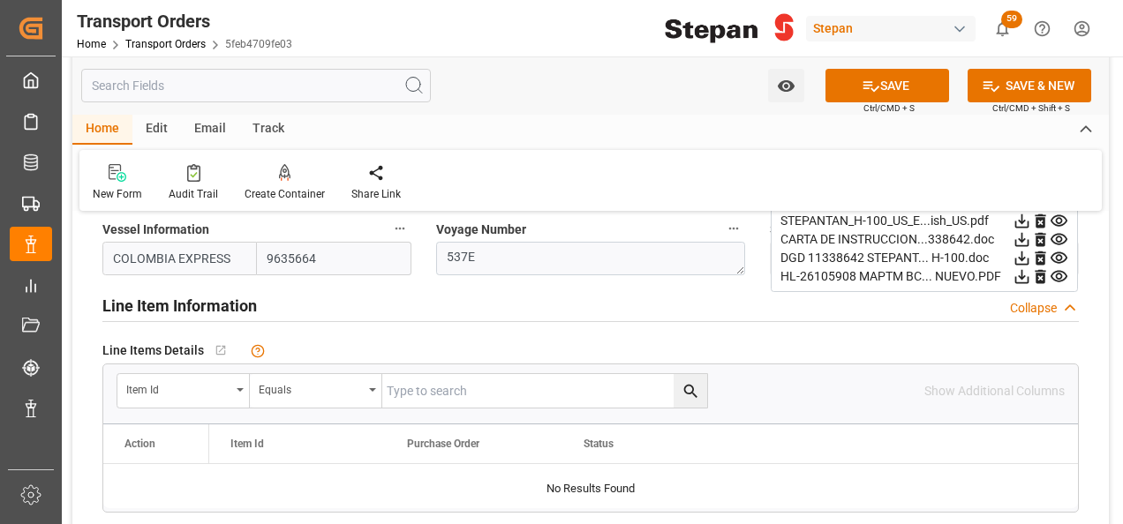
scroll to position [706, 0]
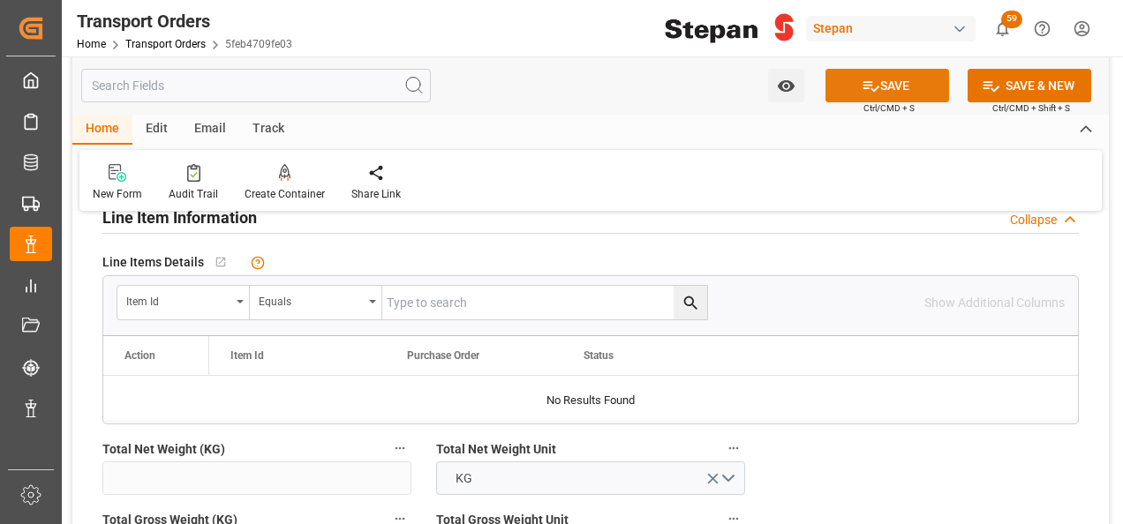
click at [923, 94] on button "SAVE" at bounding box center [887, 86] width 124 height 34
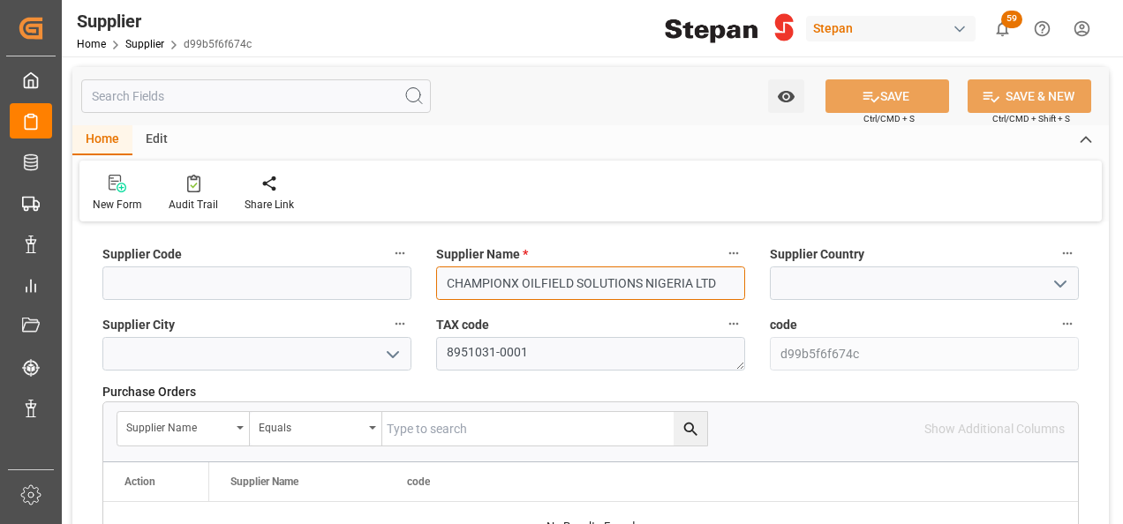
drag, startPoint x: 441, startPoint y: 275, endPoint x: 724, endPoint y: 286, distance: 282.7
click at [724, 286] on input "CHAMPIONX OILFIELD SOLUTIONS NIGERIA LTD" at bounding box center [590, 284] width 309 height 34
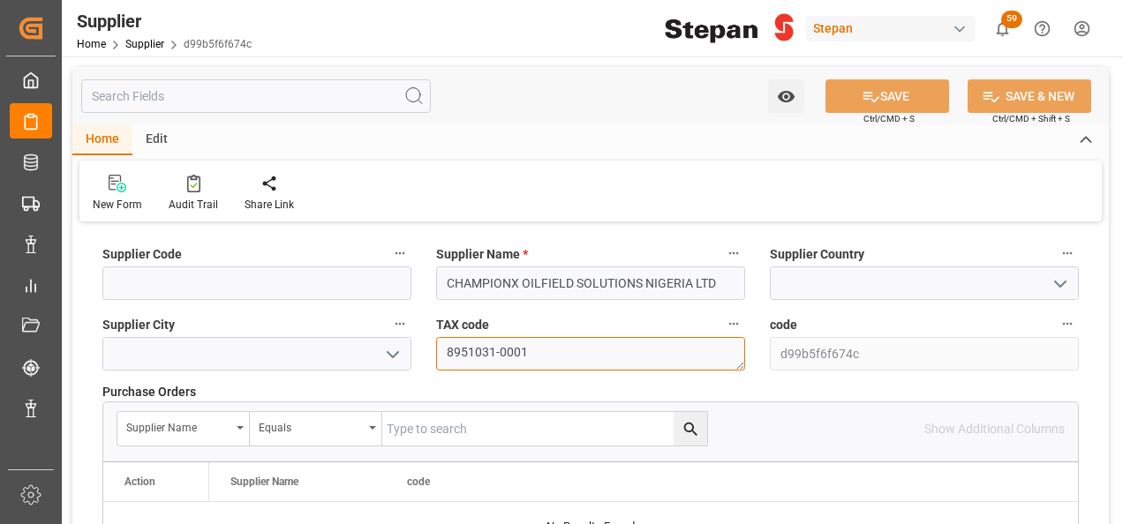
click at [644, 358] on textarea "8951031-0001" at bounding box center [590, 354] width 309 height 34
click at [558, 393] on div "Purchase Orders" at bounding box center [590, 392] width 976 height 19
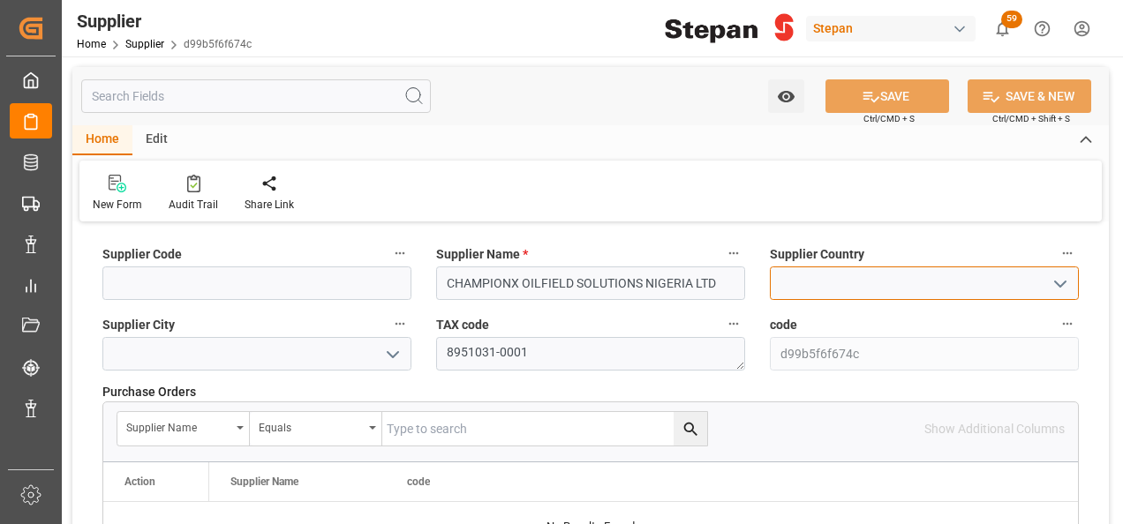
click at [863, 274] on input at bounding box center [924, 284] width 309 height 34
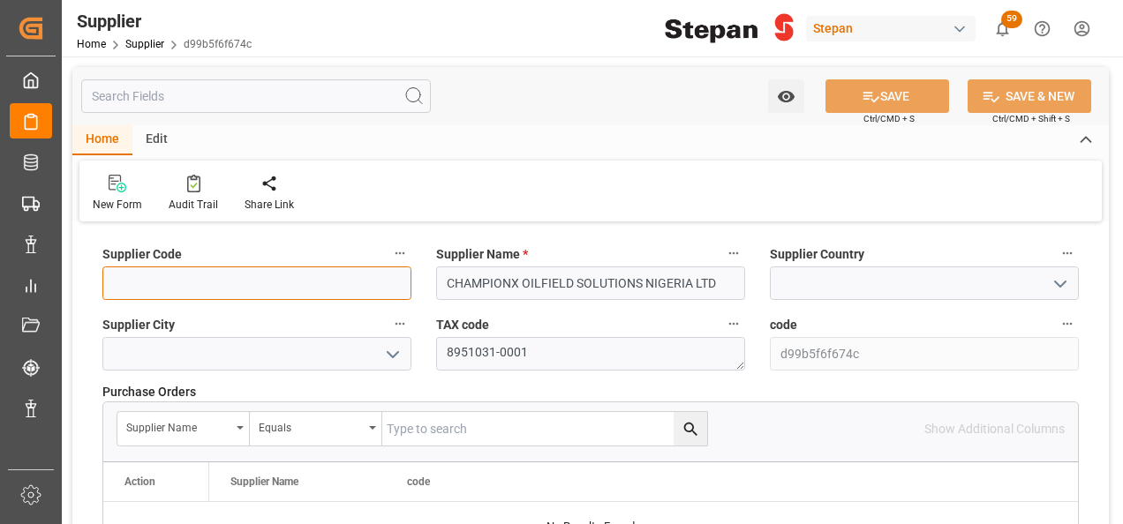
click at [159, 282] on input at bounding box center [256, 284] width 309 height 34
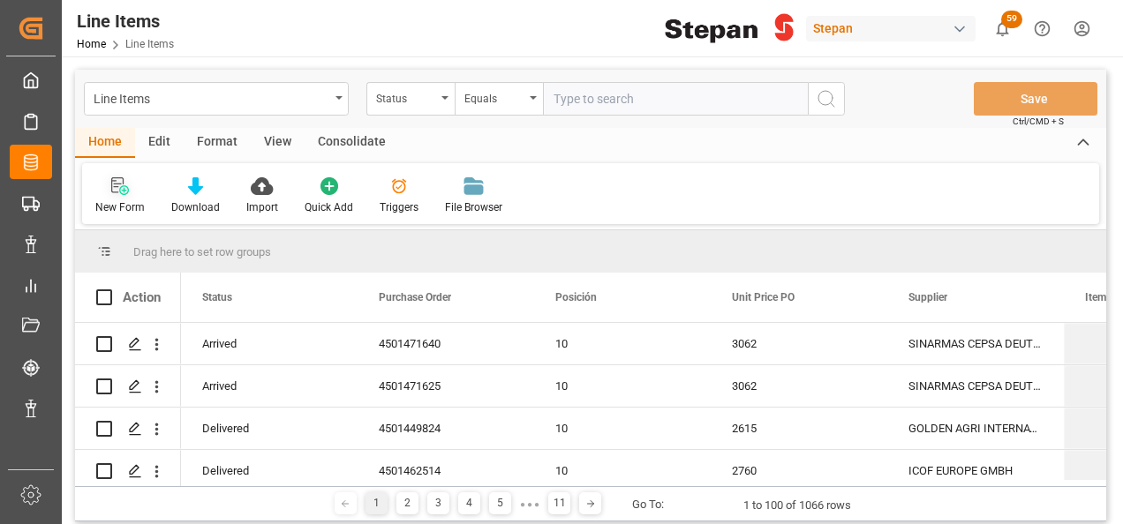
click at [115, 184] on icon at bounding box center [117, 185] width 12 height 16
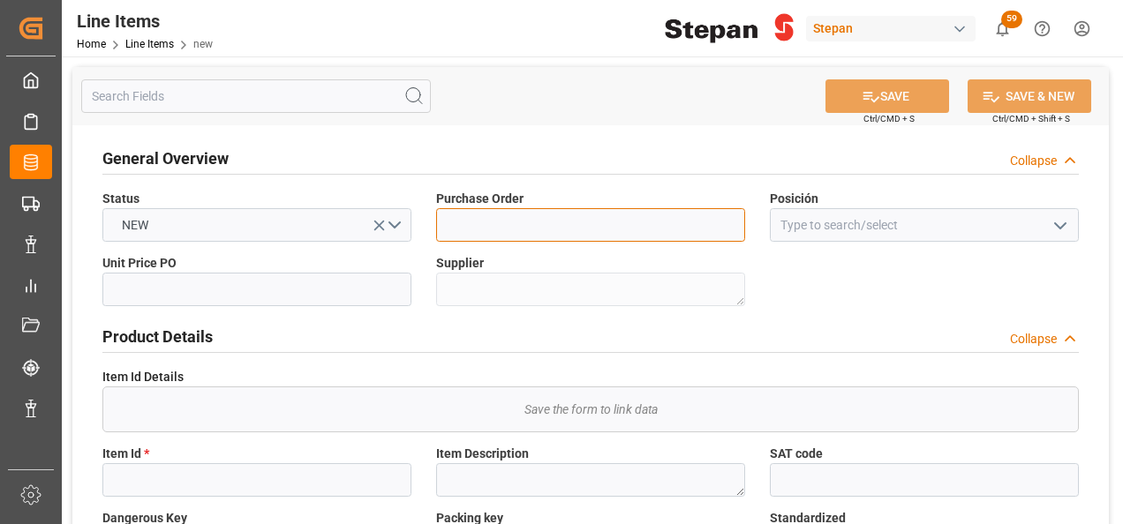
click at [482, 224] on input at bounding box center [590, 225] width 309 height 34
paste input "537E"
type input "537E"
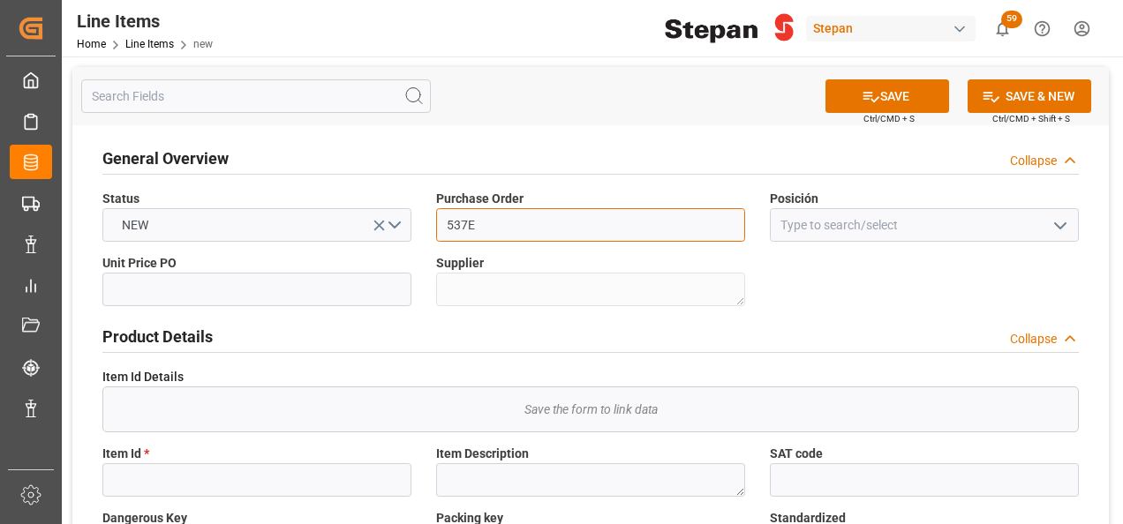
drag, startPoint x: 524, startPoint y: 224, endPoint x: 424, endPoint y: 222, distance: 100.7
click at [424, 222] on div "Purchase Order 537E" at bounding box center [591, 216] width 334 height 64
paste input "11338642"
type input "11338642"
click at [1067, 226] on icon "open menu" at bounding box center [1060, 225] width 21 height 21
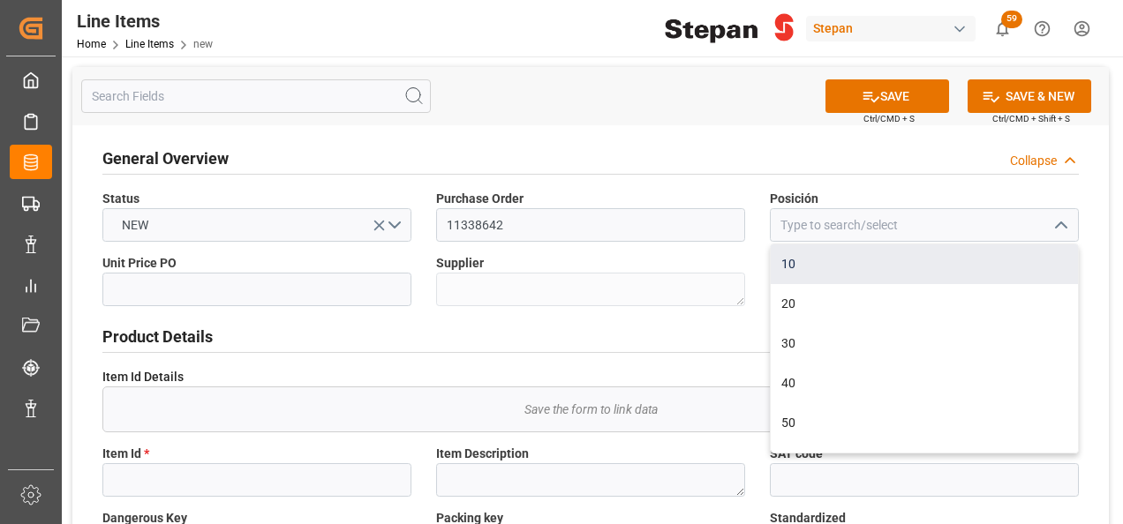
click at [806, 268] on div "10" at bounding box center [924, 265] width 307 height 40
type input "10"
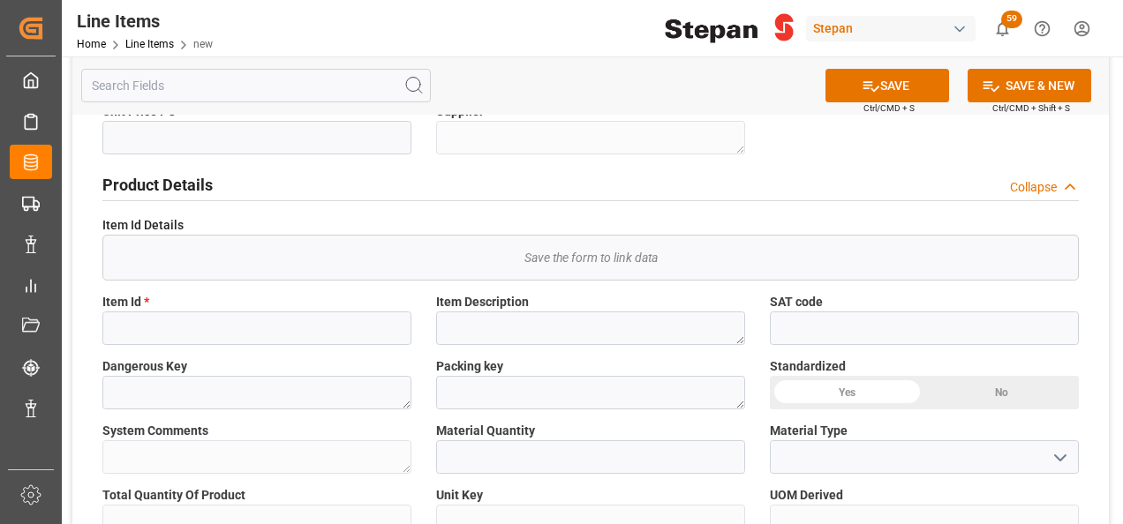
scroll to position [177, 0]
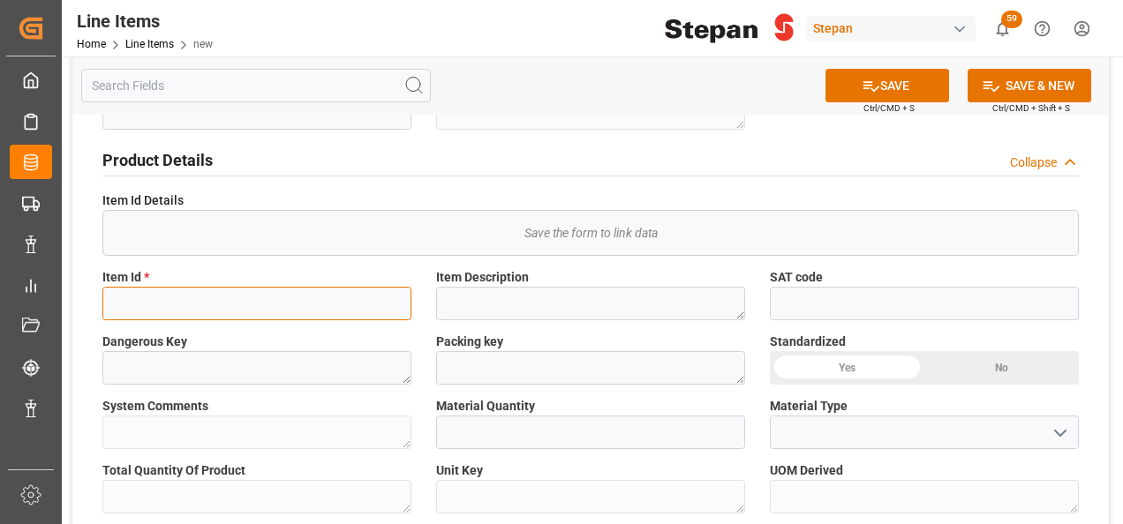
click at [159, 302] on input at bounding box center [256, 304] width 309 height 34
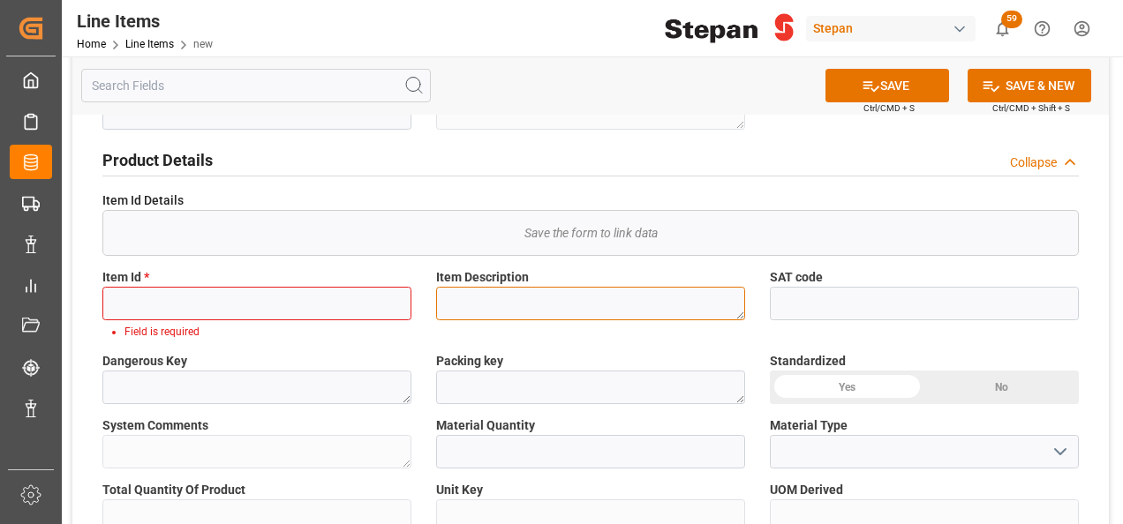
click at [498, 303] on textarea at bounding box center [590, 304] width 309 height 34
paste textarea "STEPANTAN H-100"
type textarea "STEPANTAN H-100"
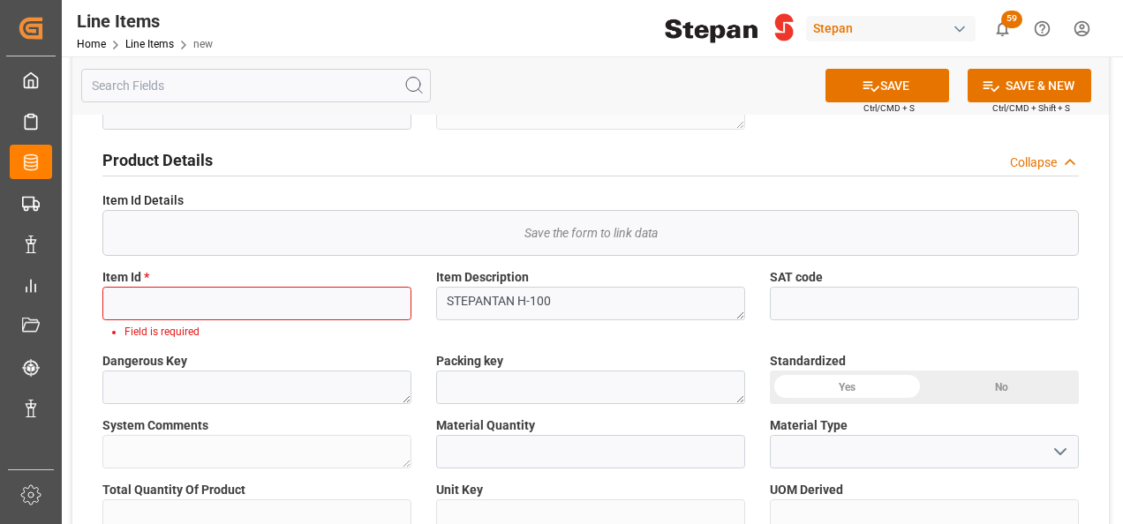
click at [845, 380] on div "Yes" at bounding box center [847, 388] width 154 height 34
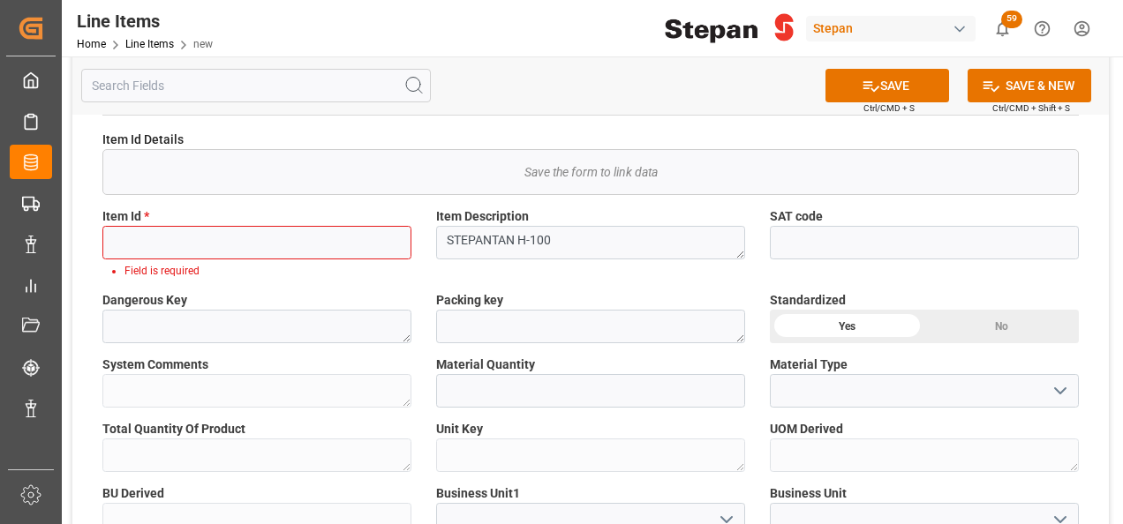
scroll to position [265, 0]
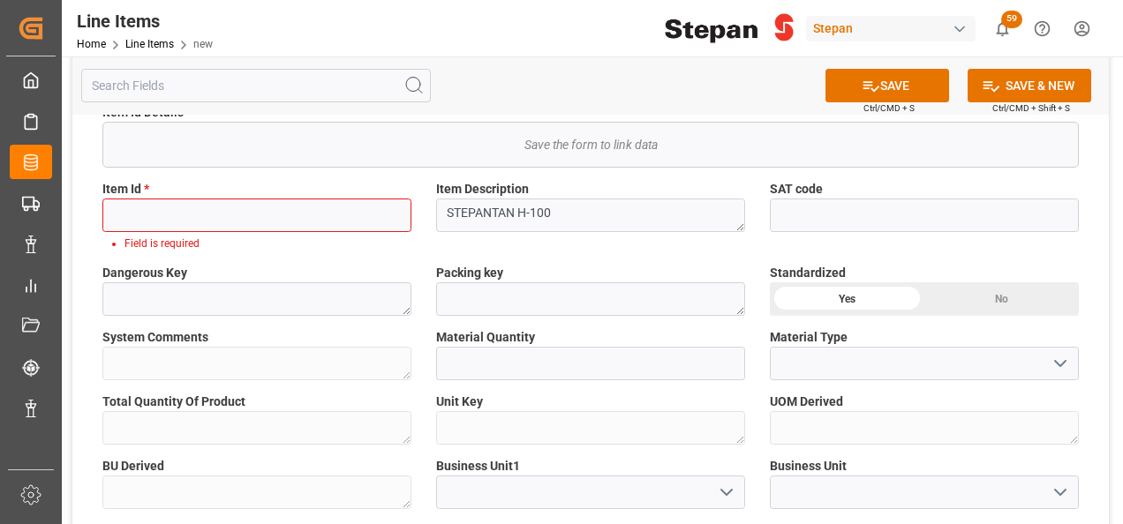
click at [1061, 362] on icon "open menu" at bounding box center [1060, 363] width 21 height 21
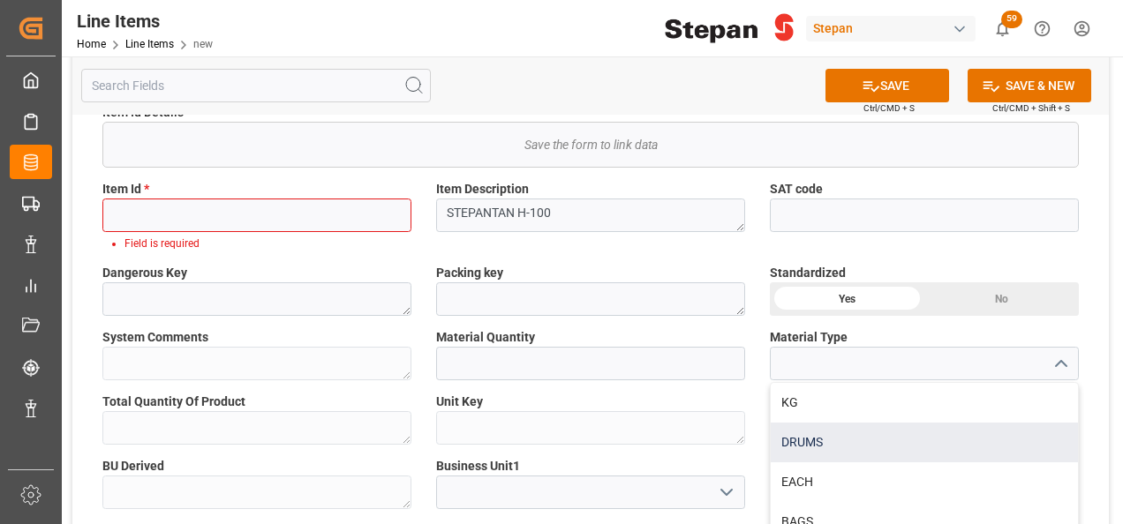
click at [794, 442] on div "DRUMS" at bounding box center [924, 443] width 307 height 40
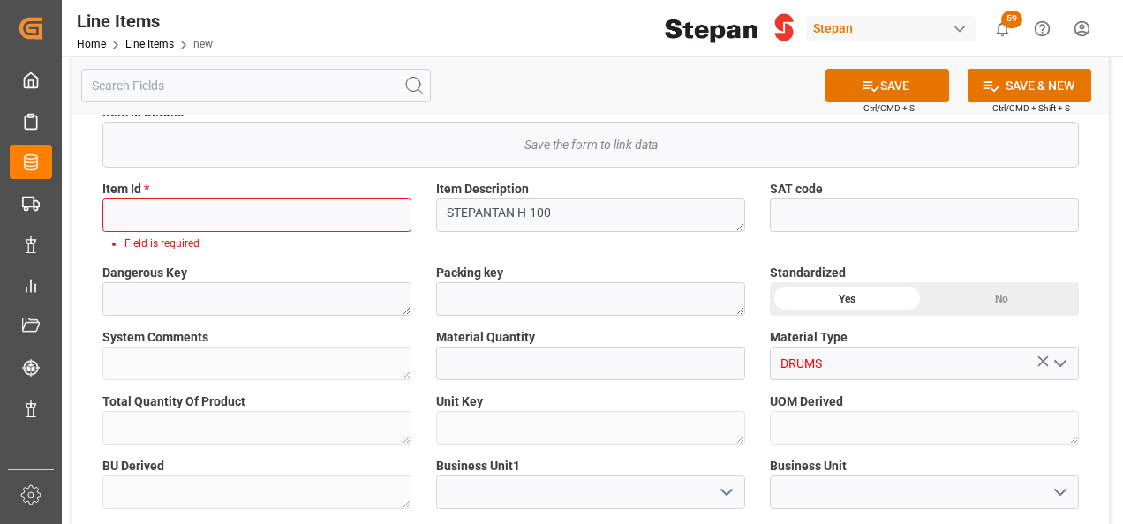
type input "DRUMS"
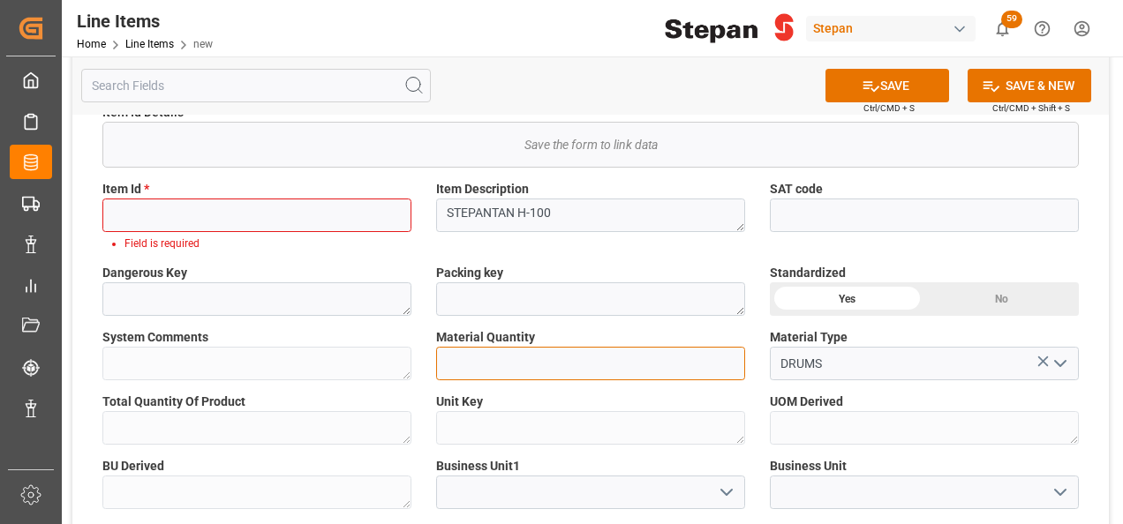
click at [478, 365] on input "text" at bounding box center [590, 364] width 309 height 34
type input "1"
type input "0"
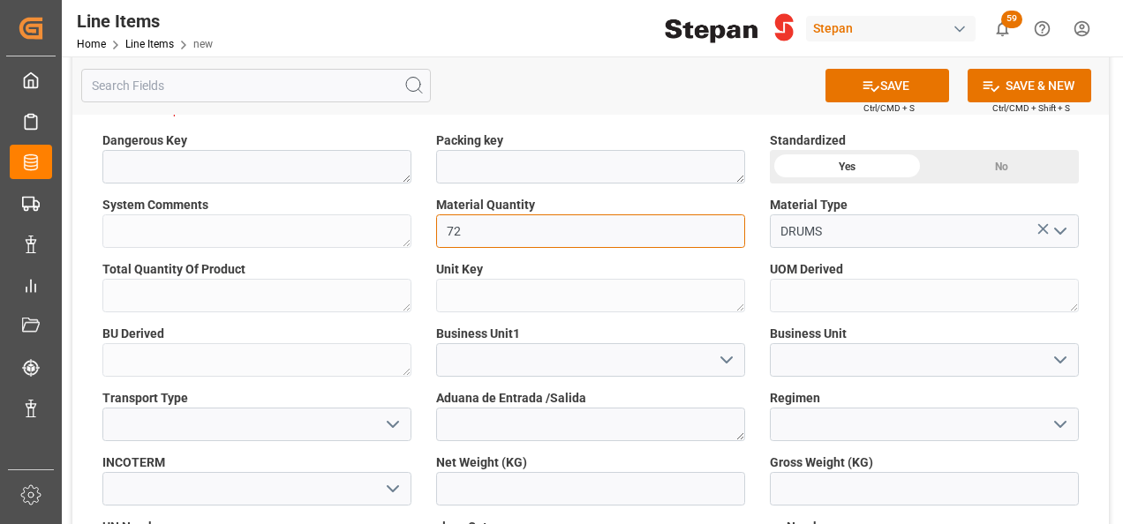
scroll to position [441, 0]
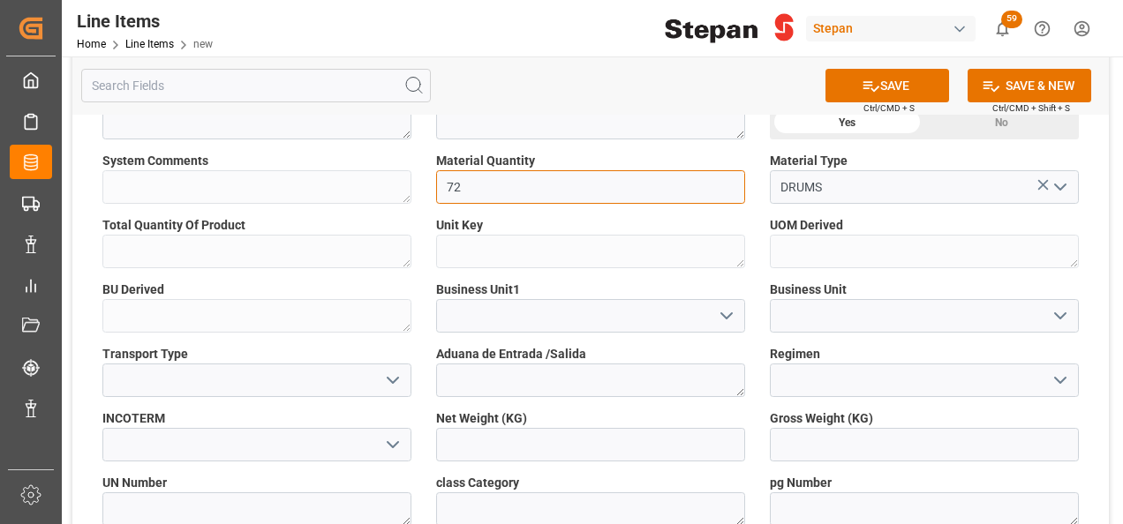
type input "72"
click at [730, 314] on polyline "open menu" at bounding box center [726, 315] width 11 height 5
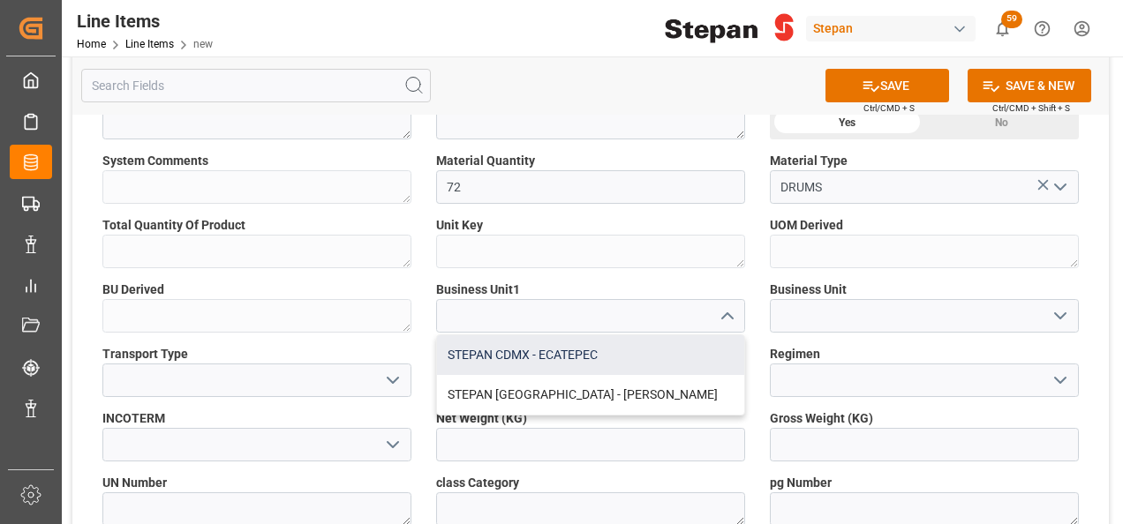
click at [554, 355] on div "STEPAN CDMX - ECATEPEC" at bounding box center [590, 355] width 307 height 40
type input "STEPAN CDMX - ECATEPEC"
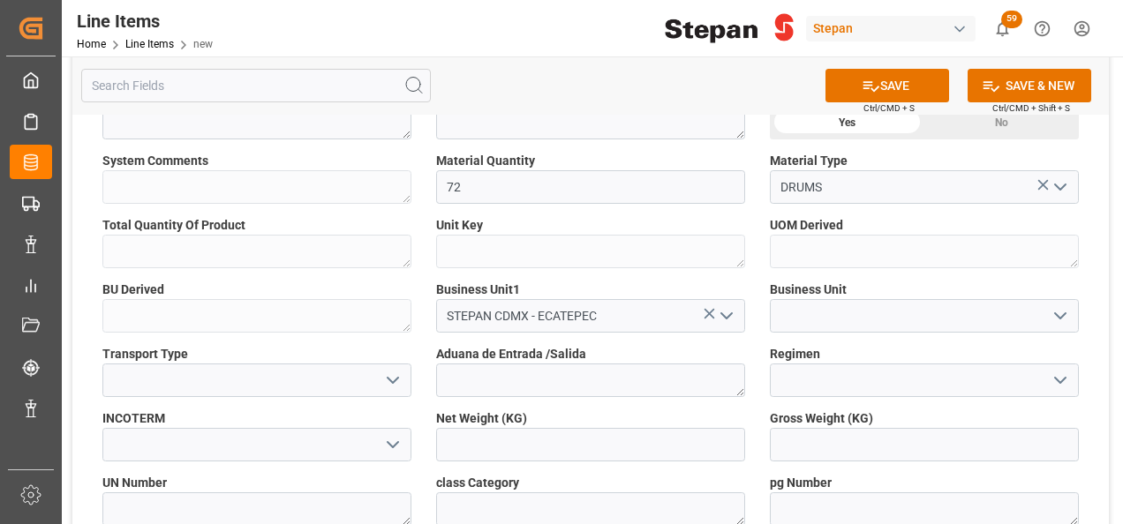
click at [1064, 313] on polyline "open menu" at bounding box center [1060, 315] width 11 height 5
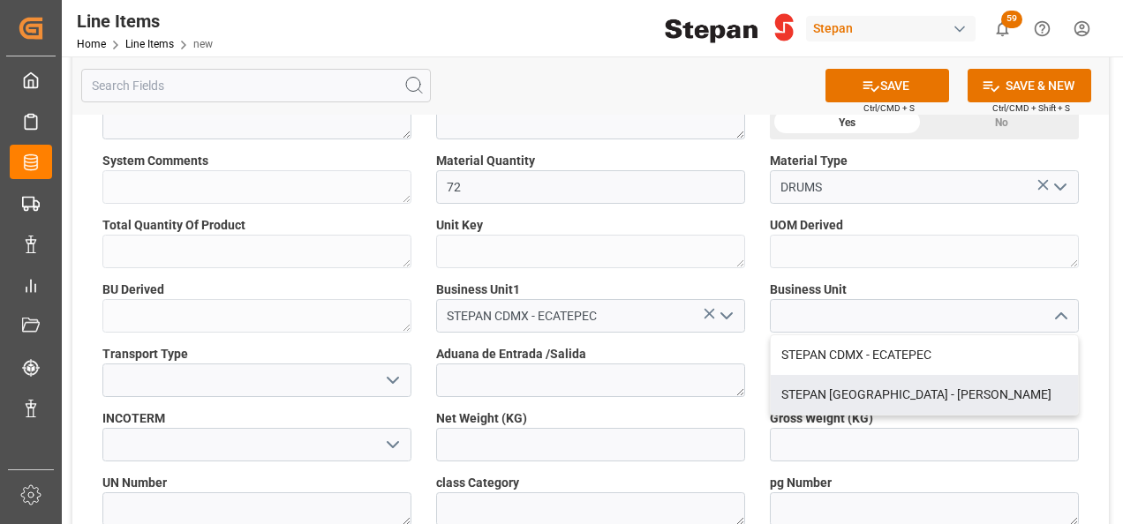
drag, startPoint x: 903, startPoint y: 394, endPoint x: 720, endPoint y: 364, distance: 185.2
click at [902, 395] on div "STEPAN MEXICO - MATAMOROS" at bounding box center [924, 395] width 307 height 40
type input "STEPAN MEXICO - MATAMOROS"
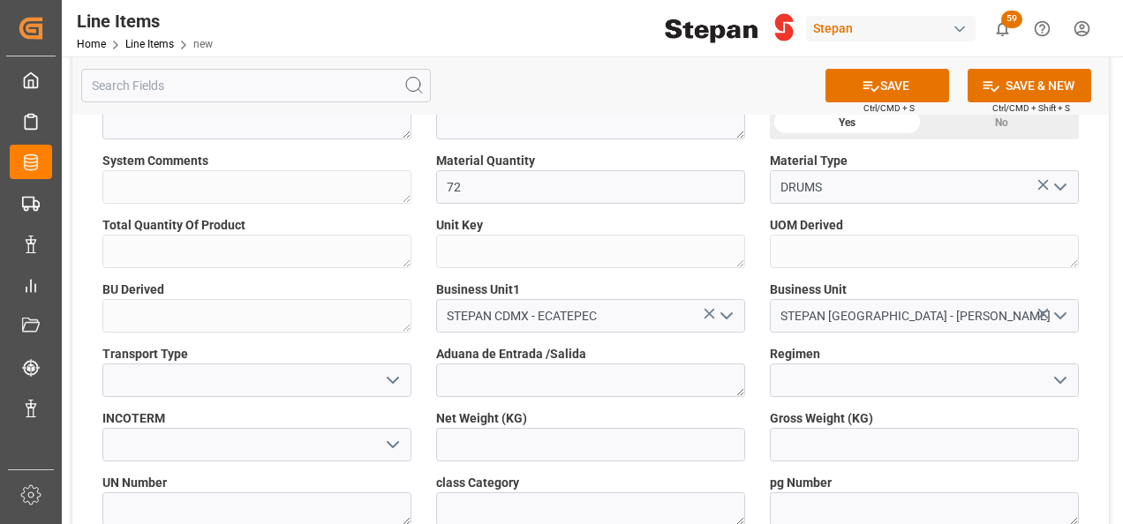
click at [722, 313] on polyline "open menu" at bounding box center [726, 315] width 11 height 5
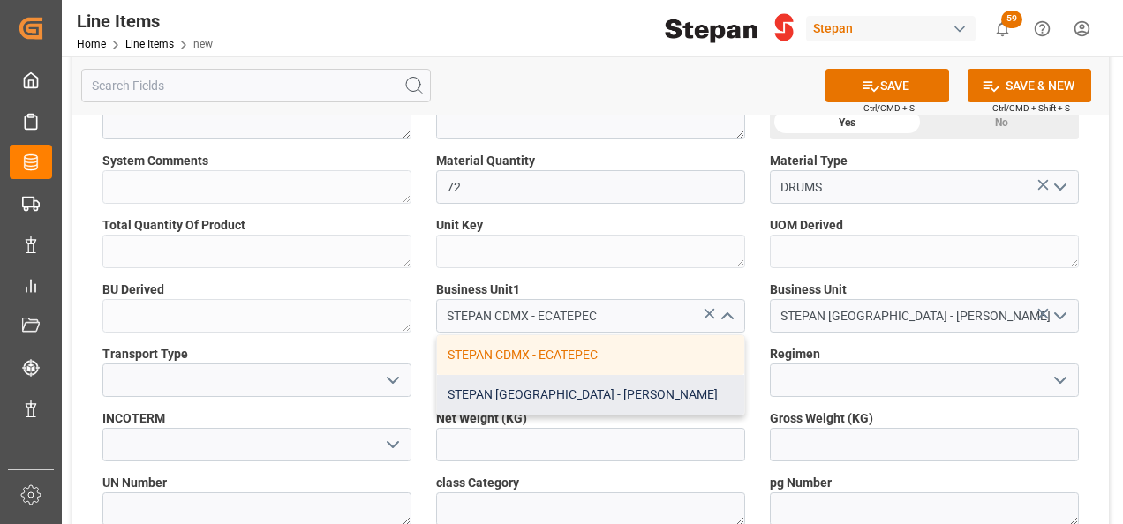
click at [573, 385] on div "STEPAN MEXICO - MATAMOROS" at bounding box center [590, 395] width 307 height 40
type input "STEPAN MEXICO - MATAMOROS"
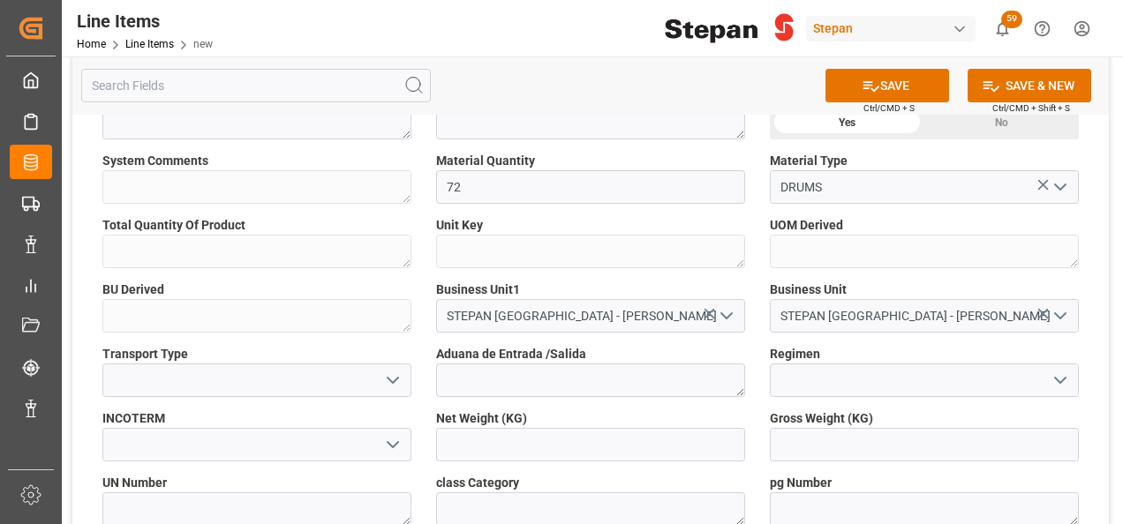
click at [390, 383] on icon "open menu" at bounding box center [392, 380] width 21 height 21
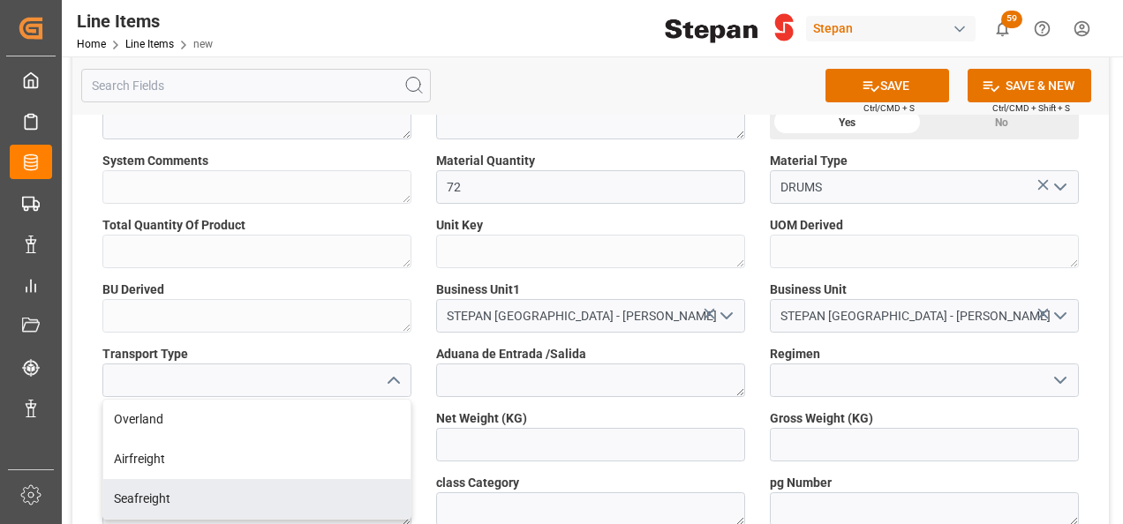
click at [129, 504] on div "Seafreight" at bounding box center [256, 499] width 307 height 40
type input "Seafreight"
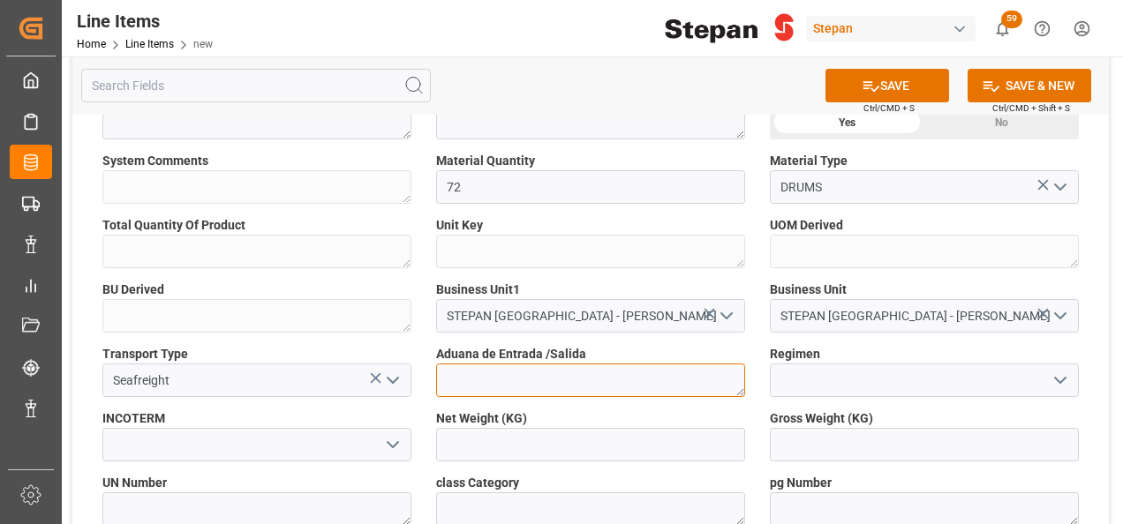
click at [602, 382] on textarea at bounding box center [590, 381] width 309 height 34
type textarea "a"
type textarea "ALTAMIRA"
click at [1061, 381] on polyline "open menu" at bounding box center [1060, 380] width 11 height 5
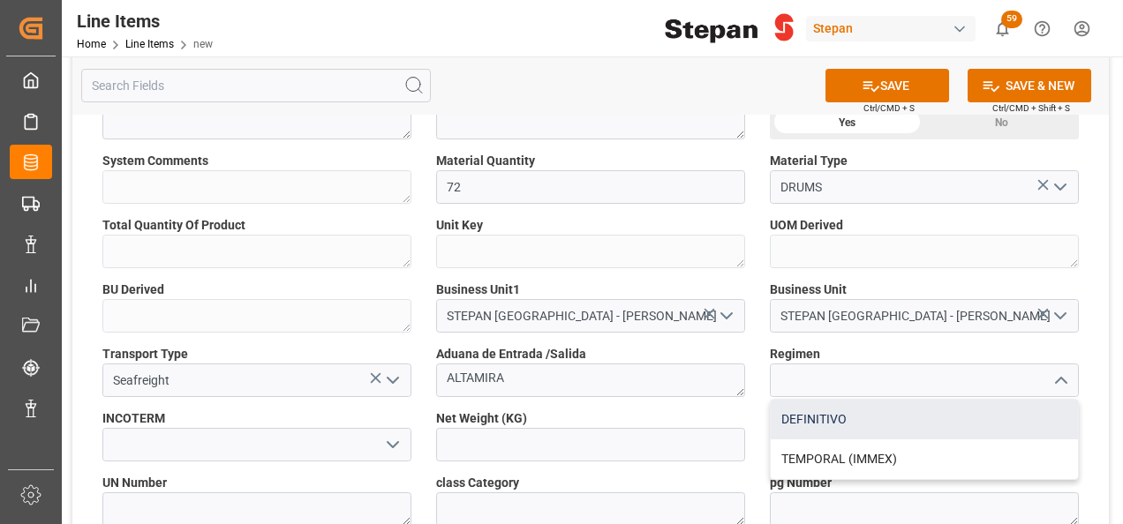
click at [825, 423] on div "DEFINITIVO" at bounding box center [924, 420] width 307 height 40
type input "DEFINITIVO"
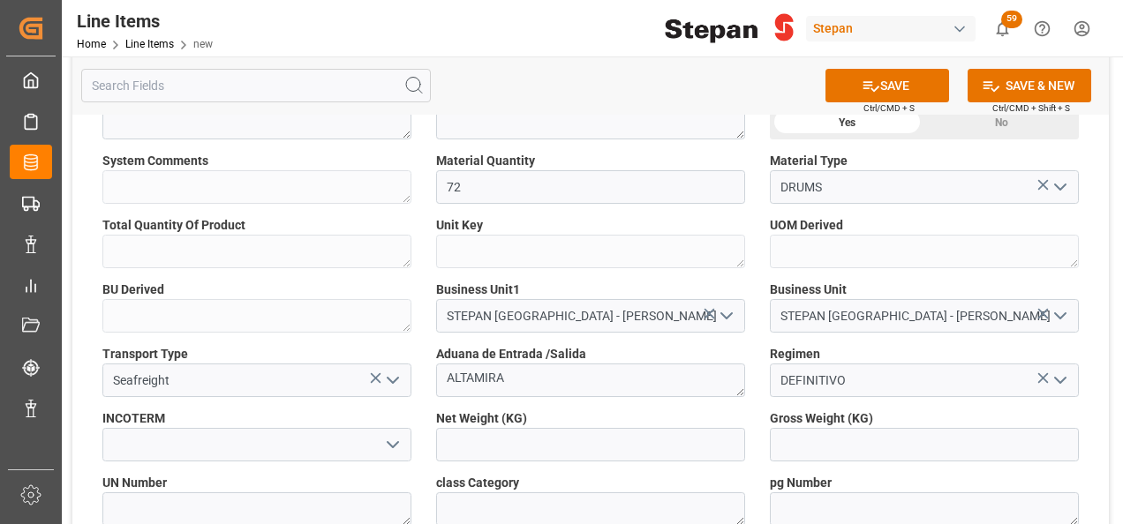
click at [395, 443] on polyline "open menu" at bounding box center [393, 444] width 11 height 5
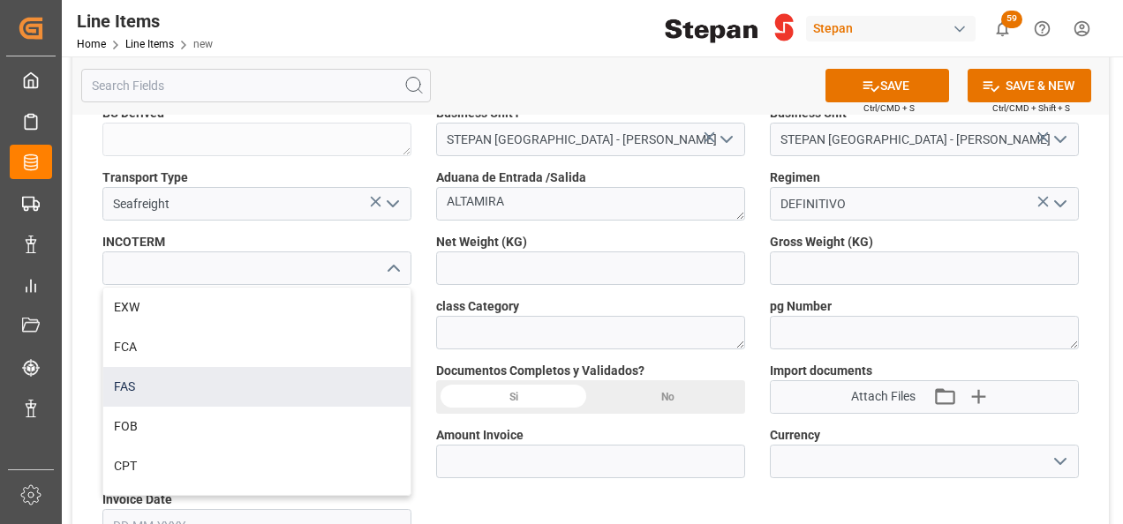
scroll to position [88, 0]
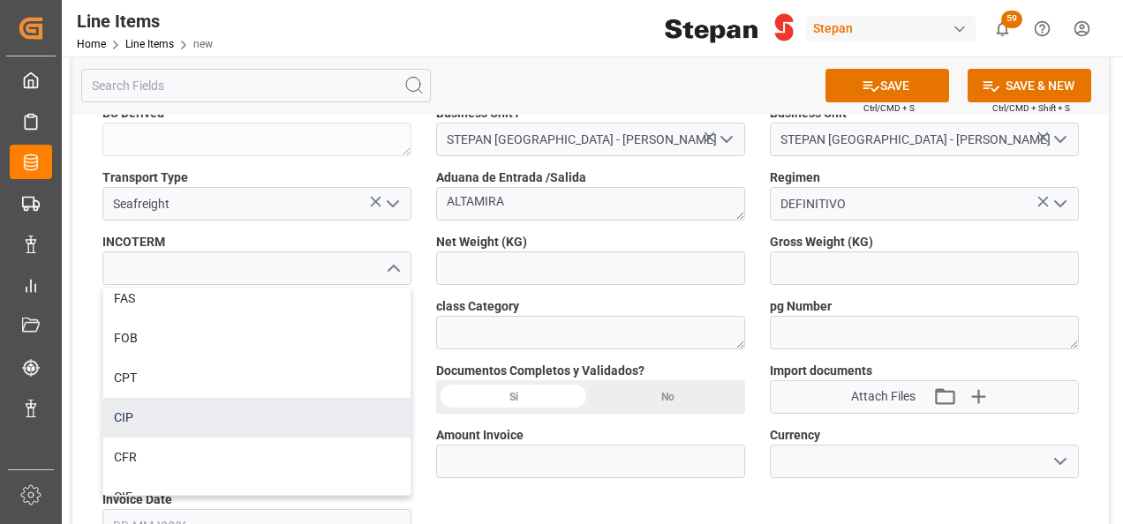
click at [119, 415] on div "CIP" at bounding box center [256, 418] width 307 height 40
type input "CIP"
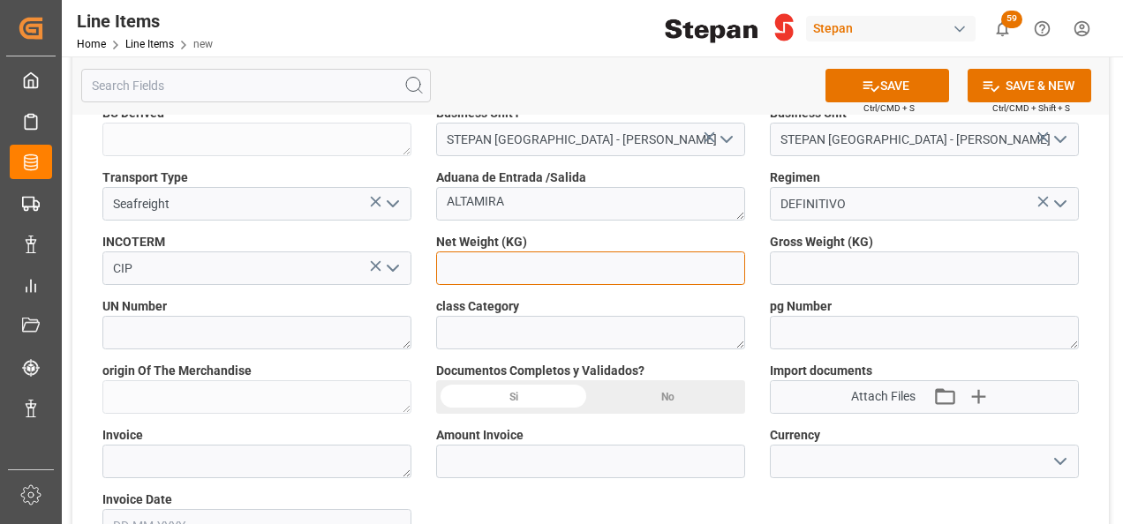
click at [480, 278] on input "text" at bounding box center [590, 269] width 309 height 34
type input "18931"
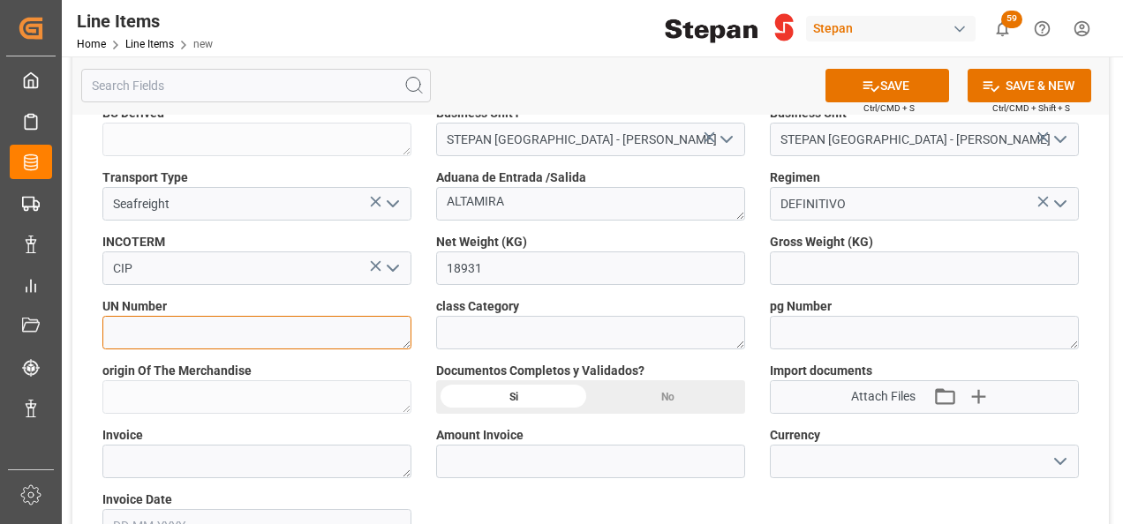
click at [157, 325] on textarea at bounding box center [256, 333] width 309 height 34
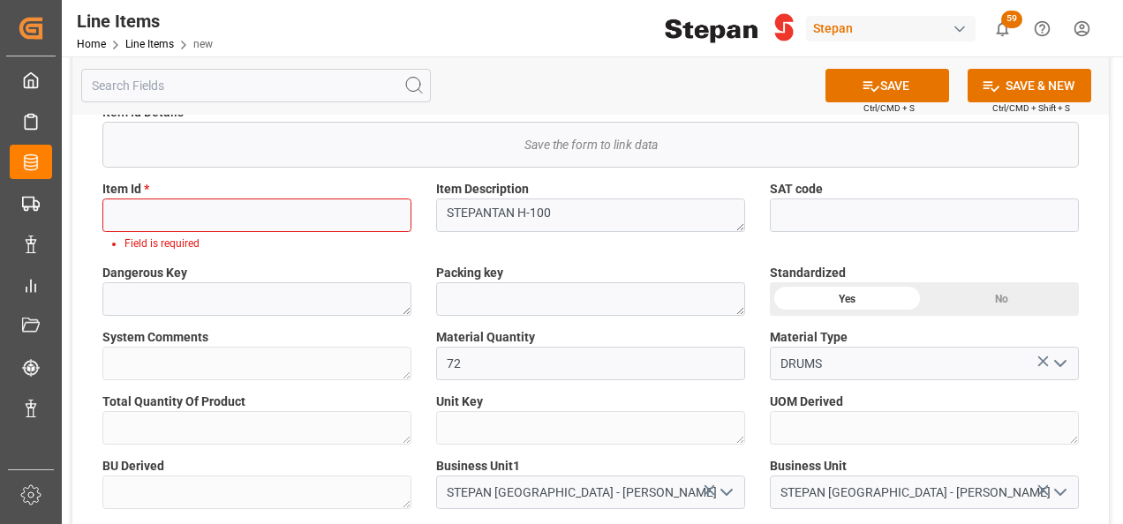
scroll to position [265, 0]
drag, startPoint x: 442, startPoint y: 211, endPoint x: 573, endPoint y: 212, distance: 130.7
click at [573, 212] on textarea "STEPANTAN H-100" at bounding box center [590, 216] width 309 height 34
click at [139, 219] on input at bounding box center [256, 216] width 309 height 34
paste input "1006002"
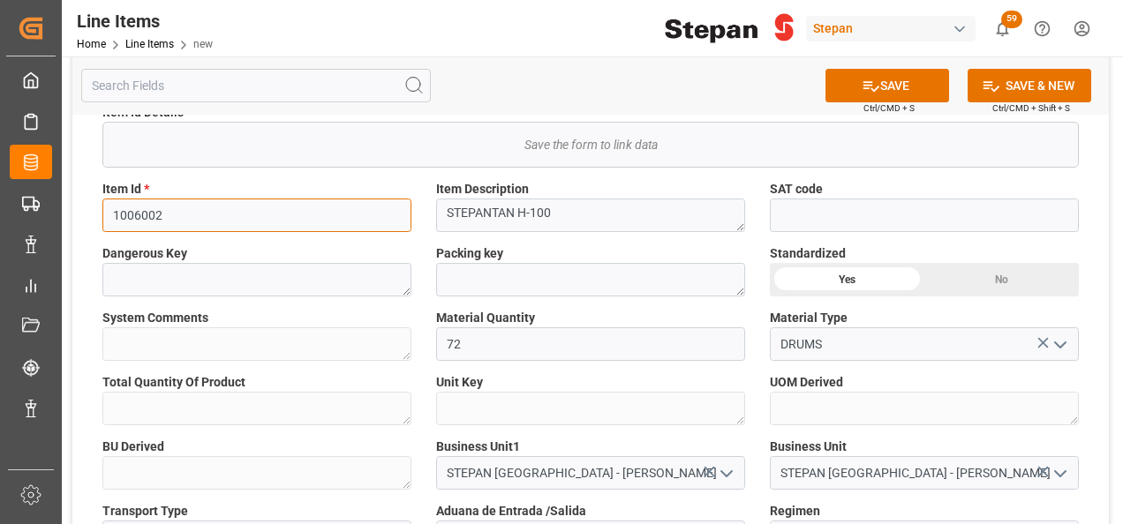
type input "1006002"
click at [881, 87] on button "SAVE" at bounding box center [887, 86] width 124 height 34
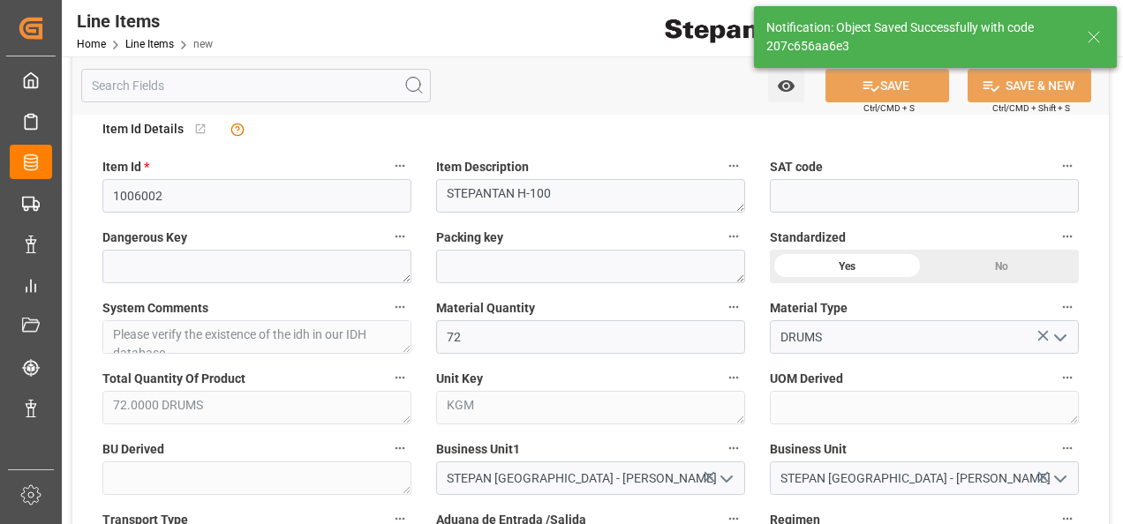
type textarea "Please verify the existence of the idh in our IDH database"
type textarea "72.0000 DRUMS"
type textarea "KGM"
type input "207c656aa6e3"
type input "03-09-2025 15:02"
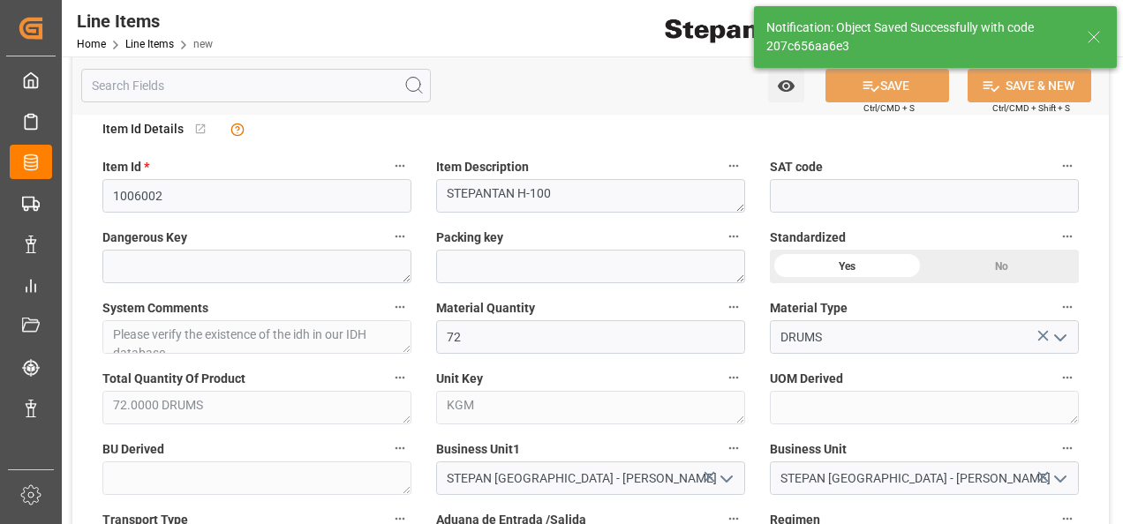
type input "03-09-2025 15:02"
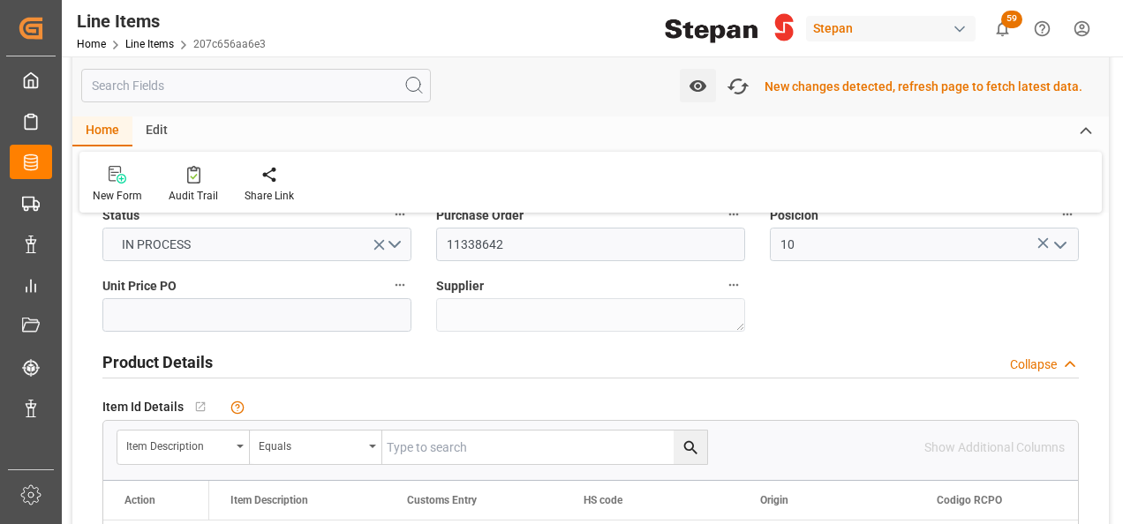
scroll to position [267, 0]
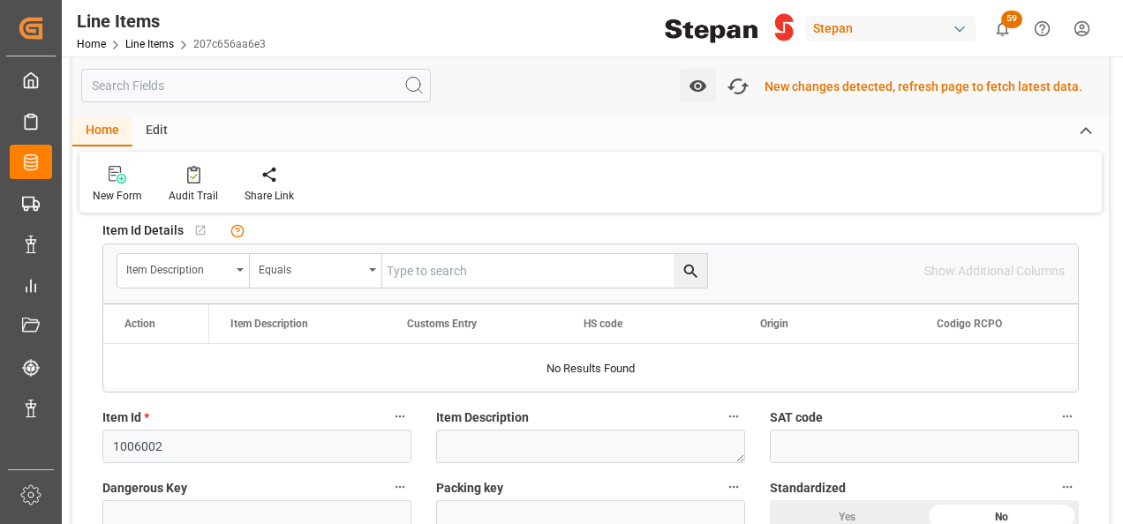
click at [430, 265] on input "text" at bounding box center [544, 271] width 325 height 34
paste input "1006002"
type input "1006002"
click at [696, 270] on icon "search button" at bounding box center [691, 271] width 19 height 19
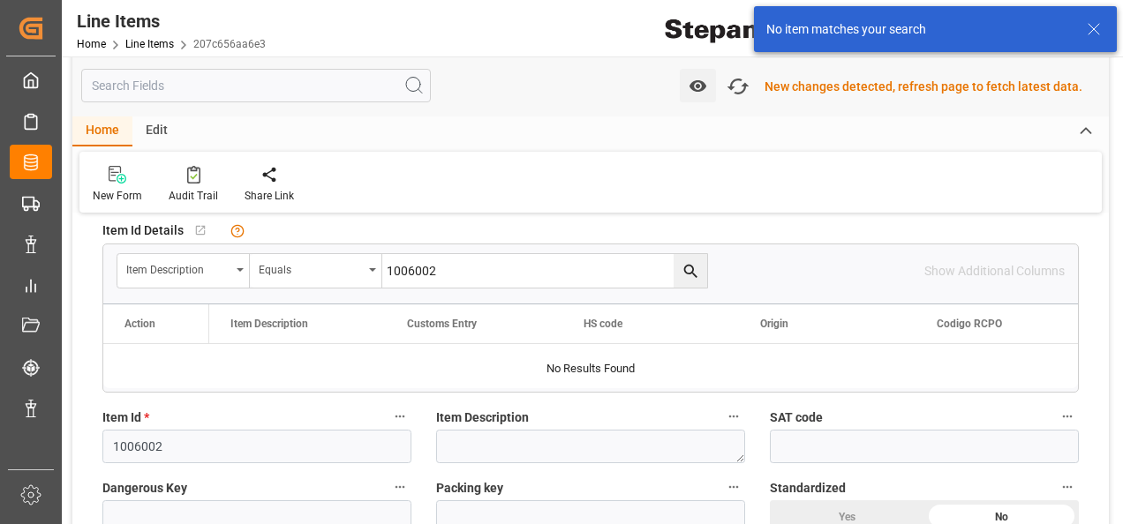
click at [773, 90] on div "New changes detected, refresh page to fetch latest data." at bounding box center [923, 87] width 318 height 19
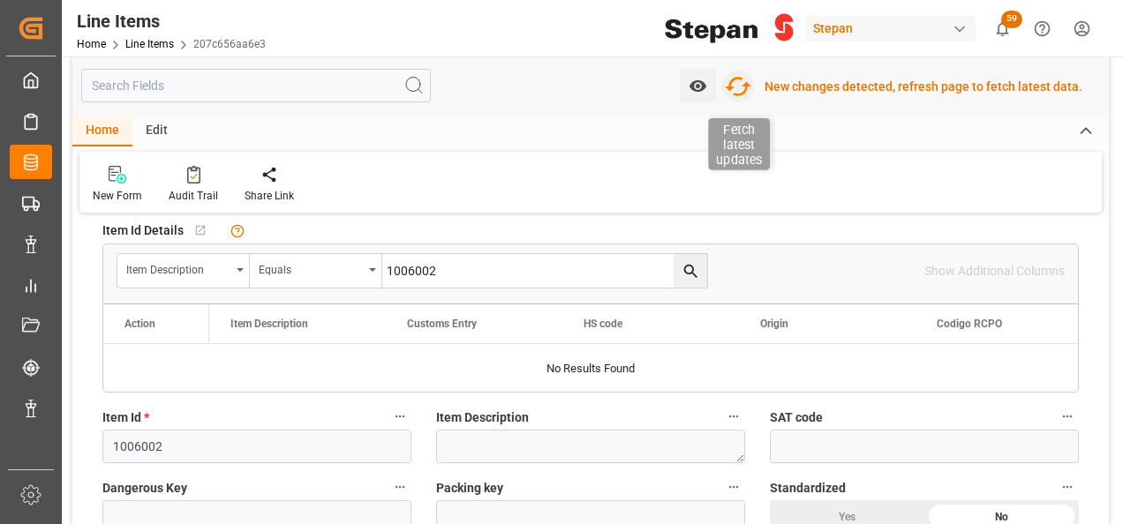
click at [747, 85] on icon "button" at bounding box center [738, 86] width 28 height 28
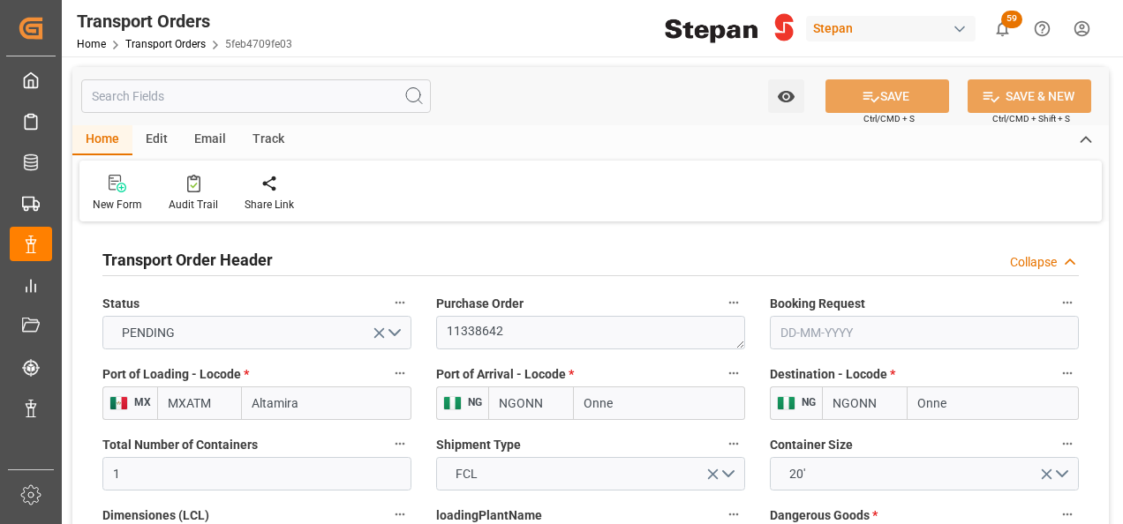
type input "MXATM"
type input "NGONN"
type input "1"
type input "9635664"
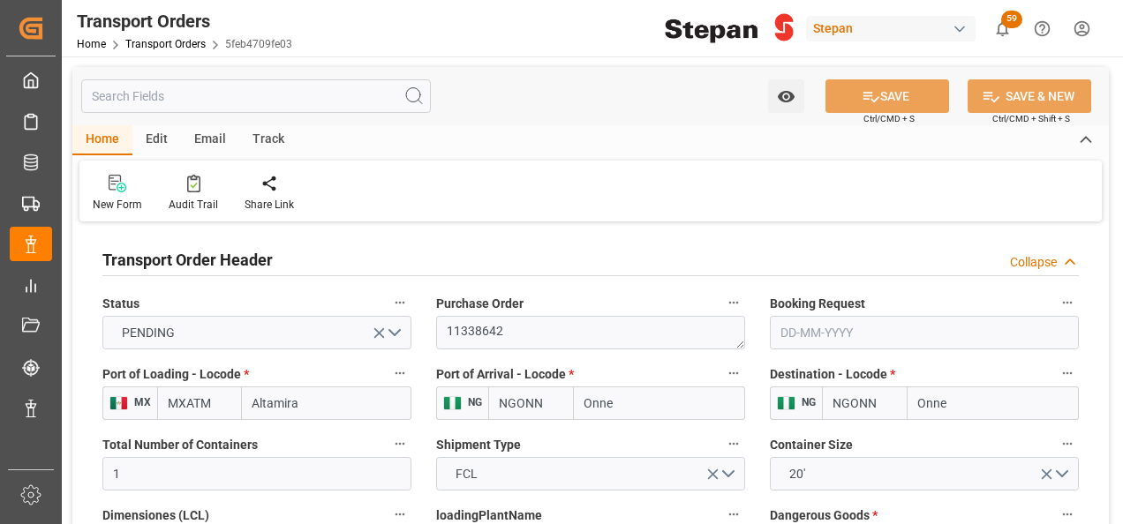
type input "[DATE]"
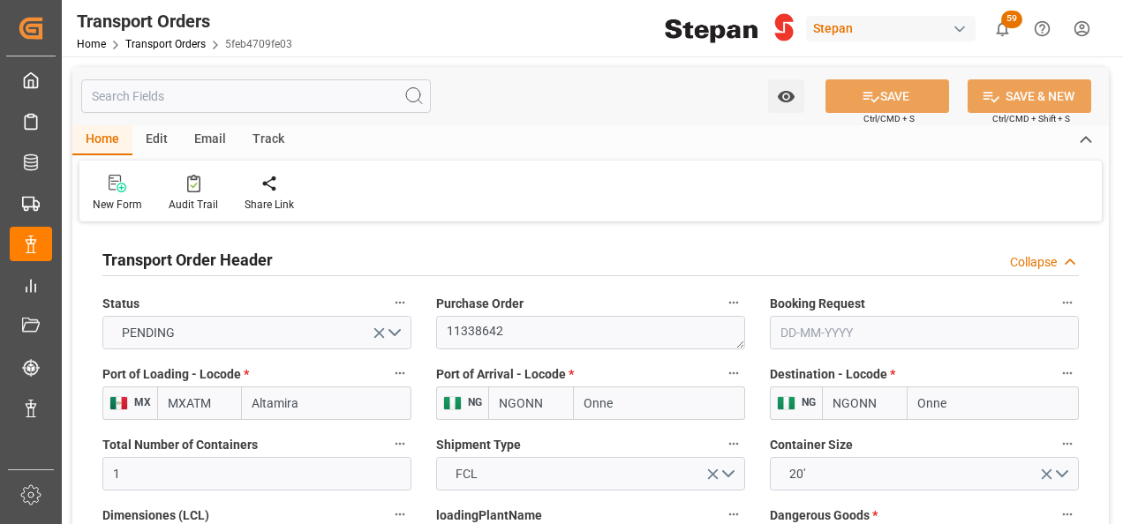
type input "[DATE] 00:00"
type input "[DATE]"
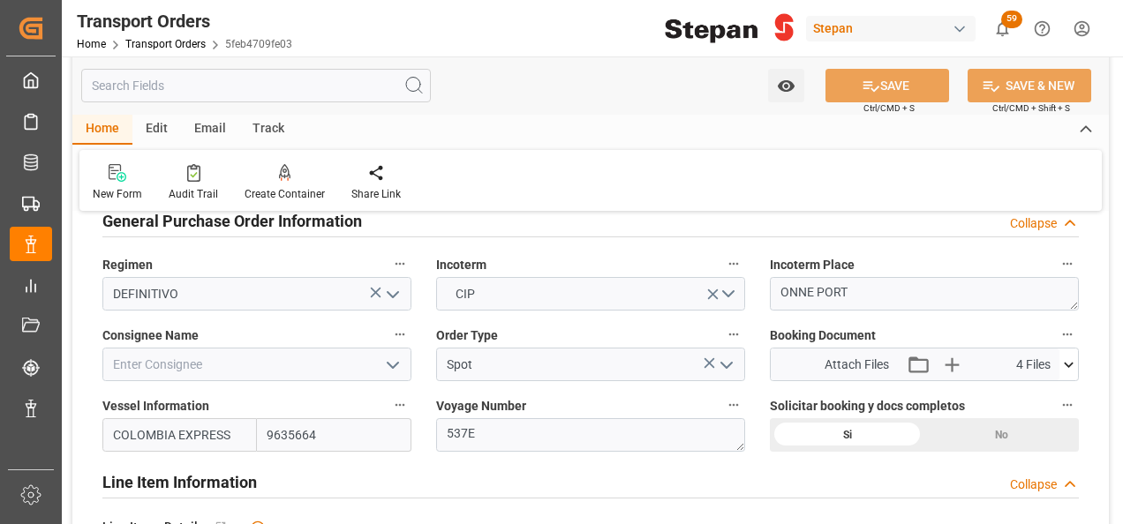
scroll to position [530, 0]
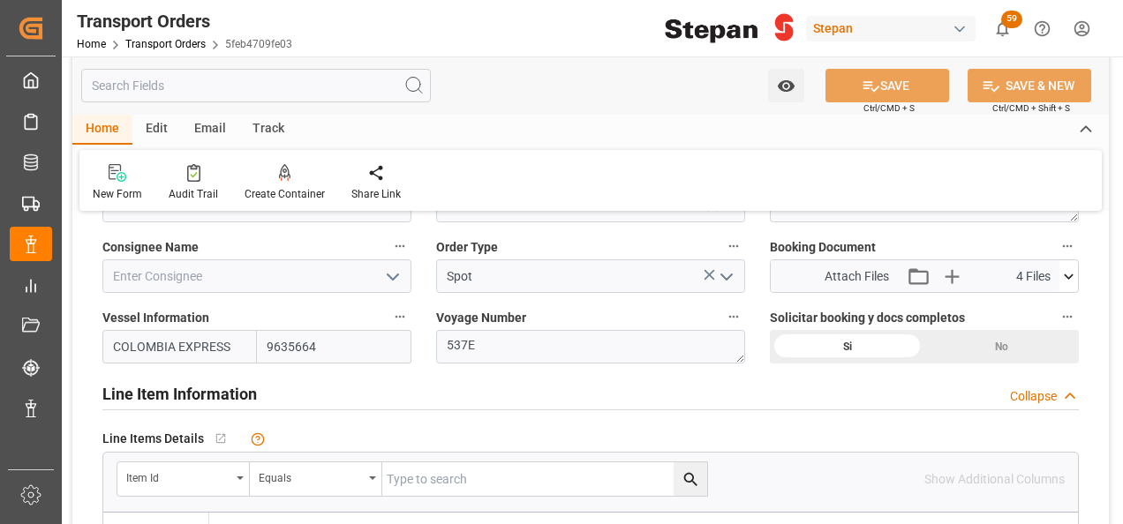
click at [388, 273] on icon "open menu" at bounding box center [392, 277] width 21 height 21
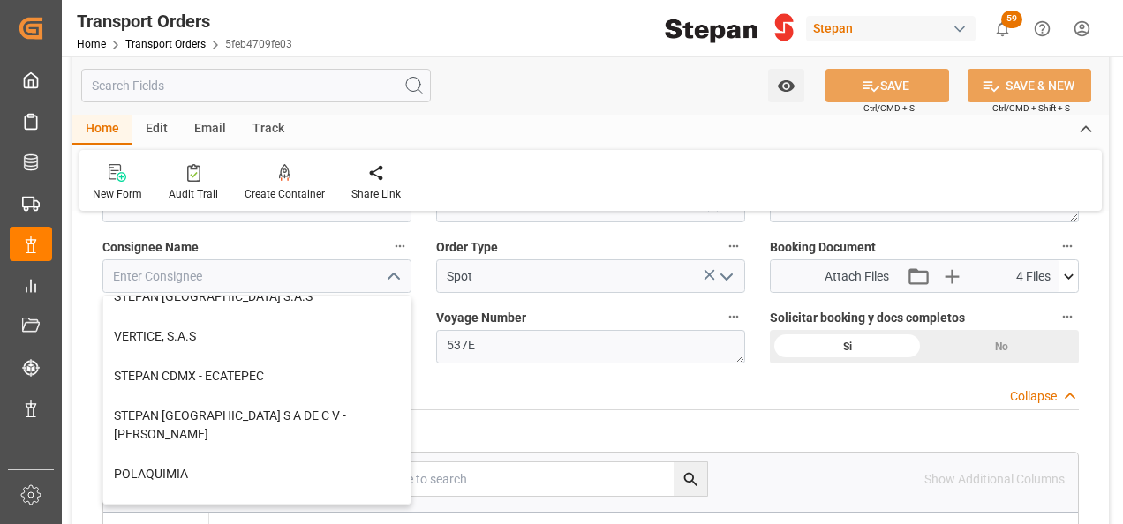
scroll to position [486, 0]
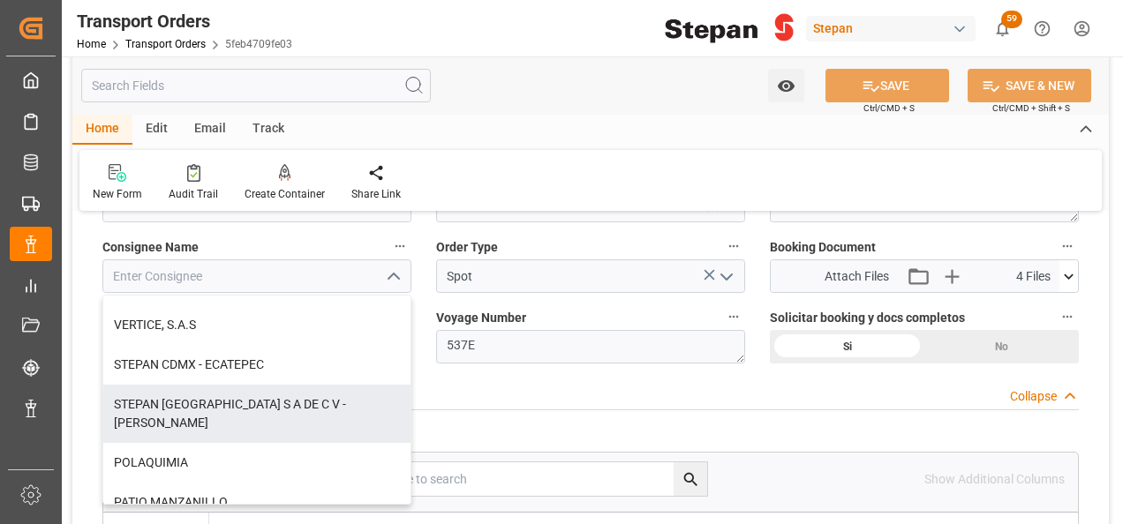
click at [493, 402] on div "Line Item Information Collapse" at bounding box center [590, 393] width 976 height 34
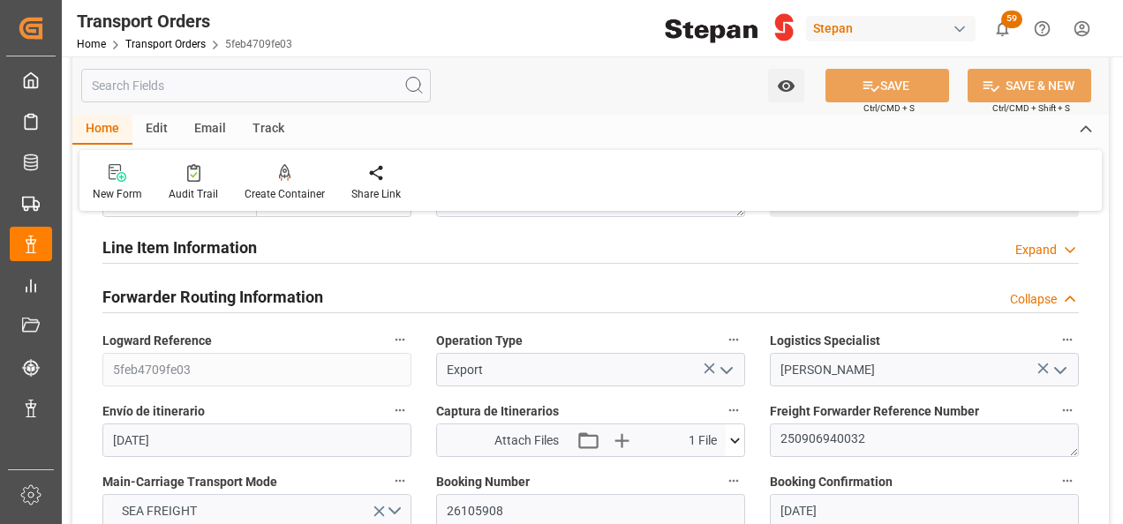
scroll to position [706, 0]
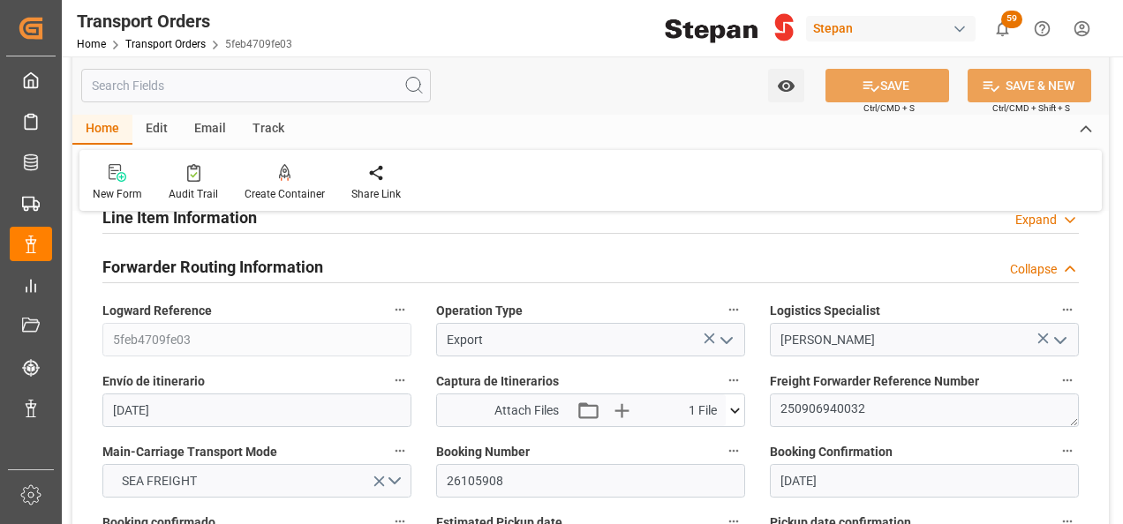
click at [1068, 215] on icon at bounding box center [1070, 220] width 18 height 19
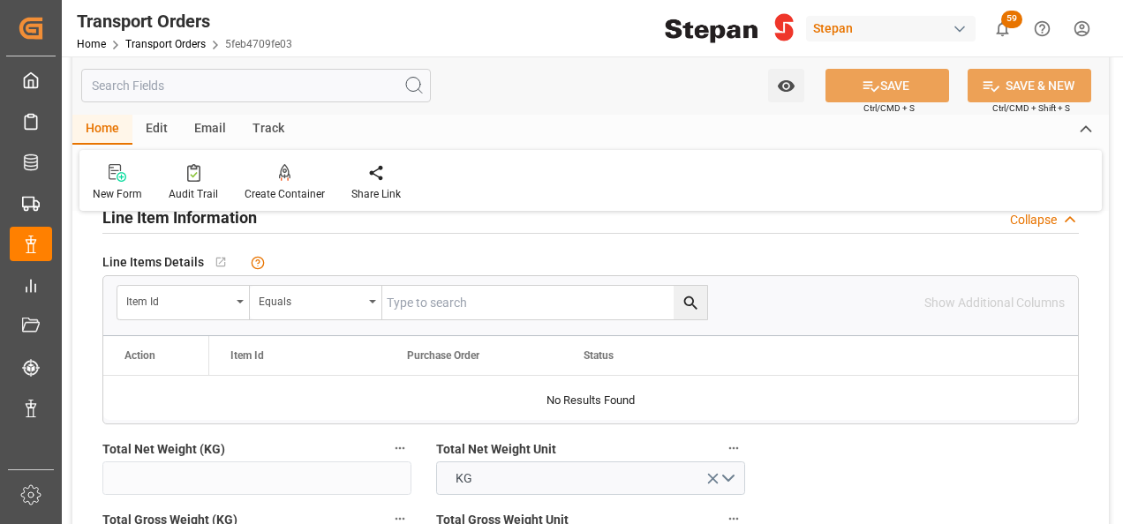
click at [426, 301] on input "text" at bounding box center [544, 303] width 325 height 34
paste input "1006002"
type input "1006002"
click at [689, 297] on icon "search button" at bounding box center [691, 303] width 19 height 19
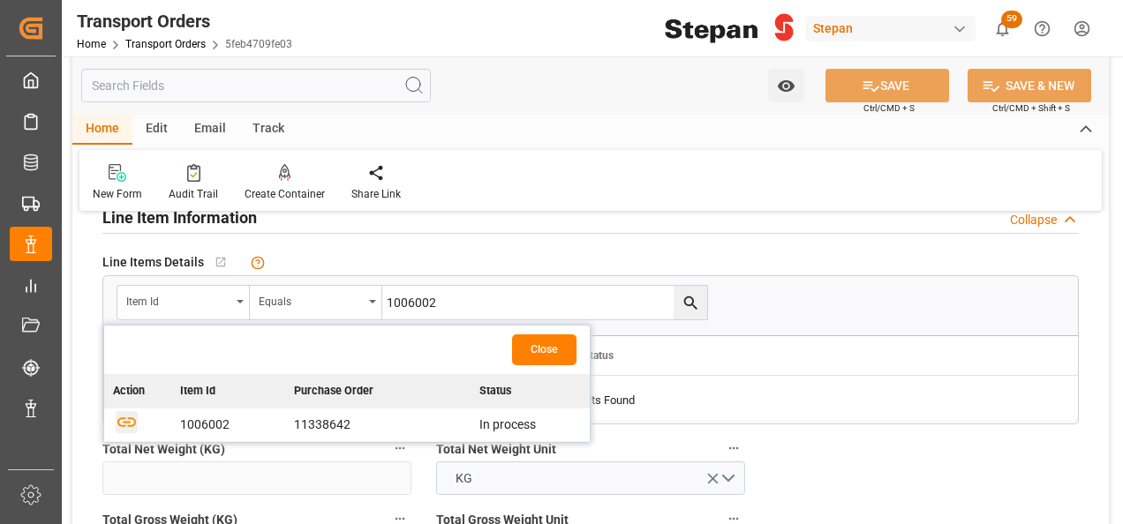
click at [124, 418] on icon "button" at bounding box center [126, 423] width 19 height 10
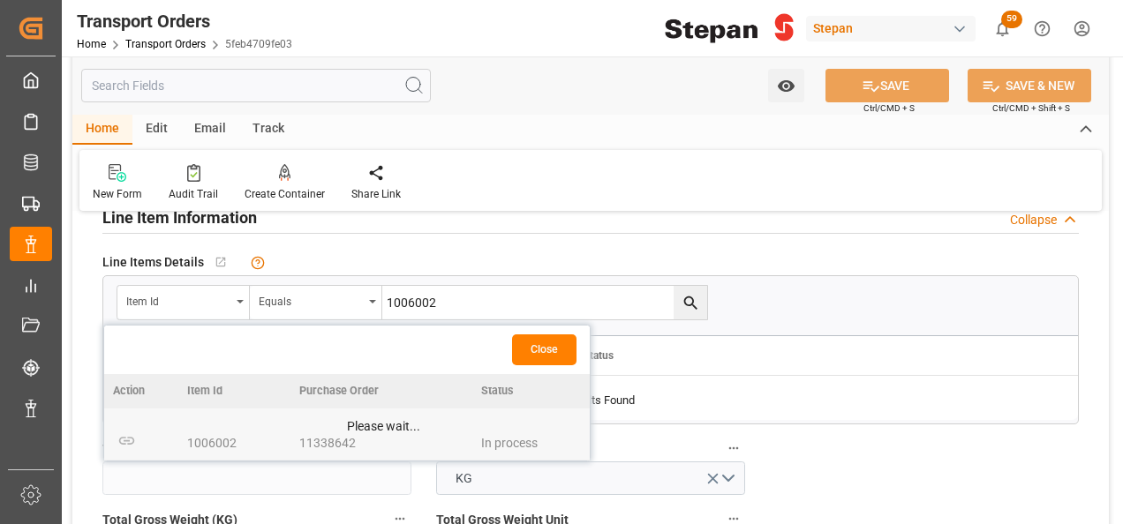
click at [547, 350] on button "Close" at bounding box center [544, 350] width 64 height 31
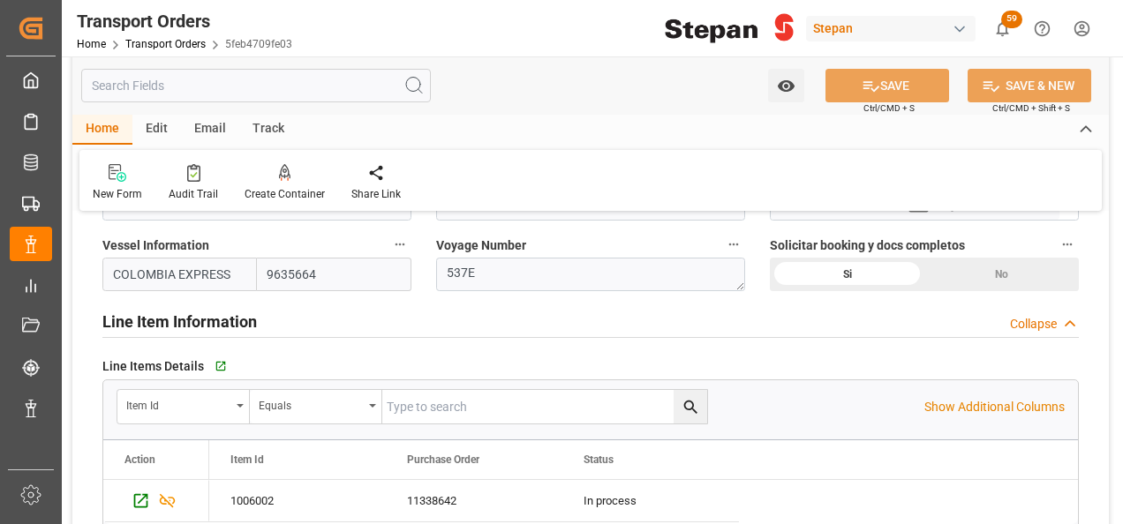
scroll to position [618, 0]
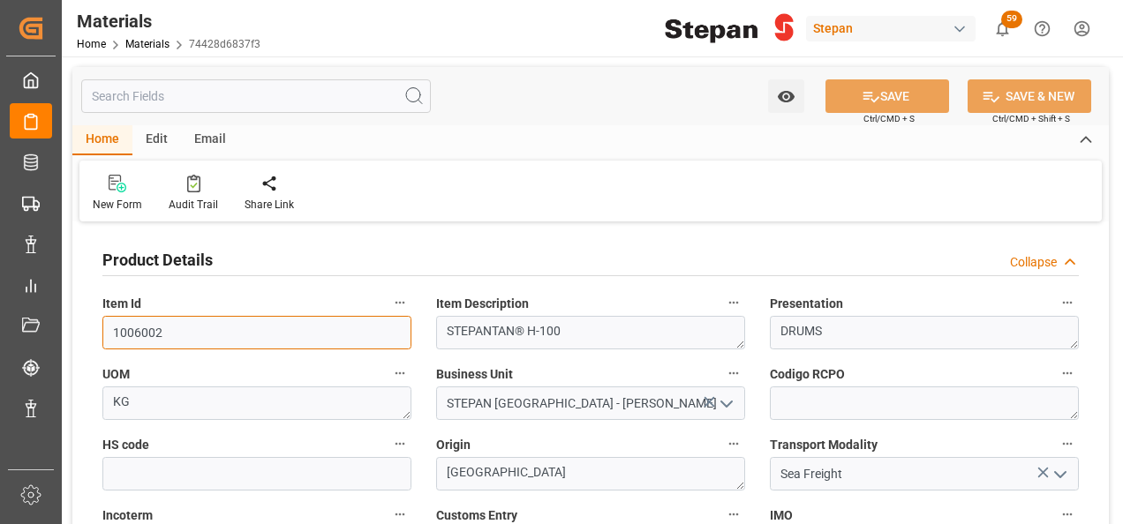
drag, startPoint x: 182, startPoint y: 337, endPoint x: 94, endPoint y: 333, distance: 88.4
click at [94, 333] on div "Item Id 1006002" at bounding box center [257, 320] width 334 height 71
click at [147, 41] on link "Materials" at bounding box center [147, 44] width 44 height 12
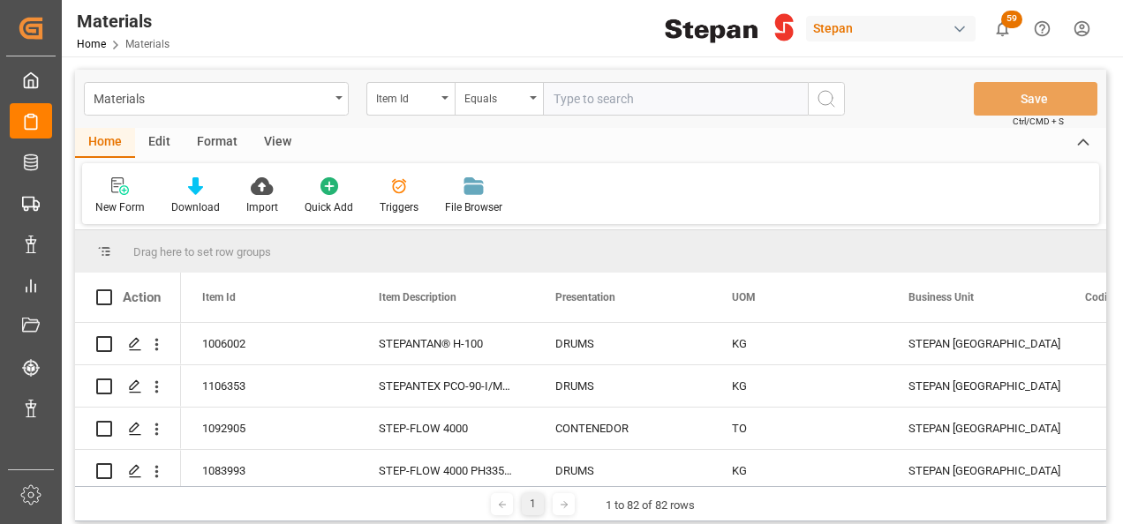
click at [335, 101] on div "Materials" at bounding box center [216, 99] width 265 height 34
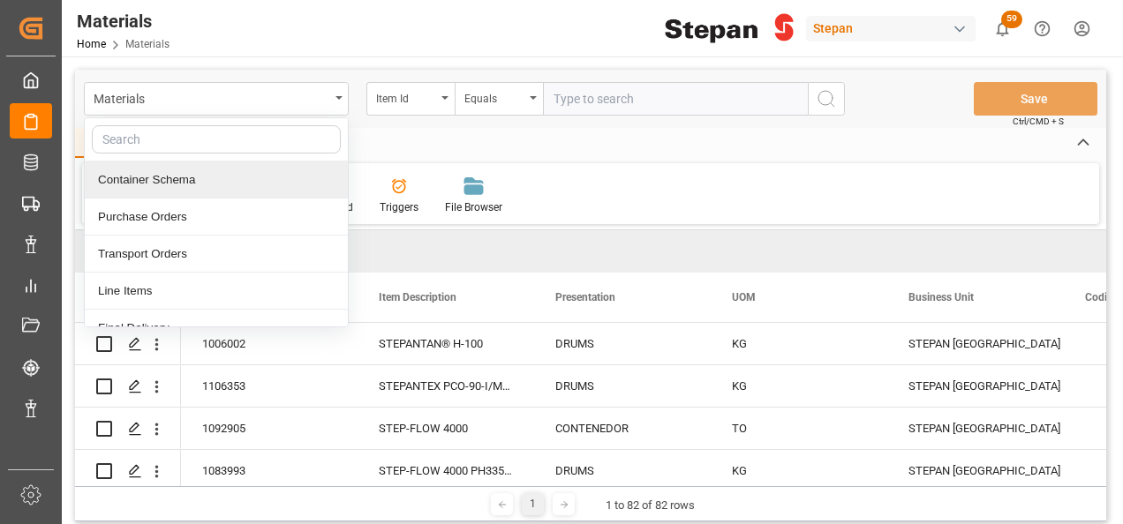
click at [141, 173] on div "Container Schema" at bounding box center [216, 180] width 263 height 37
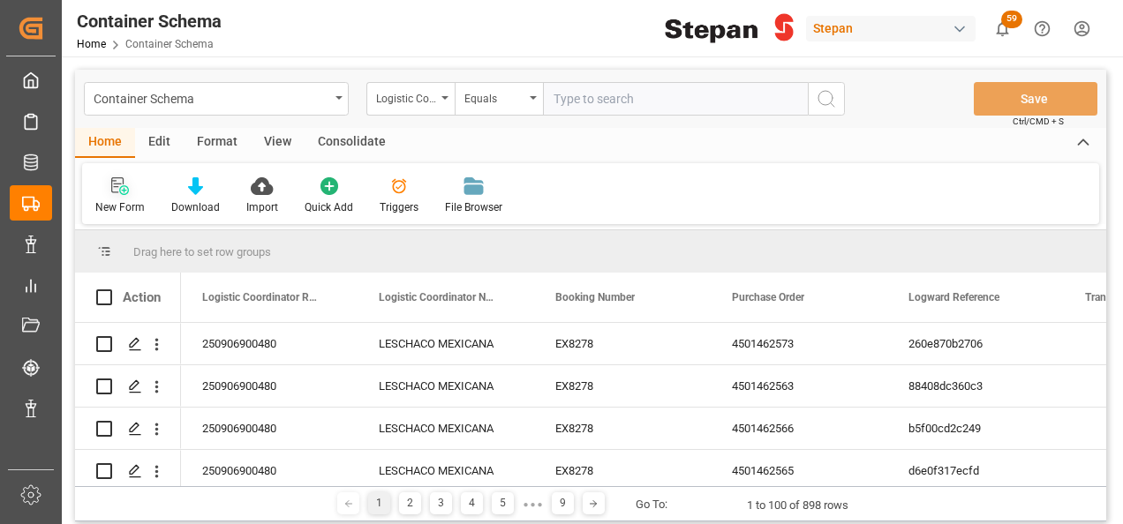
click at [122, 192] on icon at bounding box center [120, 186] width 18 height 18
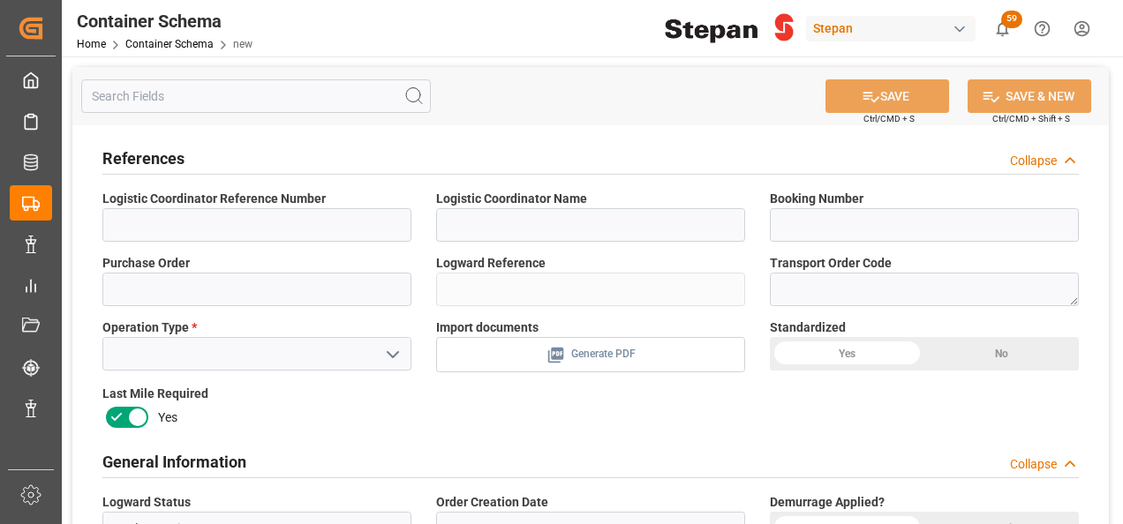
type input "0"
click at [830, 297] on textarea at bounding box center [924, 290] width 309 height 34
paste textarea "5feb4709fe03"
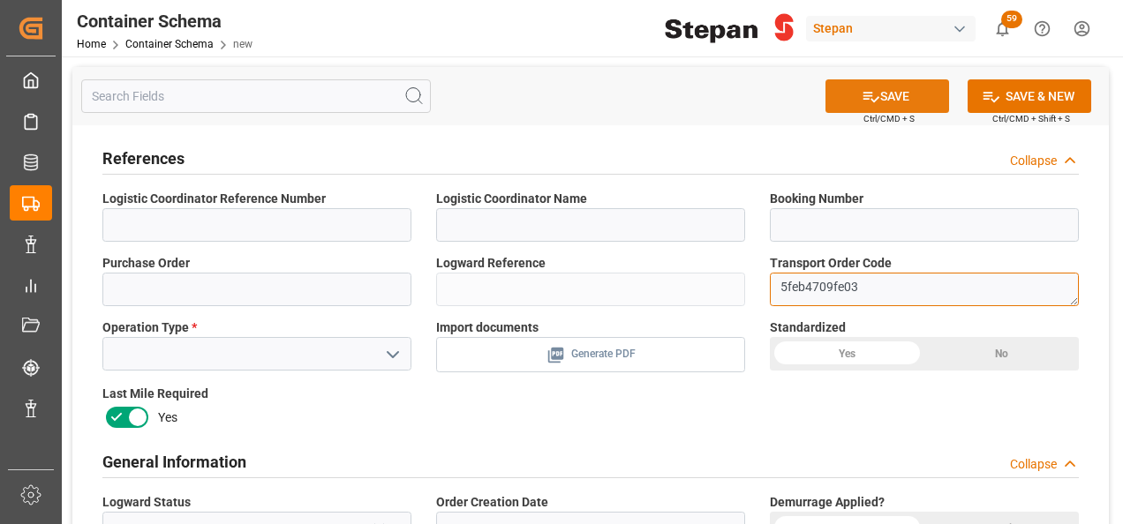
type textarea "5feb4709fe03"
click at [889, 94] on button "SAVE" at bounding box center [887, 96] width 124 height 34
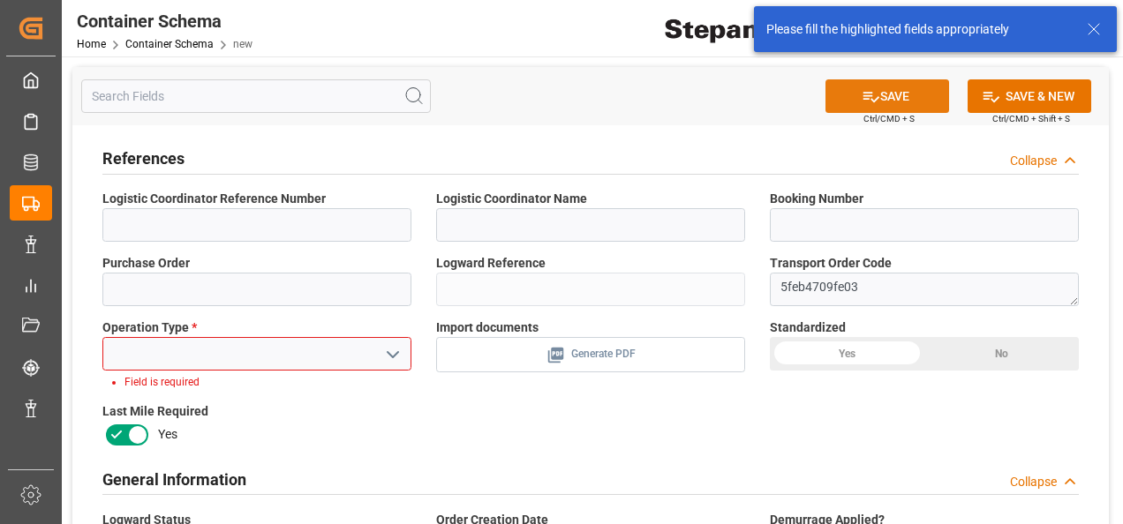
scroll to position [64, 0]
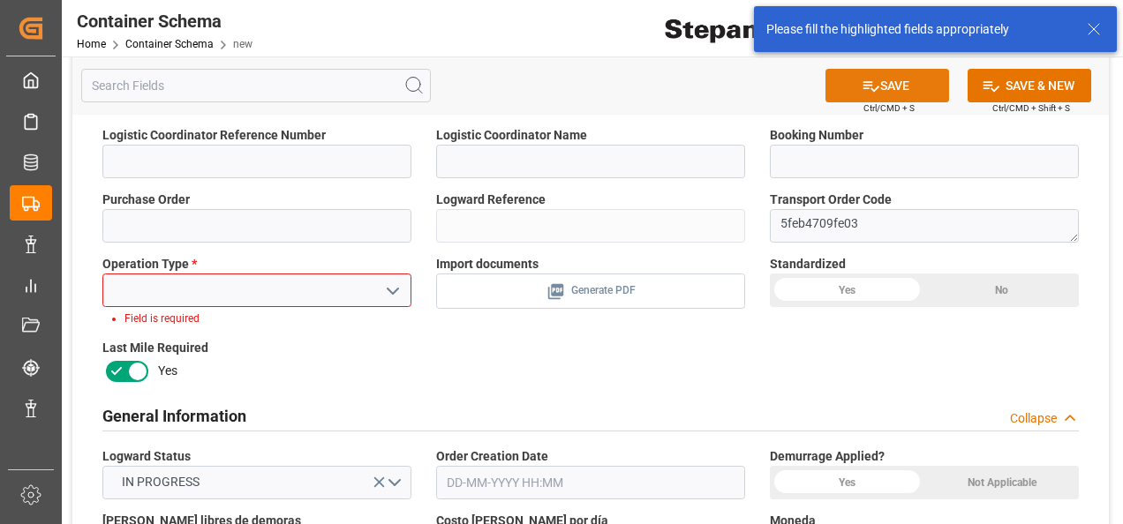
click at [877, 85] on button "SAVE" at bounding box center [887, 86] width 124 height 34
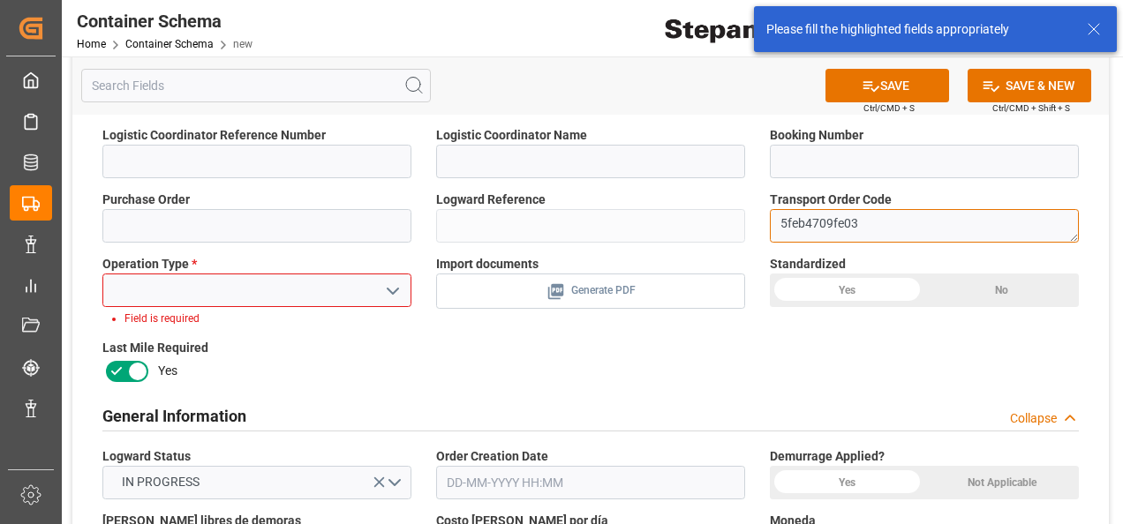
click at [886, 238] on textarea "5feb4709fe03" at bounding box center [924, 226] width 309 height 34
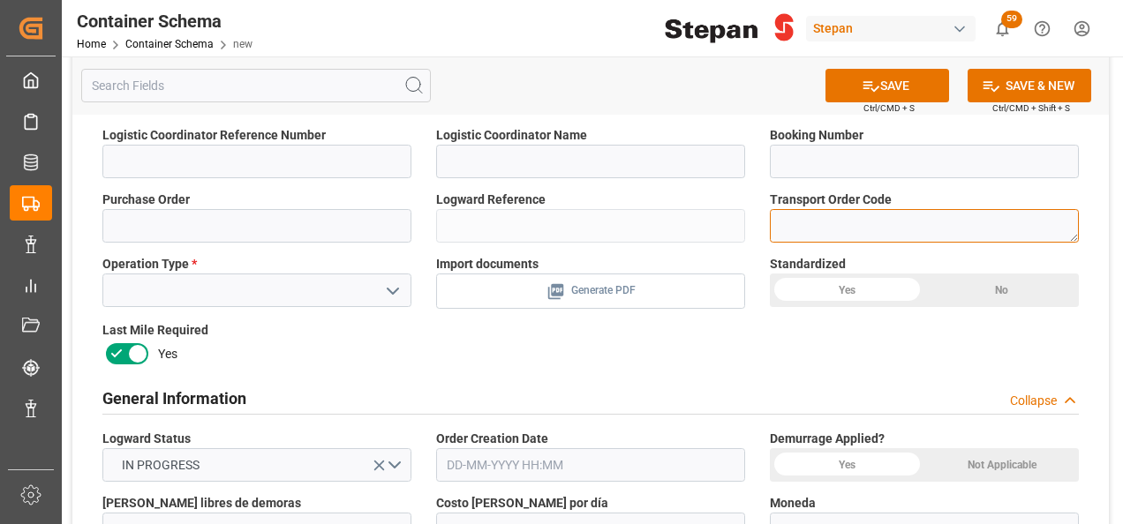
paste textarea "5feb4709fe03"
type textarea "5feb4709fe03"
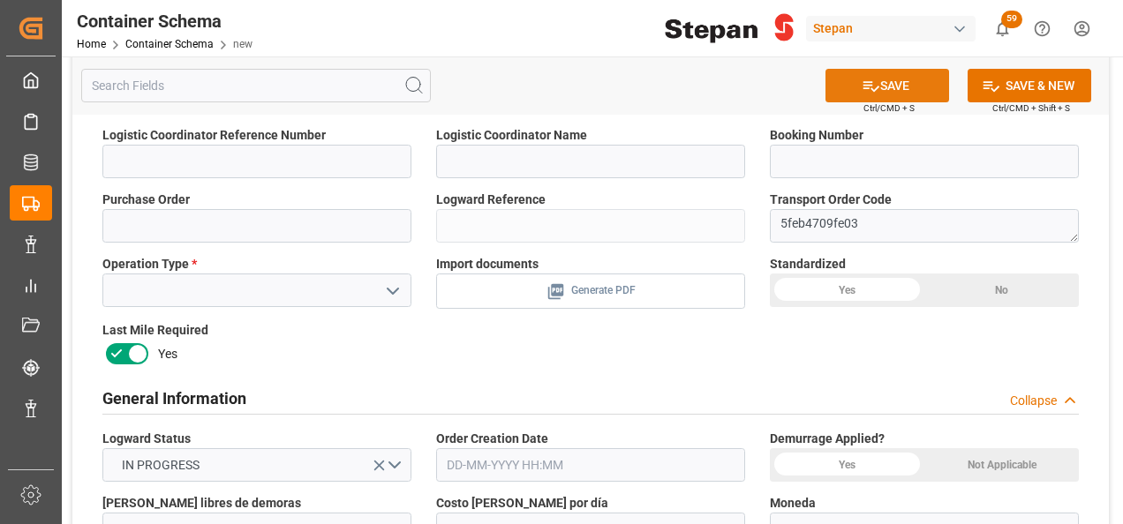
click at [900, 85] on button "SAVE" at bounding box center [887, 86] width 124 height 34
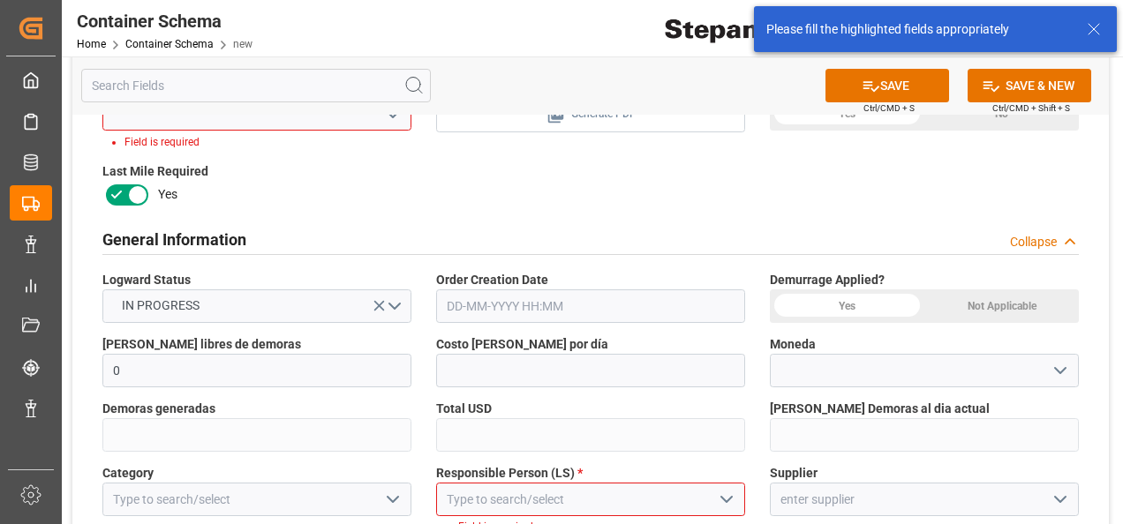
scroll to position [328, 0]
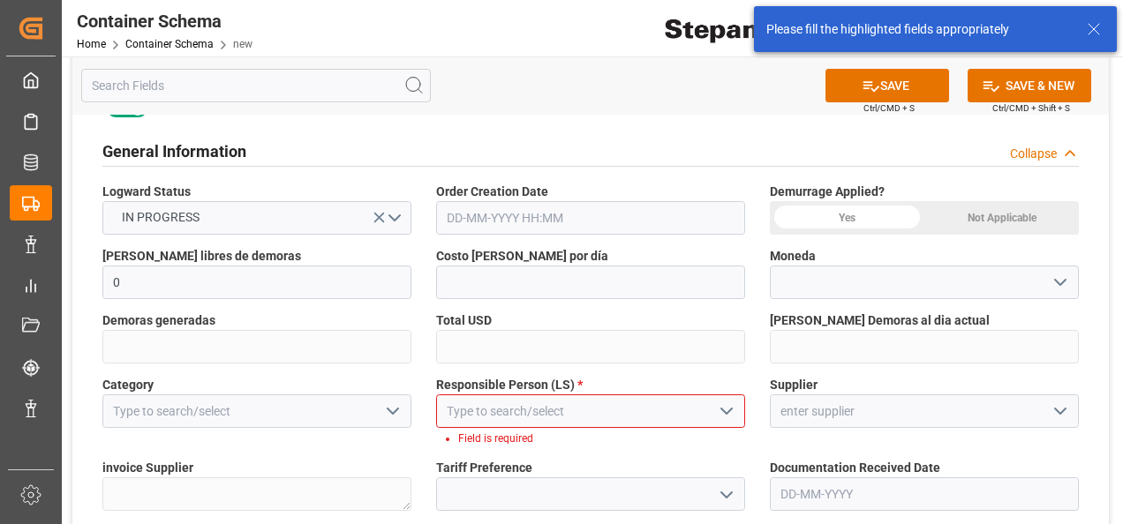
click at [727, 408] on icon "open menu" at bounding box center [726, 411] width 21 height 21
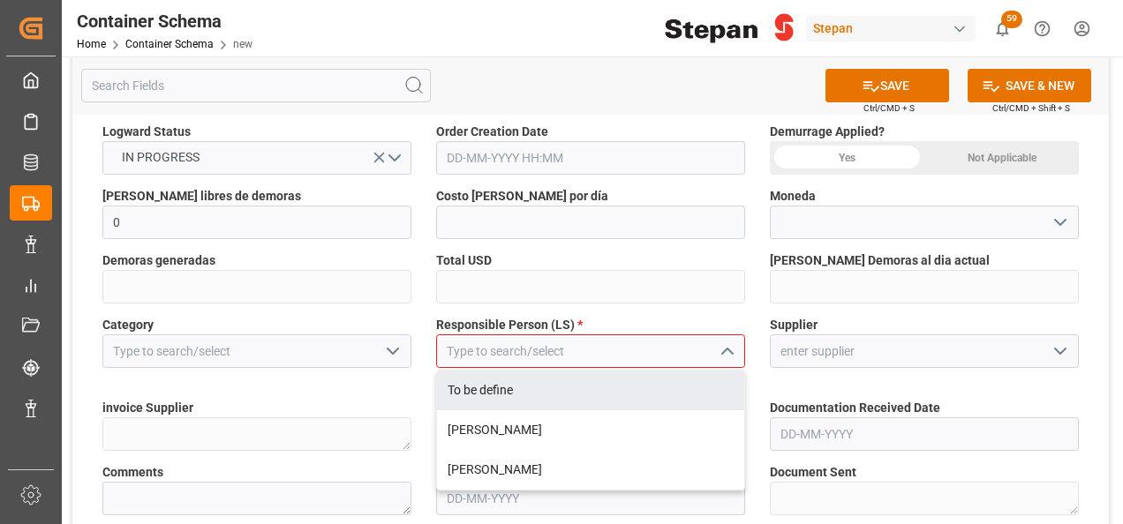
scroll to position [417, 0]
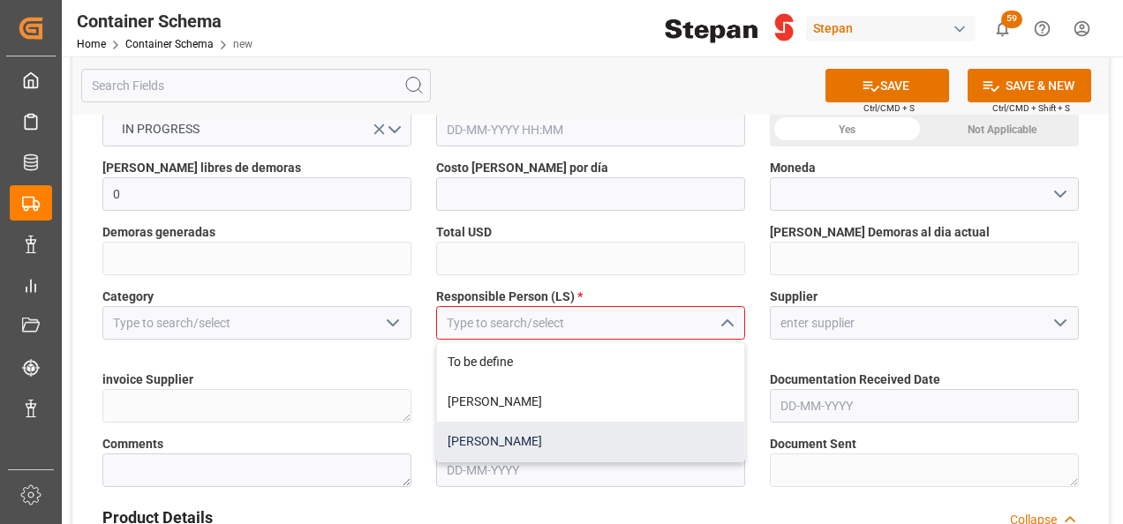
click at [480, 441] on div "[PERSON_NAME]" at bounding box center [590, 442] width 307 height 40
type input "[PERSON_NAME]"
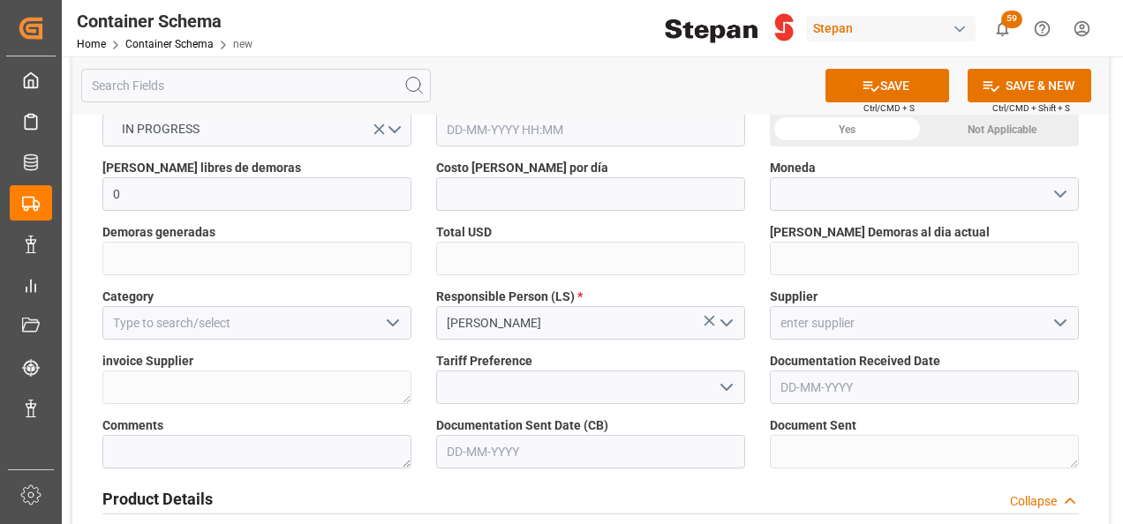
click at [724, 386] on polyline "open menu" at bounding box center [726, 387] width 11 height 5
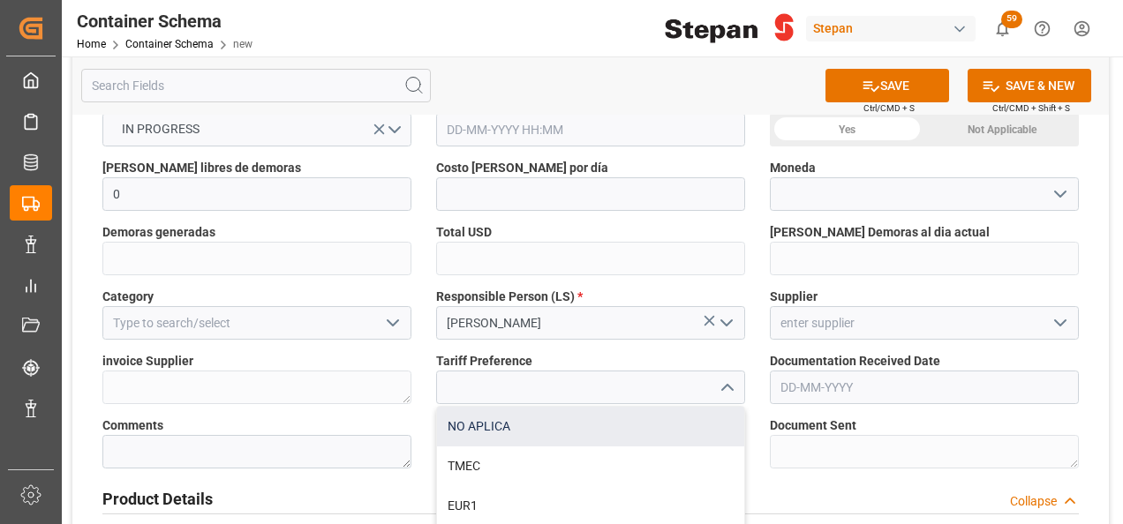
click at [443, 425] on div "NO APLICA" at bounding box center [590, 427] width 307 height 40
type input "NO APLICA"
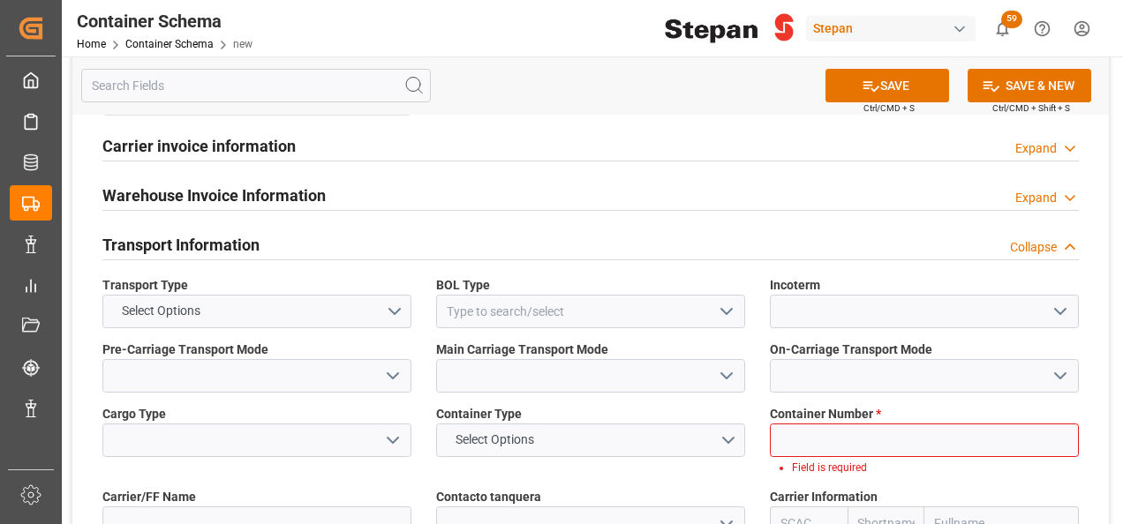
scroll to position [1829, 0]
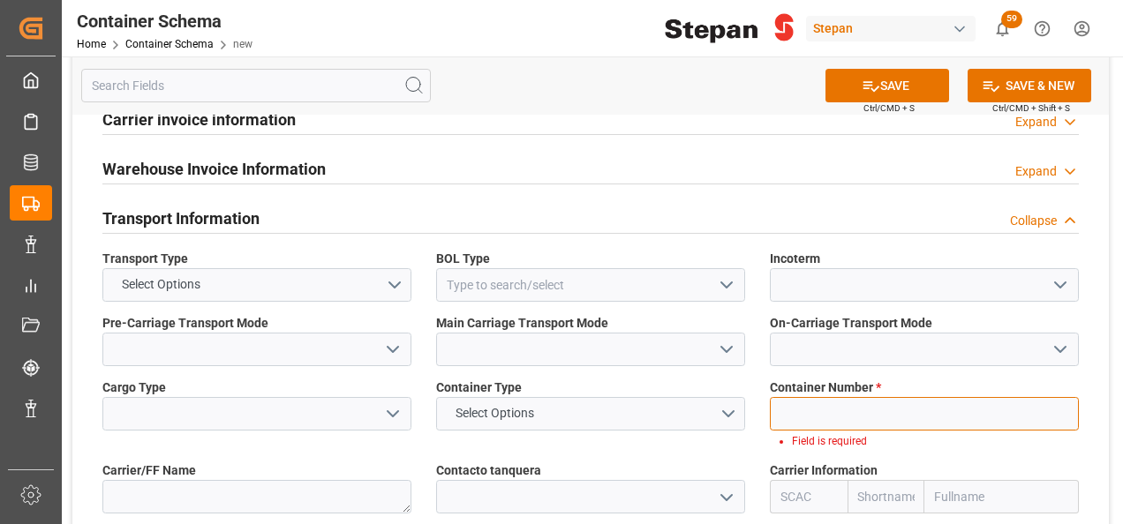
click at [821, 397] on input at bounding box center [924, 414] width 309 height 34
paste input "HAMU325271-5"
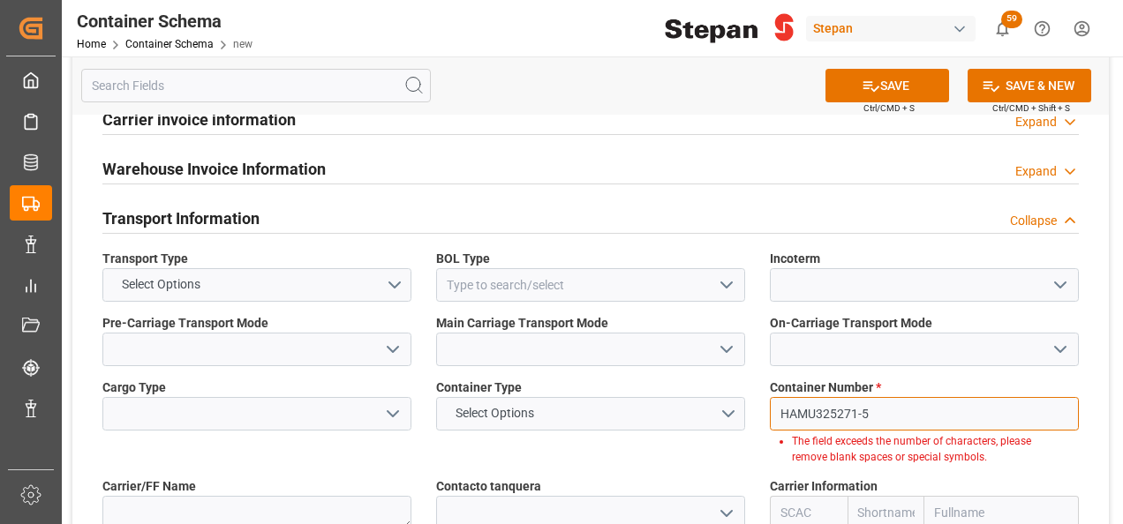
click at [863, 397] on input "HAMU325271-5" at bounding box center [924, 414] width 309 height 34
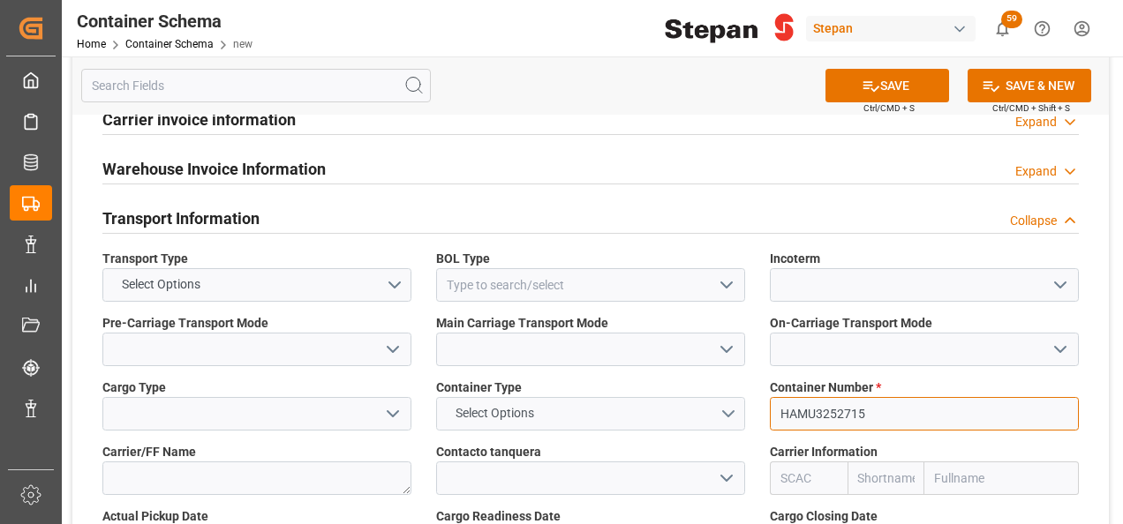
type input "HAMU3252715"
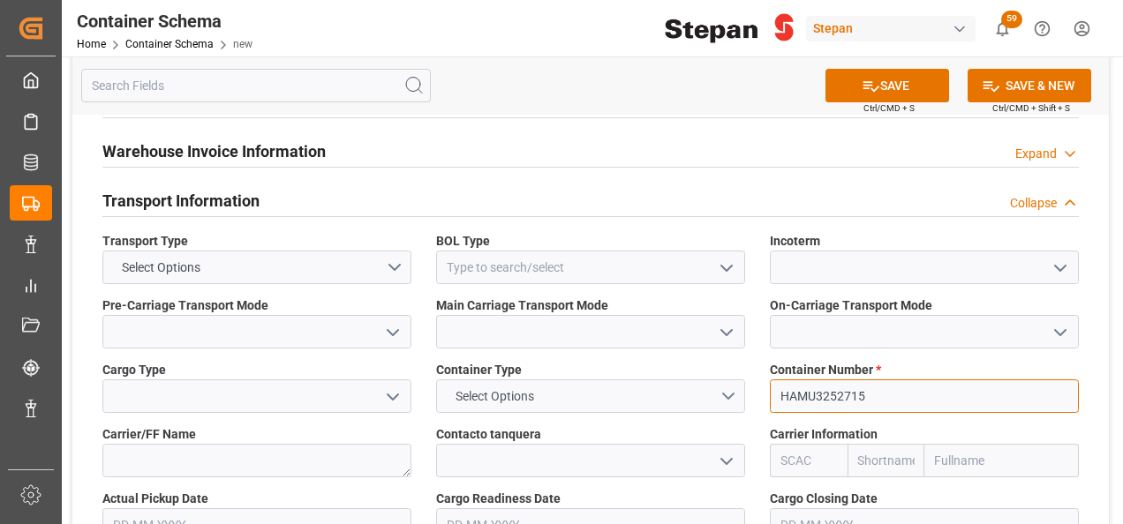
scroll to position [1811, 0]
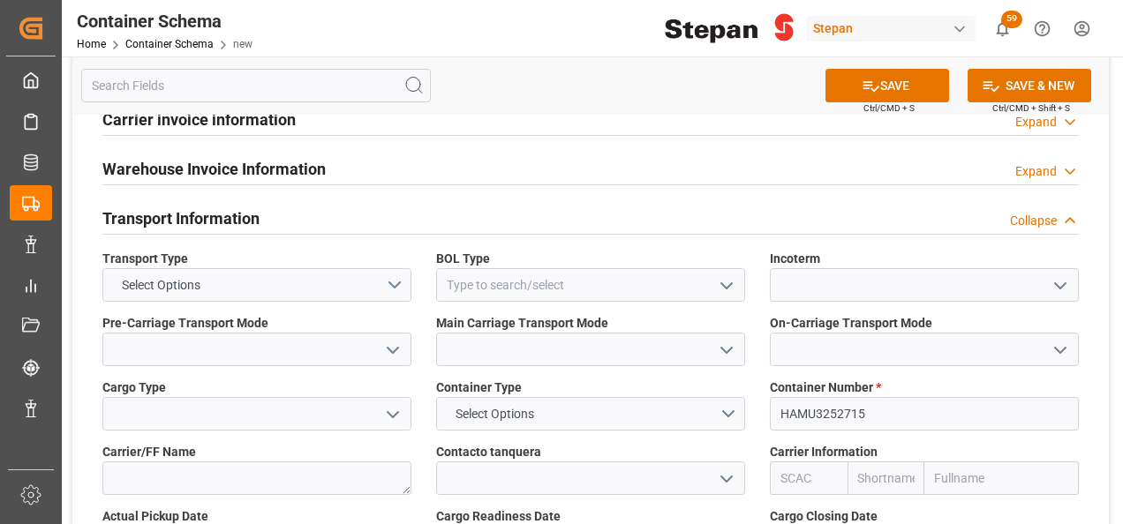
click at [728, 275] on icon "open menu" at bounding box center [726, 285] width 21 height 21
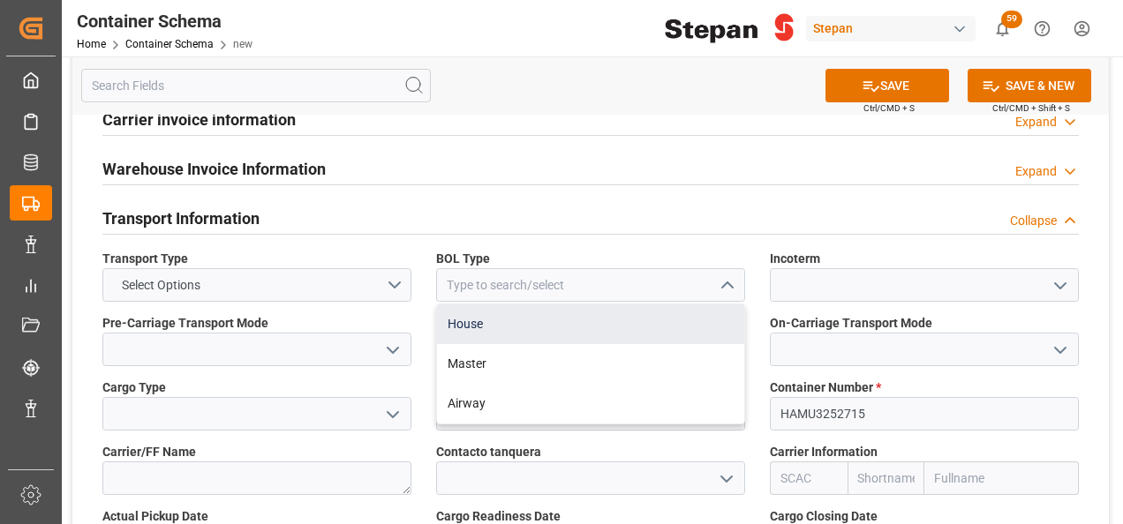
click at [464, 305] on div "House" at bounding box center [590, 325] width 307 height 40
type input "House"
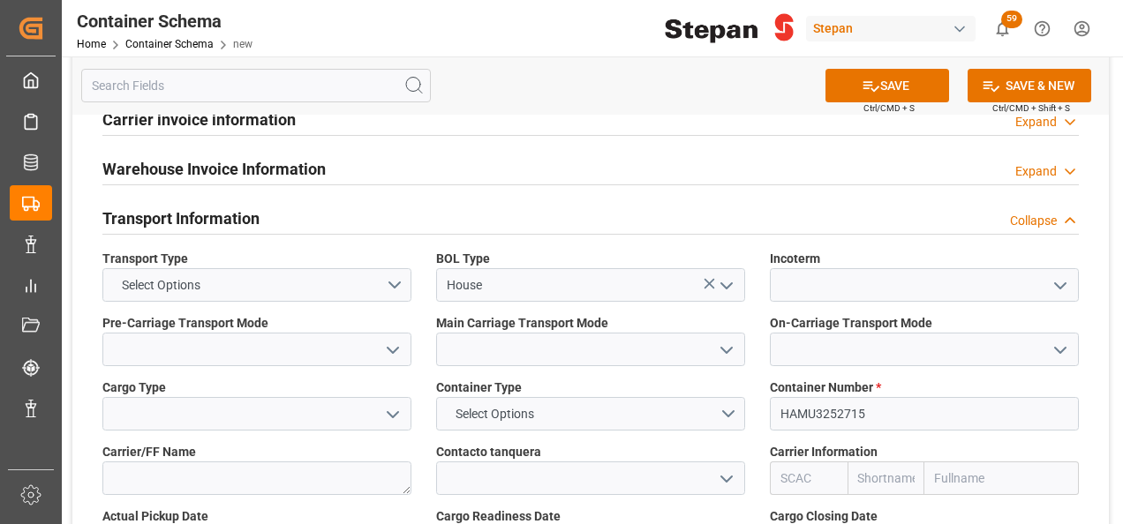
click at [1064, 283] on polyline "open menu" at bounding box center [1060, 285] width 11 height 5
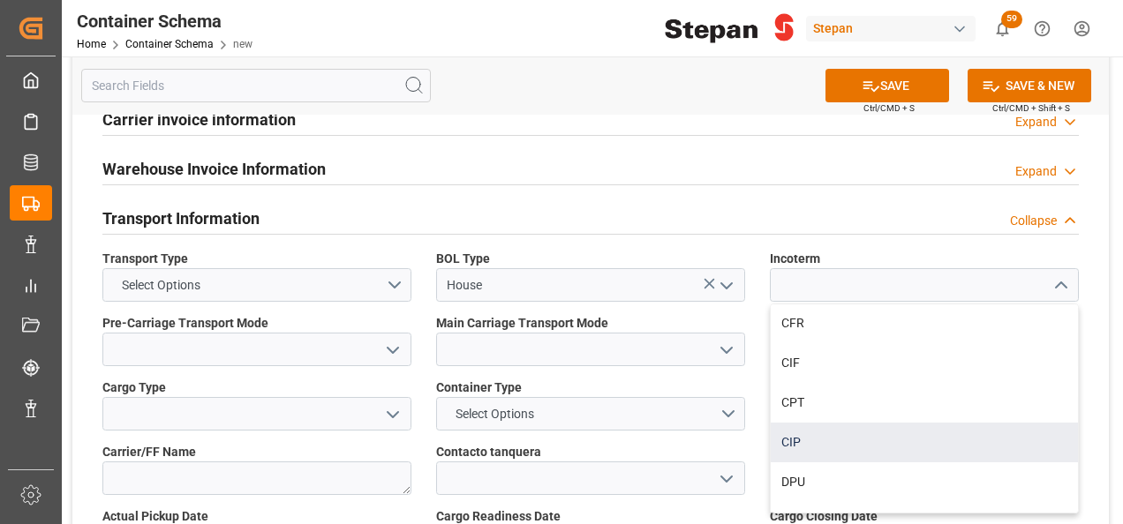
scroll to position [177, 0]
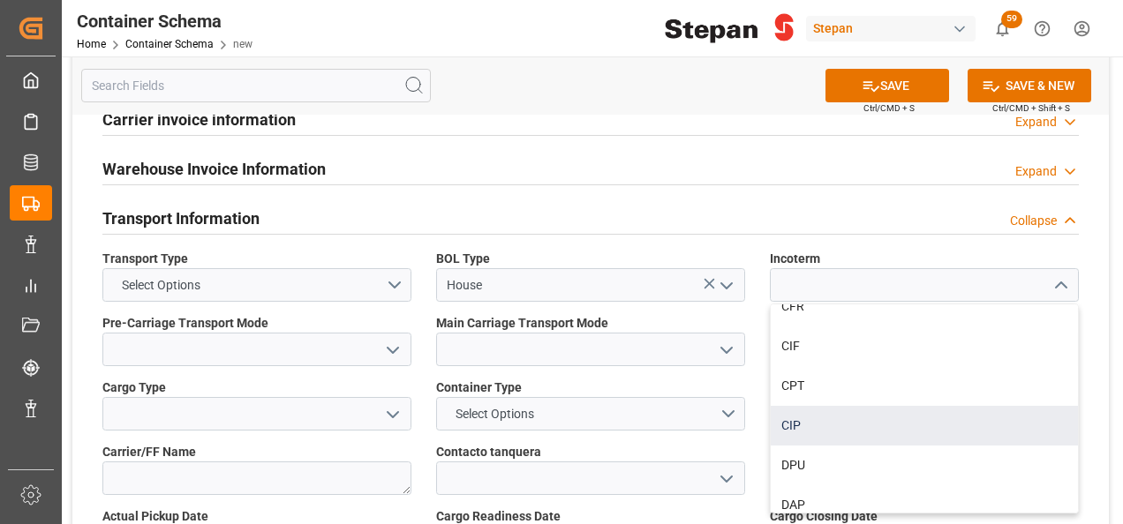
click at [786, 406] on div "CIP" at bounding box center [924, 426] width 307 height 40
type input "CIP"
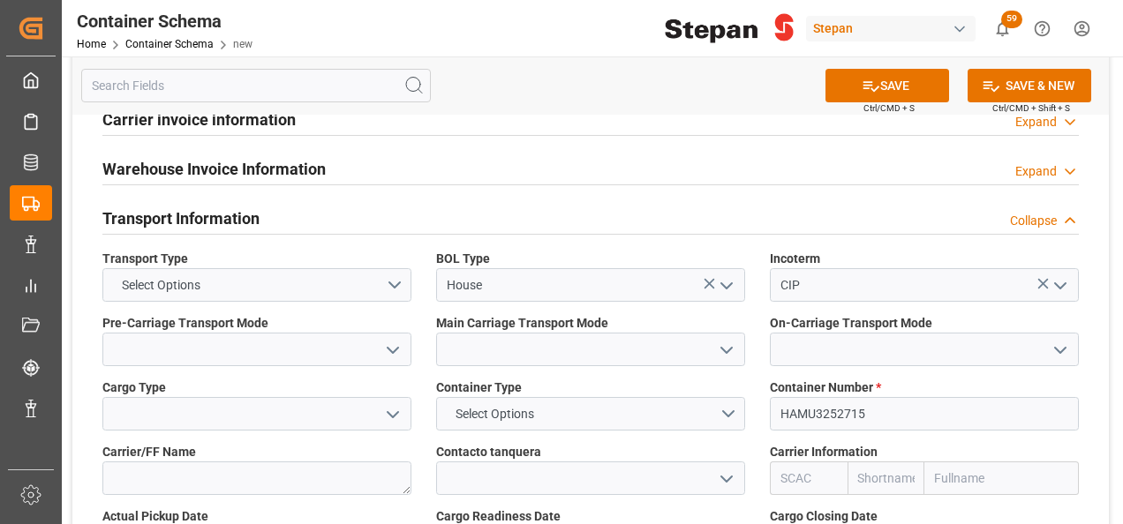
click at [1061, 340] on icon "open menu" at bounding box center [1060, 350] width 21 height 21
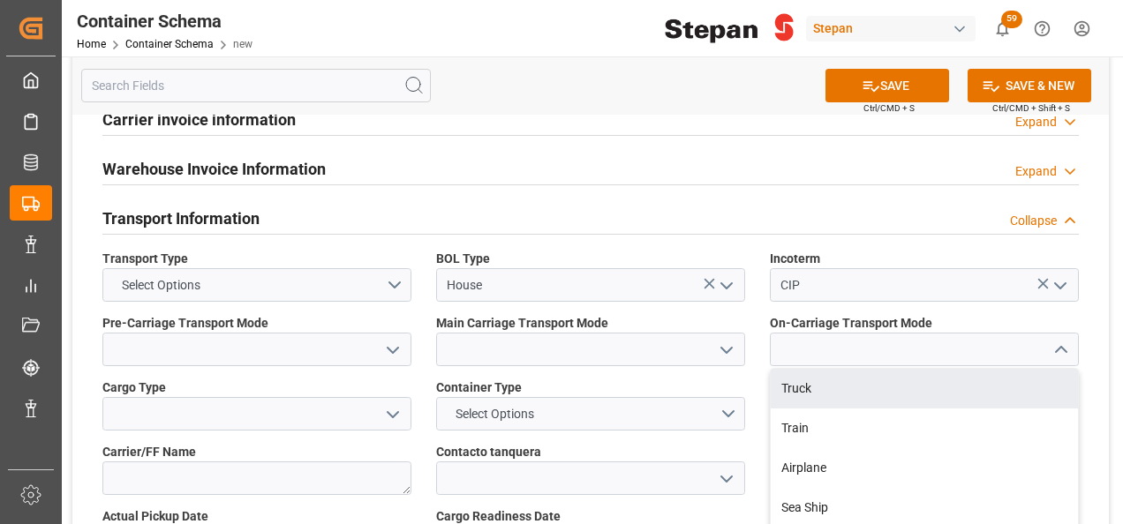
click at [804, 369] on div "Truck" at bounding box center [924, 389] width 307 height 40
type input "Truck"
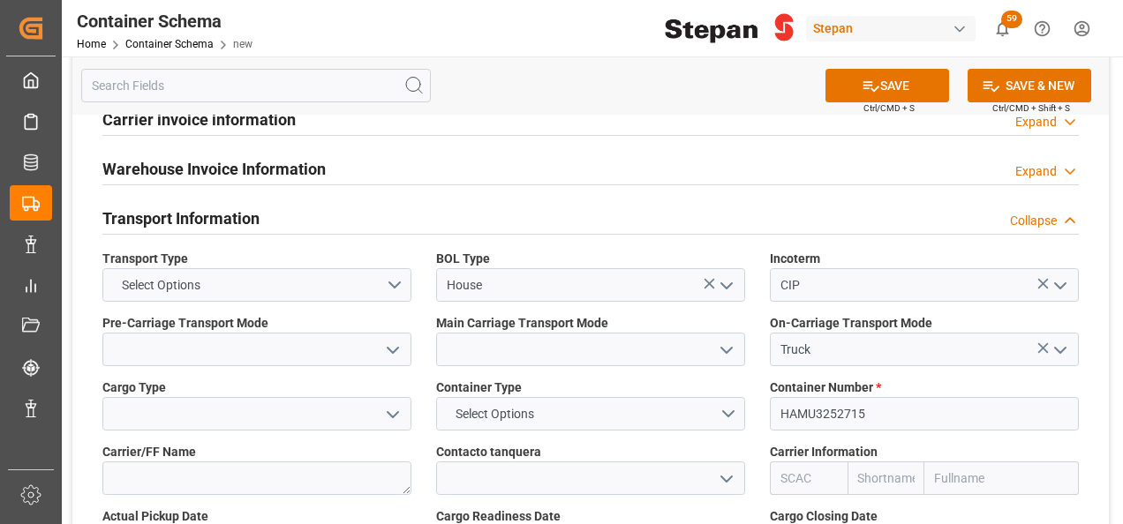
click at [729, 340] on icon "open menu" at bounding box center [726, 350] width 21 height 21
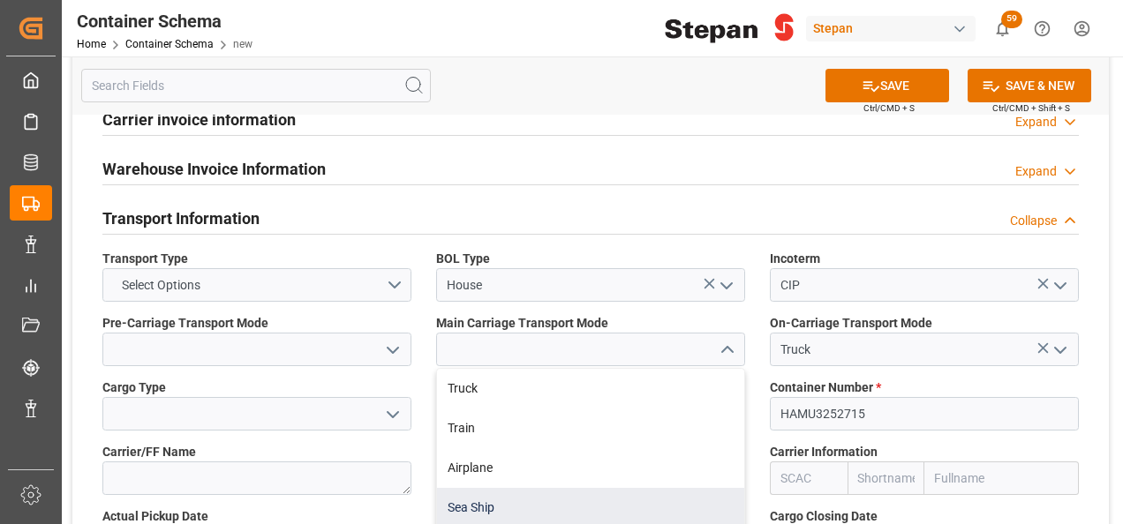
drag, startPoint x: 480, startPoint y: 464, endPoint x: 436, endPoint y: 365, distance: 108.3
click at [478, 488] on div "Sea Ship" at bounding box center [590, 508] width 307 height 40
type input "Sea Ship"
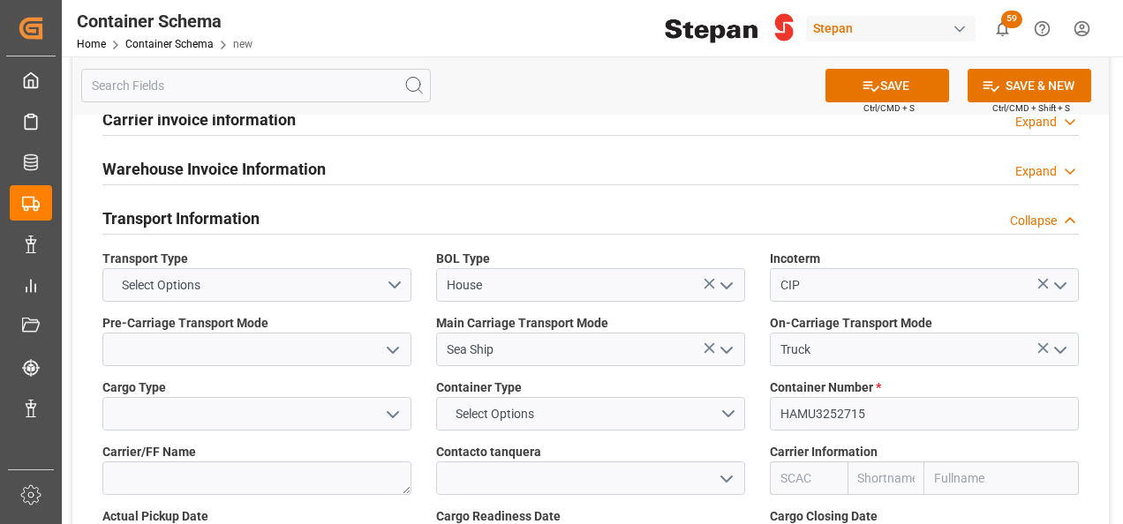
click at [395, 340] on icon "open menu" at bounding box center [392, 350] width 21 height 21
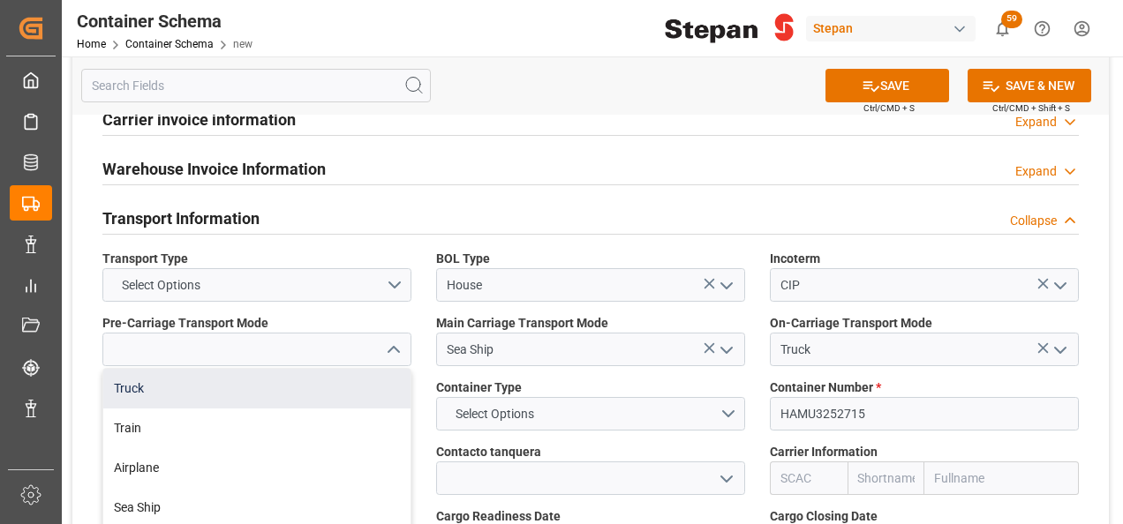
click at [132, 369] on div "Truck" at bounding box center [256, 389] width 307 height 40
type input "Truck"
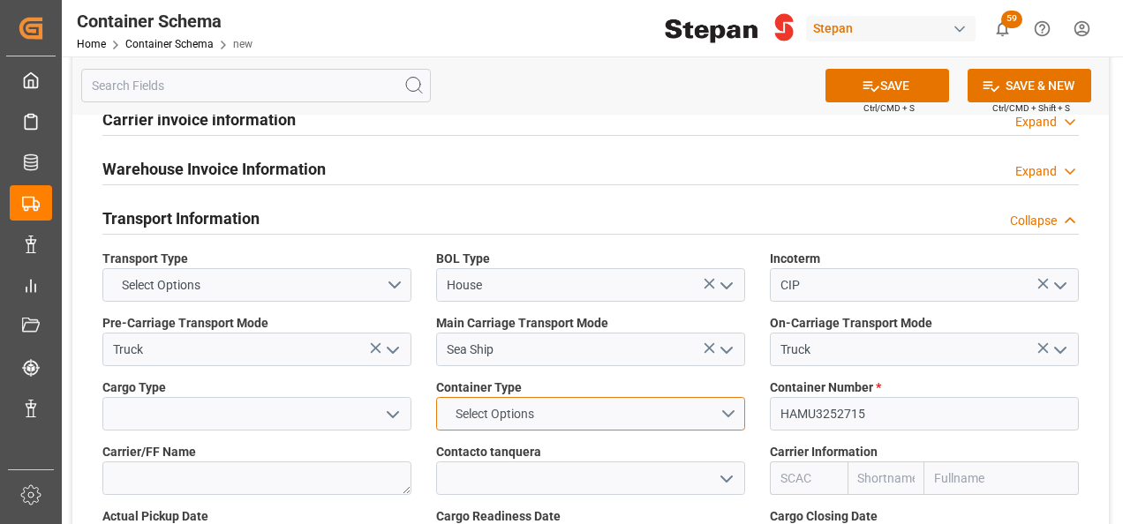
click at [733, 397] on button "Select Options" at bounding box center [590, 414] width 309 height 34
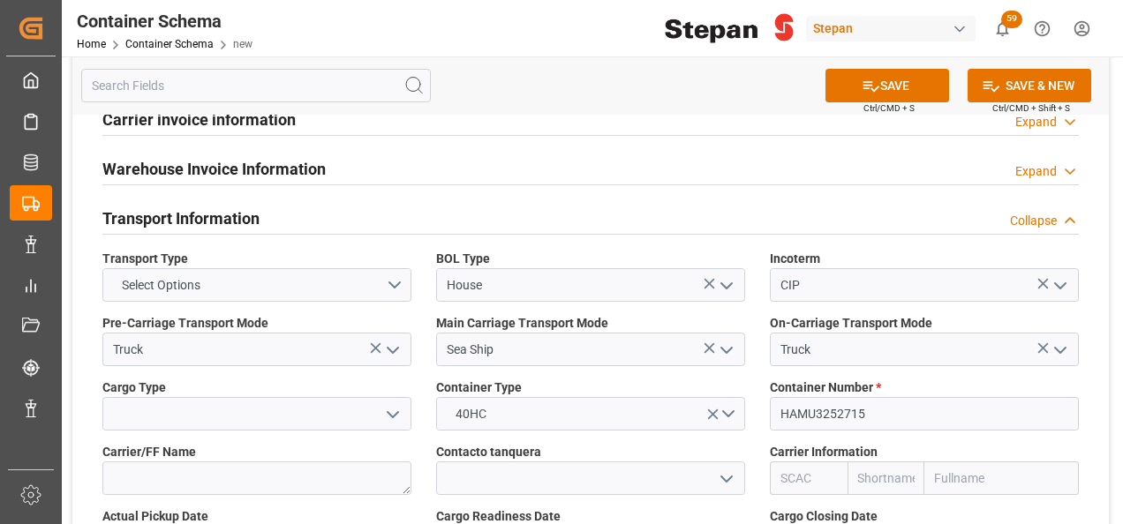
click at [395, 404] on icon "open menu" at bounding box center [392, 414] width 21 height 21
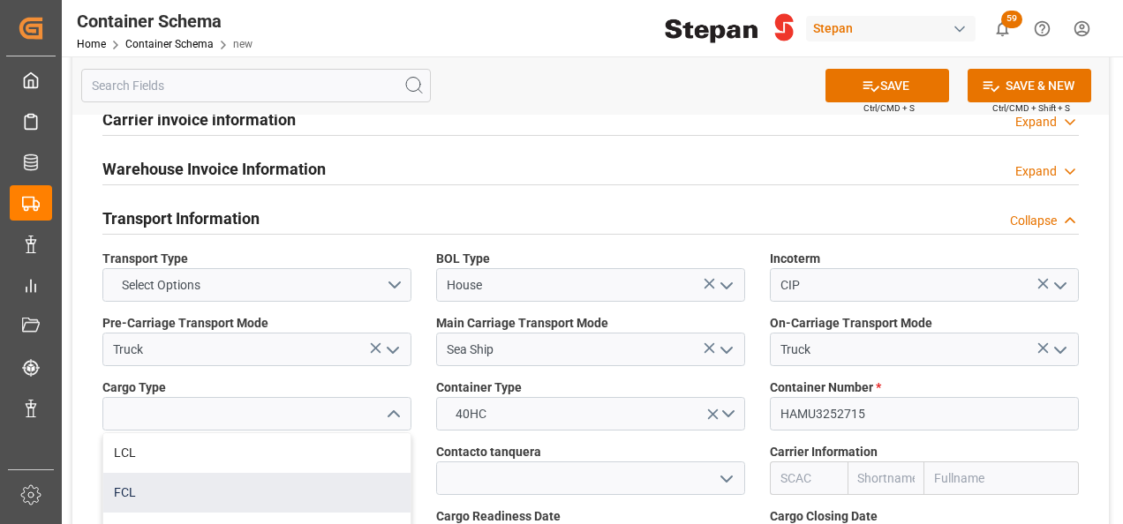
click at [129, 473] on div "FCL" at bounding box center [256, 493] width 307 height 40
type input "FCL"
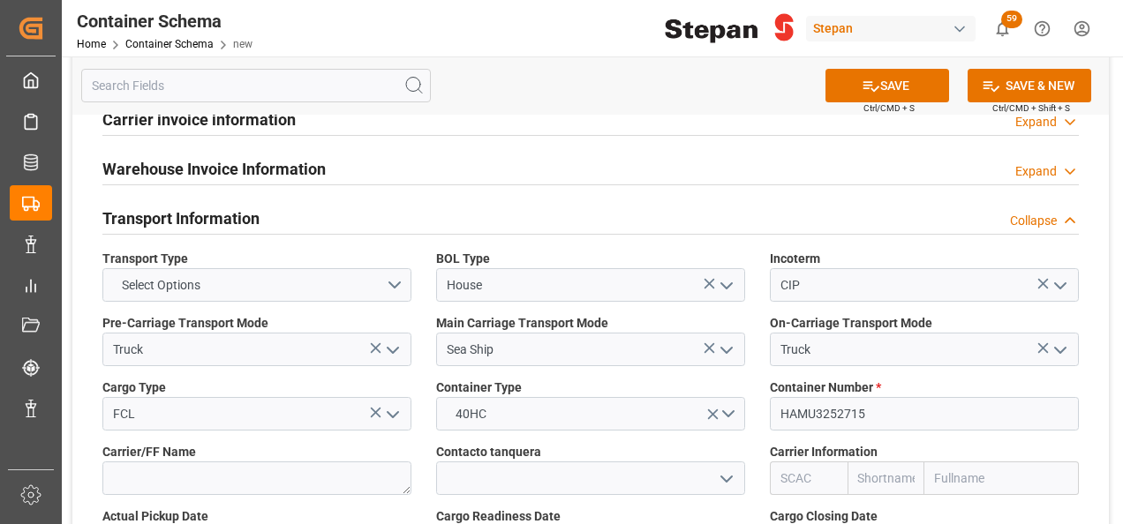
scroll to position [1900, 0]
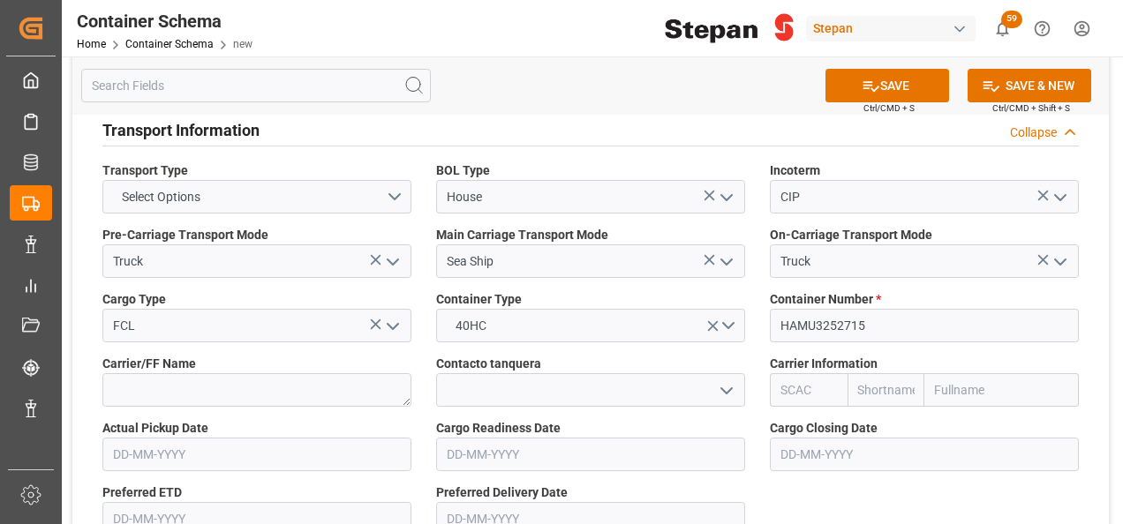
drag, startPoint x: 951, startPoint y: 351, endPoint x: 963, endPoint y: 345, distance: 13.8
click at [955, 373] on input "text" at bounding box center [1001, 390] width 154 height 34
type input "hapa"
click at [964, 410] on div "Hapag Lloyd Aktiengesellschaft" at bounding box center [1001, 448] width 153 height 77
type input "HLCU"
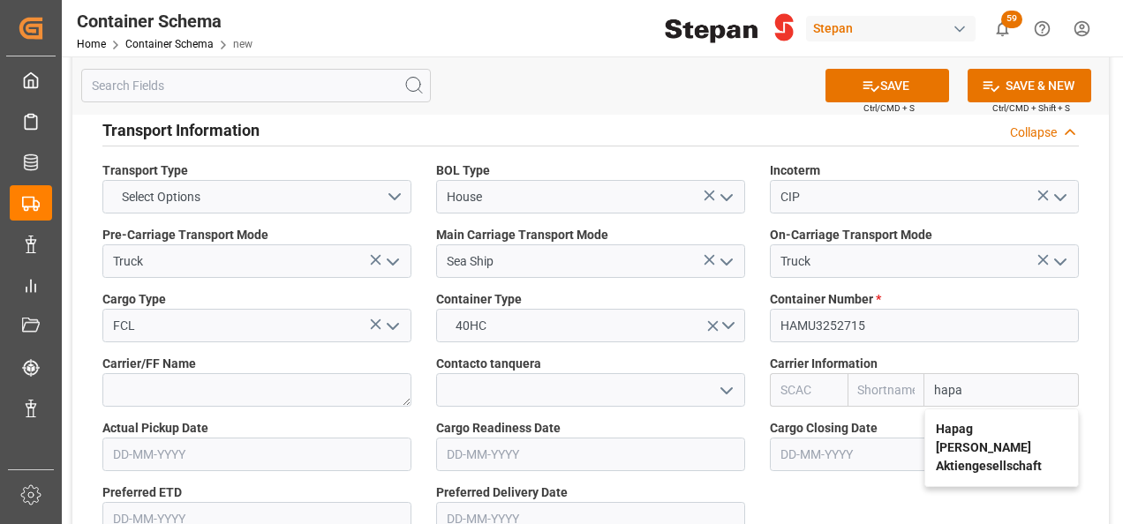
type input "Hapag Lloyd"
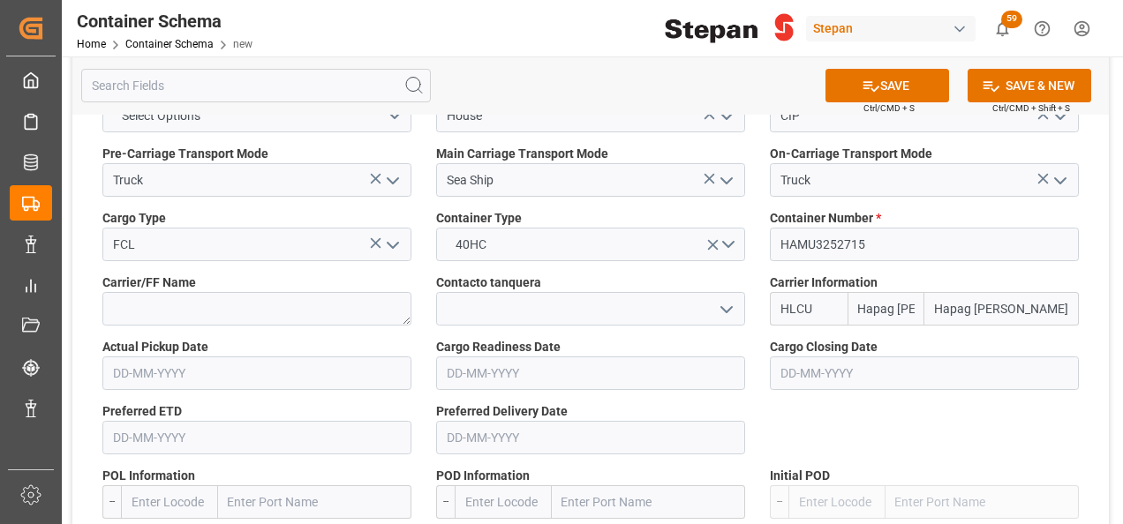
scroll to position [2076, 0]
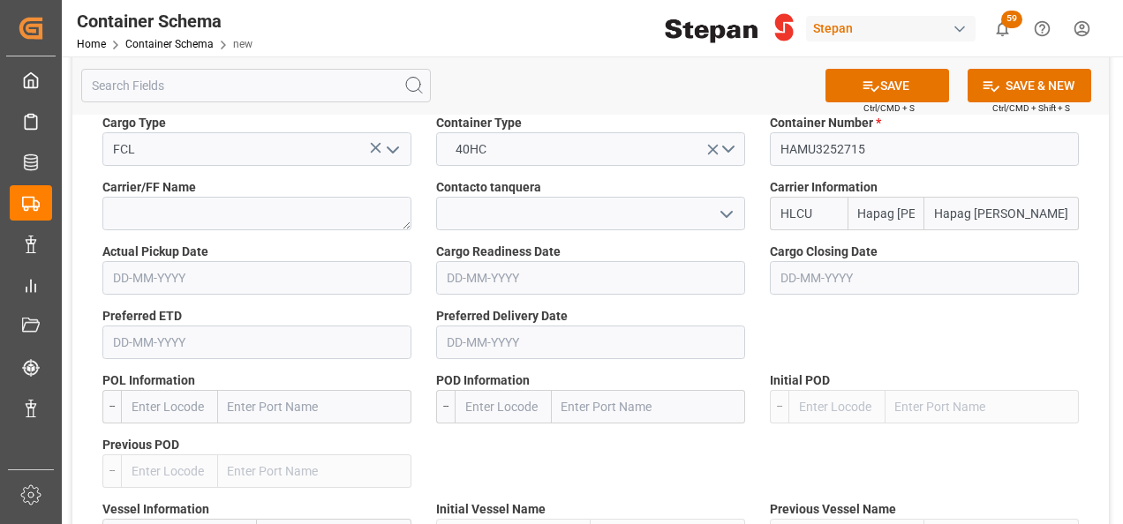
type input "Hapag Lloyd Aktiengesellschaft"
click at [255, 390] on input "text" at bounding box center [314, 407] width 193 height 34
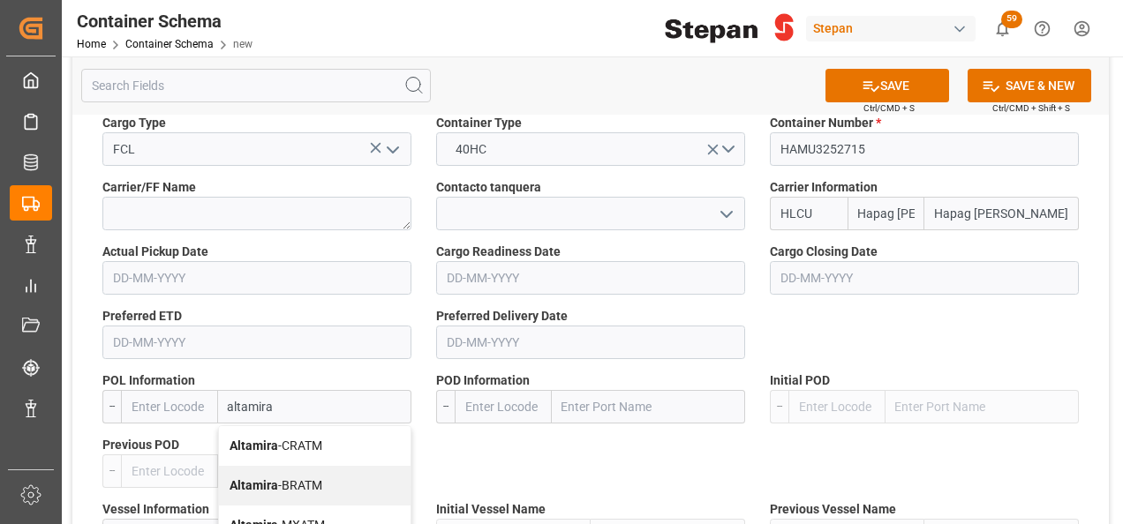
click at [273, 439] on b "Altamira" at bounding box center [254, 446] width 49 height 14
type input "Altamira"
click at [273, 436] on label "Previous POD" at bounding box center [256, 445] width 309 height 19
type input "CRATM"
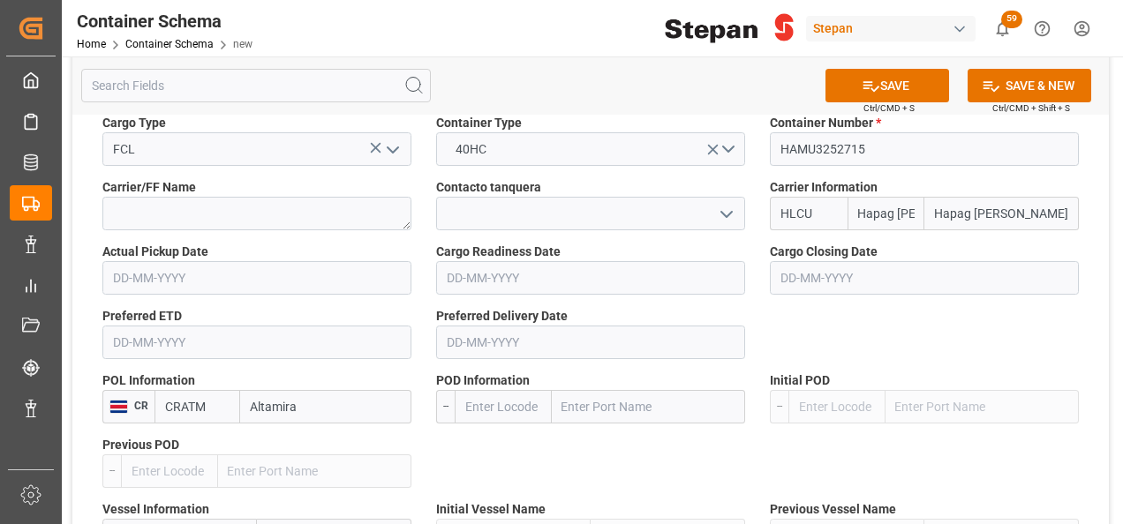
click at [303, 390] on input "Altamira" at bounding box center [325, 407] width 171 height 34
type input "Altami"
click at [304, 518] on span "Altamira - MXATM" at bounding box center [299, 525] width 95 height 14
type input "MXATM"
type input "Altamira"
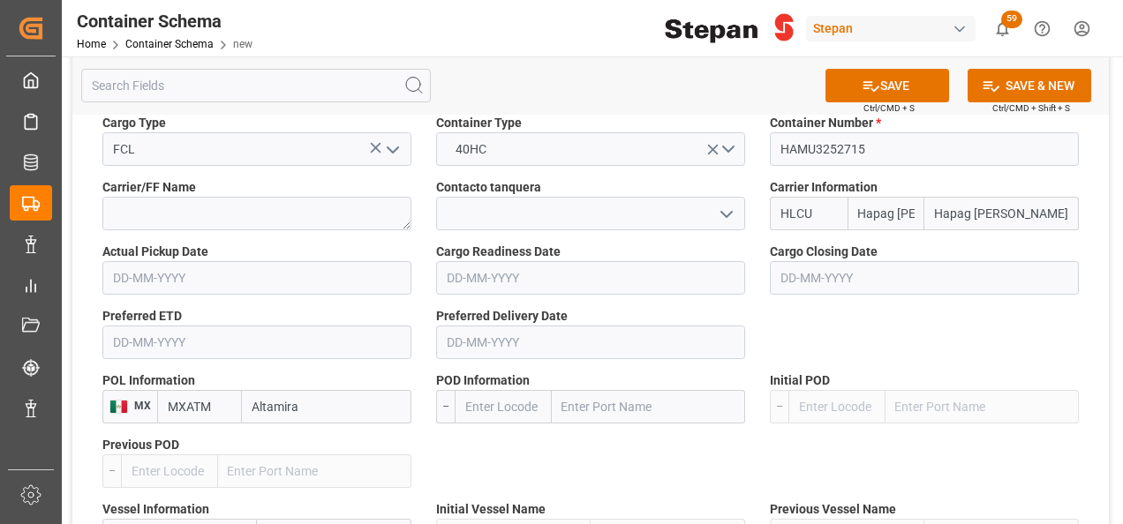
click at [618, 390] on input "text" at bounding box center [648, 407] width 193 height 34
paste input "ONNE"
type input "ONNE"
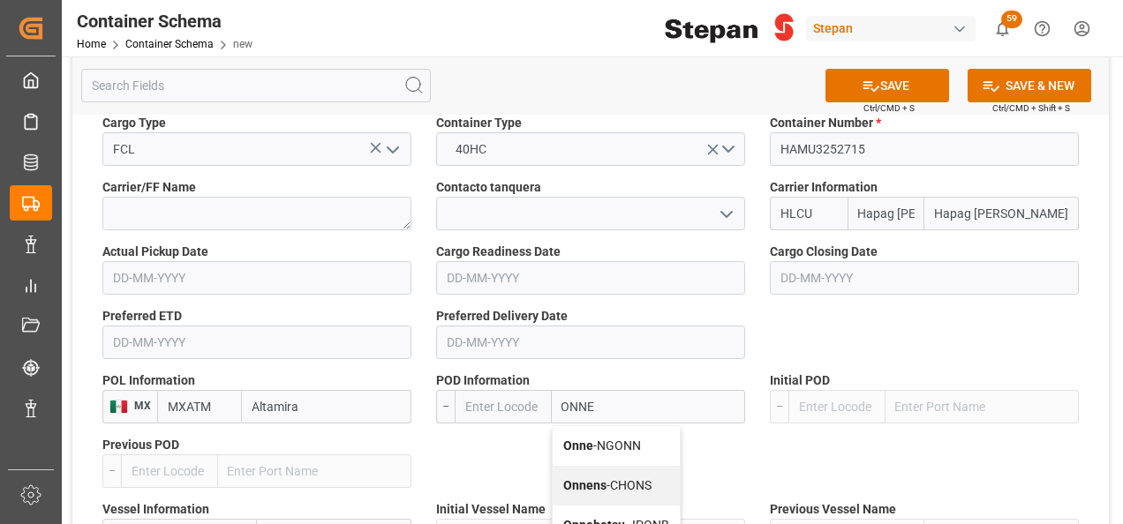
click at [587, 439] on b "Onne" at bounding box center [578, 446] width 30 height 14
type input "NGONN"
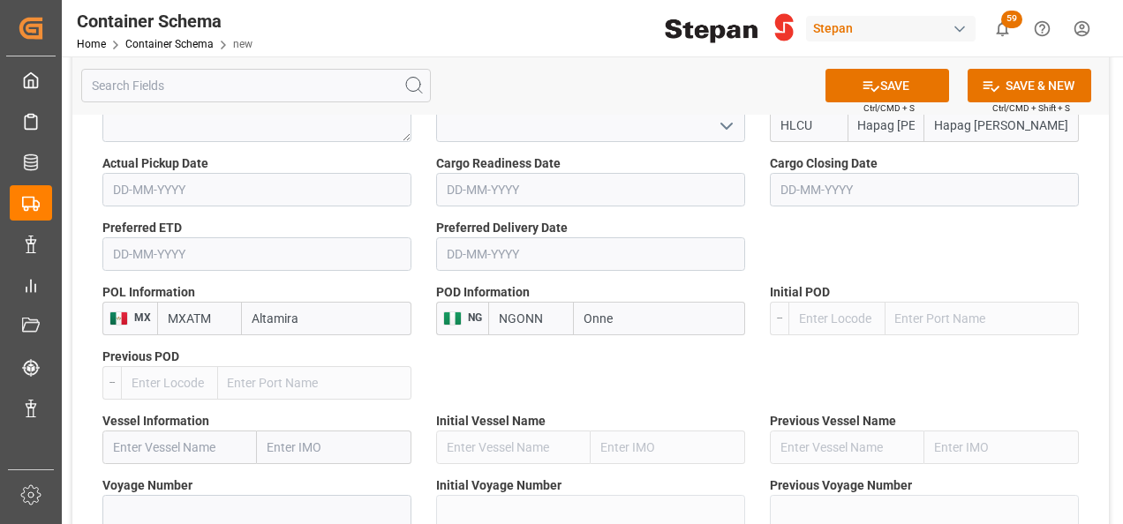
scroll to position [2253, 0]
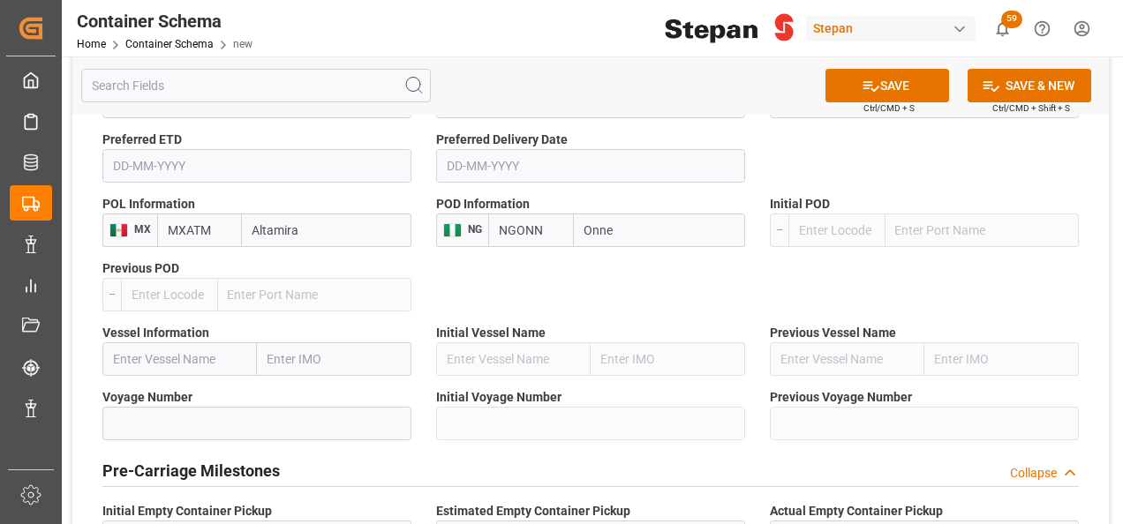
type input "Onne"
click at [143, 343] on input "text" at bounding box center [179, 360] width 154 height 34
click at [908, 78] on button "SAVE" at bounding box center [887, 86] width 124 height 34
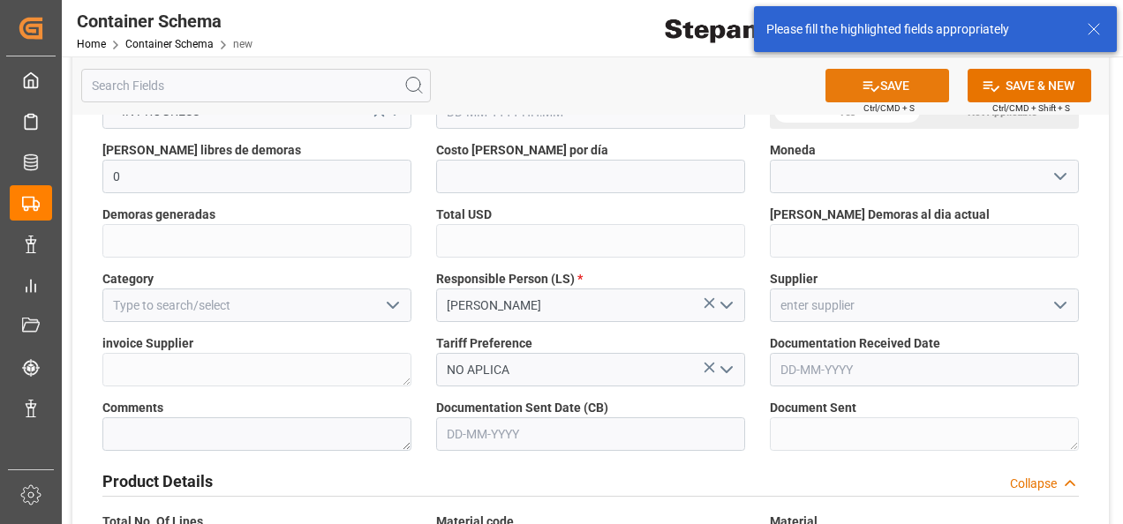
scroll to position [64, 0]
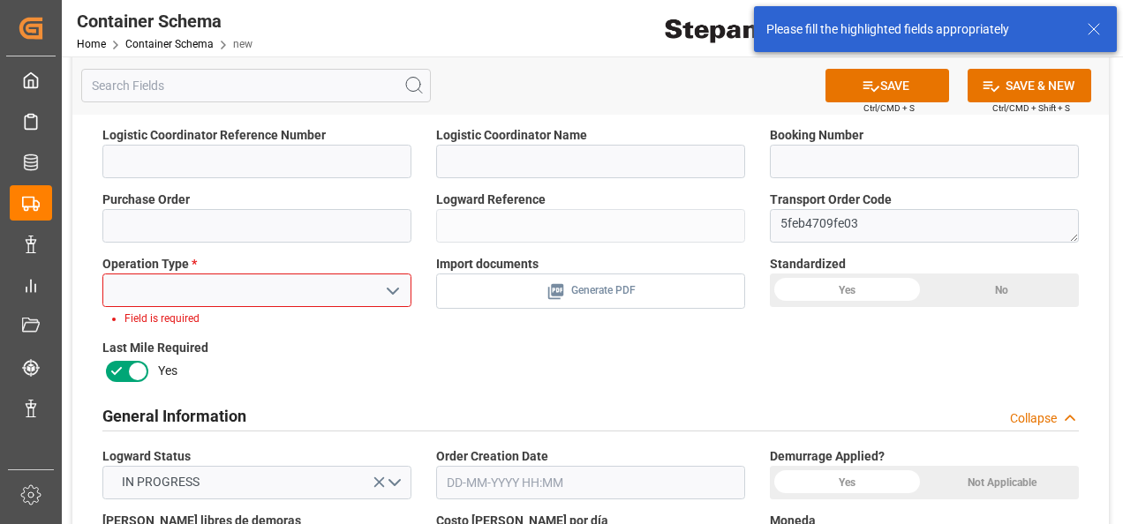
click at [390, 288] on icon "open menu" at bounding box center [392, 291] width 21 height 21
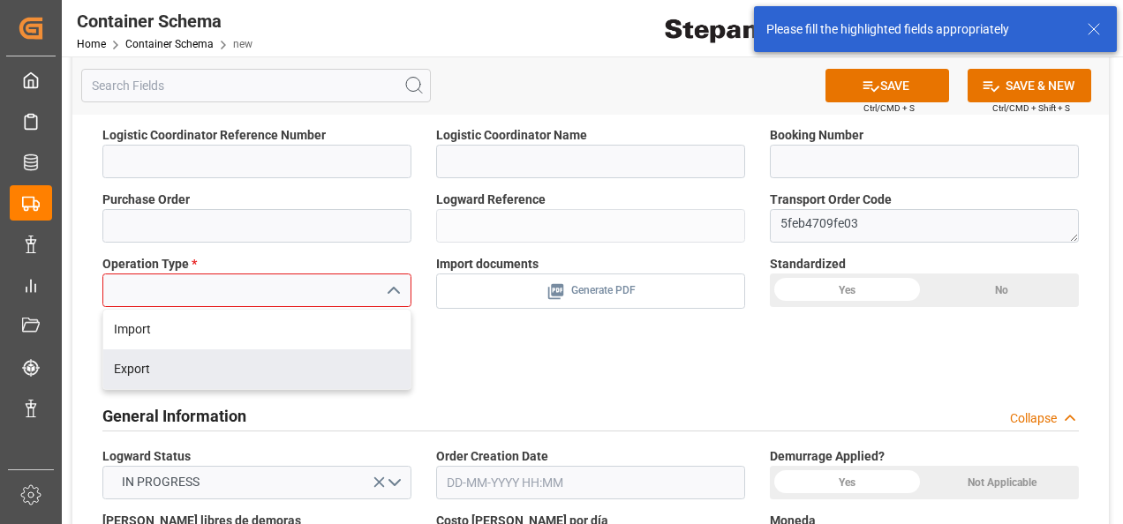
click at [129, 364] on div "Export" at bounding box center [256, 370] width 307 height 40
type input "Export"
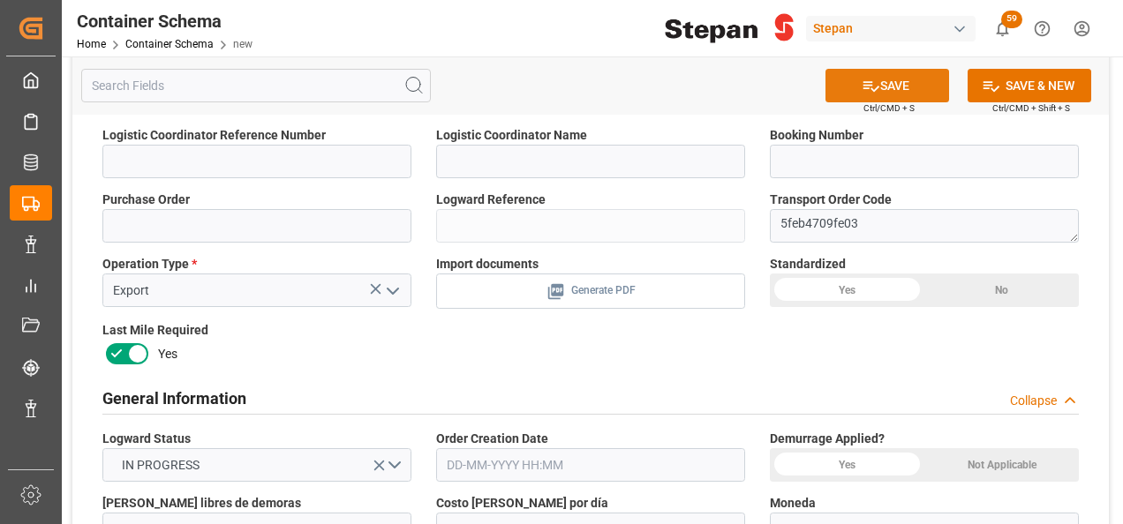
click at [899, 81] on button "SAVE" at bounding box center [887, 86] width 124 height 34
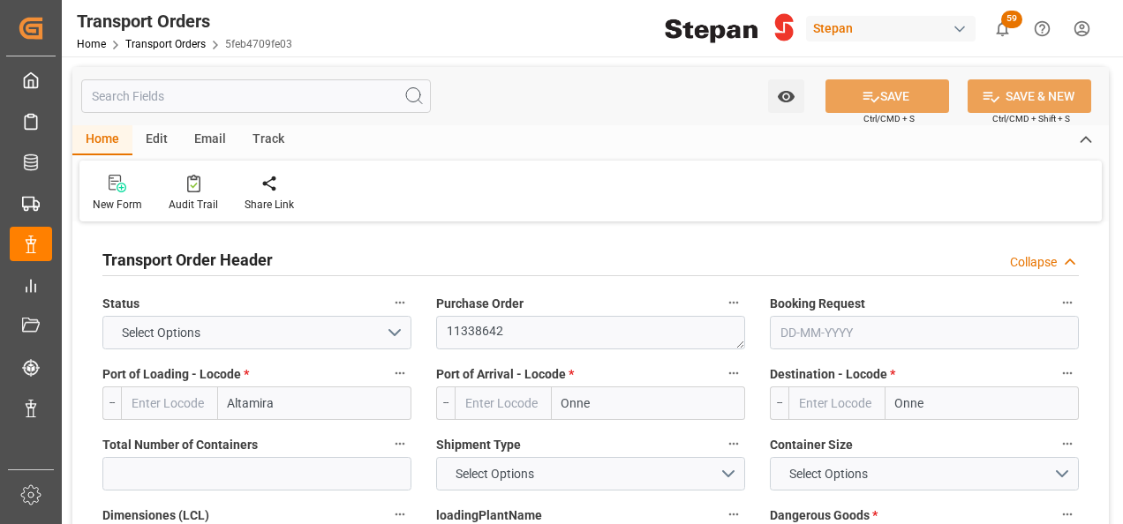
type input "MXATM"
type input "NGONN"
type input "1"
type input "9635664"
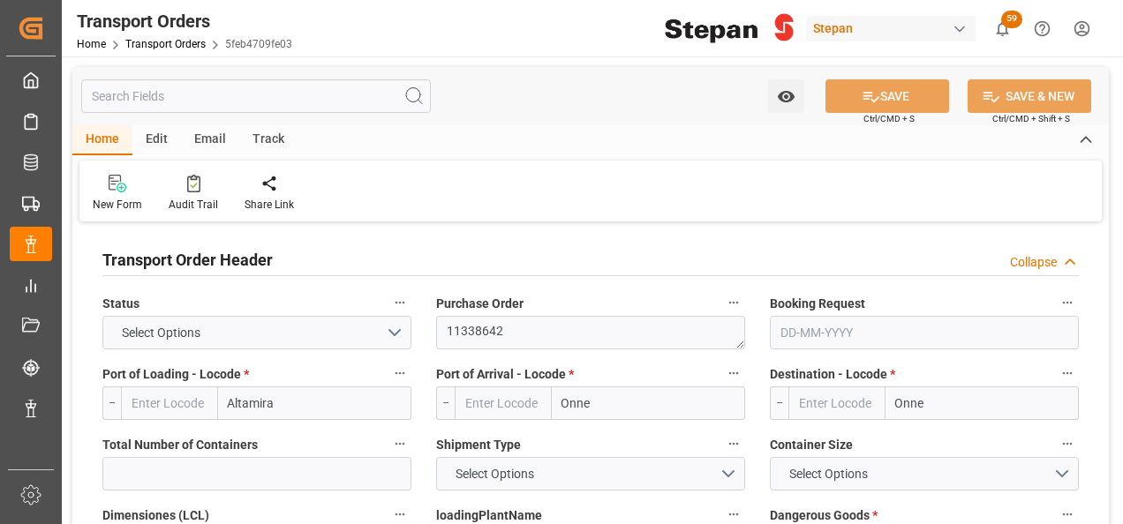
type input "18931"
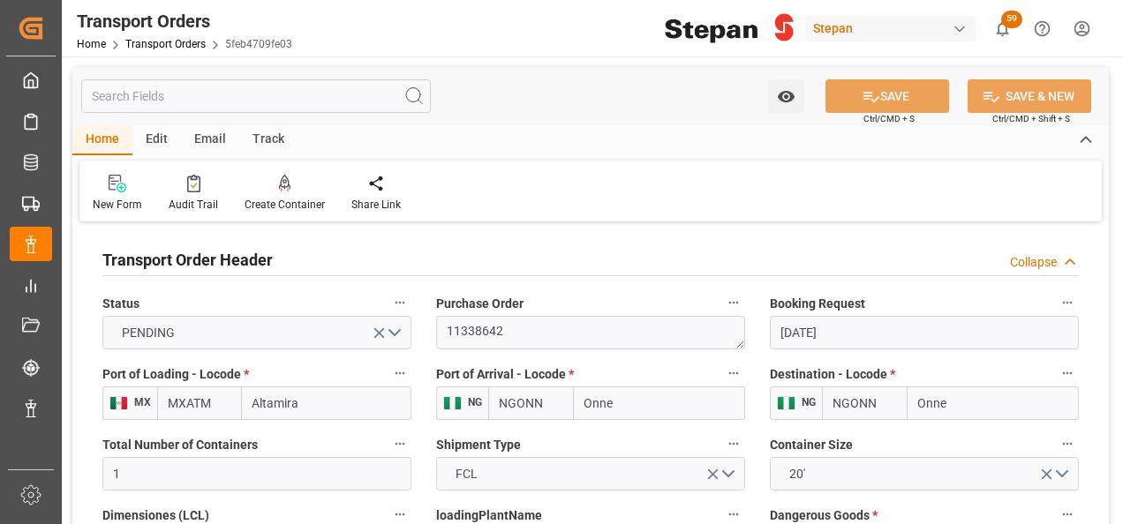
type input "[DATE]"
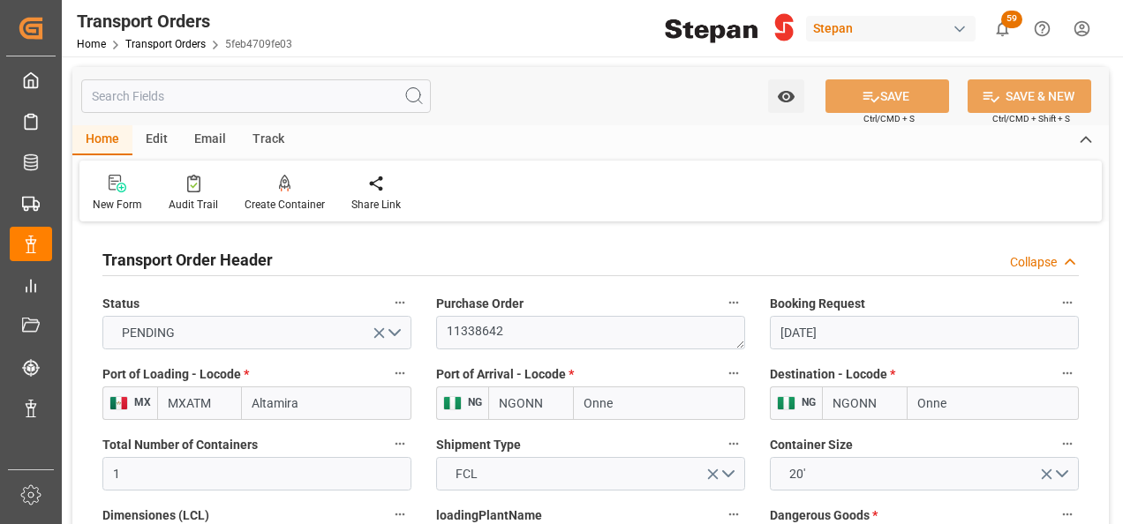
type input "[DATE] 00:00"
type input "[DATE]"
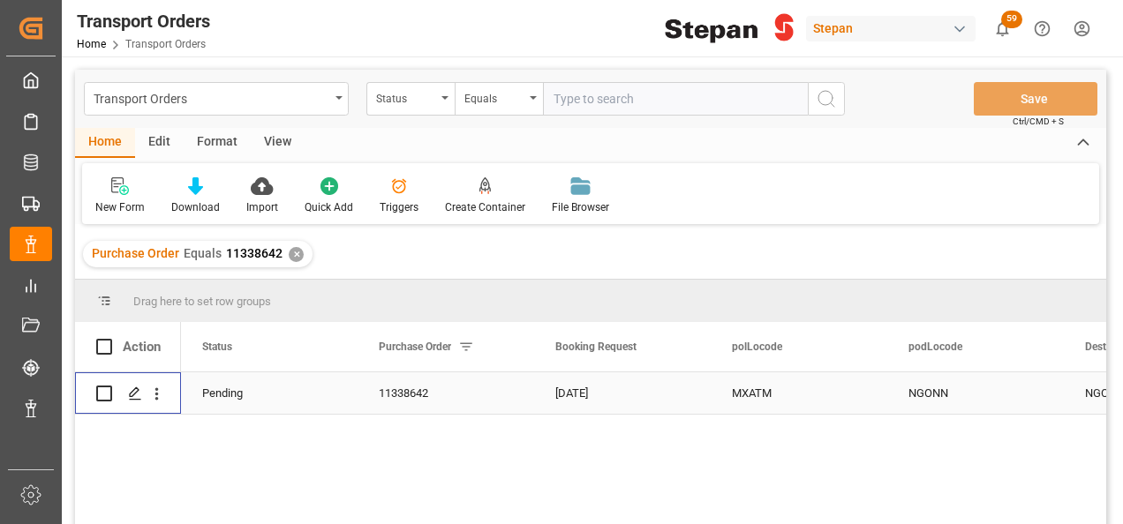
click at [109, 392] on input "Press Space to toggle row selection (unchecked)" at bounding box center [104, 394] width 16 height 16
checkbox input "true"
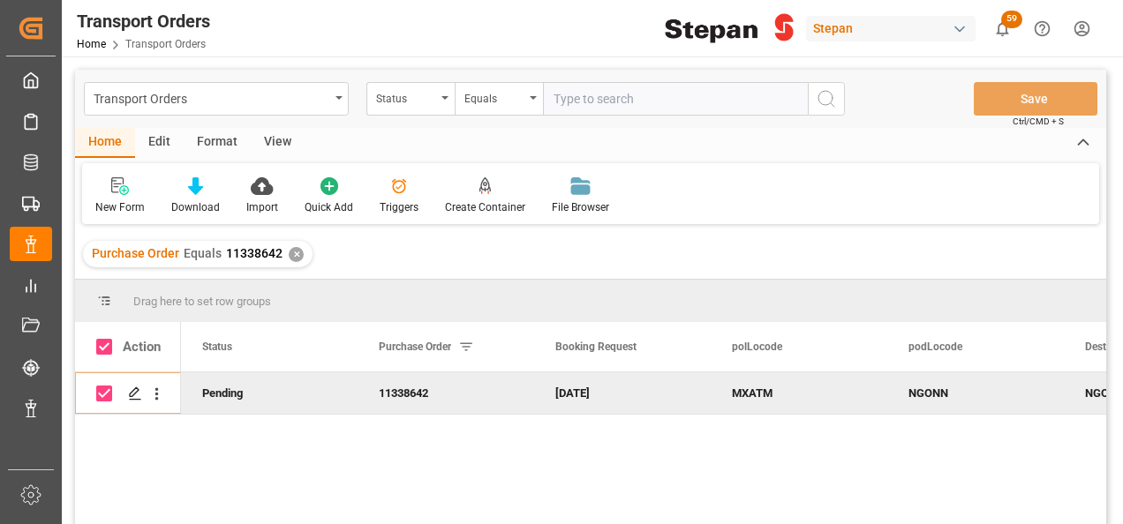
click at [214, 139] on div "Format" at bounding box center [217, 143] width 67 height 30
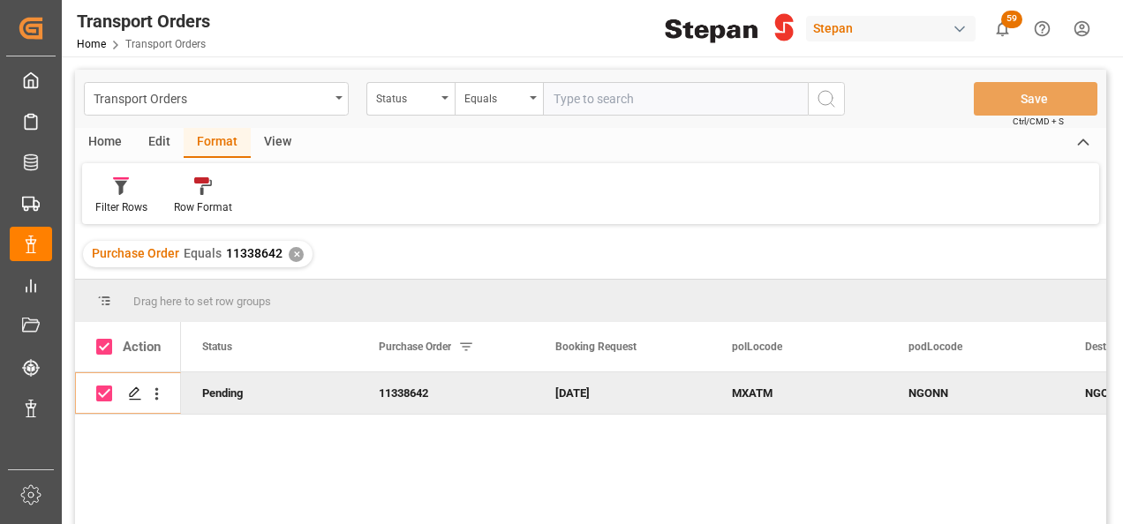
click at [281, 137] on div "View" at bounding box center [278, 143] width 54 height 30
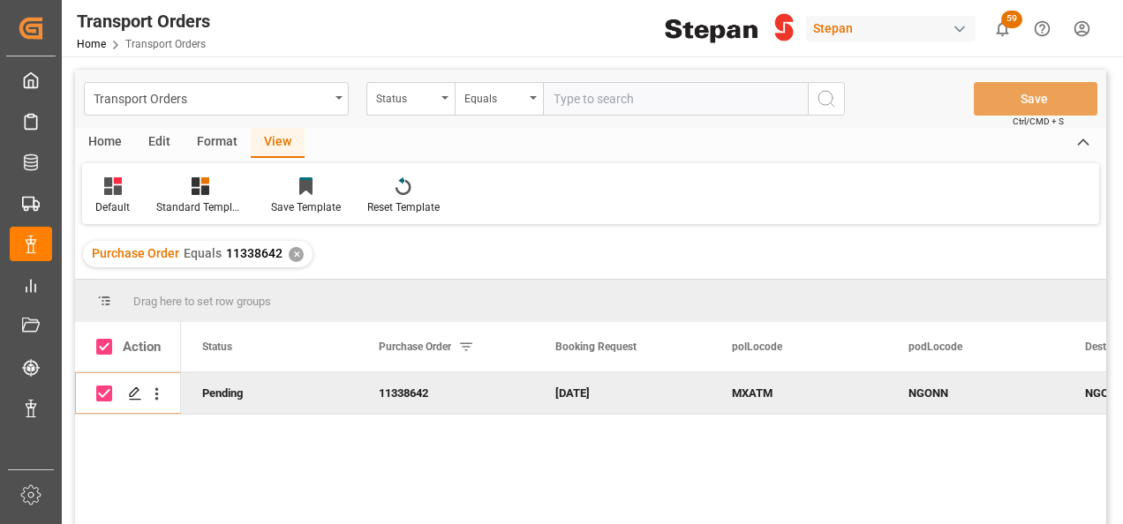
click at [165, 142] on div "Edit" at bounding box center [159, 143] width 49 height 30
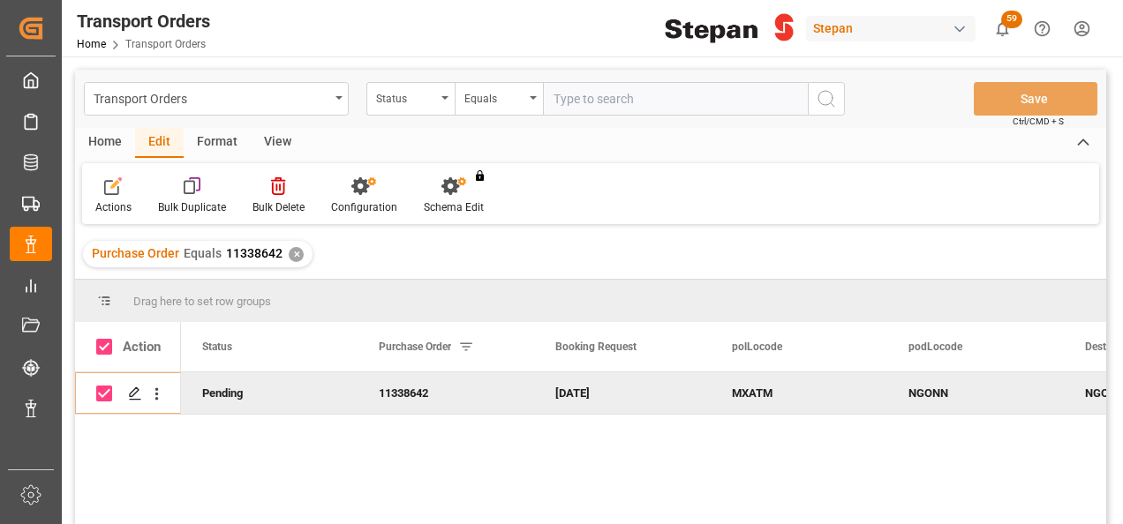
click at [101, 143] on div "Home" at bounding box center [105, 143] width 60 height 30
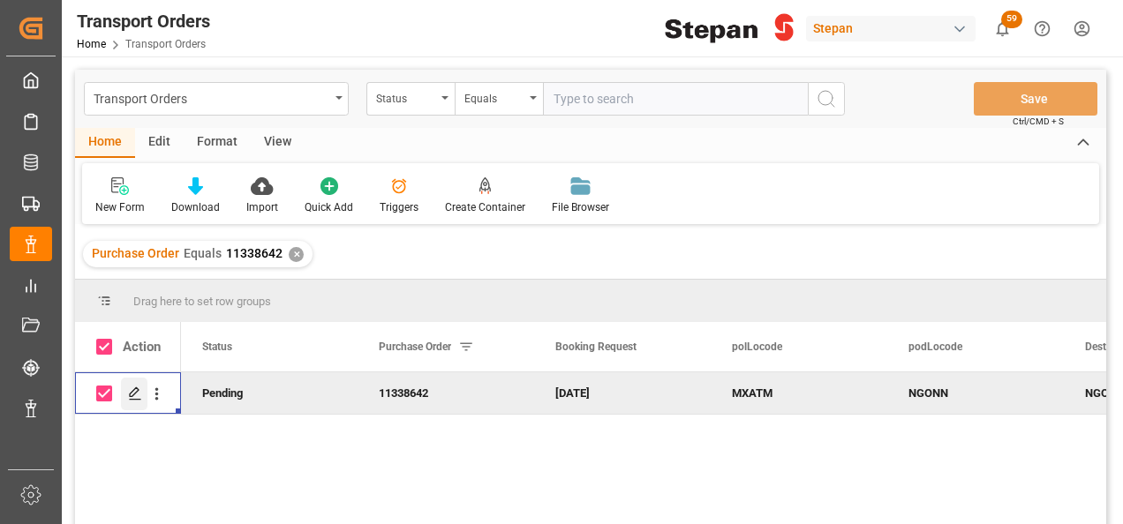
click at [125, 394] on div "Press SPACE to deselect this row." at bounding box center [134, 394] width 26 height 33
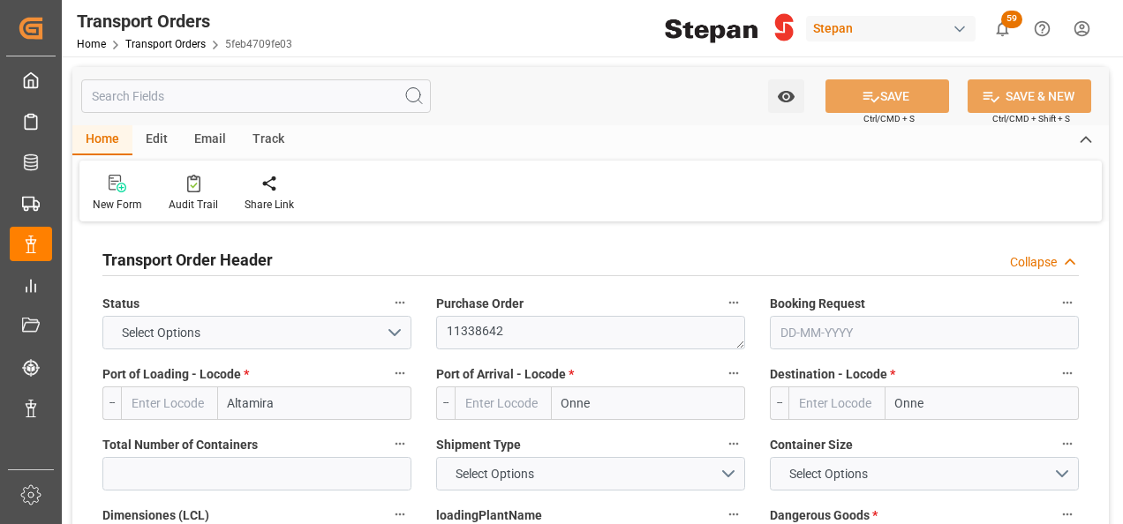
type input "MXATM"
type input "NGONN"
type input "1"
type input "9635664"
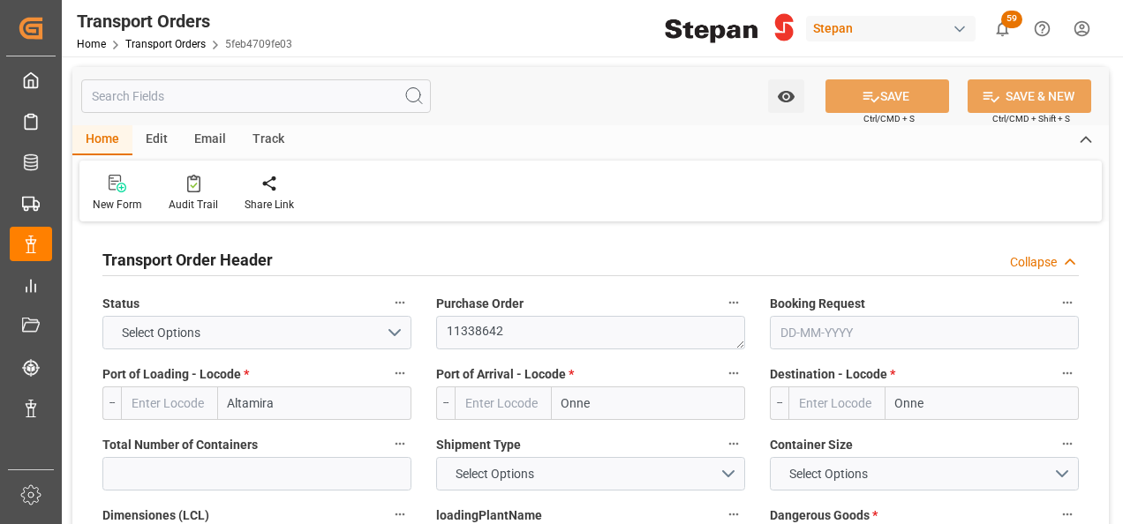
type input "18931"
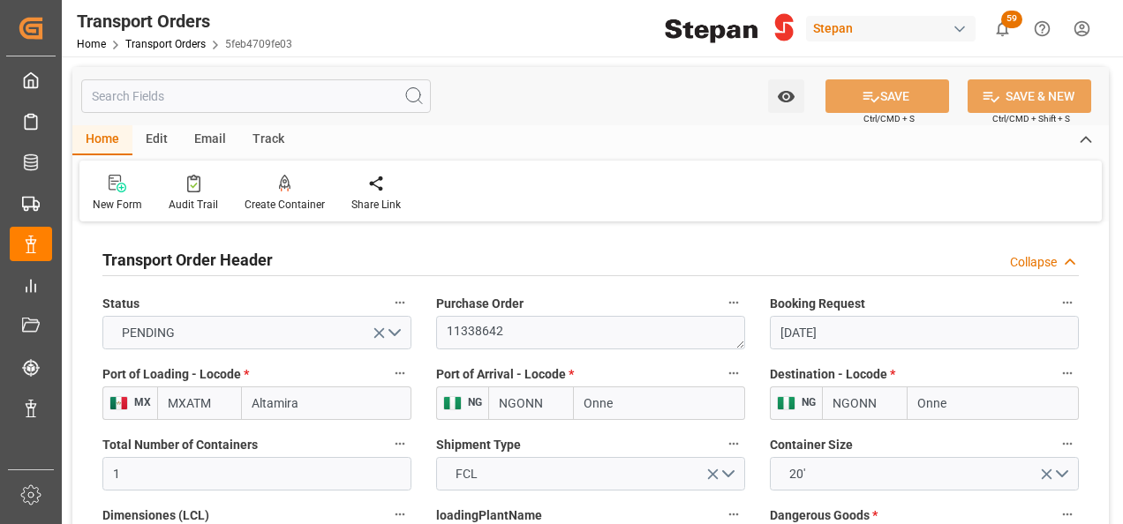
type input "05-08-2025"
type input "14-08-2025"
type input "01-09-2025"
type input "14-08-2025"
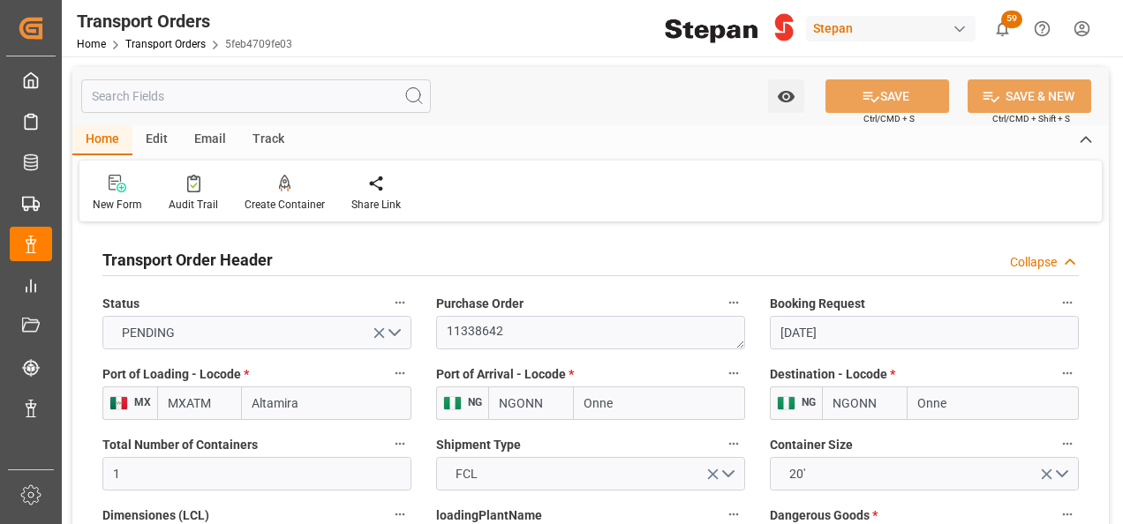
type input "11-09-2025 00:00"
type input "12-09-2025 00:00"
type input "14-09-2025"
type input "02-11-2025"
click at [283, 178] on icon at bounding box center [285, 182] width 12 height 15
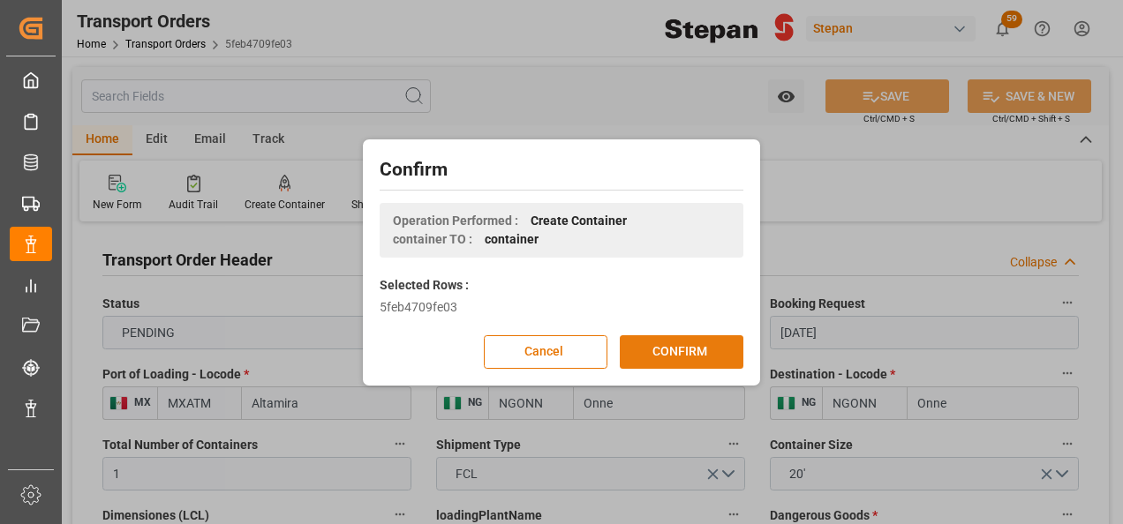
click at [674, 357] on button "CONFIRM" at bounding box center [682, 352] width 124 height 34
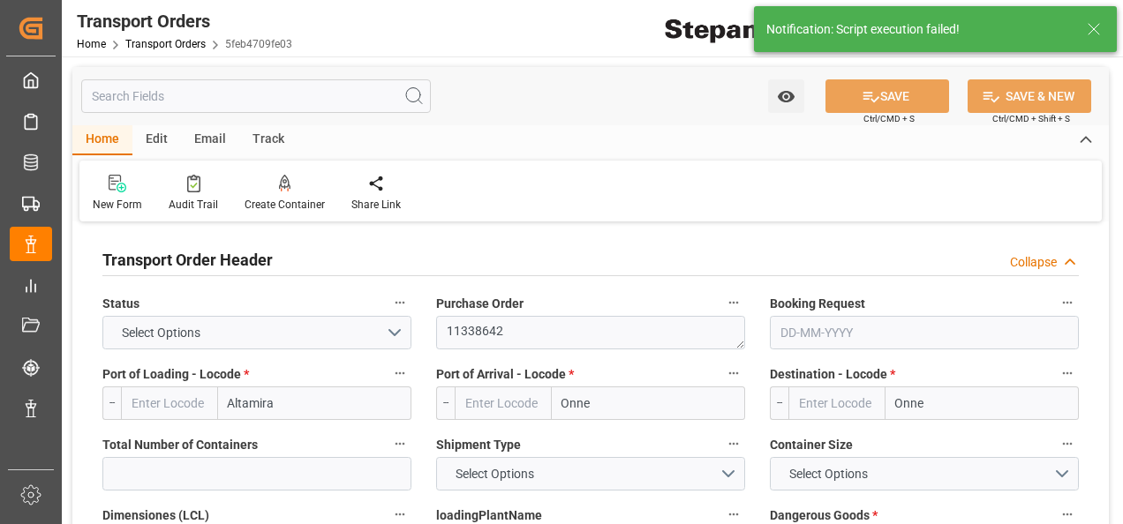
type input "MXATM"
type input "NGONN"
type input "1"
type input "9635664"
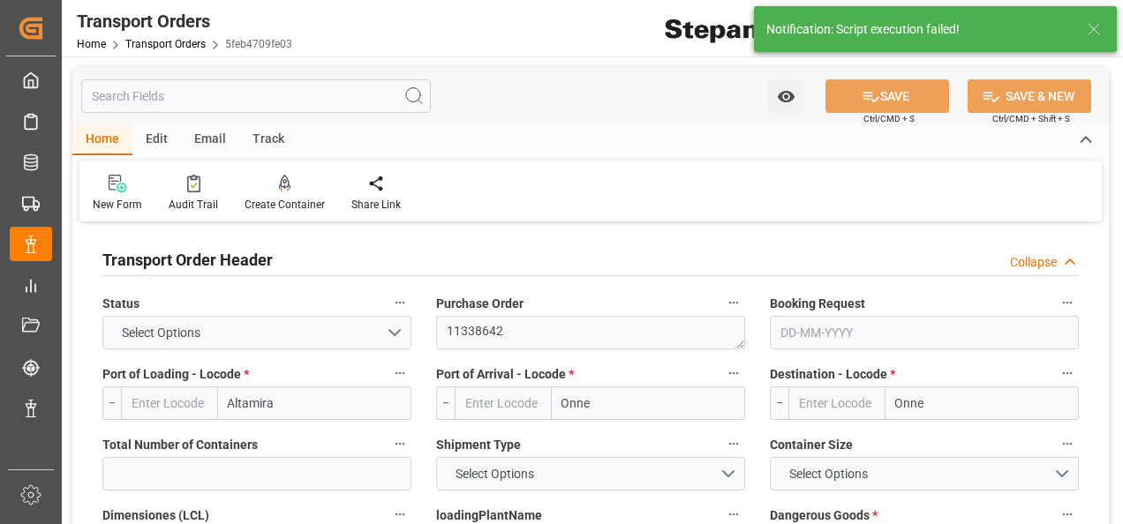
type input "18931"
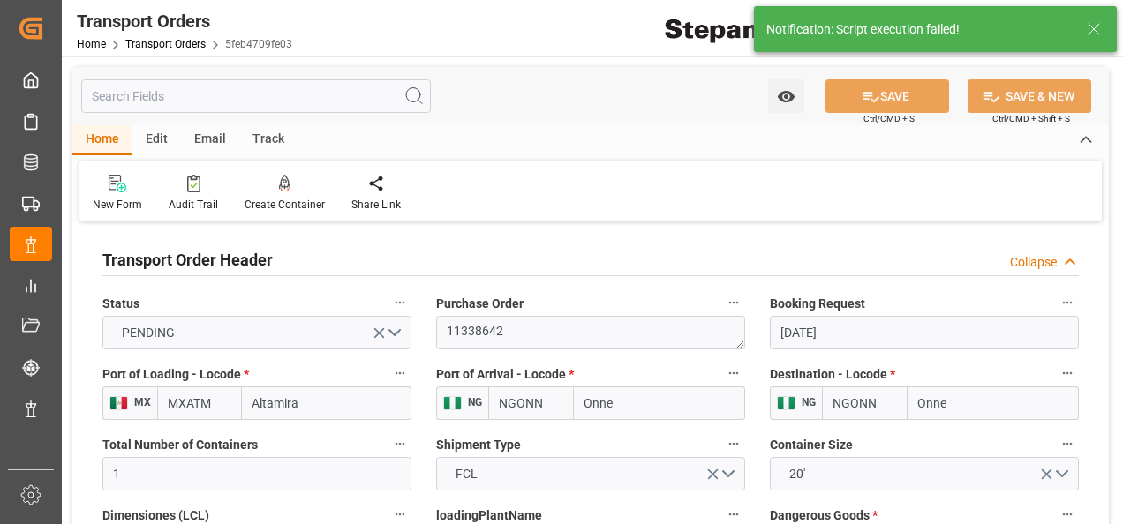
type input "05-08-2025"
type input "14-08-2025"
type input "01-09-2025"
type input "14-08-2025"
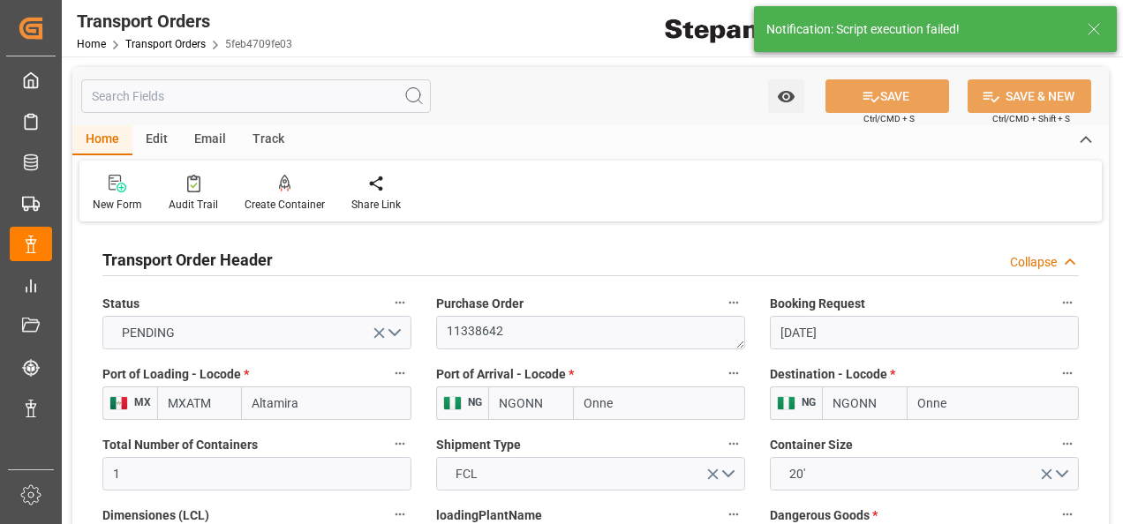
type input "11-09-2025 00:00"
type input "12-09-2025 00:00"
type input "14-09-2025"
type input "02-11-2025"
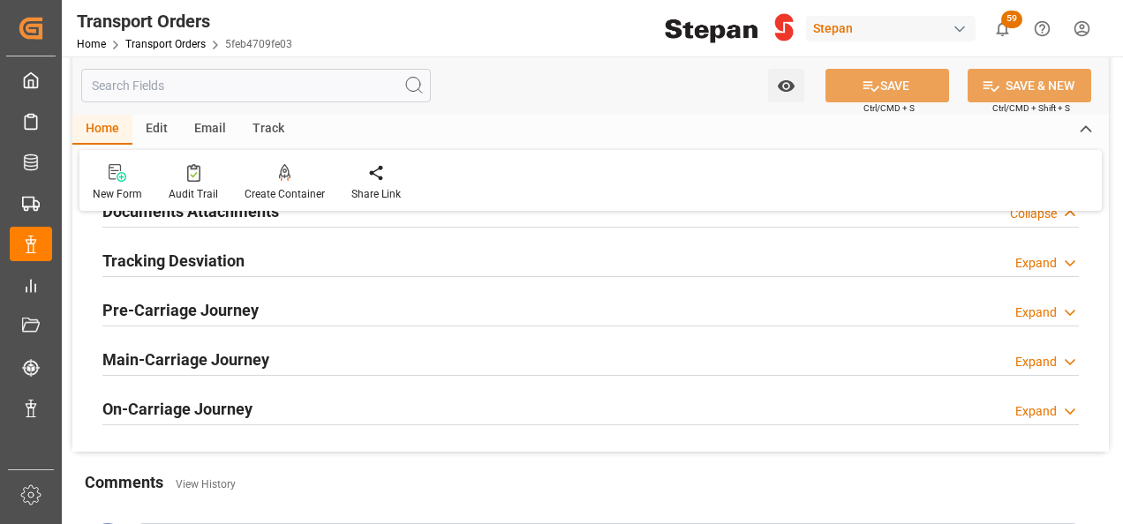
scroll to position [2119, 0]
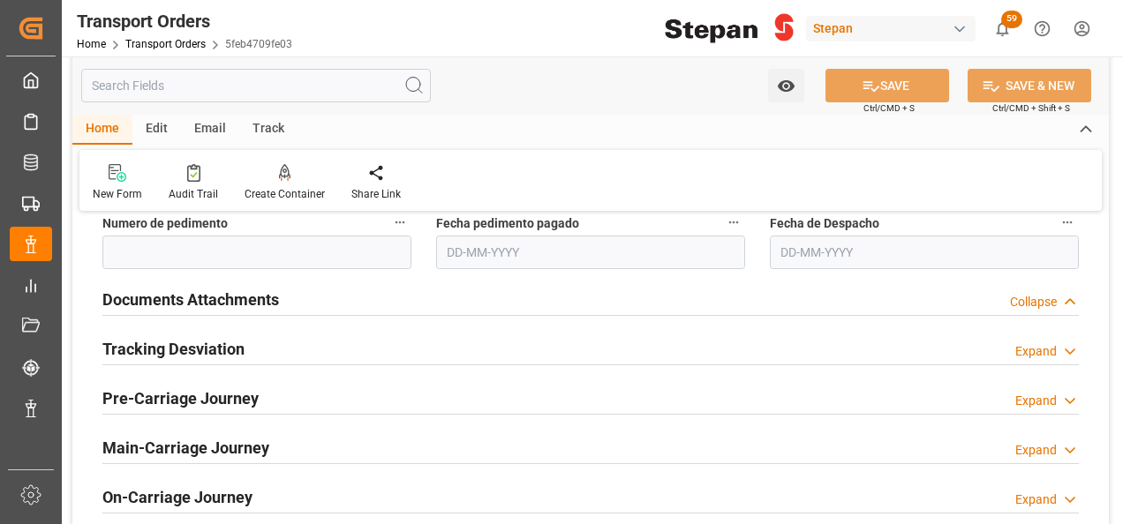
click at [1030, 300] on div "Collapse" at bounding box center [1033, 302] width 47 height 19
click at [1044, 347] on div "Expand" at bounding box center [1035, 352] width 41 height 19
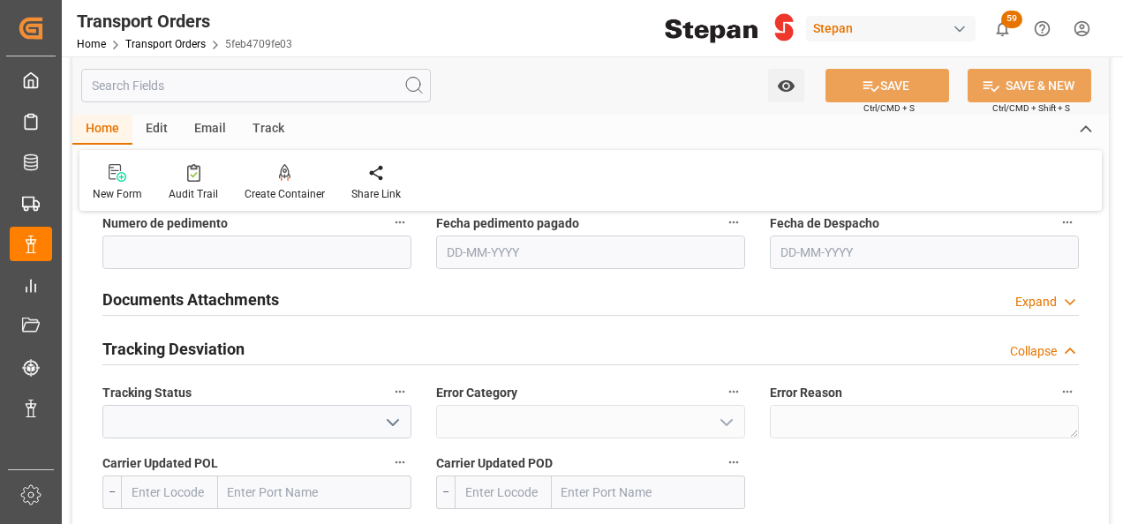
scroll to position [2295, 0]
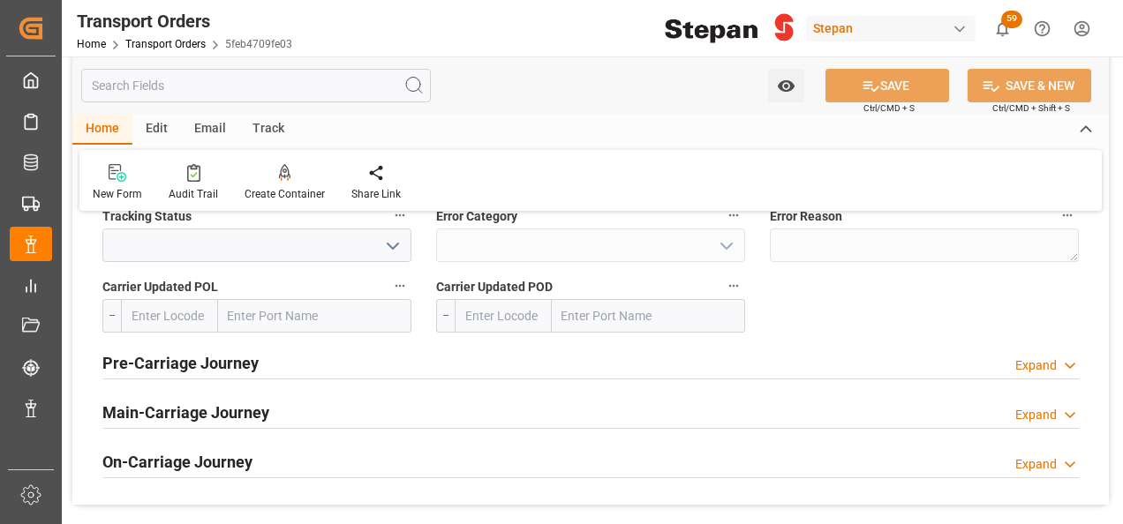
click at [1049, 362] on div "Expand" at bounding box center [1035, 366] width 41 height 19
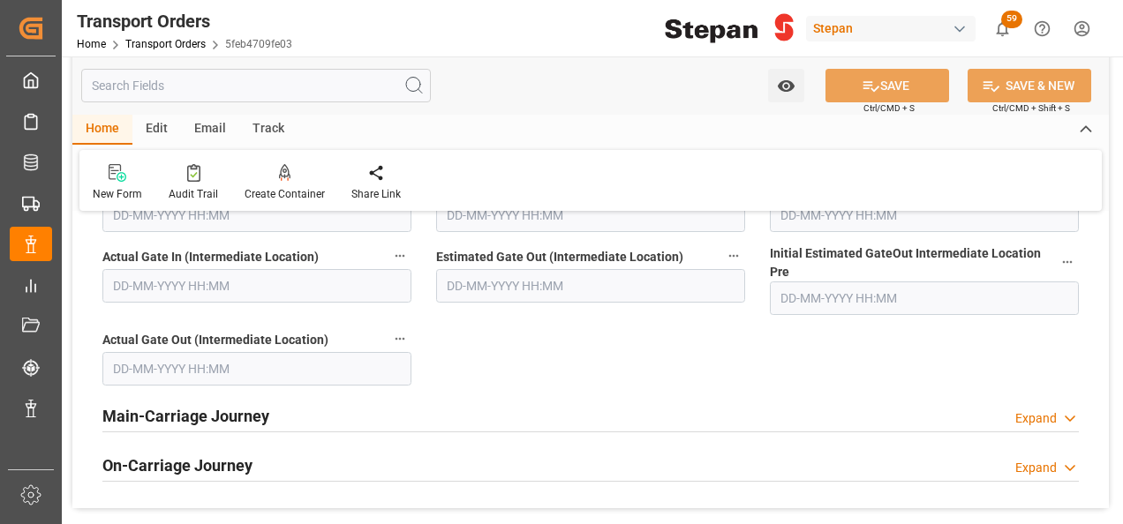
scroll to position [2825, 0]
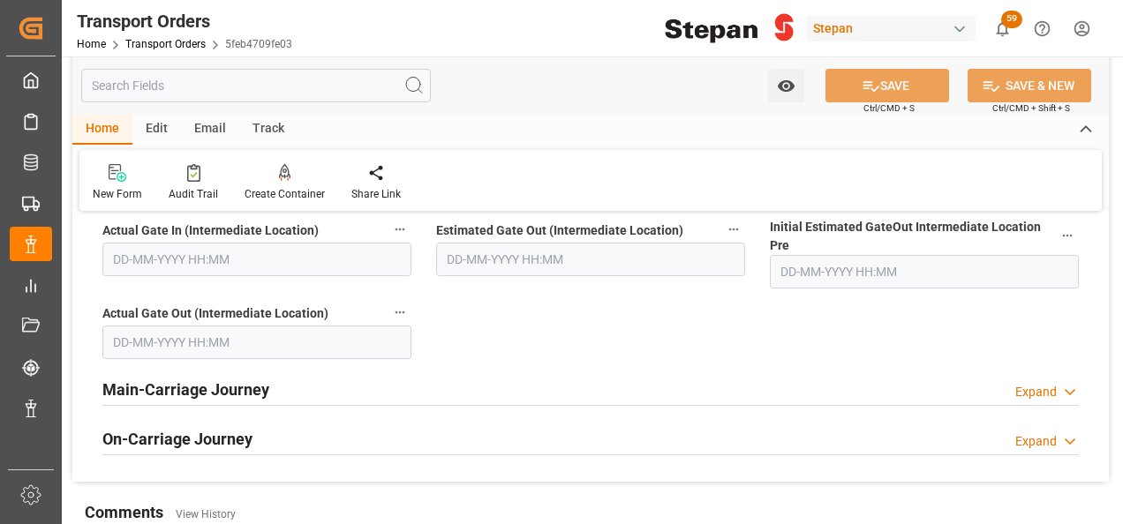
click at [1045, 391] on div "Expand" at bounding box center [1035, 392] width 41 height 19
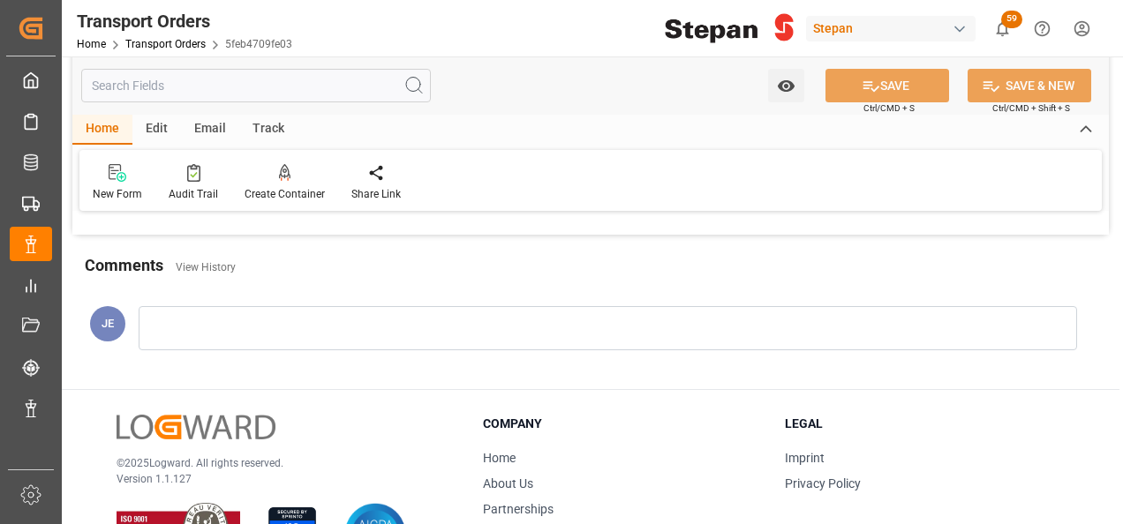
scroll to position [5297, 0]
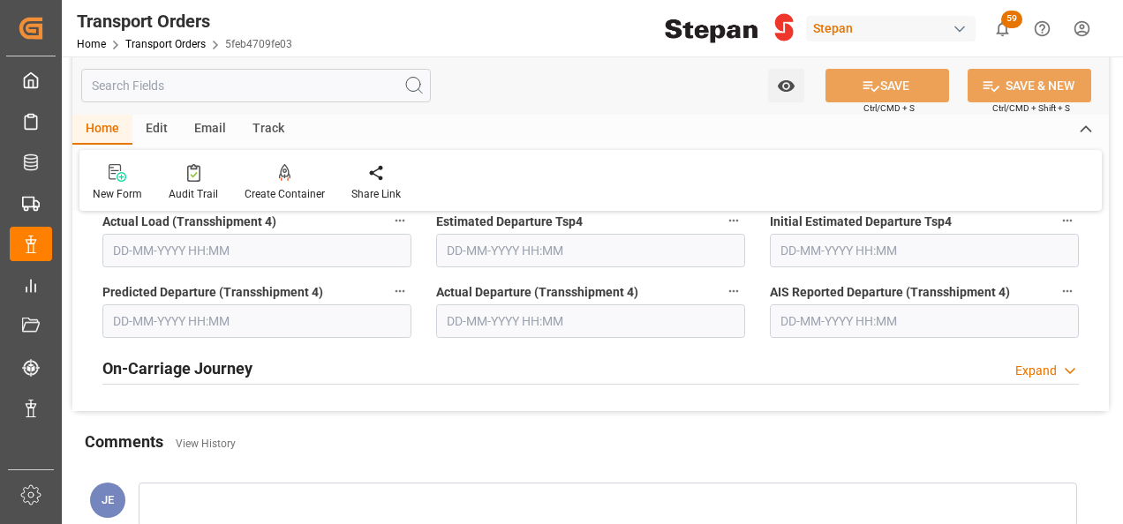
drag, startPoint x: 1029, startPoint y: 360, endPoint x: 584, endPoint y: 339, distance: 445.4
click at [1029, 362] on div "Expand" at bounding box center [1035, 371] width 41 height 19
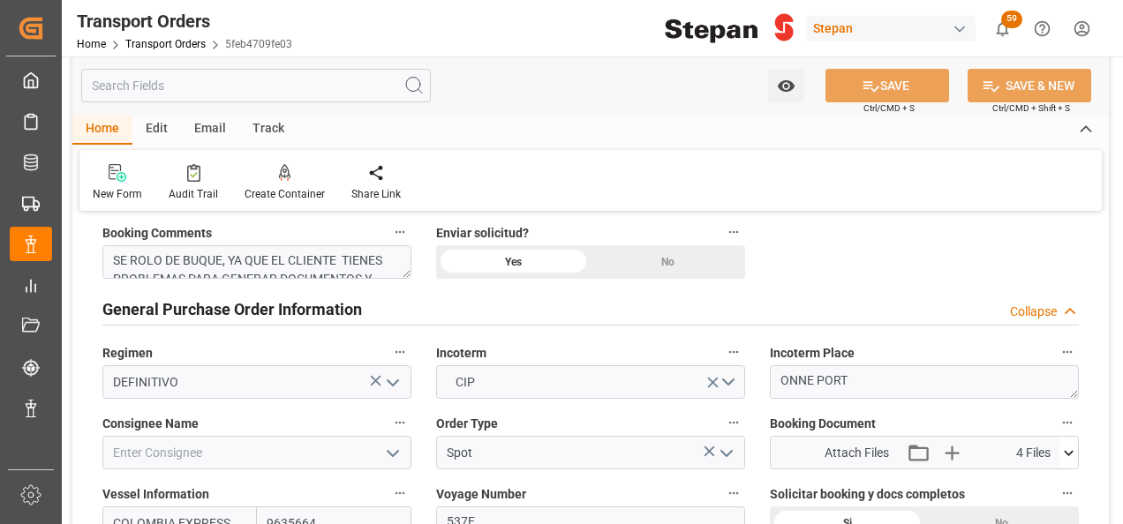
scroll to position [441, 0]
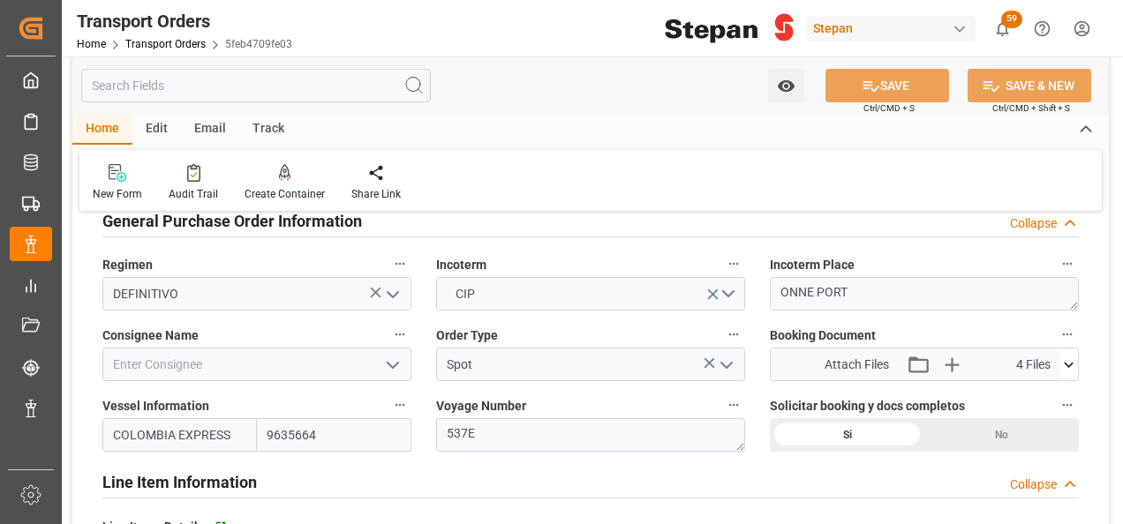
click at [398, 360] on icon "open menu" at bounding box center [392, 365] width 21 height 21
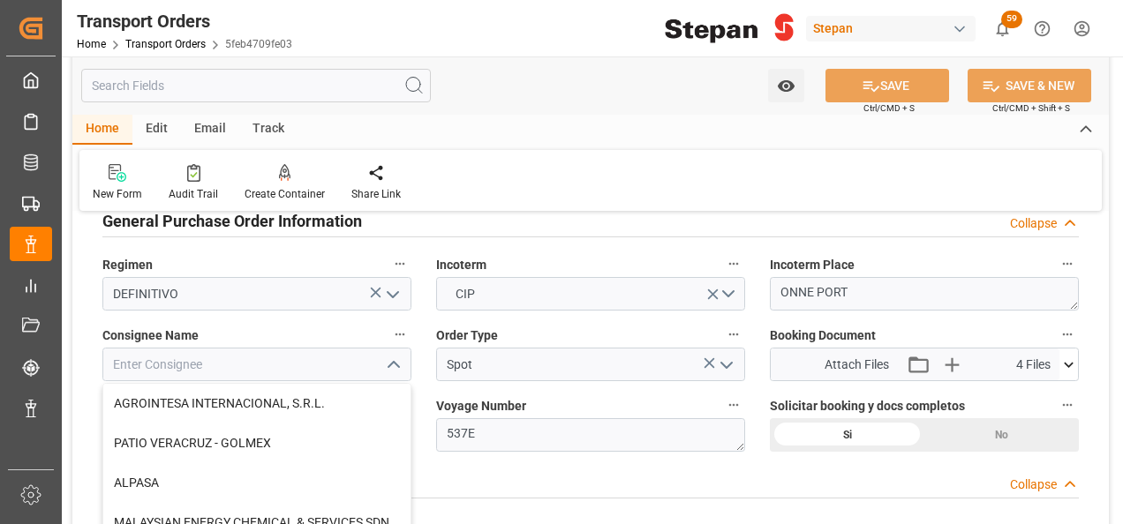
click at [398, 360] on icon "close menu" at bounding box center [392, 365] width 21 height 21
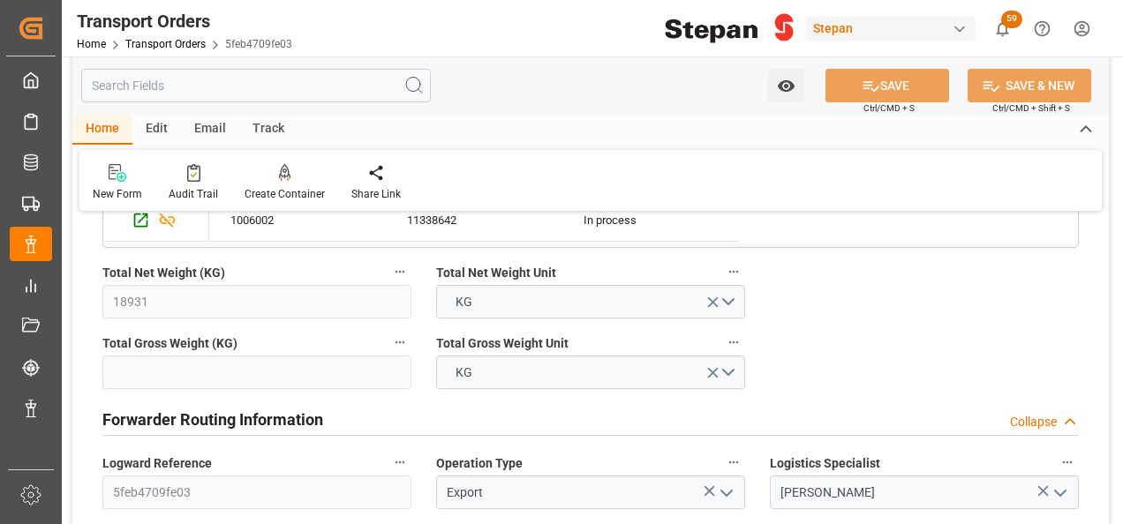
scroll to position [971, 0]
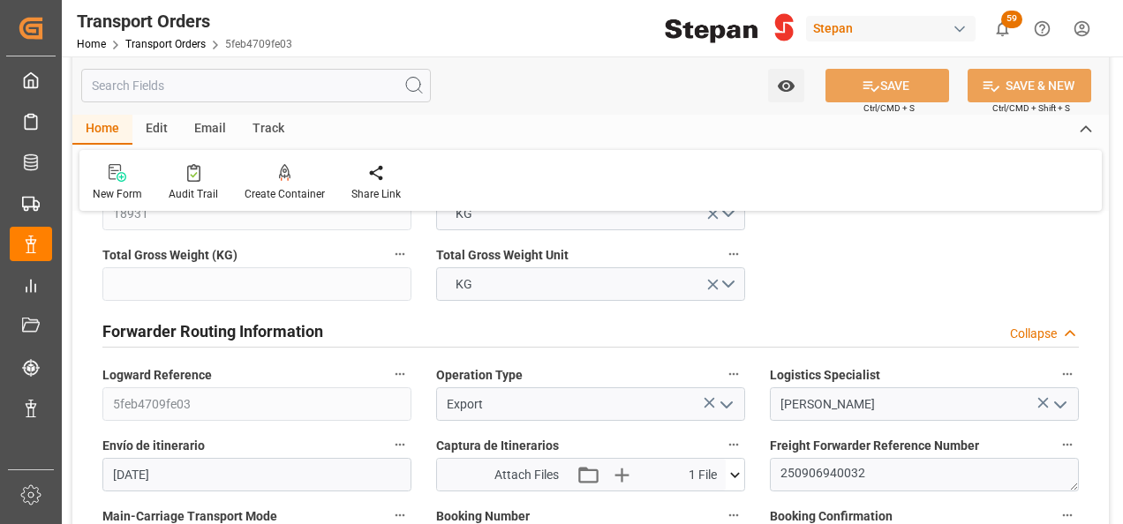
click at [101, 397] on div "Logward Reference 5feb4709fe03" at bounding box center [257, 392] width 334 height 71
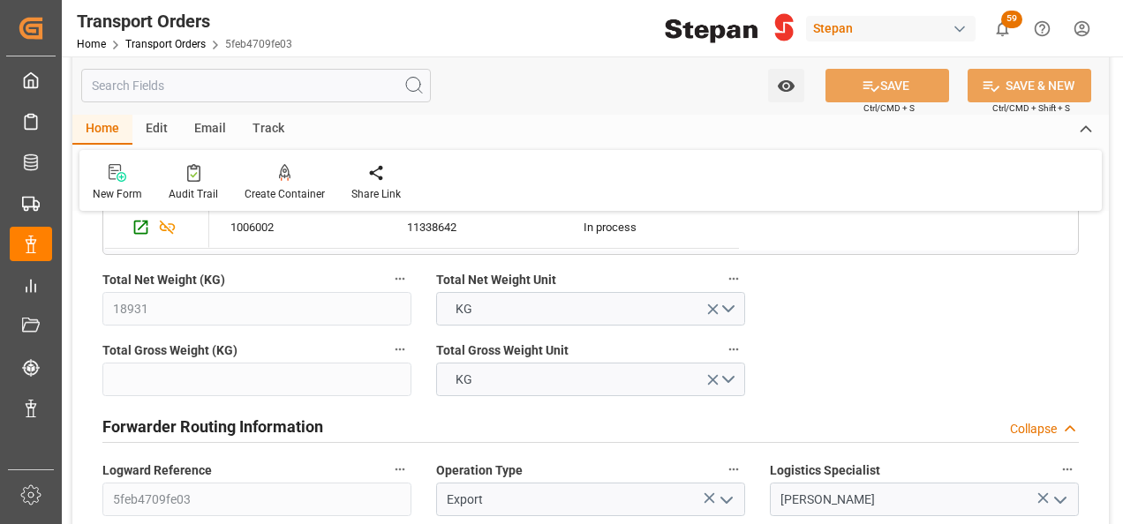
scroll to position [883, 0]
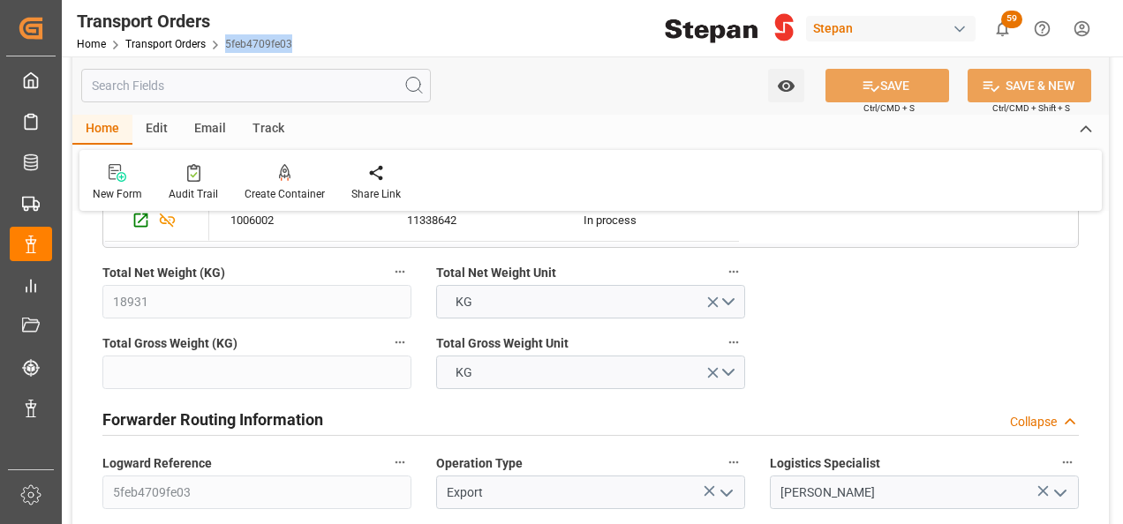
drag, startPoint x: 222, startPoint y: 44, endPoint x: 293, endPoint y: 39, distance: 70.8
click at [293, 39] on div "Transport Orders Home Transport Orders 5feb4709fe03" at bounding box center [185, 28] width 228 height 56
copy link "5feb4709fe03"
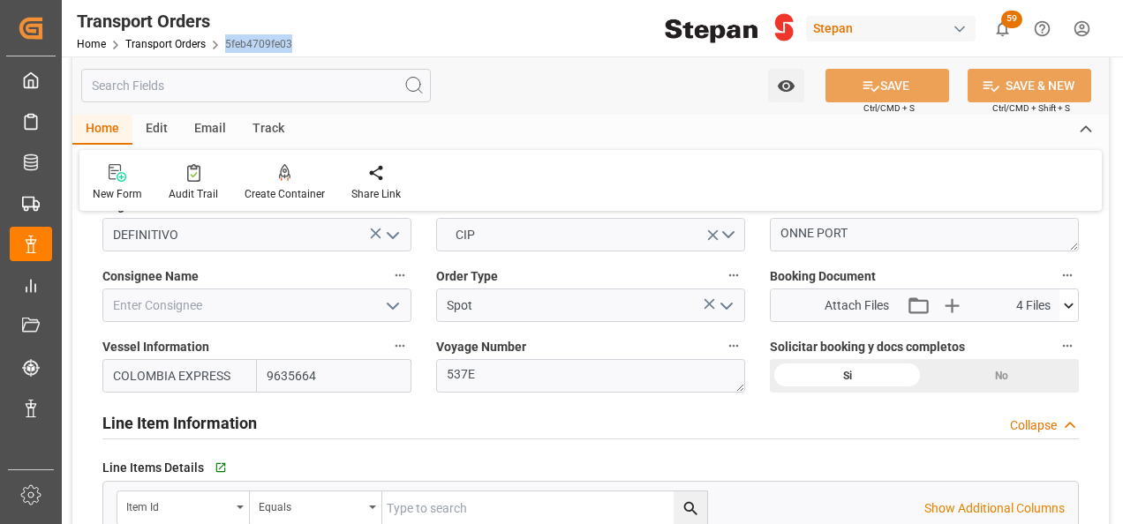
scroll to position [530, 0]
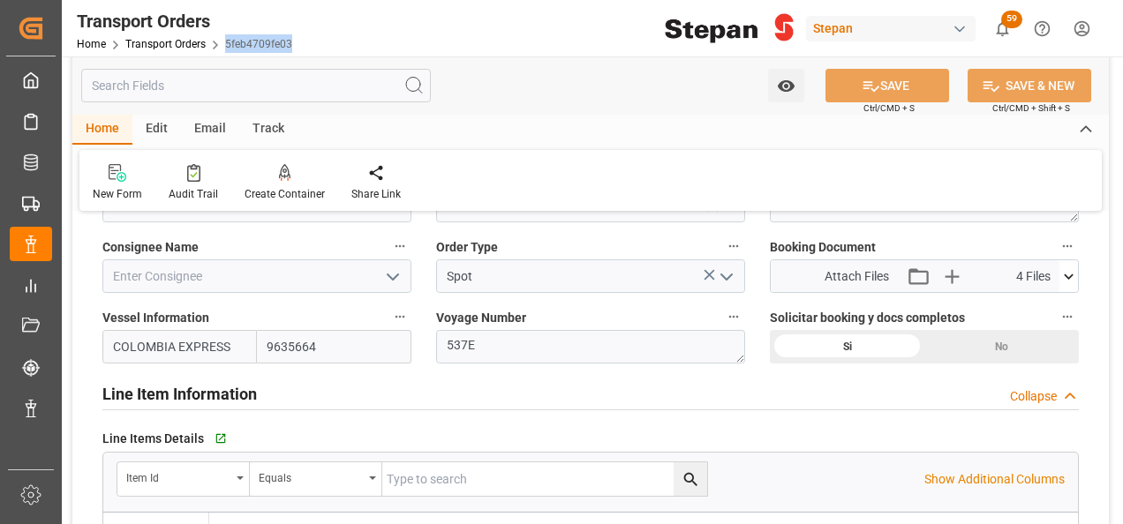
click at [390, 274] on icon "open menu" at bounding box center [392, 277] width 21 height 21
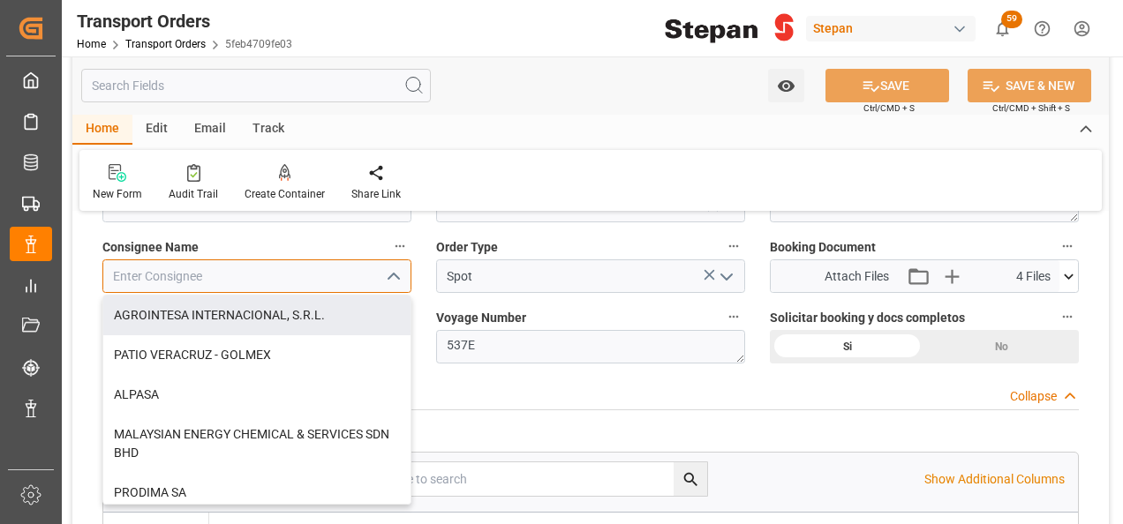
click at [170, 271] on input at bounding box center [256, 277] width 309 height 34
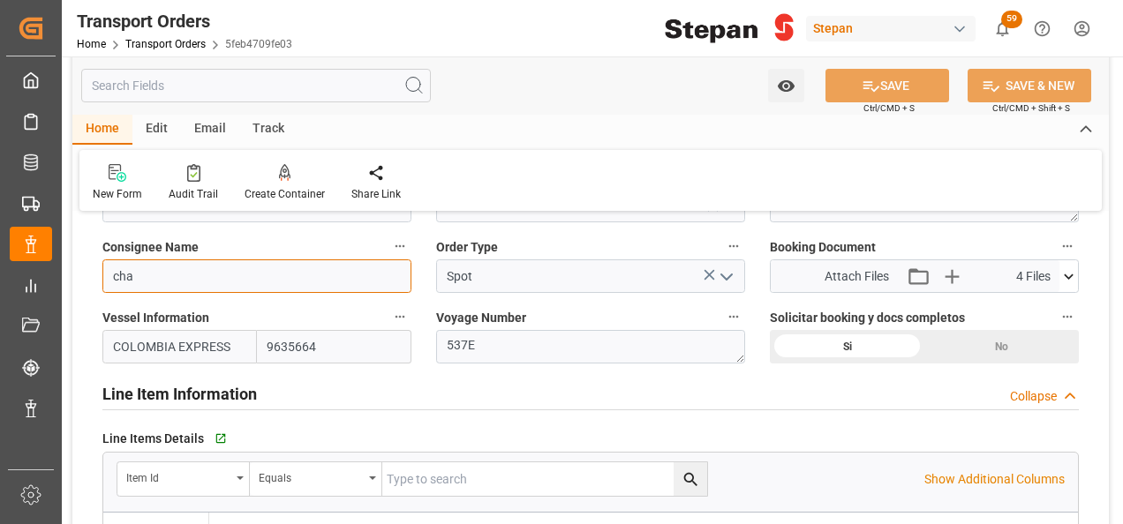
type input "cha"
click at [482, 391] on div "Line Item Information Collapse" at bounding box center [590, 393] width 976 height 34
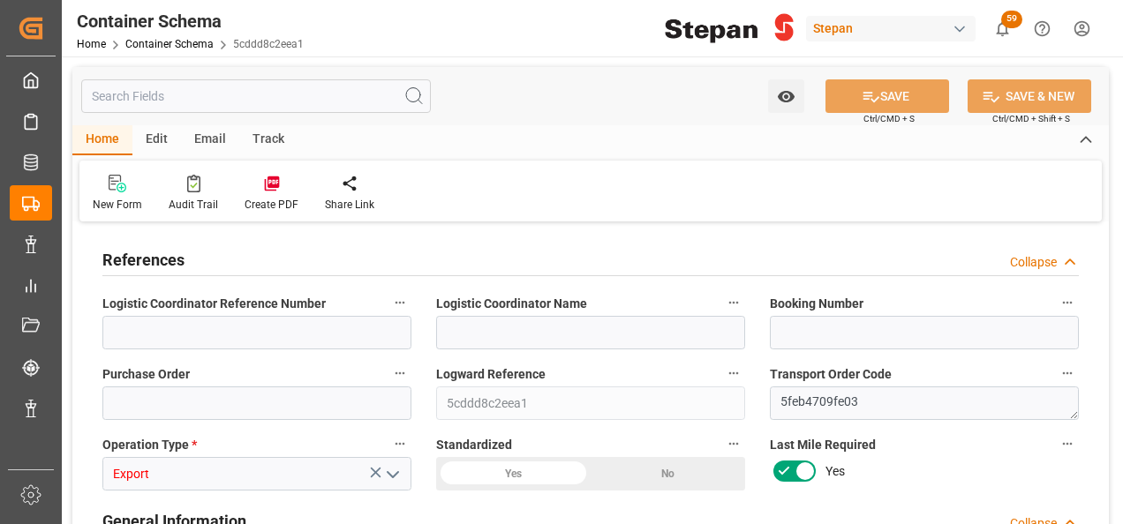
type input "Hapag [PERSON_NAME]"
type input "Hapag [PERSON_NAME] Aktiengesellschaft"
type input "MXATM"
type input "NGONN"
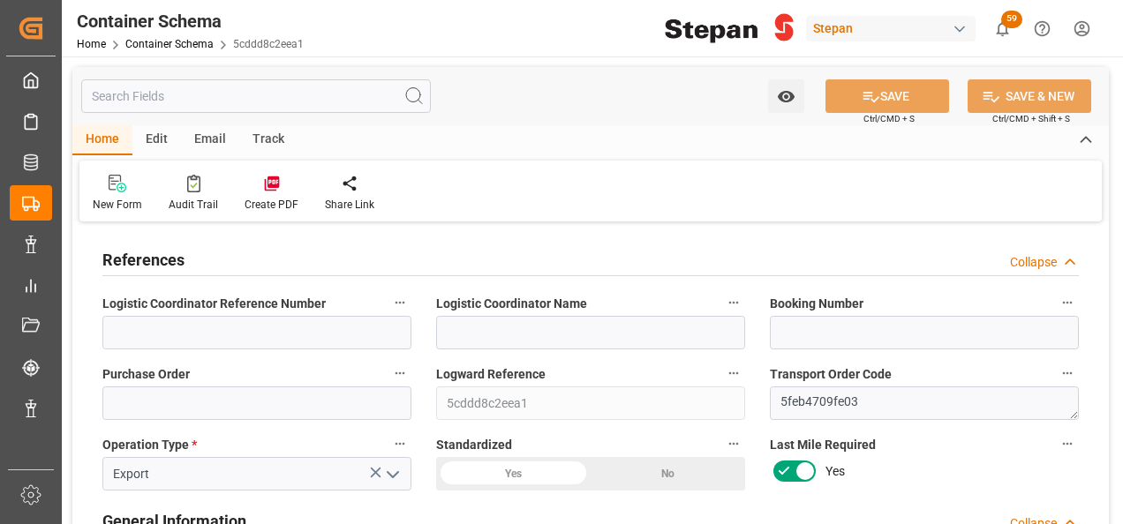
type input "[DATE] 15:17"
type input "[DATE]"
click at [486, 335] on input at bounding box center [590, 333] width 309 height 34
click at [313, 335] on input at bounding box center [256, 333] width 309 height 34
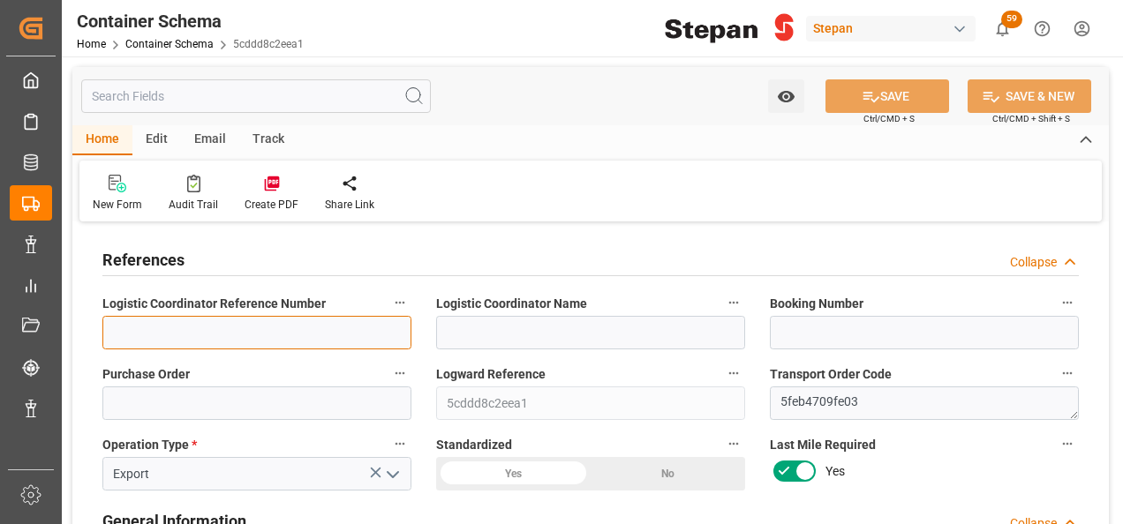
paste input "250906940032"
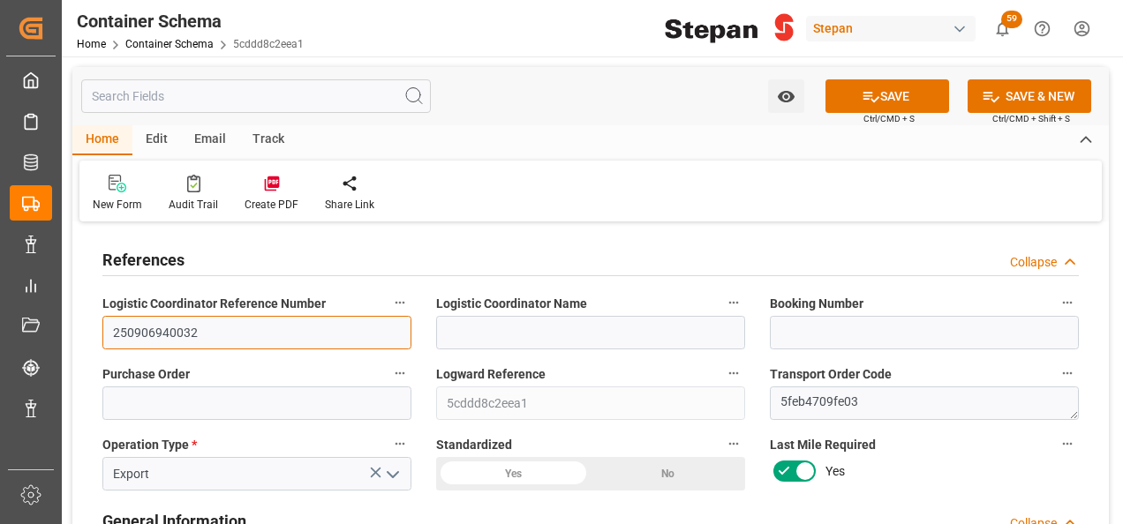
type input "250906940032"
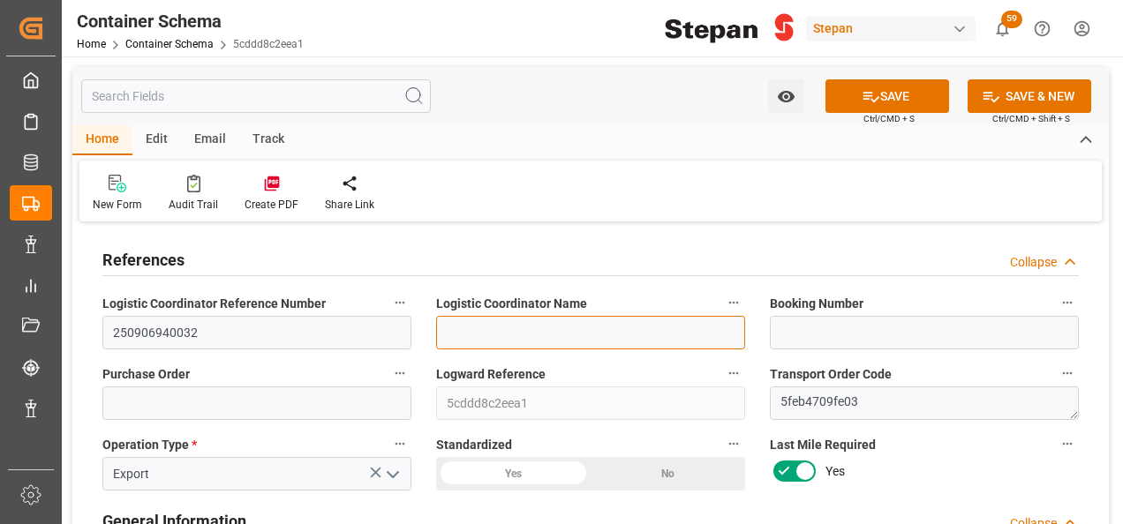
click at [534, 335] on input at bounding box center [590, 333] width 309 height 34
type input "LESCHACO MEXICANA"
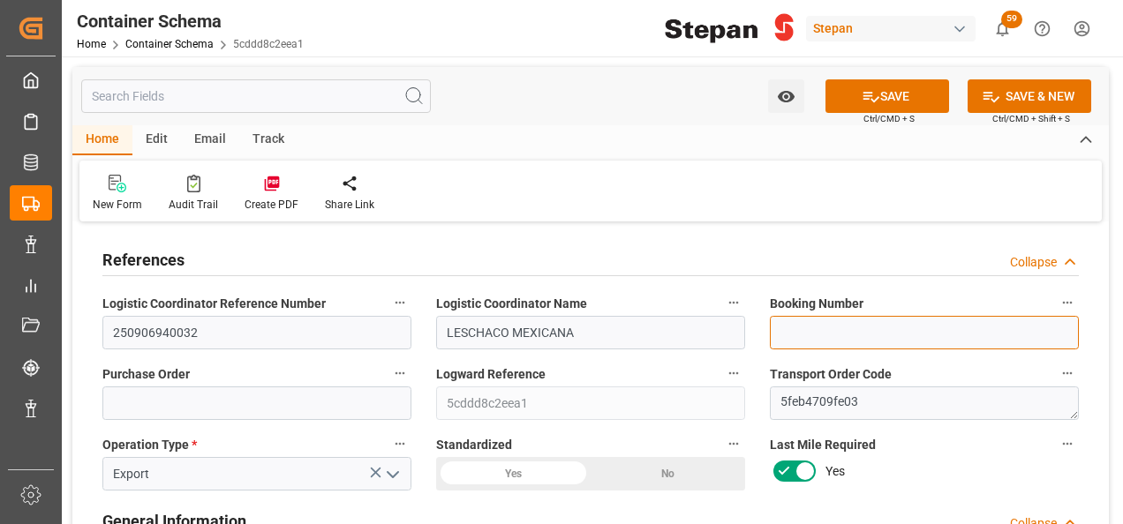
click at [825, 339] on input at bounding box center [924, 333] width 309 height 34
paste input "26105908"
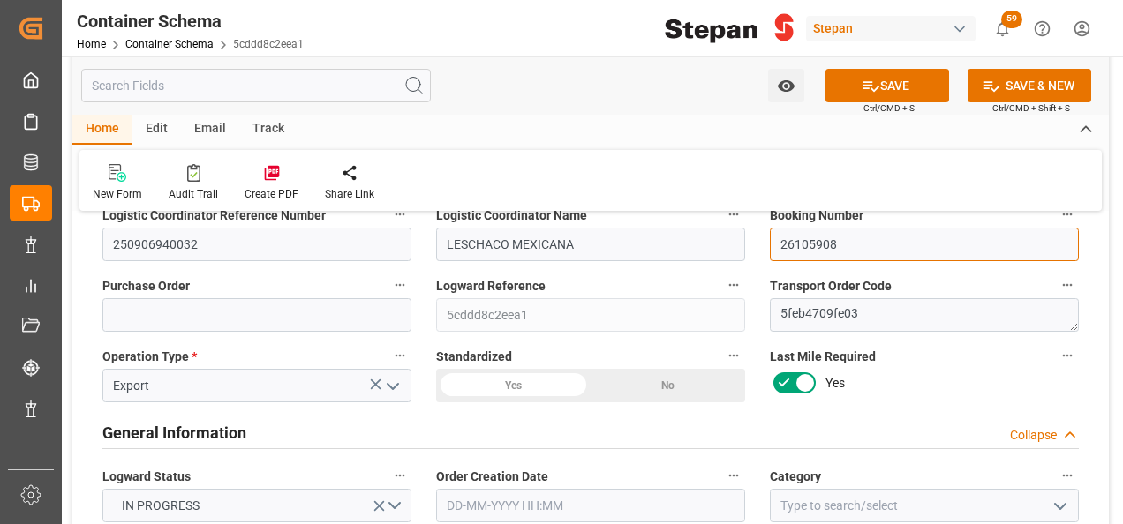
type input "26105908"
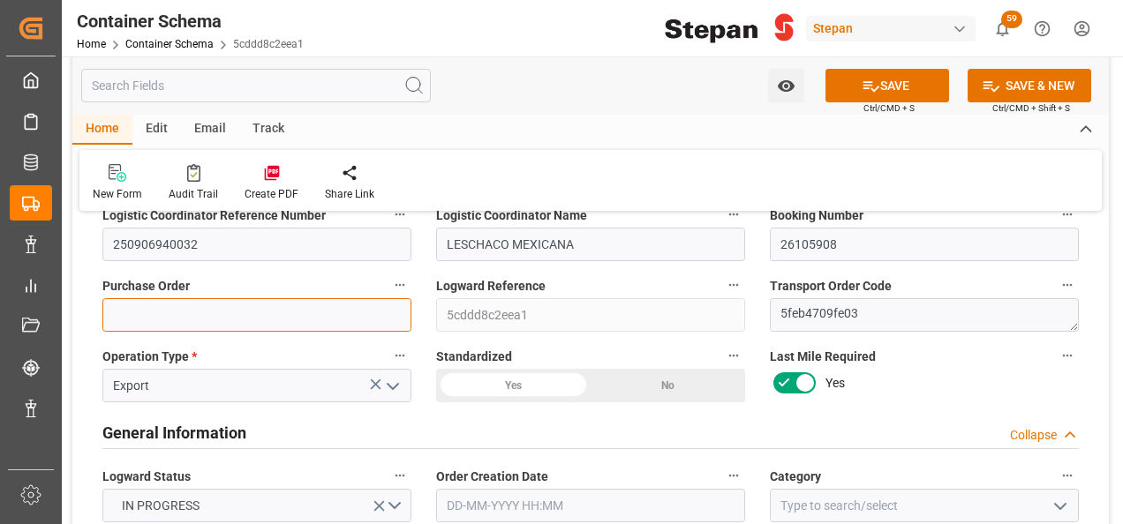
click at [166, 316] on input at bounding box center [256, 315] width 309 height 34
paste input "11338642"
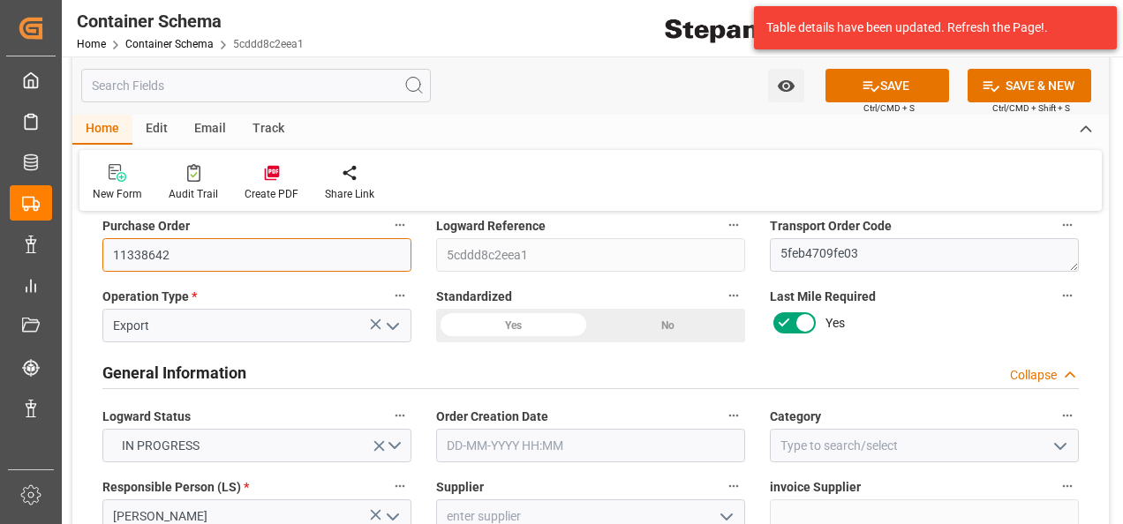
scroll to position [177, 0]
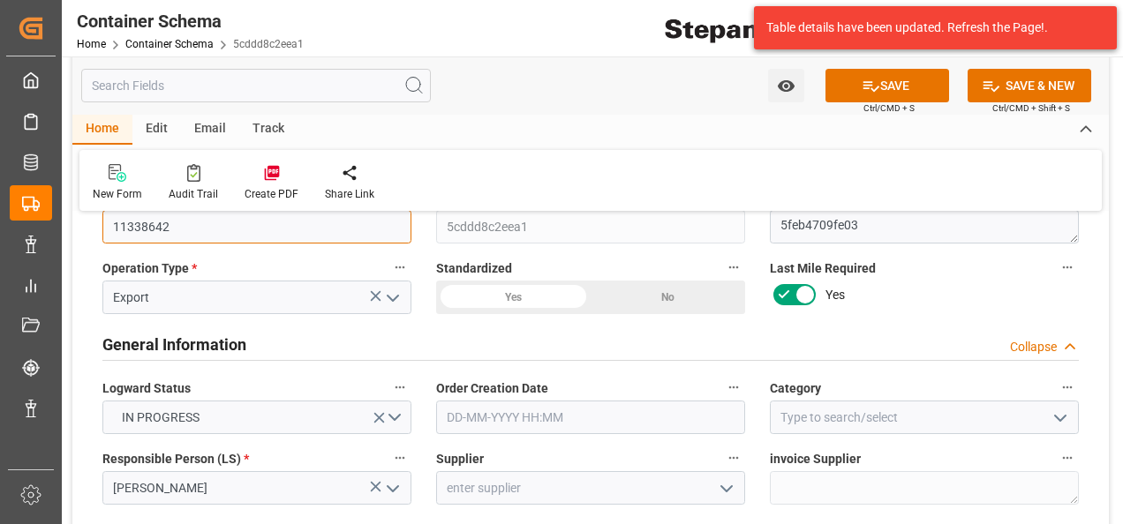
type input "11338642"
click at [542, 417] on input "text" at bounding box center [590, 418] width 309 height 34
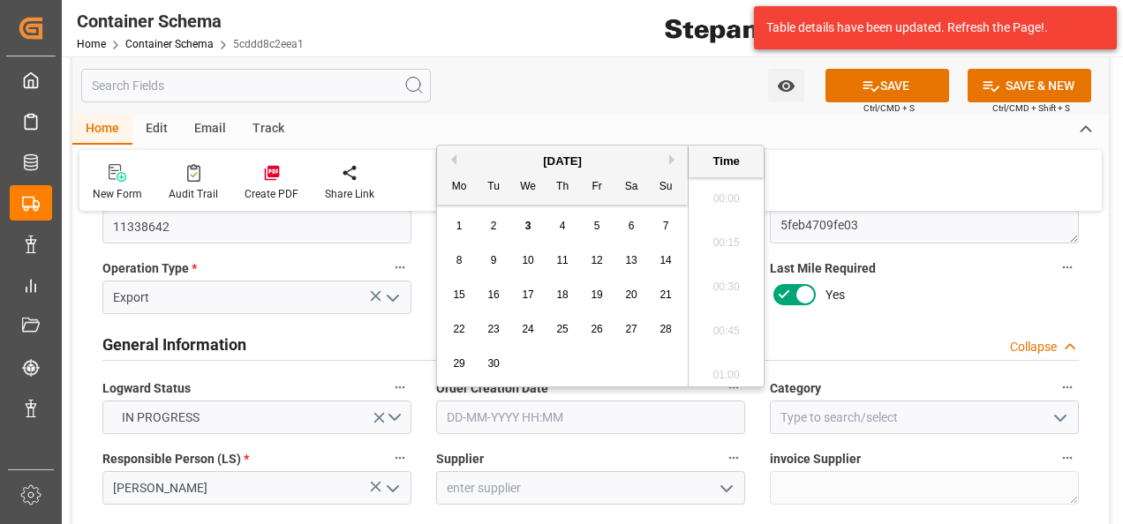
scroll to position [1550, 0]
click at [502, 157] on div "September 2025" at bounding box center [562, 162] width 251 height 18
click at [527, 230] on span "3" at bounding box center [528, 226] width 6 height 12
type input "03-09-2025 00:00"
click at [892, 315] on div "Last Mile Required Yes" at bounding box center [924, 285] width 334 height 71
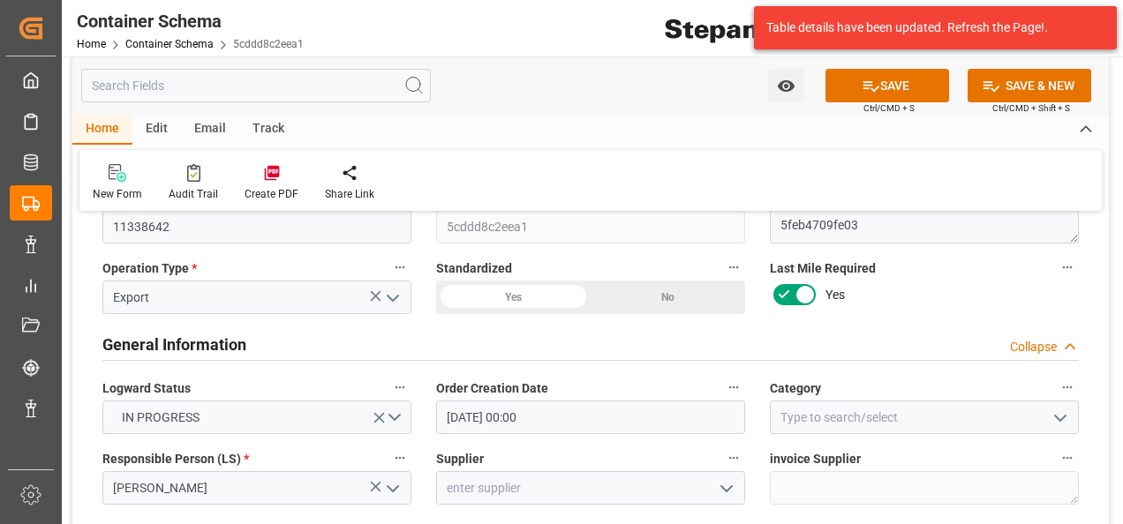
click at [493, 294] on div "Yes" at bounding box center [513, 298] width 154 height 34
click at [1058, 420] on icon "open menu" at bounding box center [1060, 418] width 21 height 21
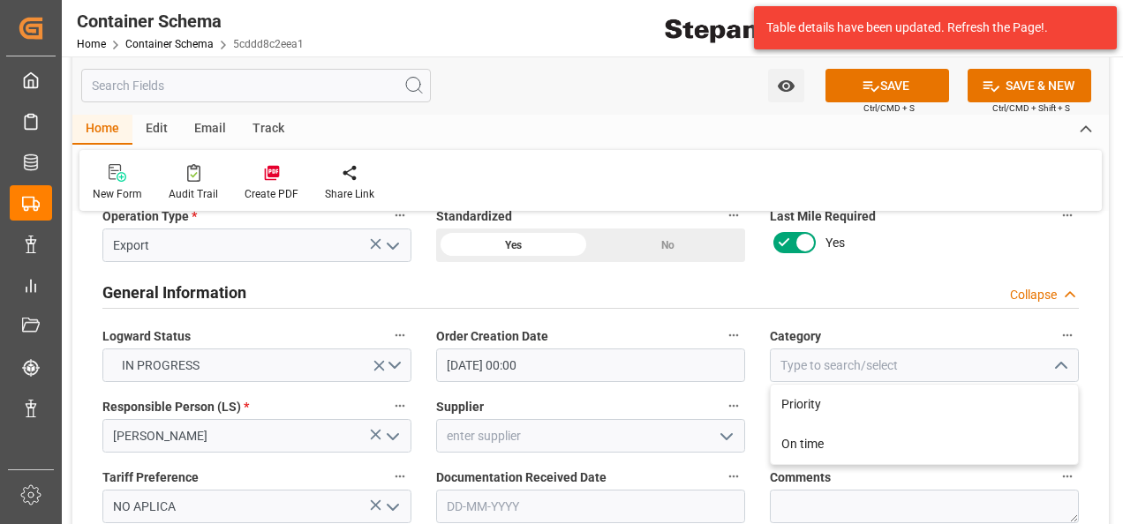
scroll to position [265, 0]
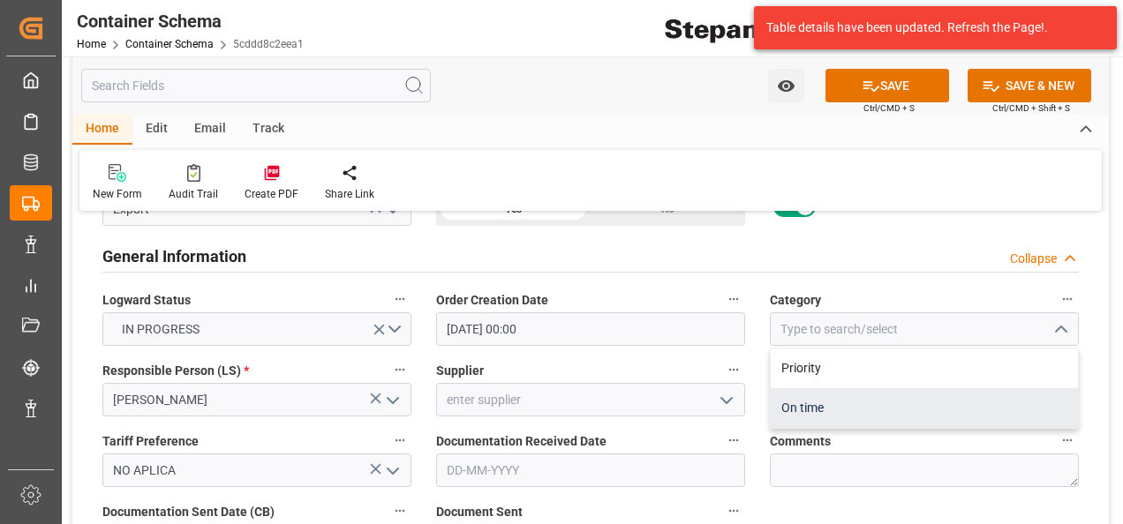
click at [806, 404] on div "On time" at bounding box center [924, 408] width 307 height 40
type input "On time"
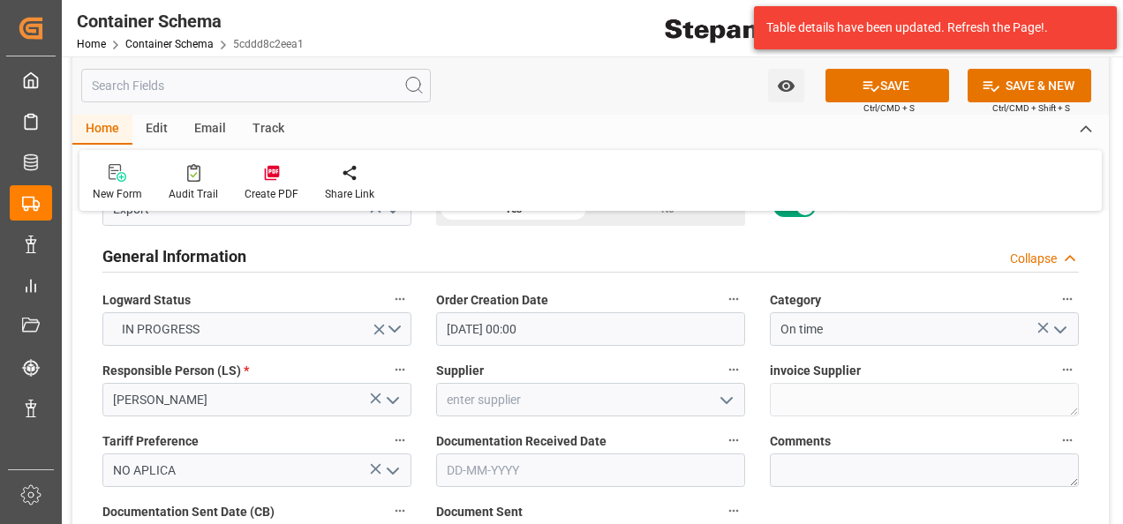
click at [727, 397] on icon "open menu" at bounding box center [726, 400] width 21 height 21
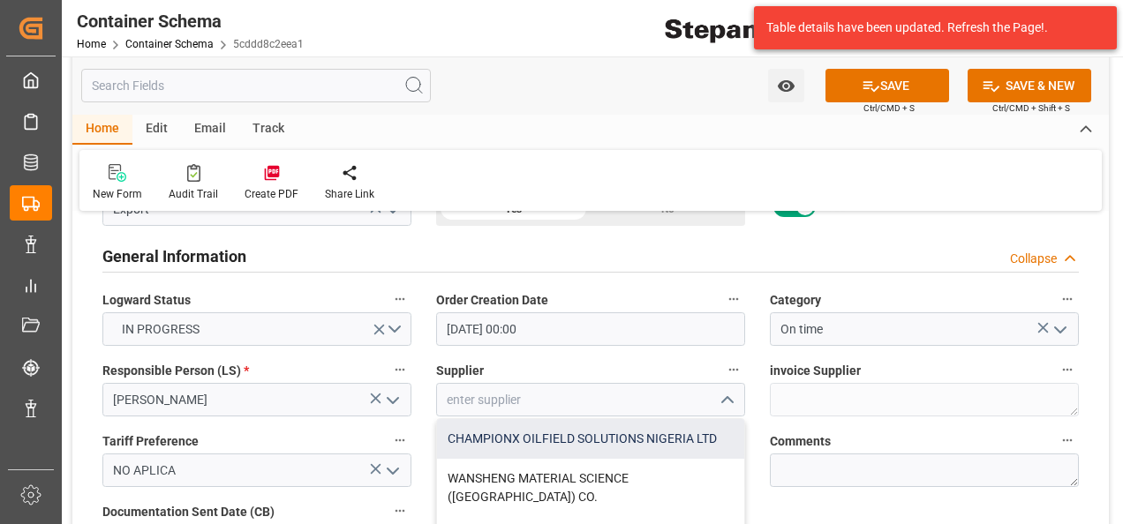
click at [542, 439] on div "CHAMPIONX OILFIELD SOLUTIONS NIGERIA LTD" at bounding box center [590, 439] width 307 height 40
type input "CHAMPIONX OILFIELD SOLUTIONS NIGERIA LTD"
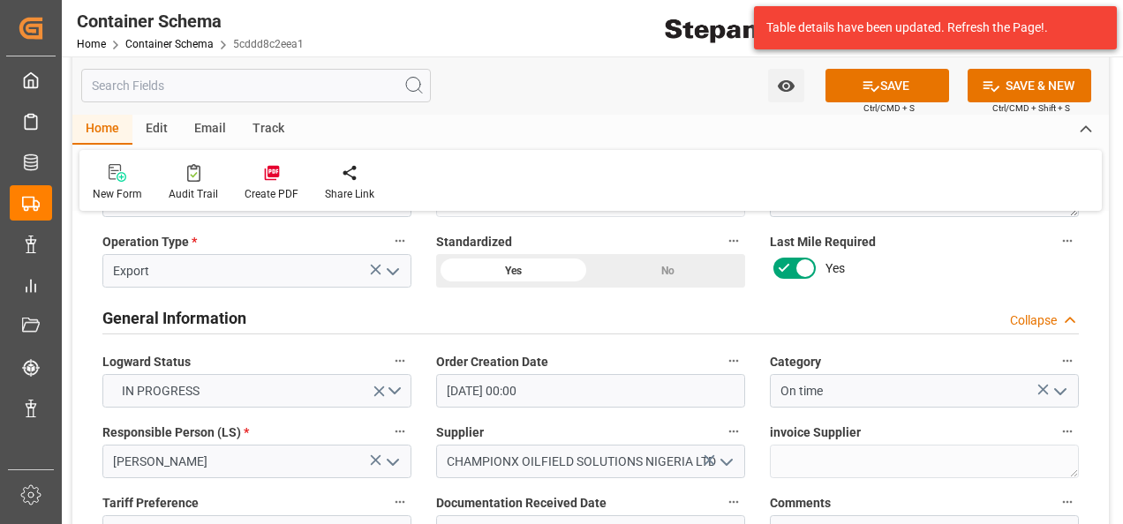
scroll to position [0, 0]
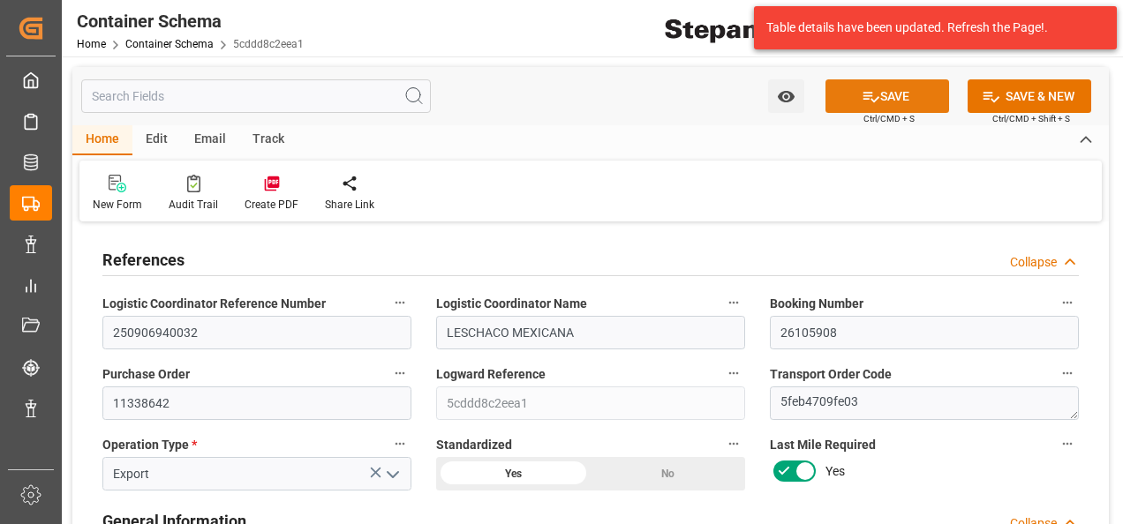
click at [893, 99] on button "SAVE" at bounding box center [887, 96] width 124 height 34
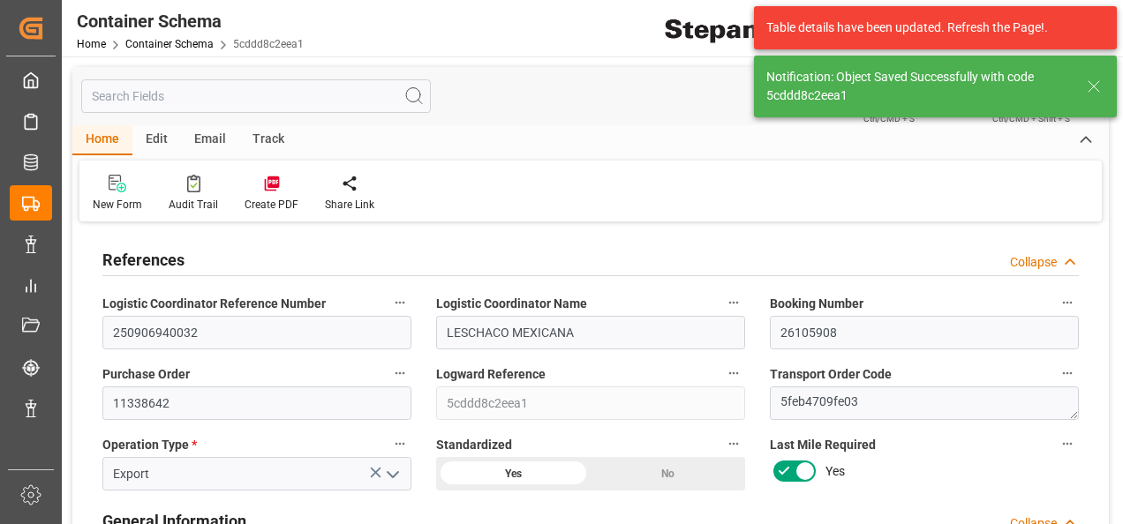
type input "250906940032"
type input "03-09-2025 15:18"
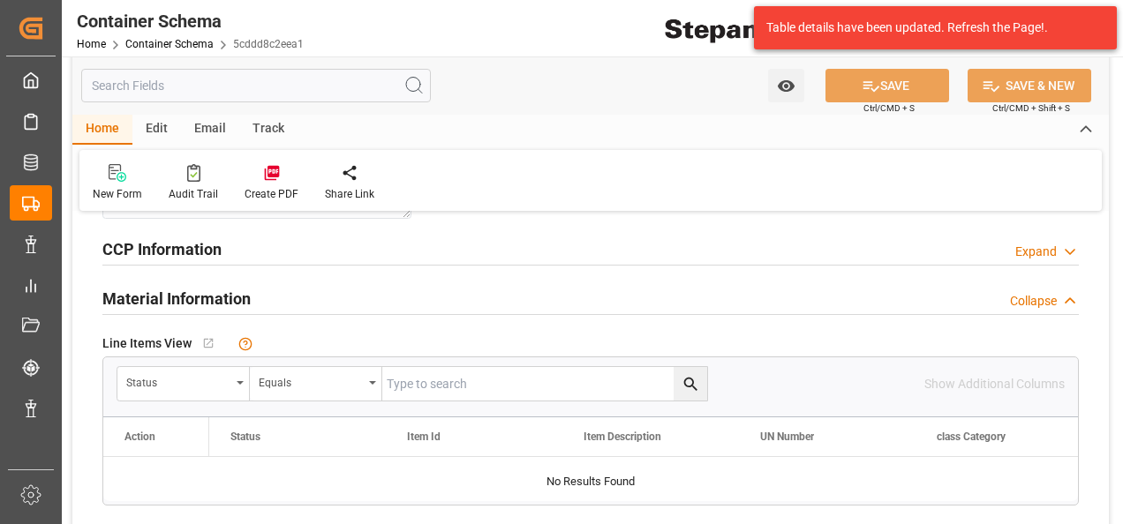
scroll to position [883, 0]
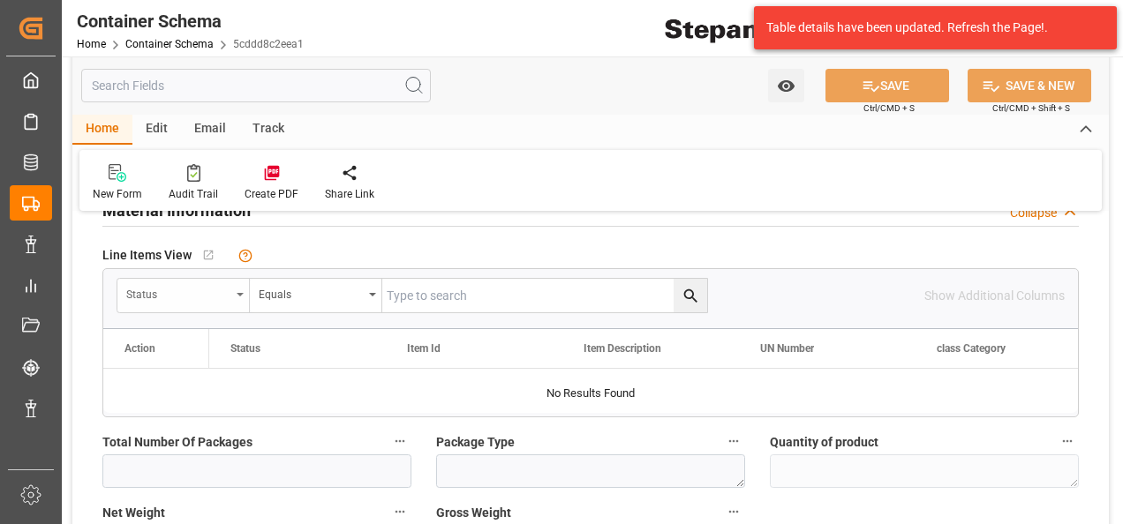
click at [242, 287] on div "Status" at bounding box center [183, 296] width 132 height 34
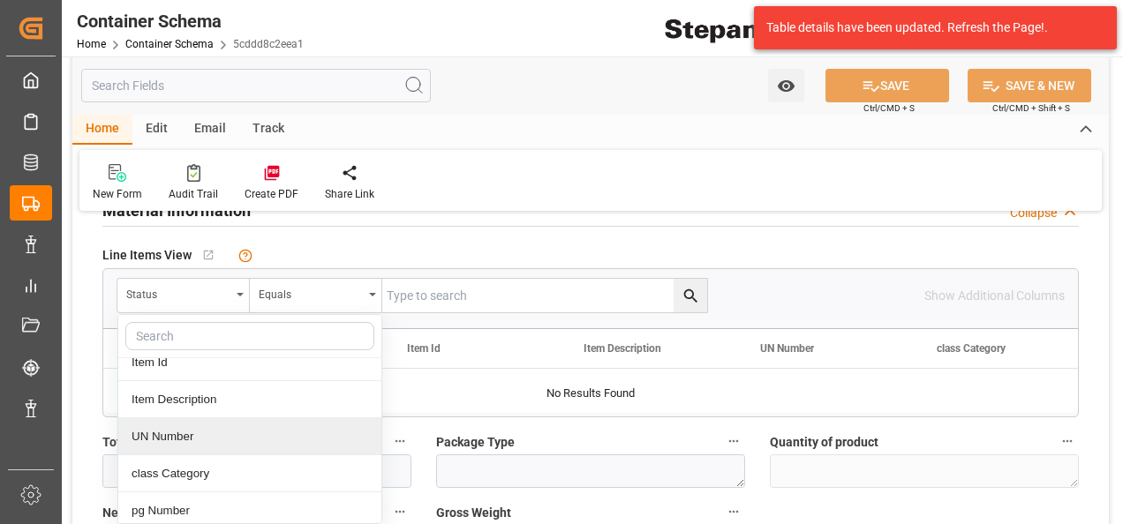
scroll to position [88, 0]
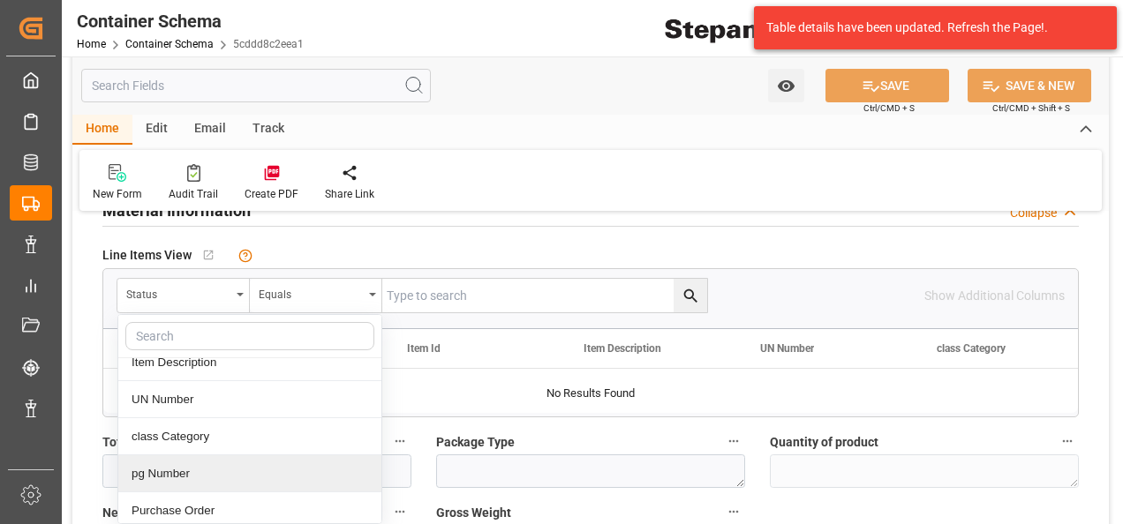
click at [182, 473] on div "pg Number" at bounding box center [249, 474] width 263 height 37
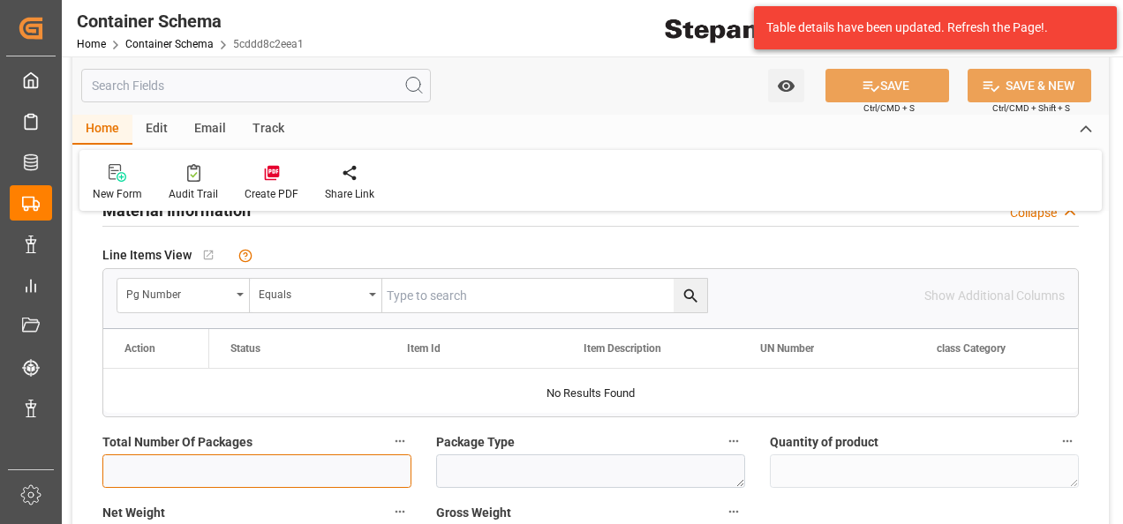
click at [181, 473] on input "text" at bounding box center [256, 472] width 309 height 34
drag, startPoint x: 92, startPoint y: 284, endPoint x: 188, endPoint y: 291, distance: 96.5
click at [92, 284] on div "Line Items View   No child Object linked pg Number Equals Show Additional Colum…" at bounding box center [590, 330] width 1001 height 188
click at [237, 293] on icon "open menu" at bounding box center [240, 295] width 7 height 4
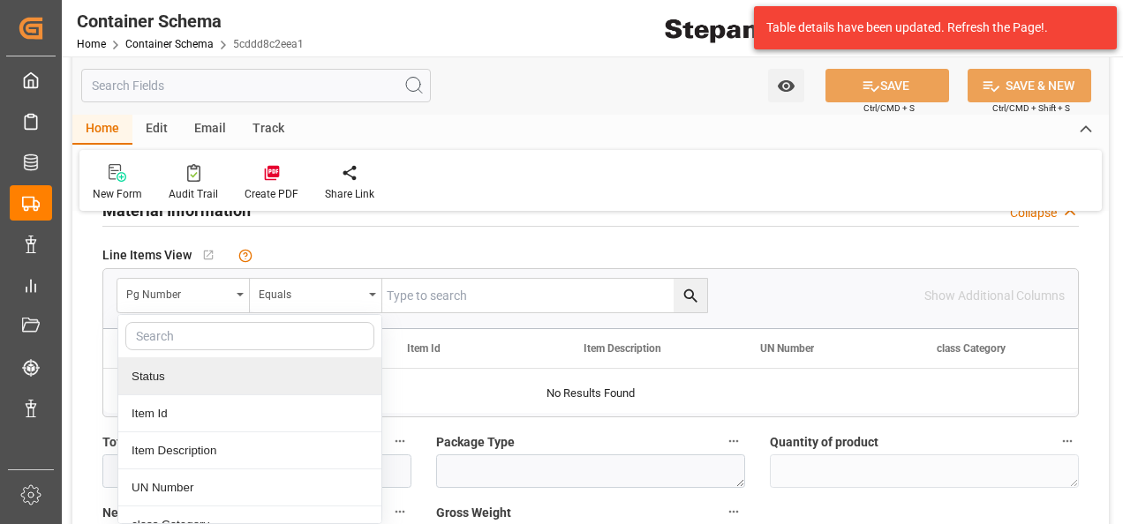
scroll to position [177, 0]
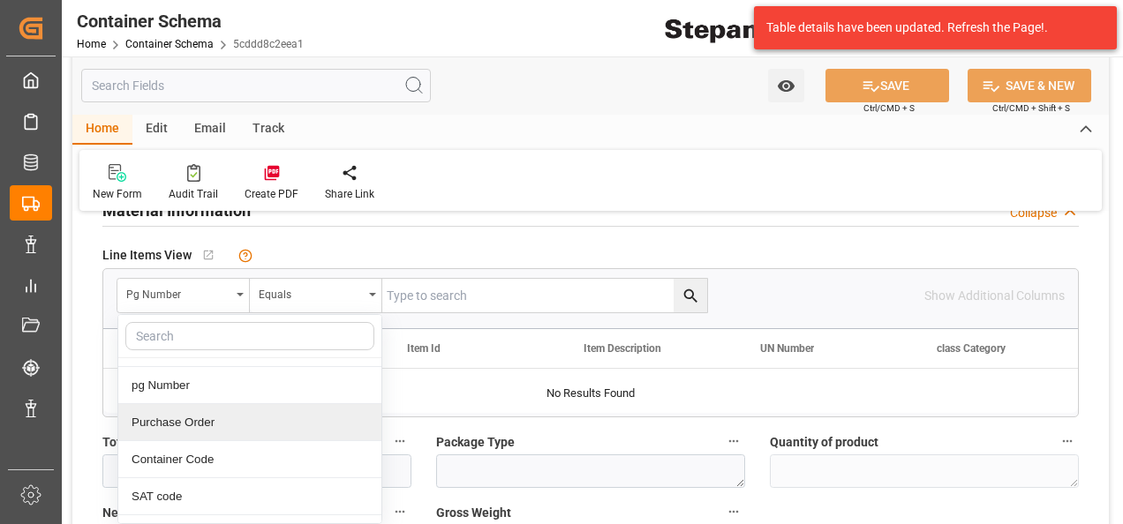
click at [192, 420] on div "Purchase Order" at bounding box center [249, 422] width 263 height 37
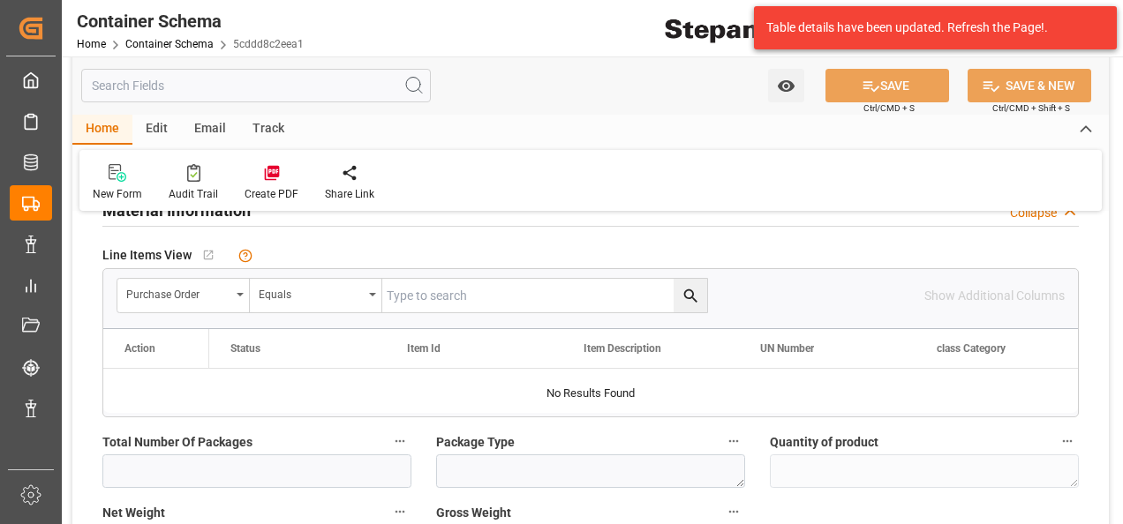
click at [426, 297] on input "text" at bounding box center [544, 296] width 325 height 34
paste input "11338642"
type input "11338642"
click at [697, 292] on icon "search button" at bounding box center [691, 296] width 19 height 19
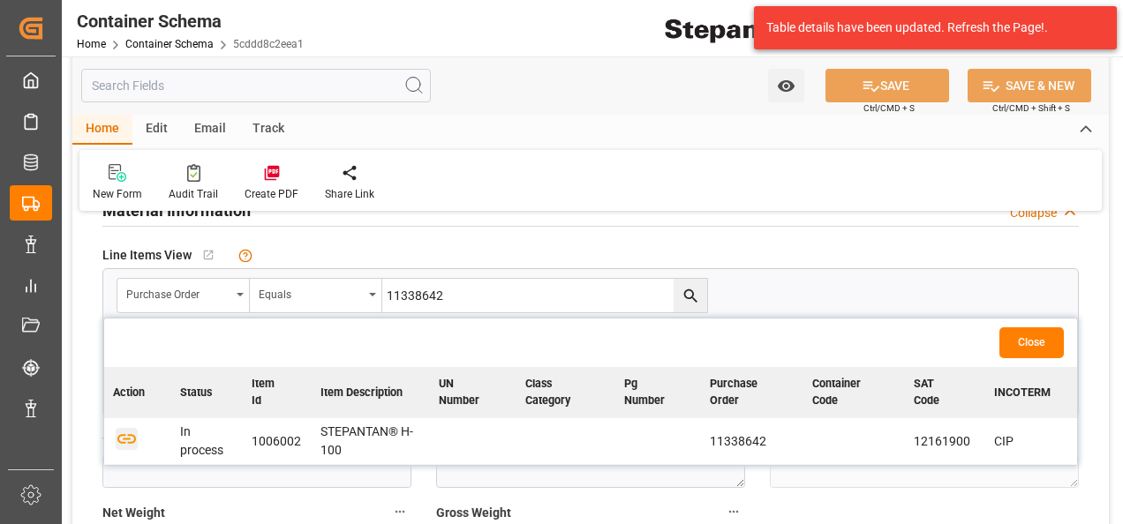
click at [122, 441] on icon "button" at bounding box center [126, 439] width 19 height 10
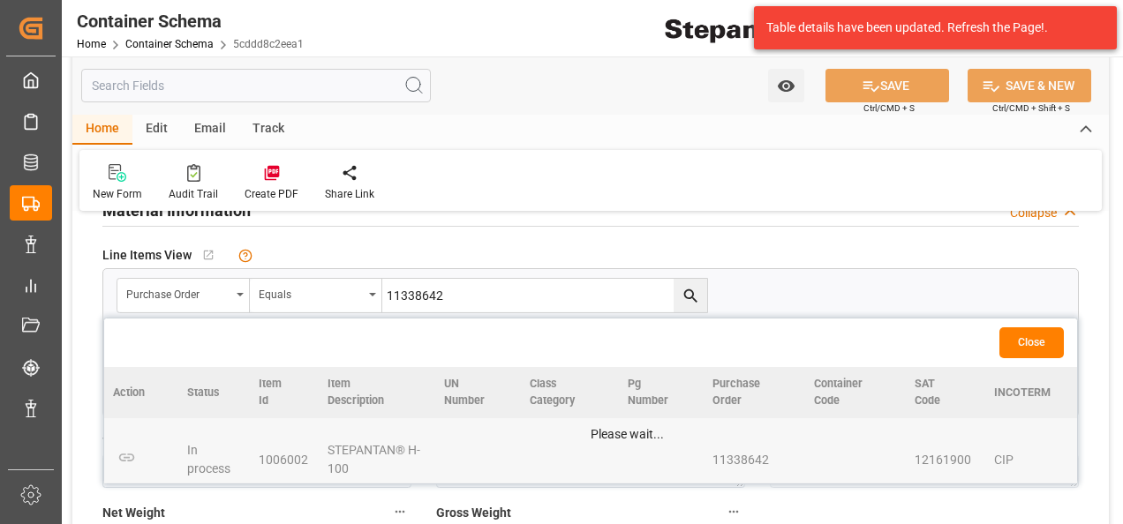
click at [1028, 343] on button "Close" at bounding box center [1031, 343] width 64 height 31
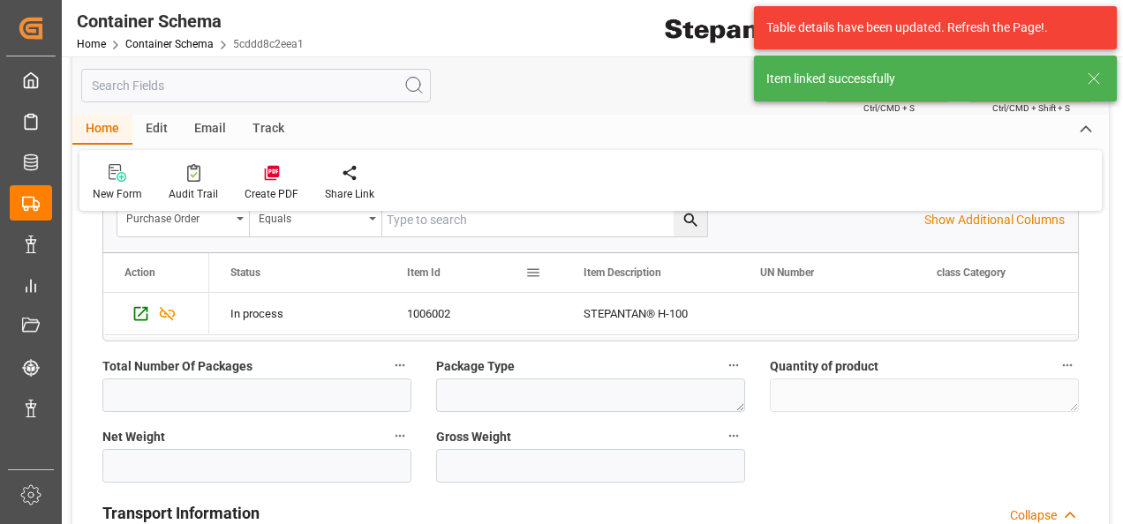
scroll to position [1059, 0]
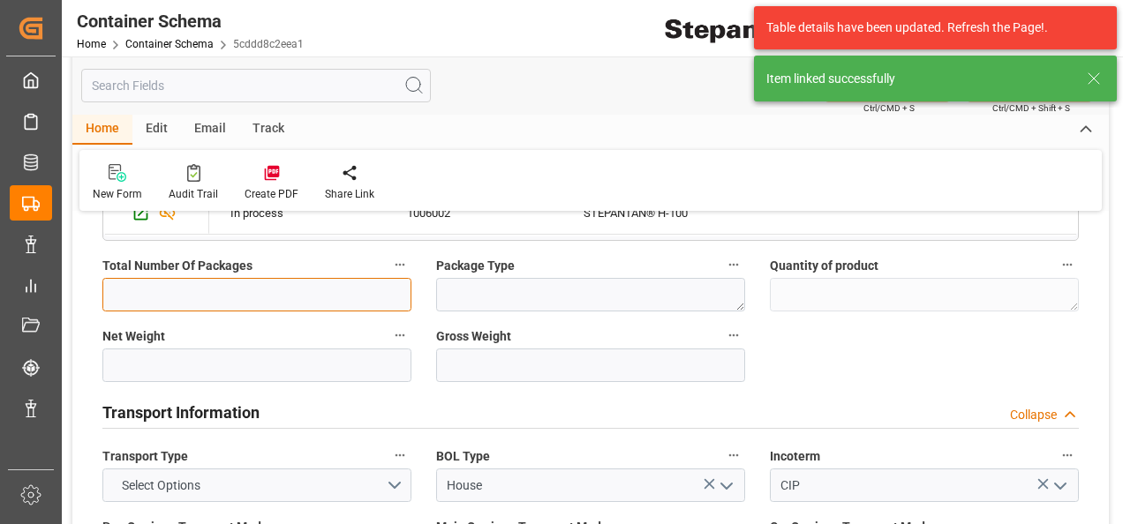
click at [269, 284] on input "text" at bounding box center [256, 295] width 309 height 34
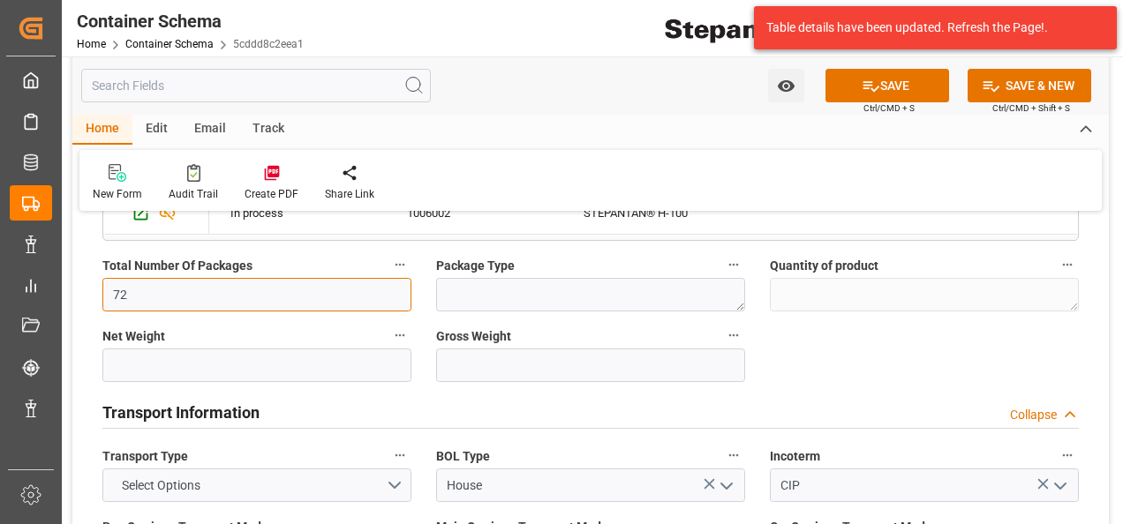
type input "72"
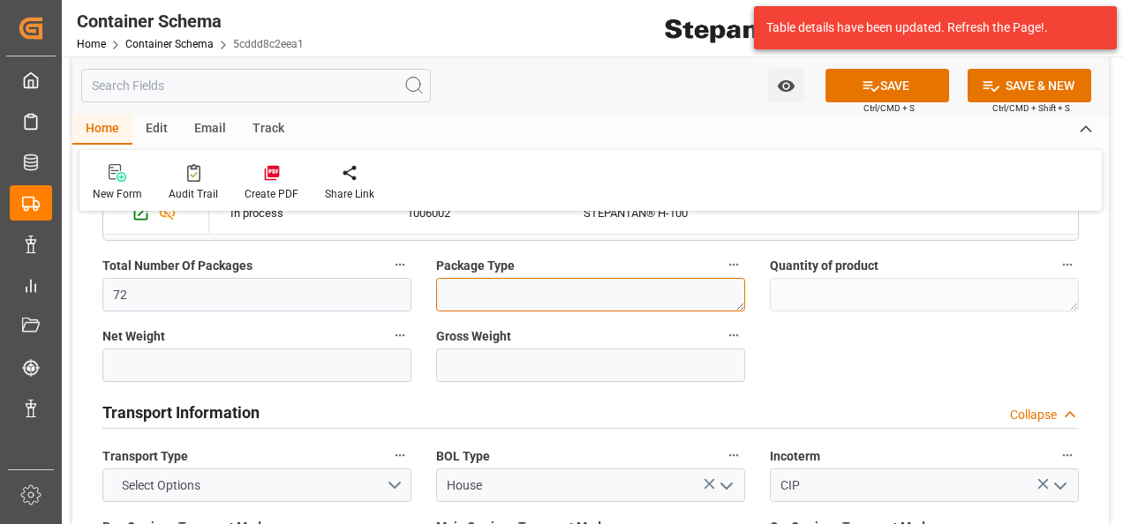
click at [549, 289] on textarea at bounding box center [590, 295] width 309 height 34
type textarea "d"
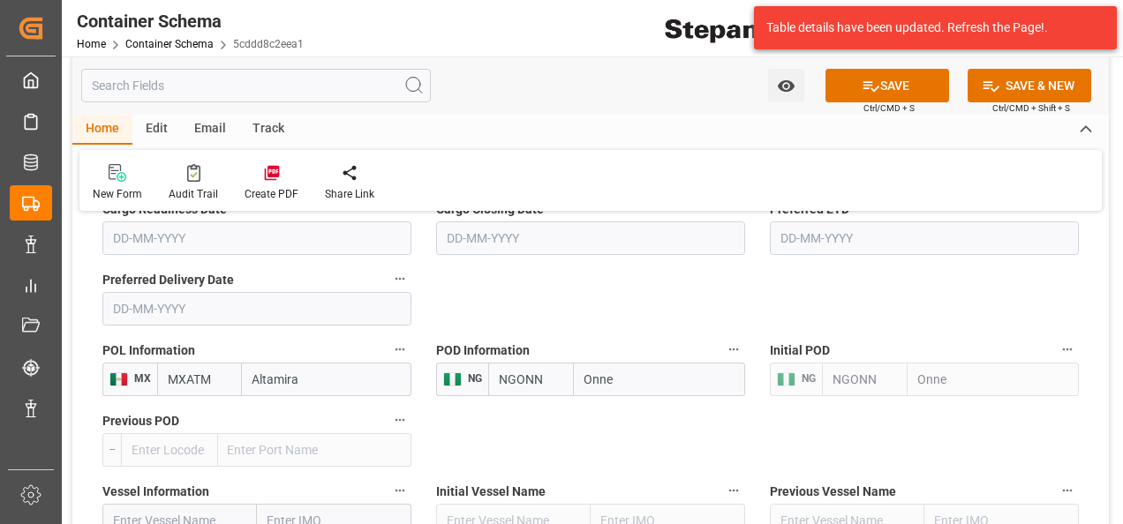
scroll to position [1677, 0]
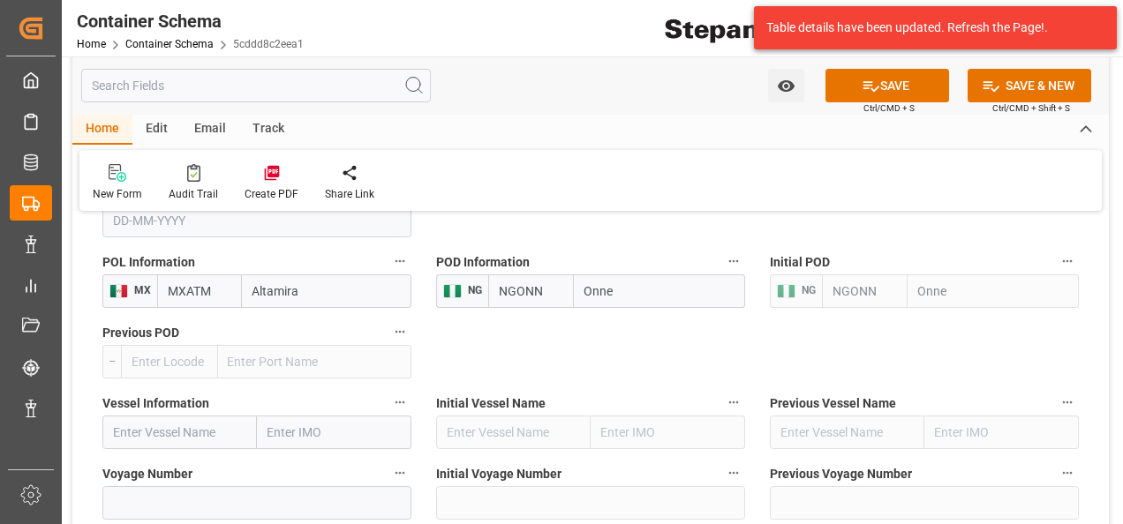
type textarea "DRUMS"
click at [145, 432] on input "text" at bounding box center [179, 433] width 154 height 34
paste input "COLOMBIA EXPRESS"
type input "COLOMBIA EXPRESS"
click at [209, 464] on b "COLOMBIA EXPRESS" at bounding box center [173, 471] width 119 height 14
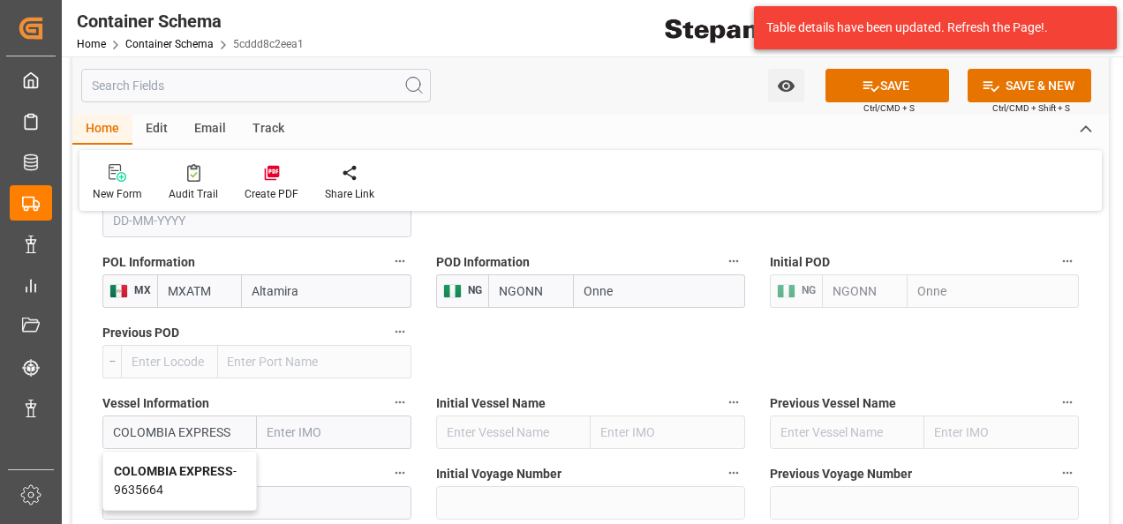
type input "9635664"
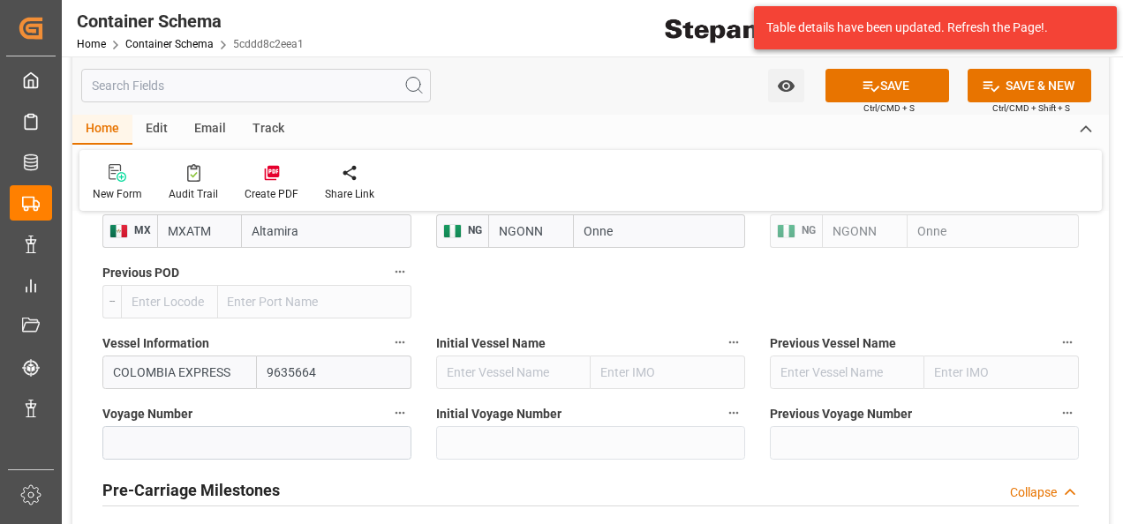
scroll to position [1766, 0]
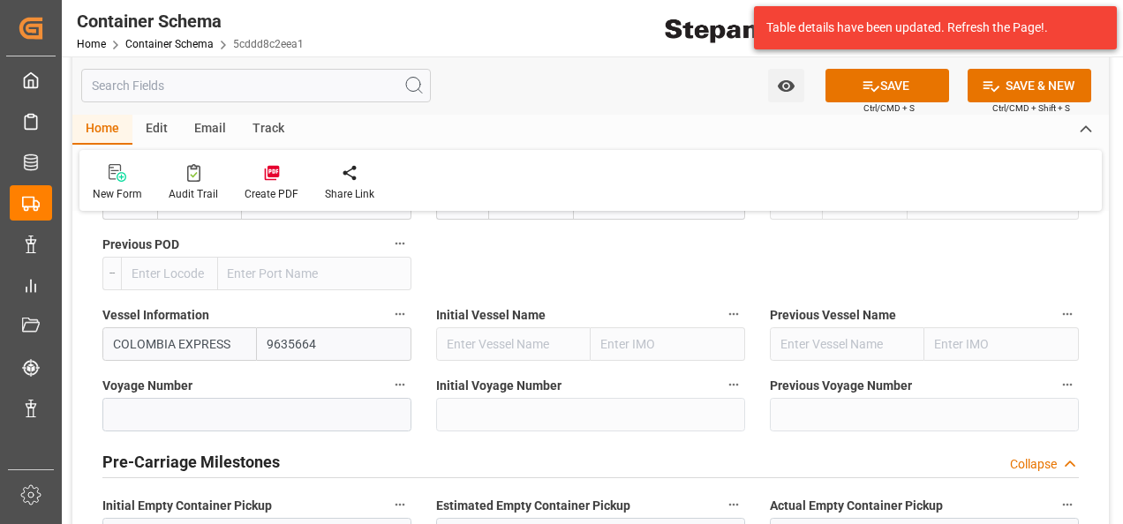
type input "COLOMBIA EXPRESS"
click at [162, 422] on input at bounding box center [256, 415] width 309 height 34
paste input "537E"
type input "537E"
click at [519, 459] on div "Pre-Carriage Milestones Collapse" at bounding box center [590, 461] width 976 height 34
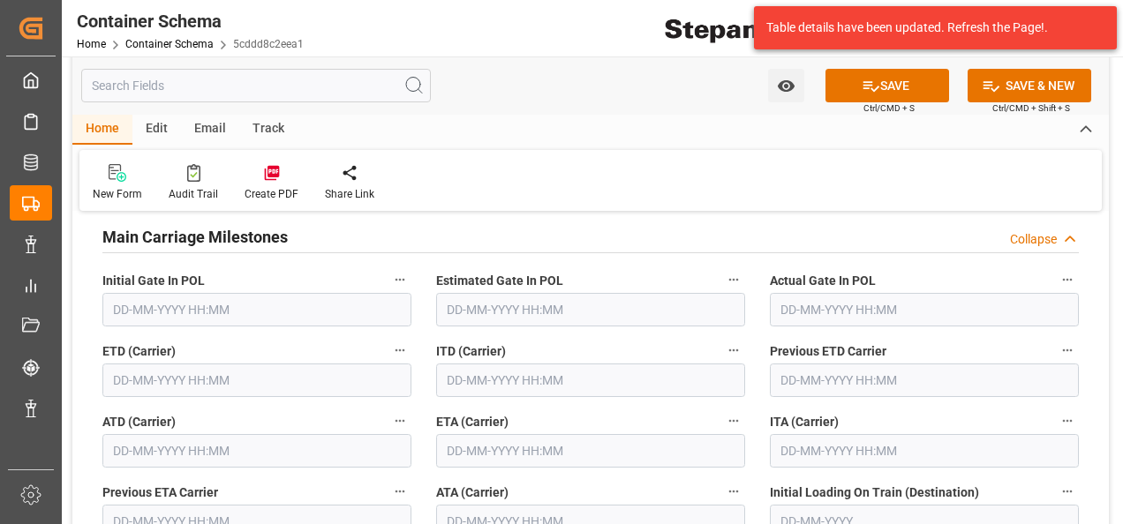
scroll to position [1942, 0]
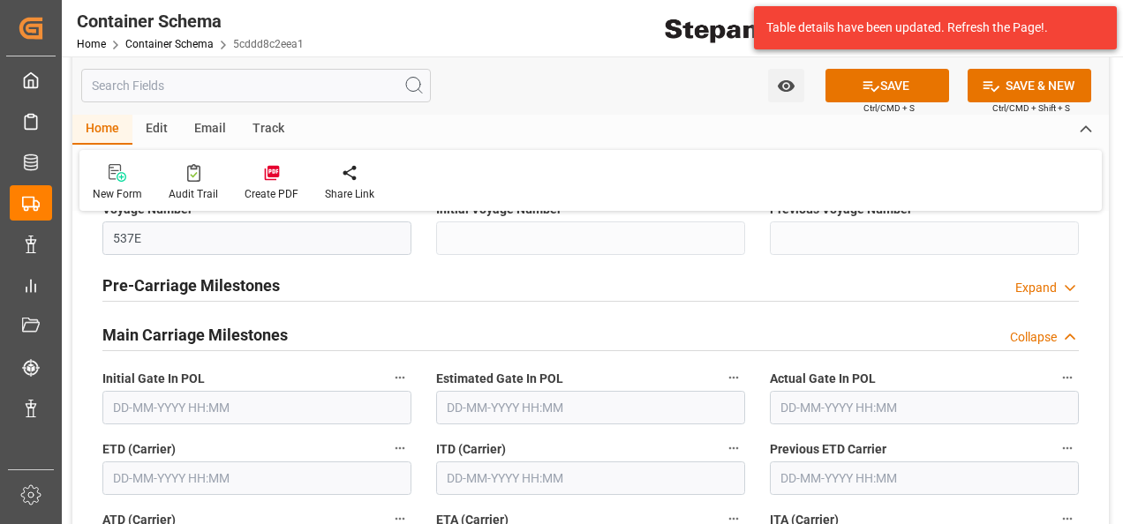
click at [169, 475] on input "text" at bounding box center [256, 479] width 309 height 34
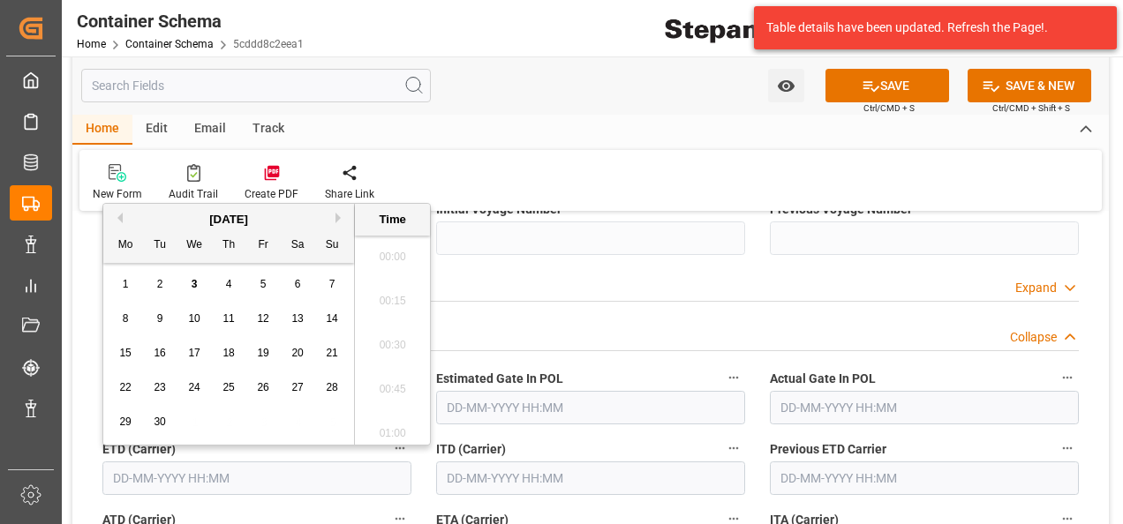
scroll to position [1550, 0]
click at [336, 318] on span "14" at bounding box center [331, 319] width 11 height 12
type input "14-09-2025 00:00"
click at [514, 297] on div "Pre-Carriage Milestones Expand" at bounding box center [590, 284] width 976 height 34
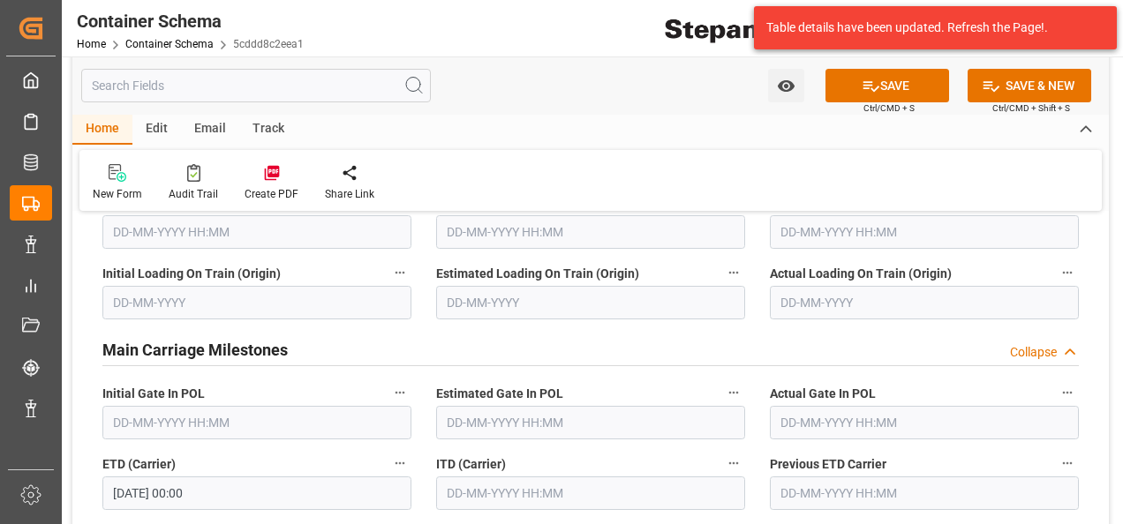
scroll to position [2295, 0]
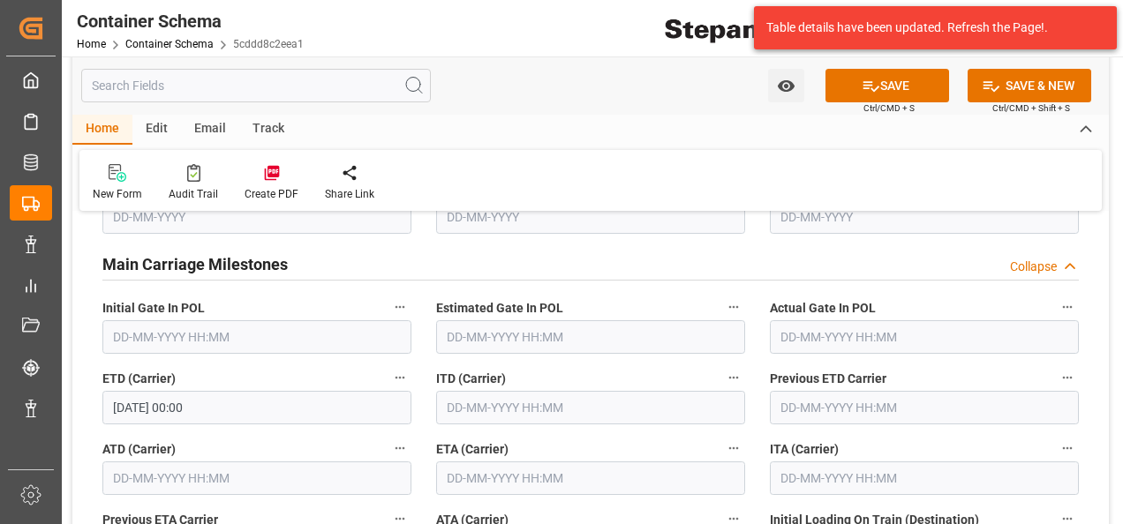
click at [510, 466] on input "text" at bounding box center [590, 479] width 309 height 34
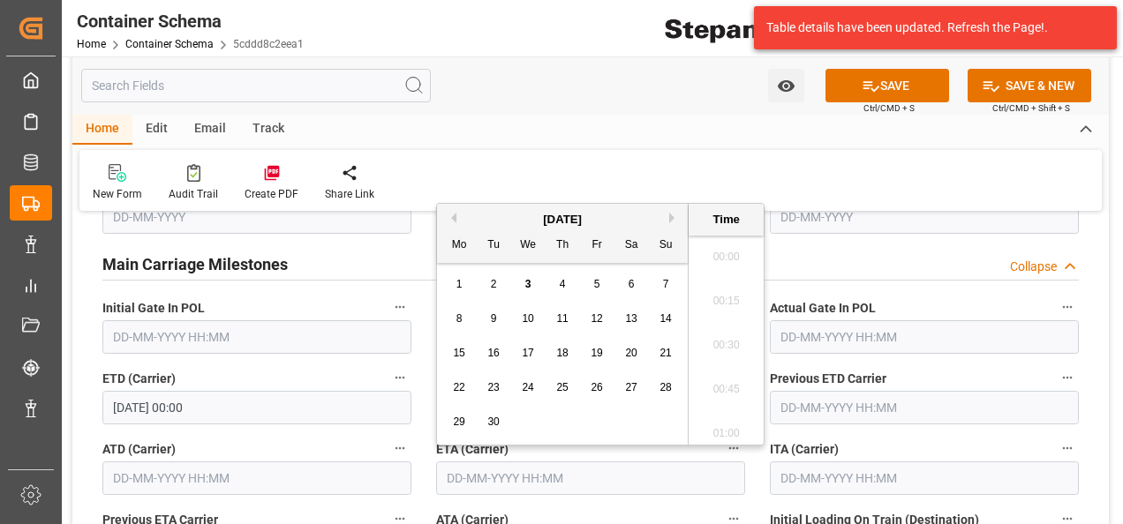
scroll to position [1550, 0]
click at [671, 218] on button "Next Month" at bounding box center [674, 218] width 11 height 11
click at [666, 279] on span "2" at bounding box center [666, 284] width 6 height 12
type input "02-11-2025 00:00"
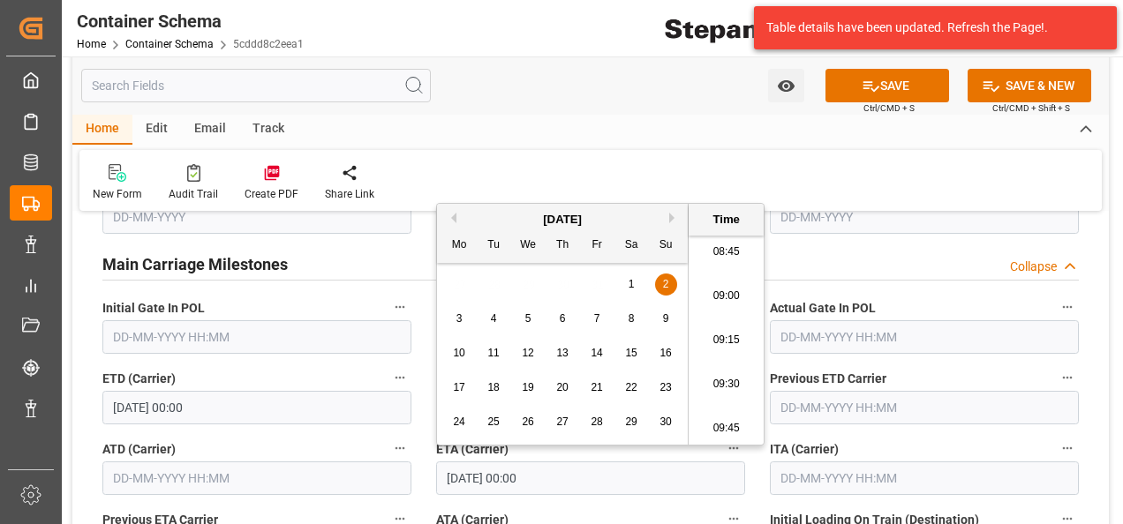
click at [431, 435] on div "ETA (Carrier) 02-11-2025 00:00" at bounding box center [591, 466] width 334 height 71
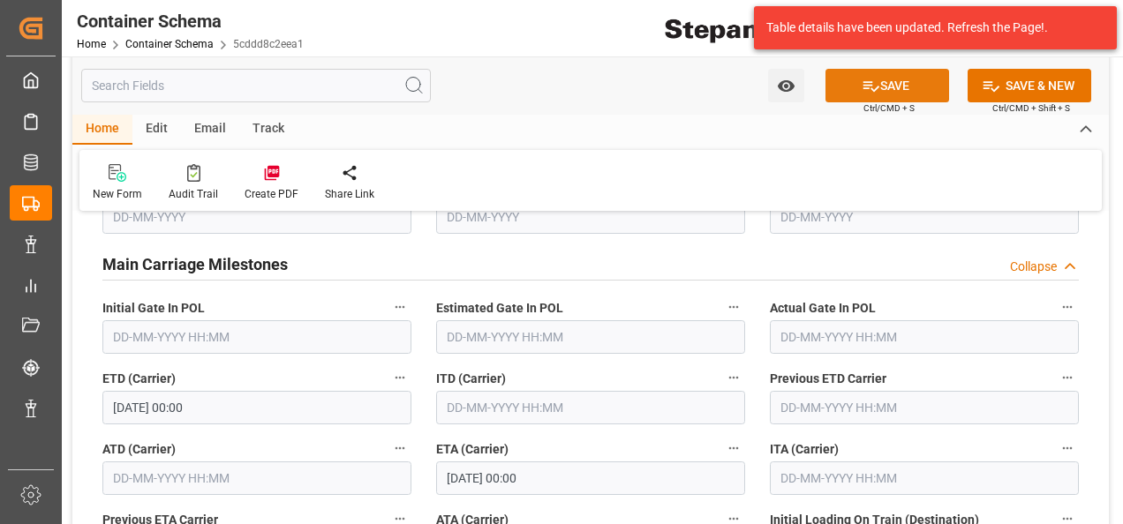
click at [892, 79] on button "SAVE" at bounding box center [887, 86] width 124 height 34
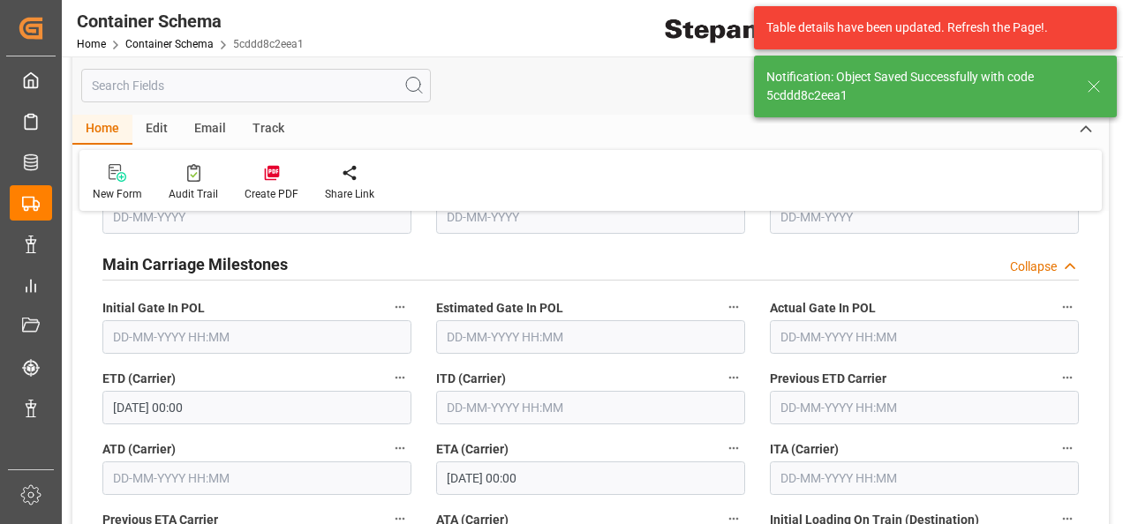
type textarea "1006002"
type textarea "STEPANTAN® H-100"
type textarea "72 DRUMS"
type input "COLOMBIA EXPRESS"
type input "9635664"
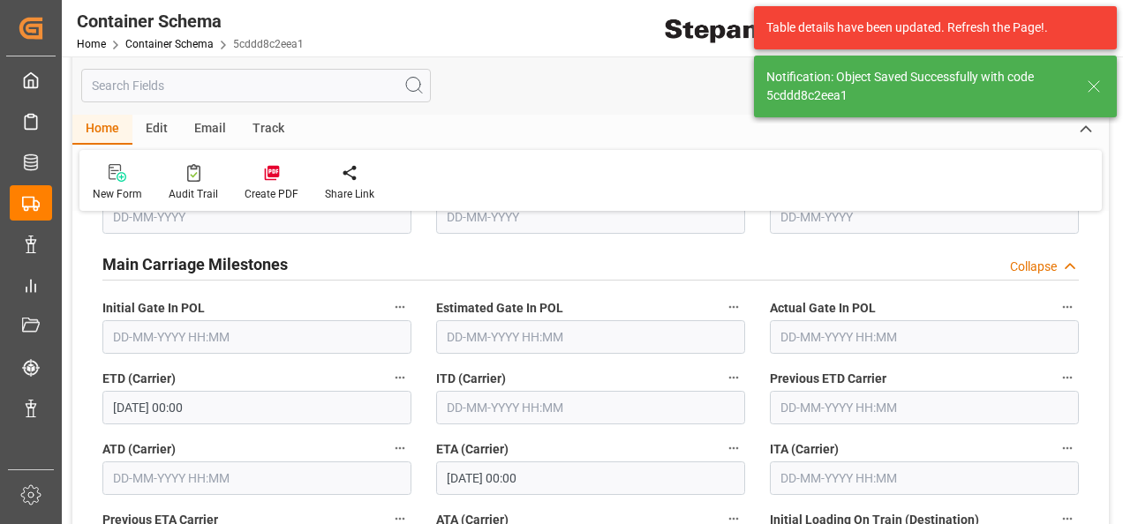
type input "537E"
type input "1"
type input "14-09-2025 00:00"
type input "02-11-2025 00:00"
type input "03-09-2025 15:21"
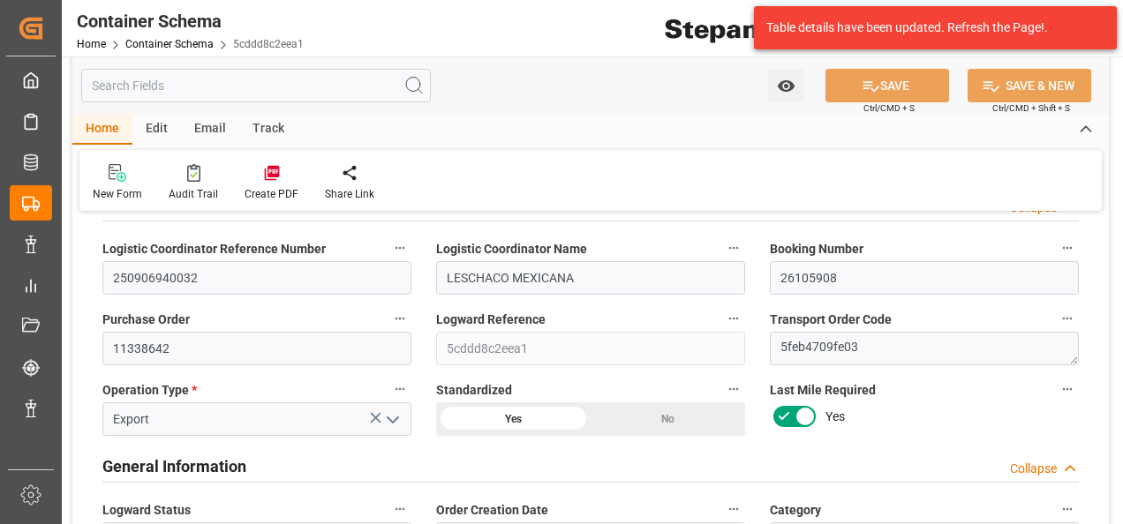
scroll to position [0, 0]
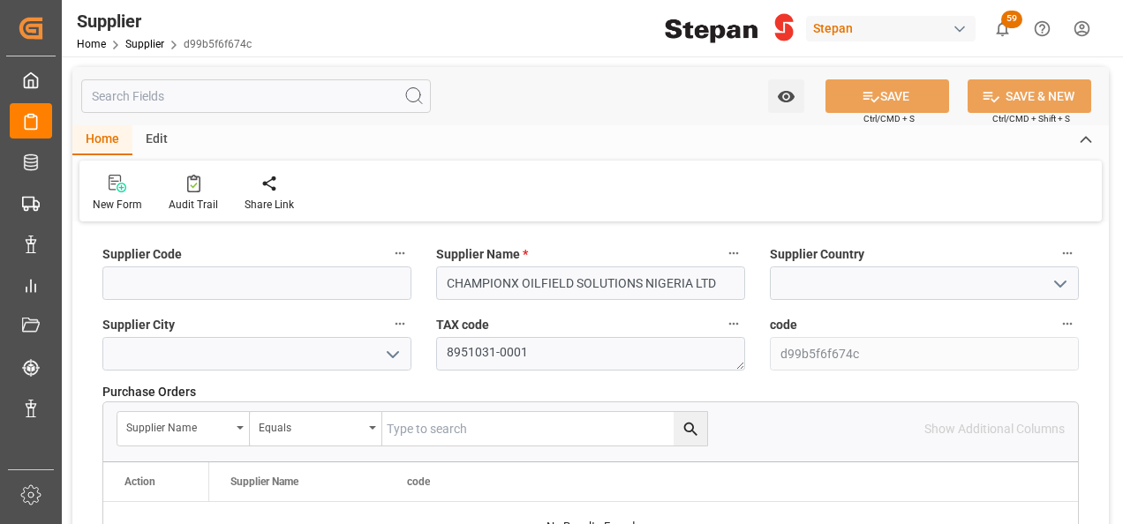
click at [1058, 288] on icon "open menu" at bounding box center [1060, 284] width 21 height 21
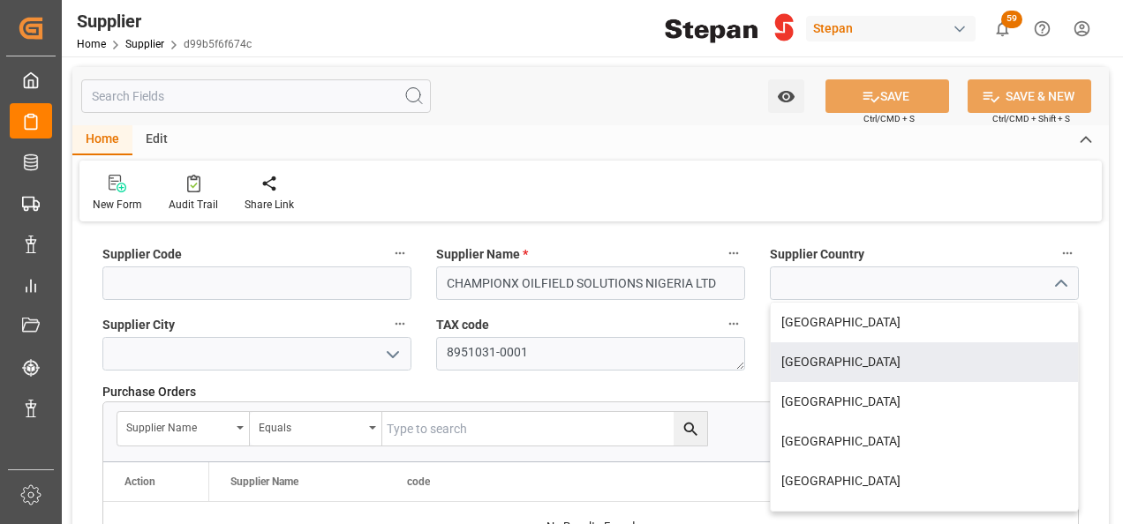
click at [403, 352] on icon "open menu" at bounding box center [392, 354] width 21 height 21
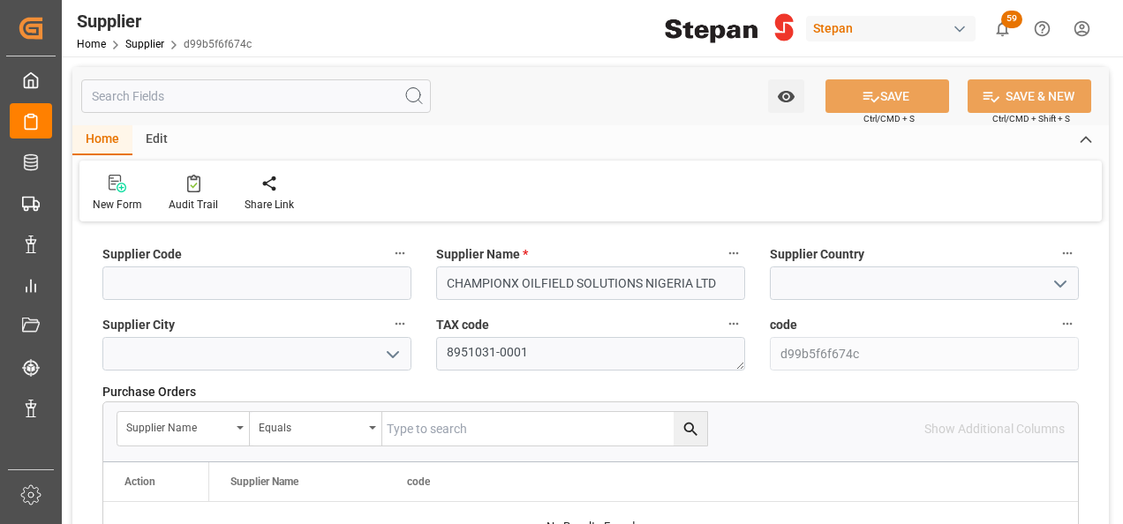
click at [1061, 277] on icon "open menu" at bounding box center [1060, 284] width 21 height 21
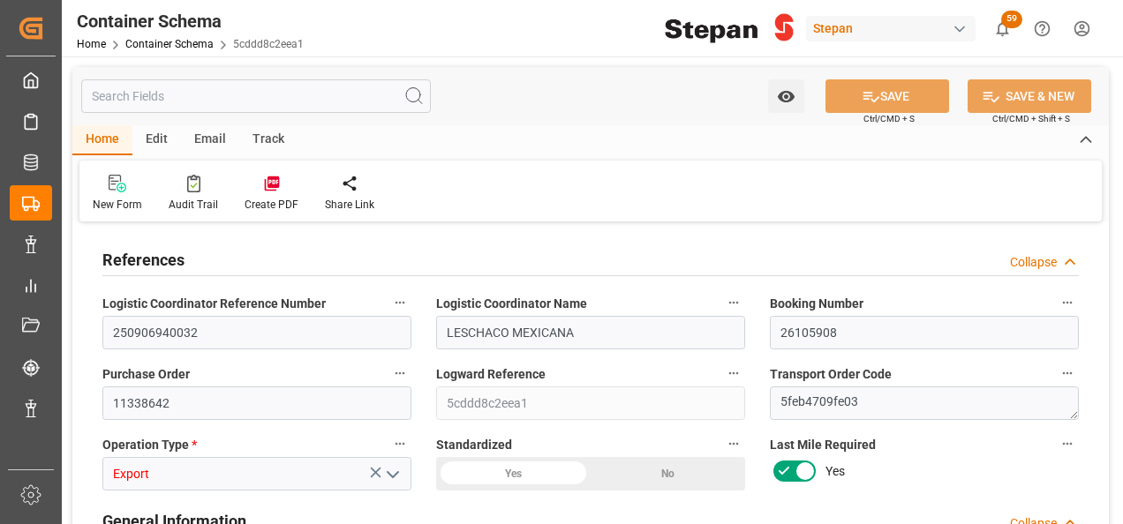
type input "1"
type input "72"
type input "Hapag [PERSON_NAME]"
type input "Hapag [PERSON_NAME] Aktiengesellschaft"
type input "MXATM"
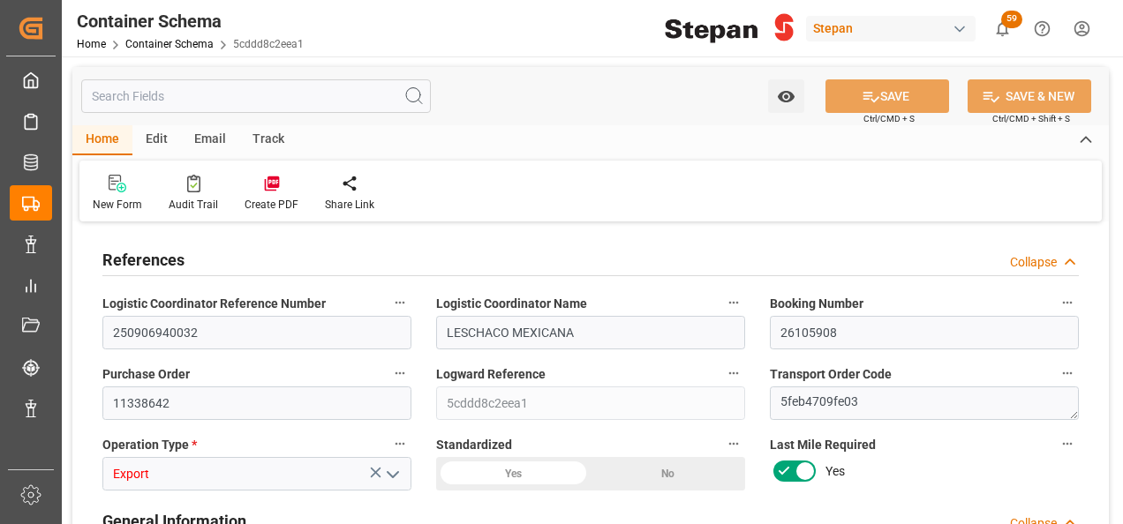
type input "NGONN"
type input "9635664"
type input "[DATE] 00:00"
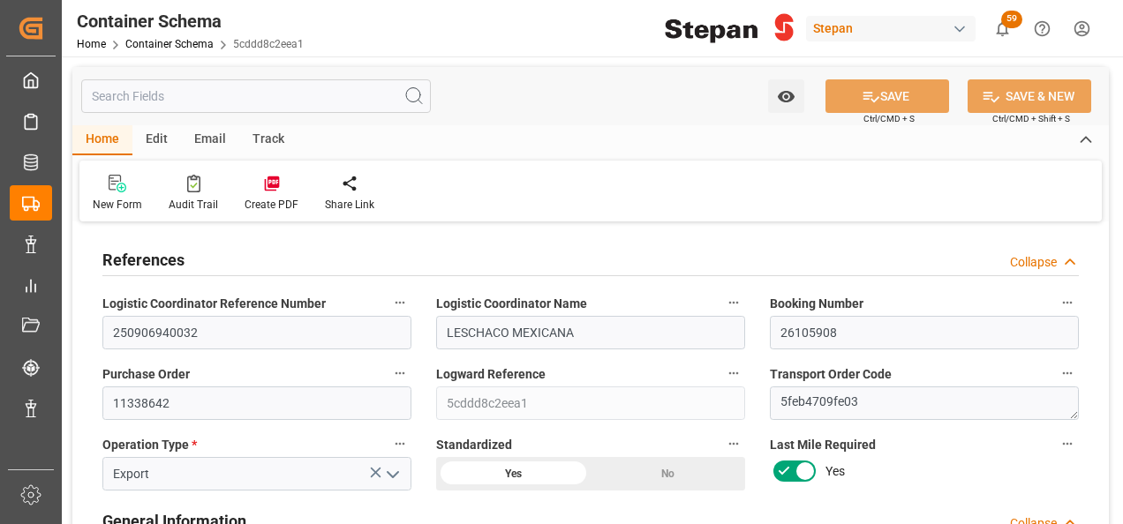
type input "[DATE] 00:00"
type input "[DATE] 15:21"
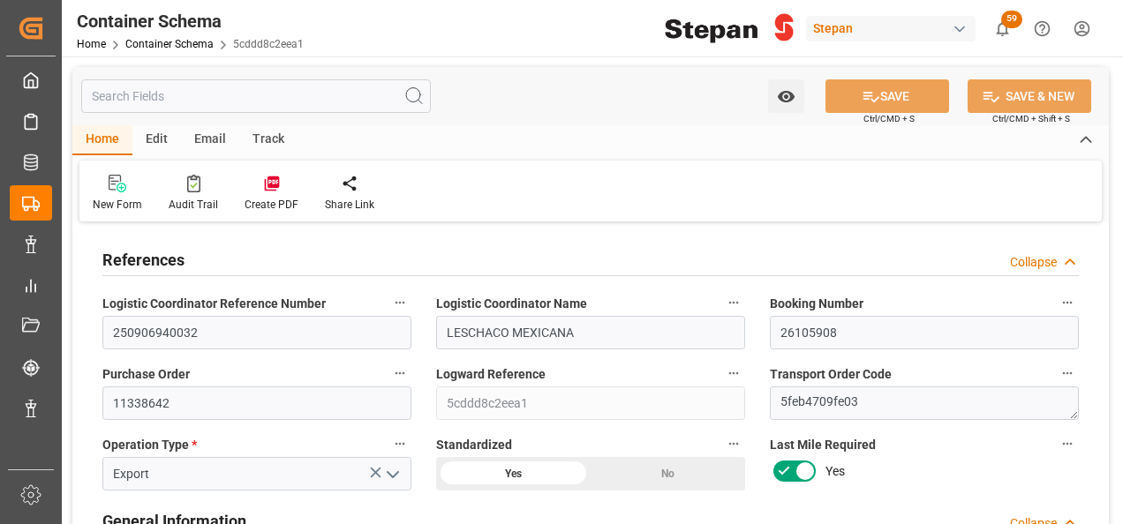
type input "[DATE] 15:17"
type input "[DATE]"
drag, startPoint x: 188, startPoint y: 395, endPoint x: 102, endPoint y: 397, distance: 86.6
click at [102, 397] on div "Purchase Order 11338642" at bounding box center [257, 391] width 334 height 71
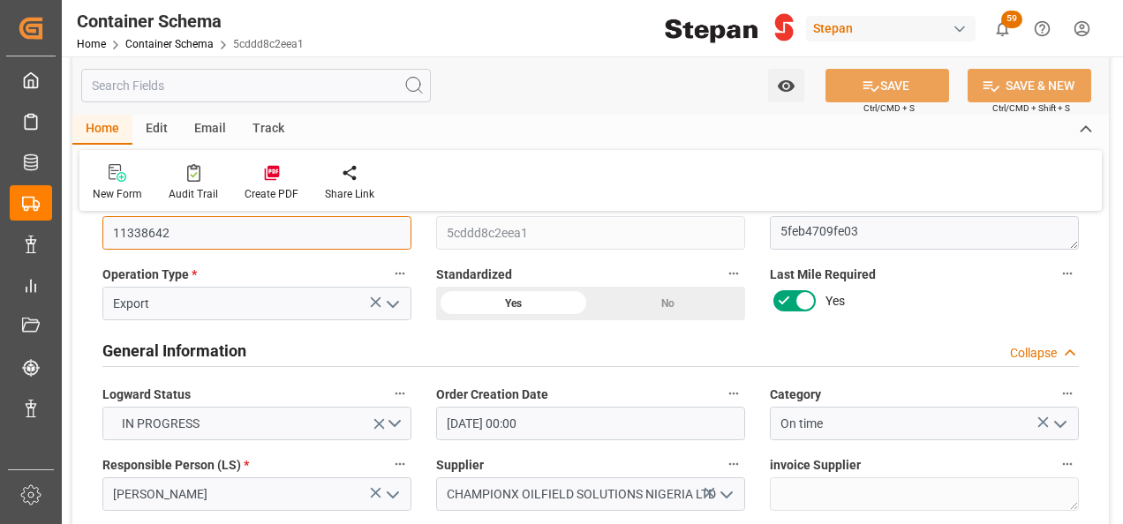
scroll to position [265, 0]
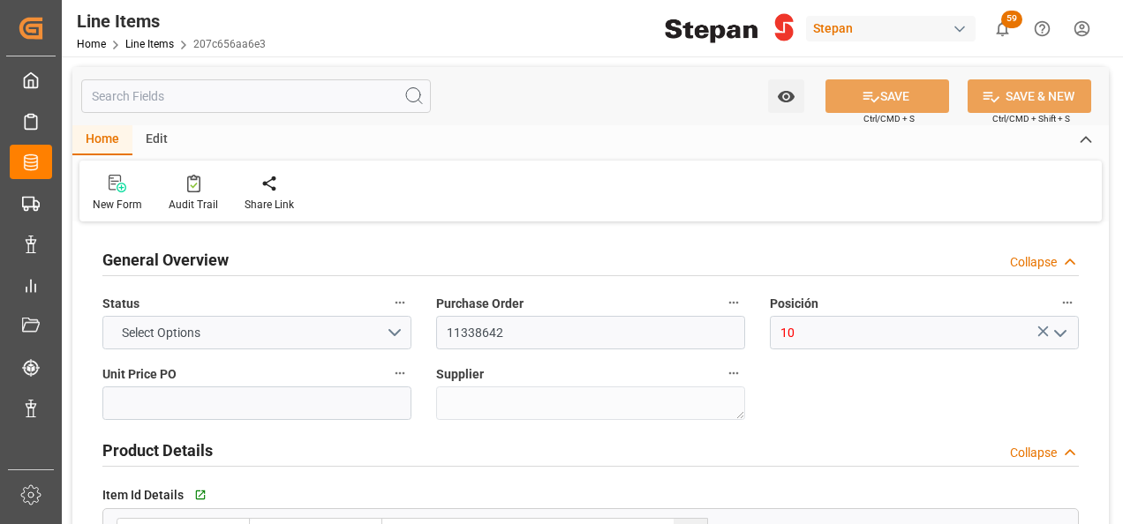
type input "12161900"
type input "72"
type input "18931"
type input "[DATE] 15:19"
type input "[DATE] 15:02"
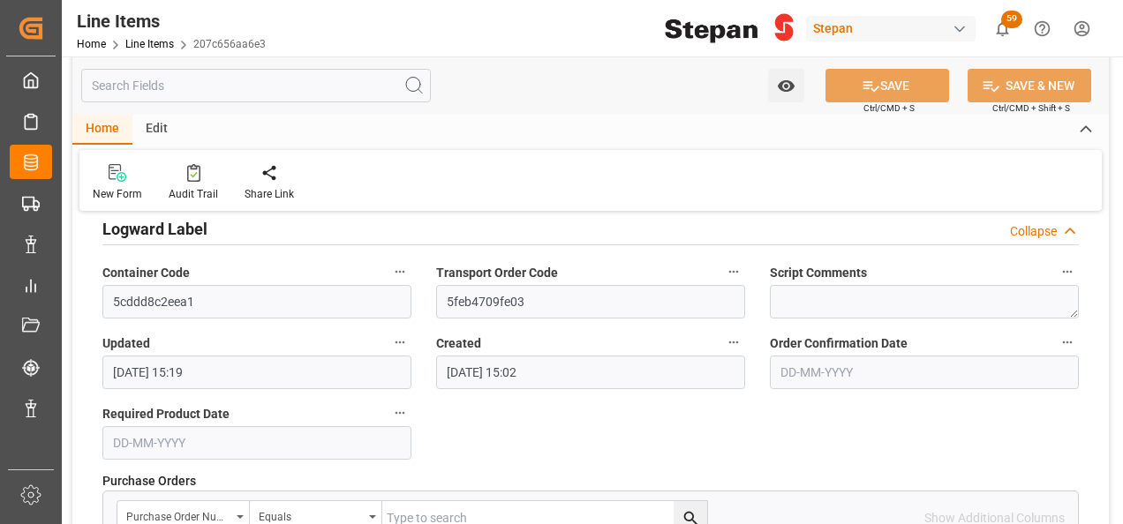
scroll to position [1412, 0]
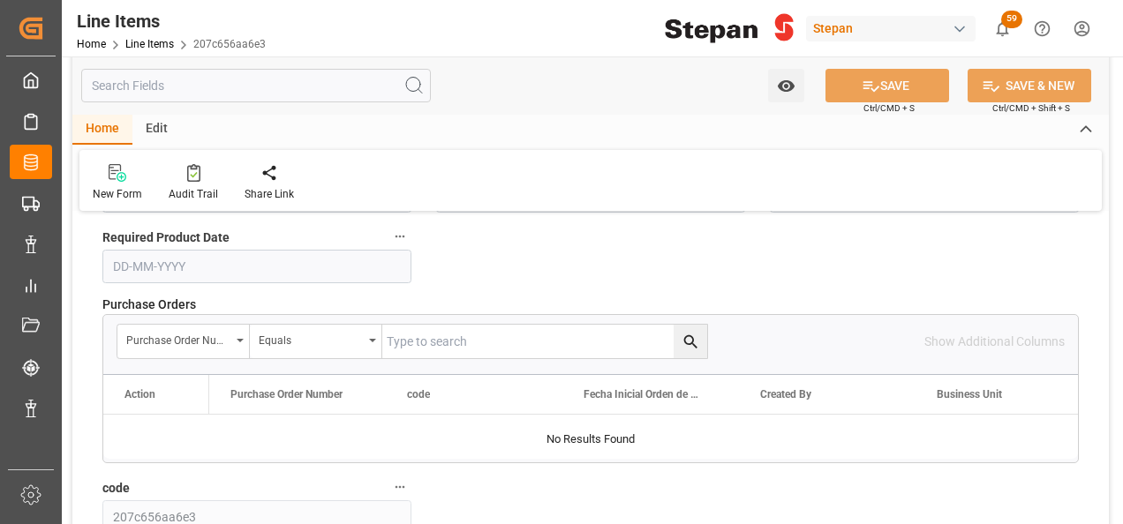
paste input "1006002"
drag, startPoint x: 466, startPoint y: 343, endPoint x: 297, endPoint y: 341, distance: 169.5
click at [297, 341] on div "Purchase Order Number Equals 1006002" at bounding box center [412, 341] width 591 height 35
paste input "133864"
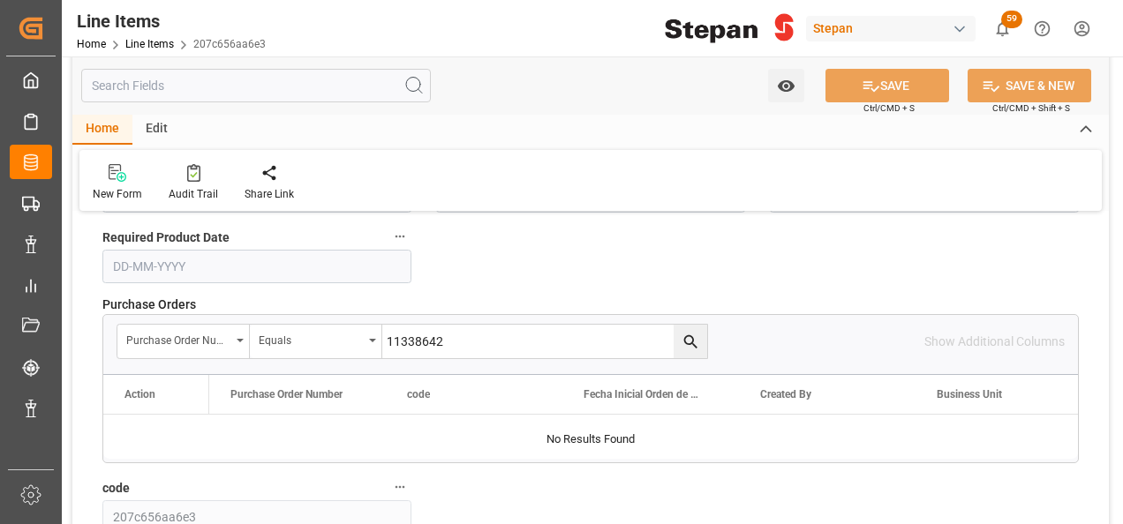
type input "11338642"
click at [693, 335] on icon "search button" at bounding box center [691, 342] width 19 height 19
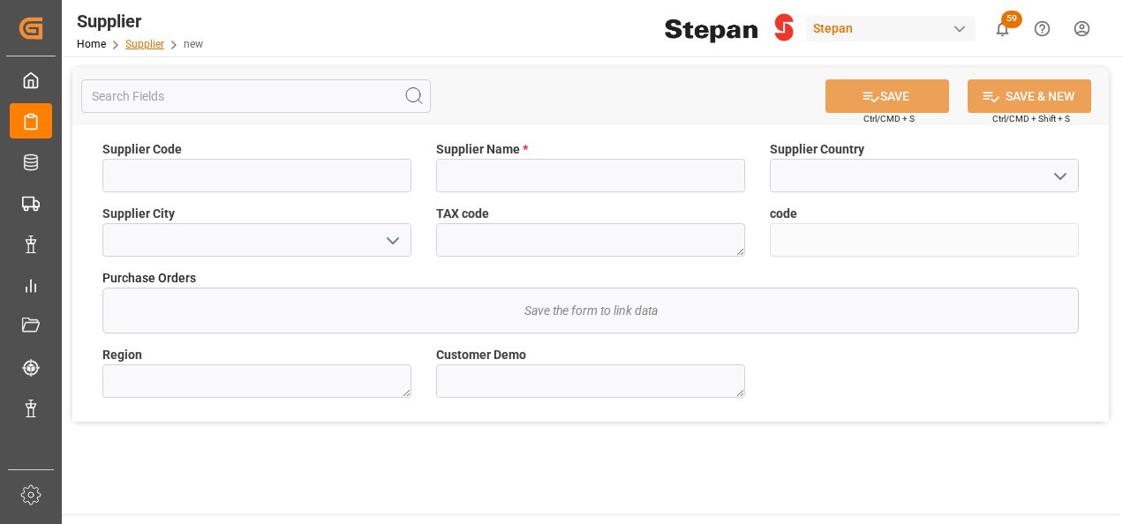
click at [141, 46] on link "Supplier" at bounding box center [144, 44] width 39 height 12
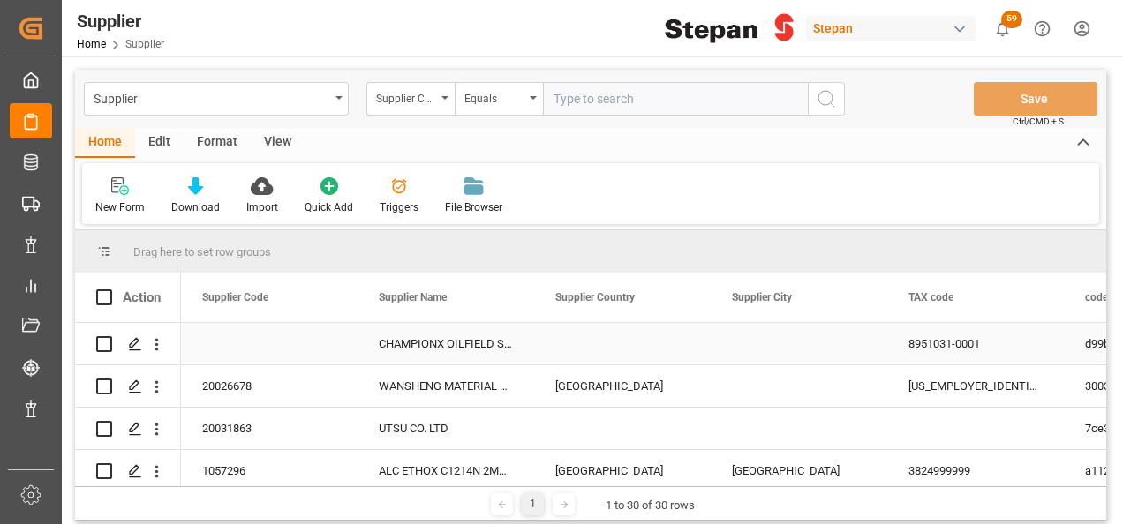
click at [610, 340] on div "Press SPACE to select this row." at bounding box center [622, 343] width 177 height 41
click at [678, 348] on icon "open menu" at bounding box center [677, 354] width 21 height 21
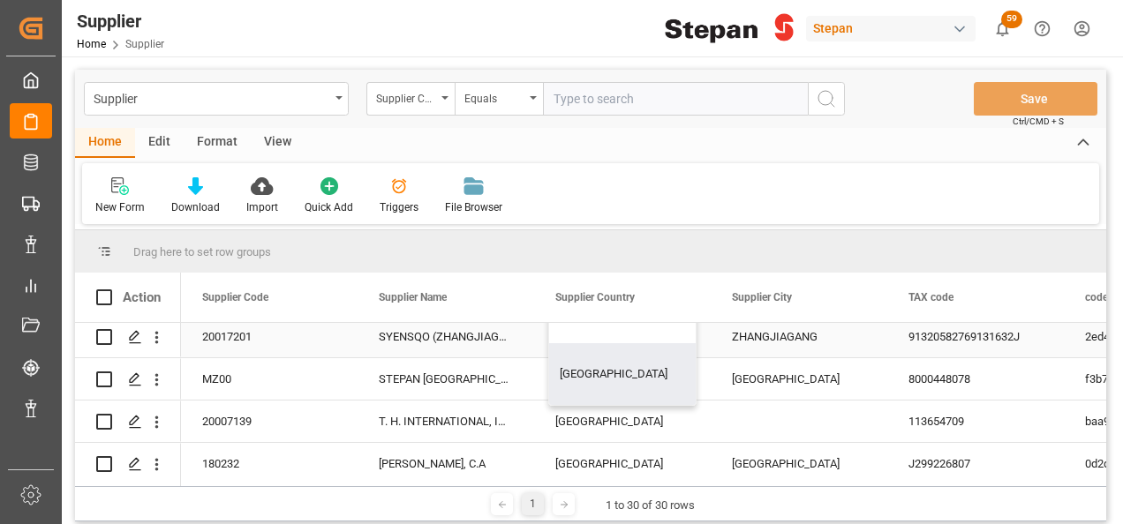
scroll to position [88, 0]
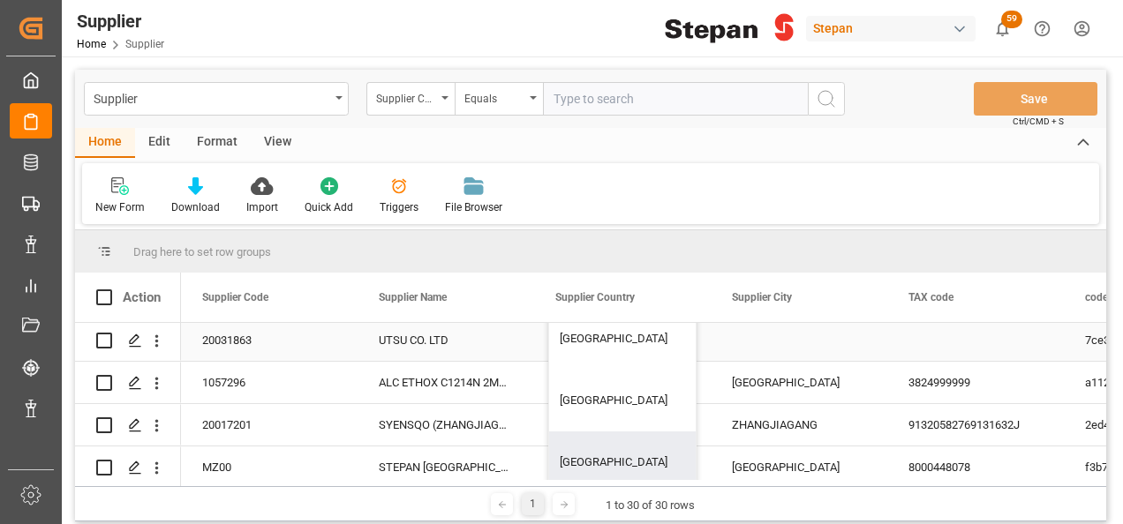
click at [797, 346] on div "Press SPACE to select this row." at bounding box center [799, 340] width 177 height 41
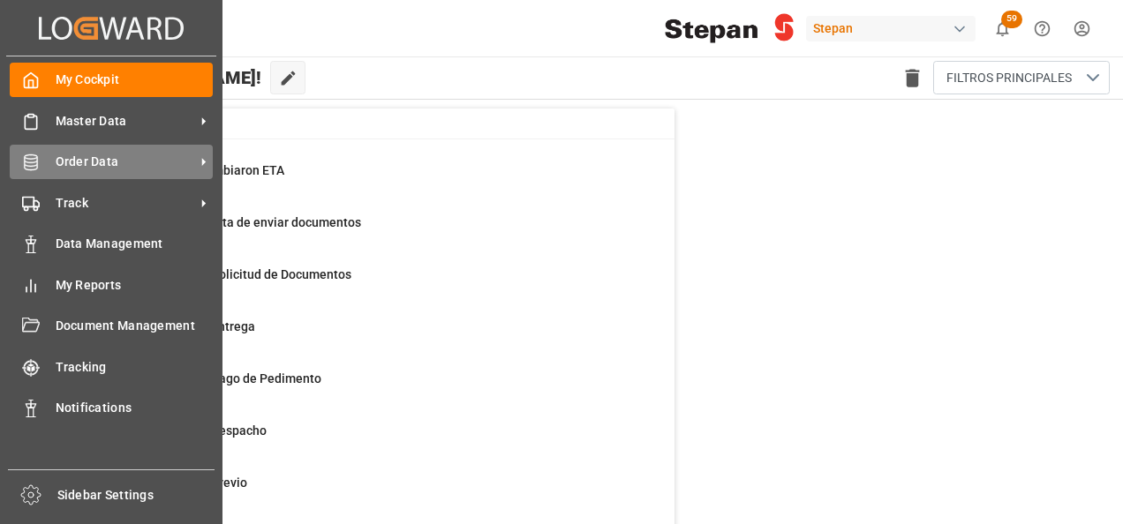
click at [71, 154] on span "Order Data" at bounding box center [125, 162] width 139 height 19
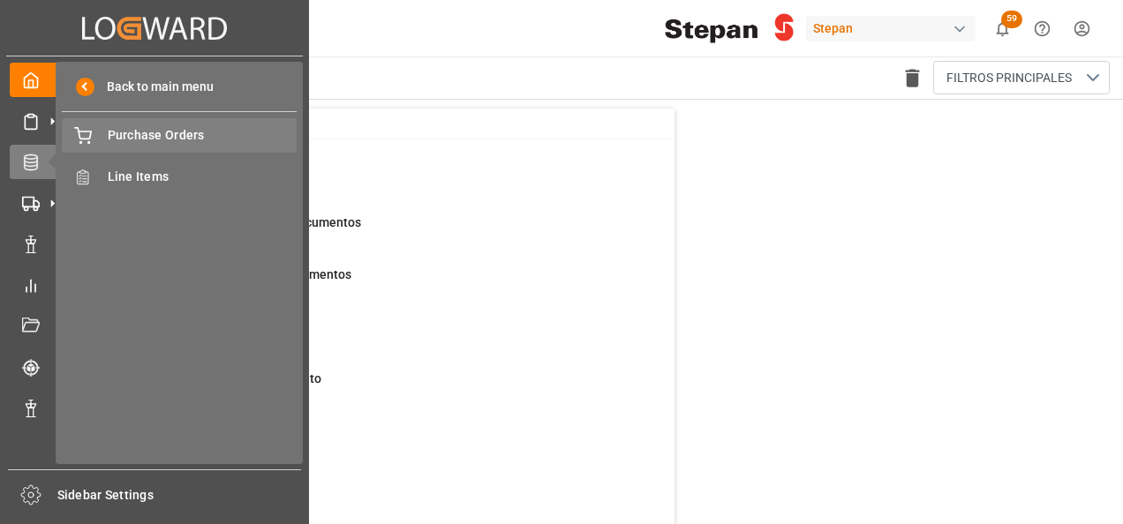
click at [175, 136] on span "Purchase Orders" at bounding box center [203, 135] width 190 height 19
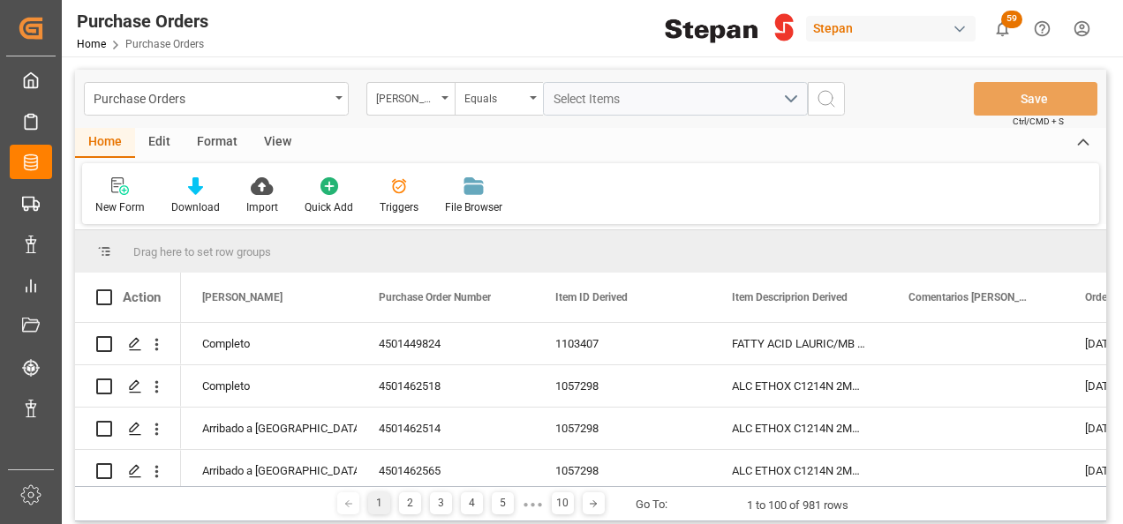
click at [193, 189] on icon at bounding box center [195, 186] width 15 height 18
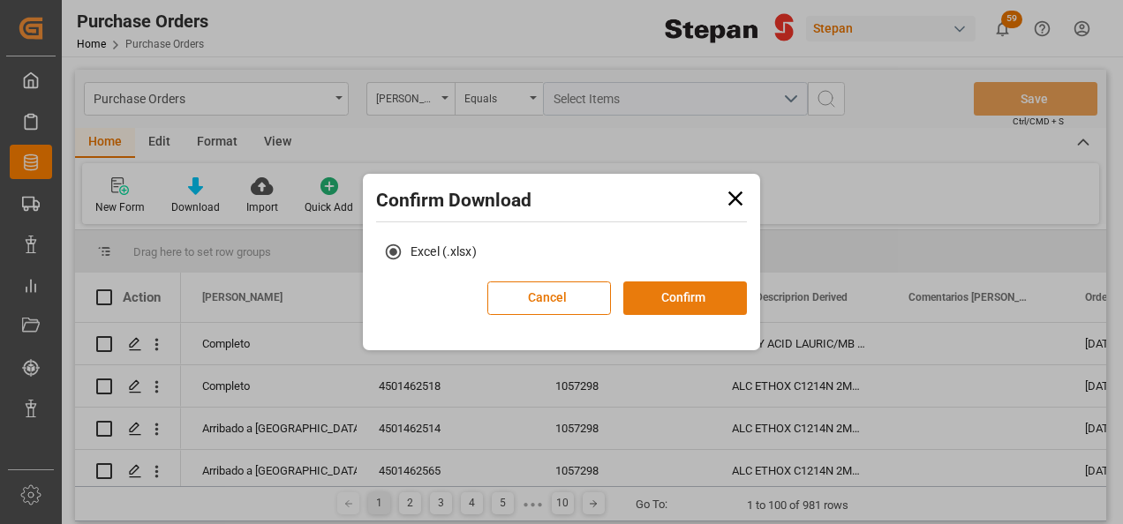
click at [700, 290] on button "Confirm" at bounding box center [685, 299] width 124 height 34
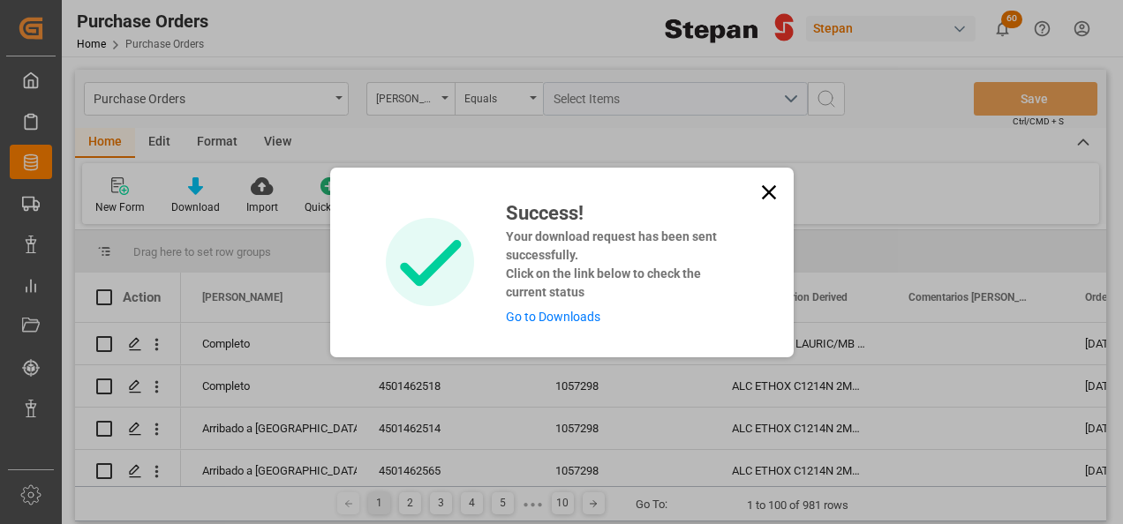
click at [551, 323] on link "Go to Downloads" at bounding box center [553, 317] width 94 height 14
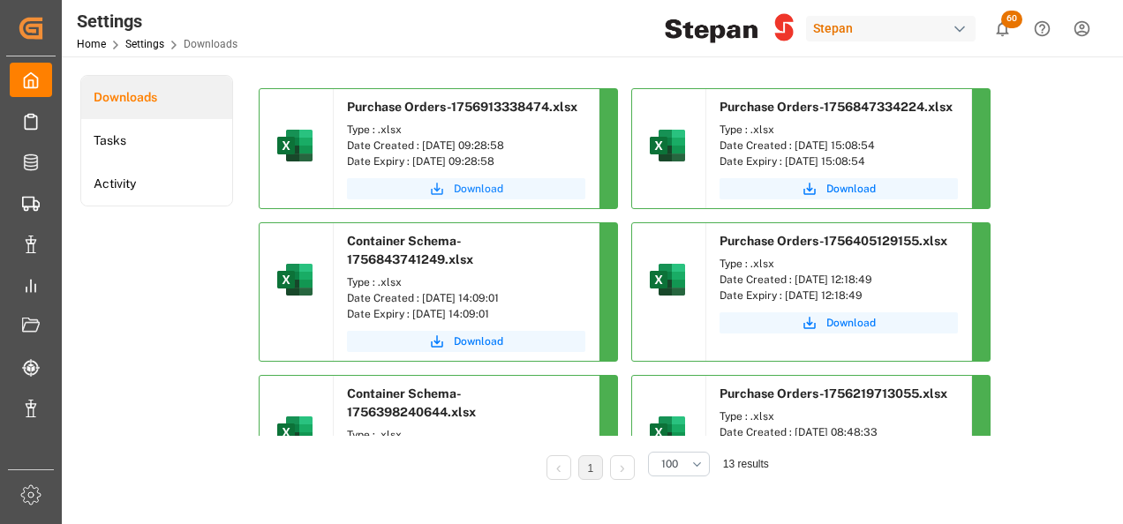
click at [479, 187] on span "Download" at bounding box center [478, 189] width 49 height 16
